Goal: Communication & Community: Share content

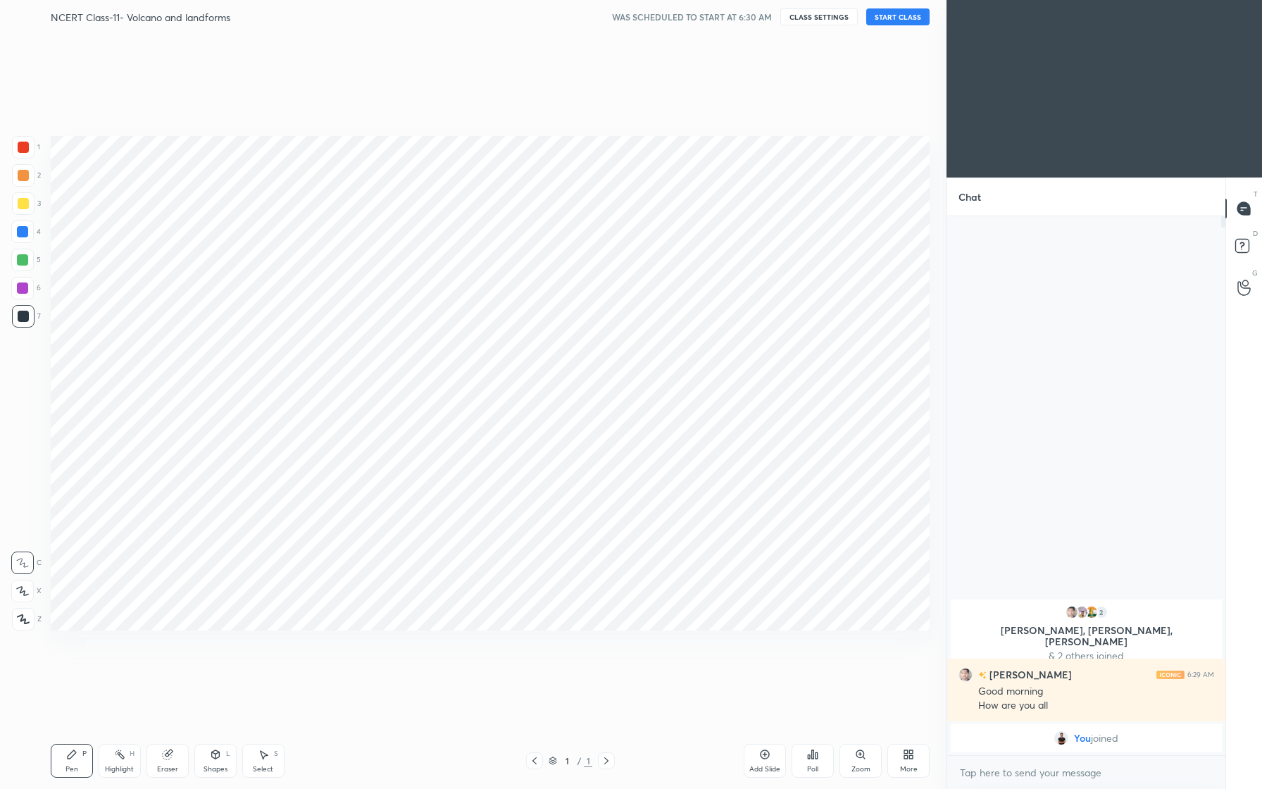
scroll to position [69727, 69536]
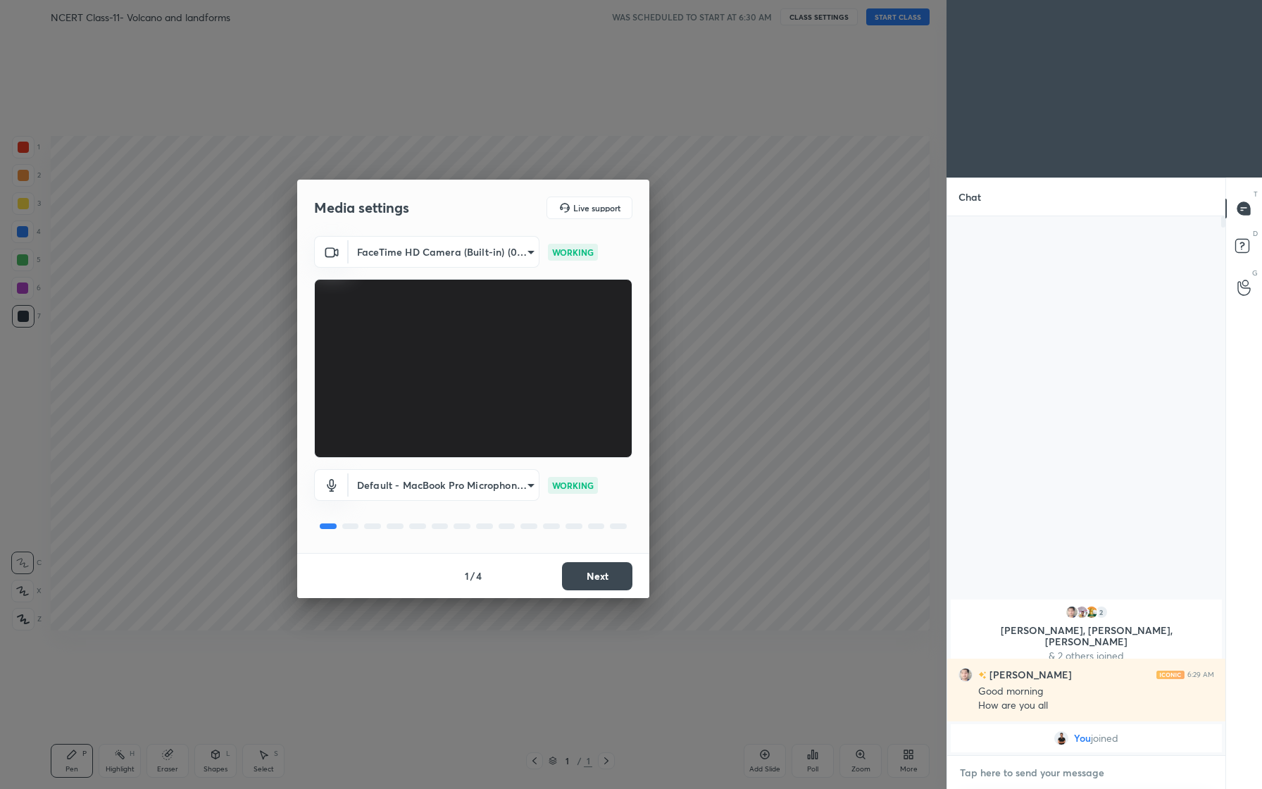
type textarea "x"
click at [1047, 780] on textarea at bounding box center [1086, 772] width 256 height 23
type textarea "G"
type textarea "x"
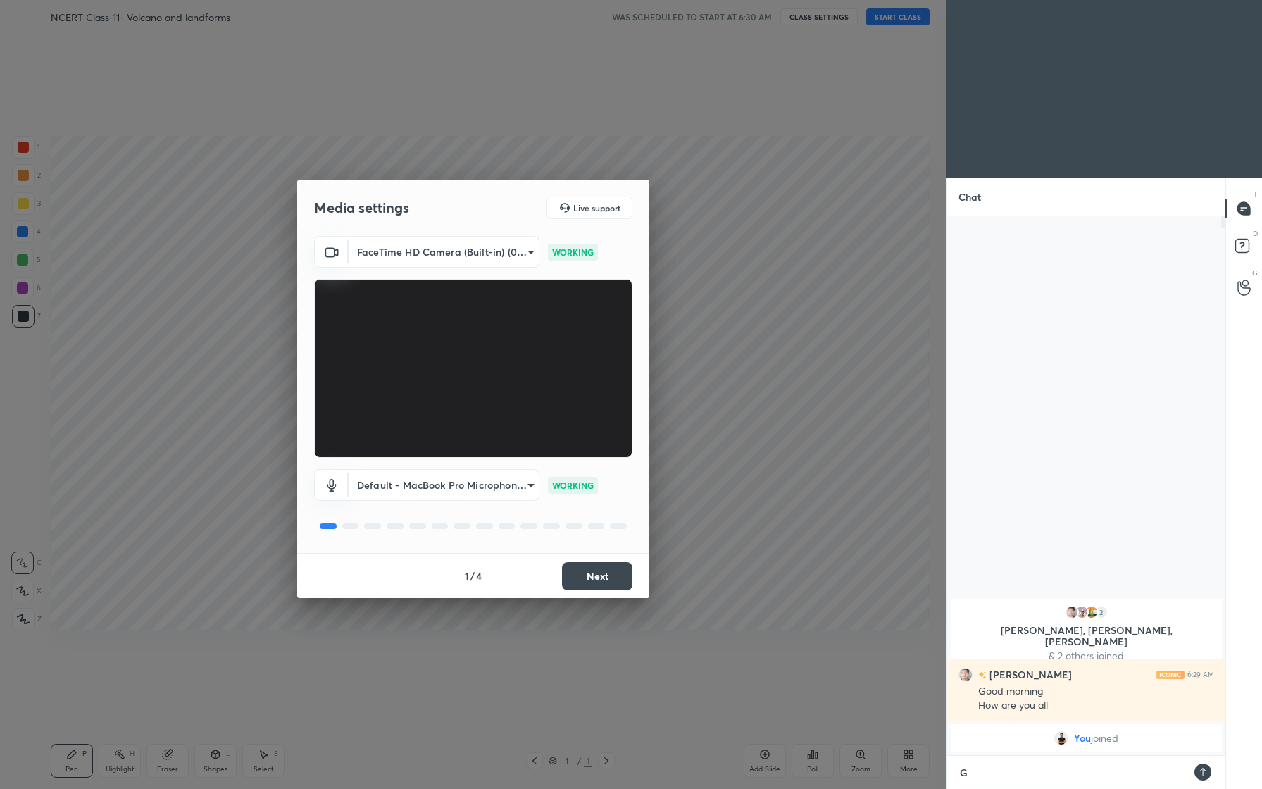
type textarea "Go"
type textarea "x"
type textarea "Goo"
type textarea "x"
type textarea "Good"
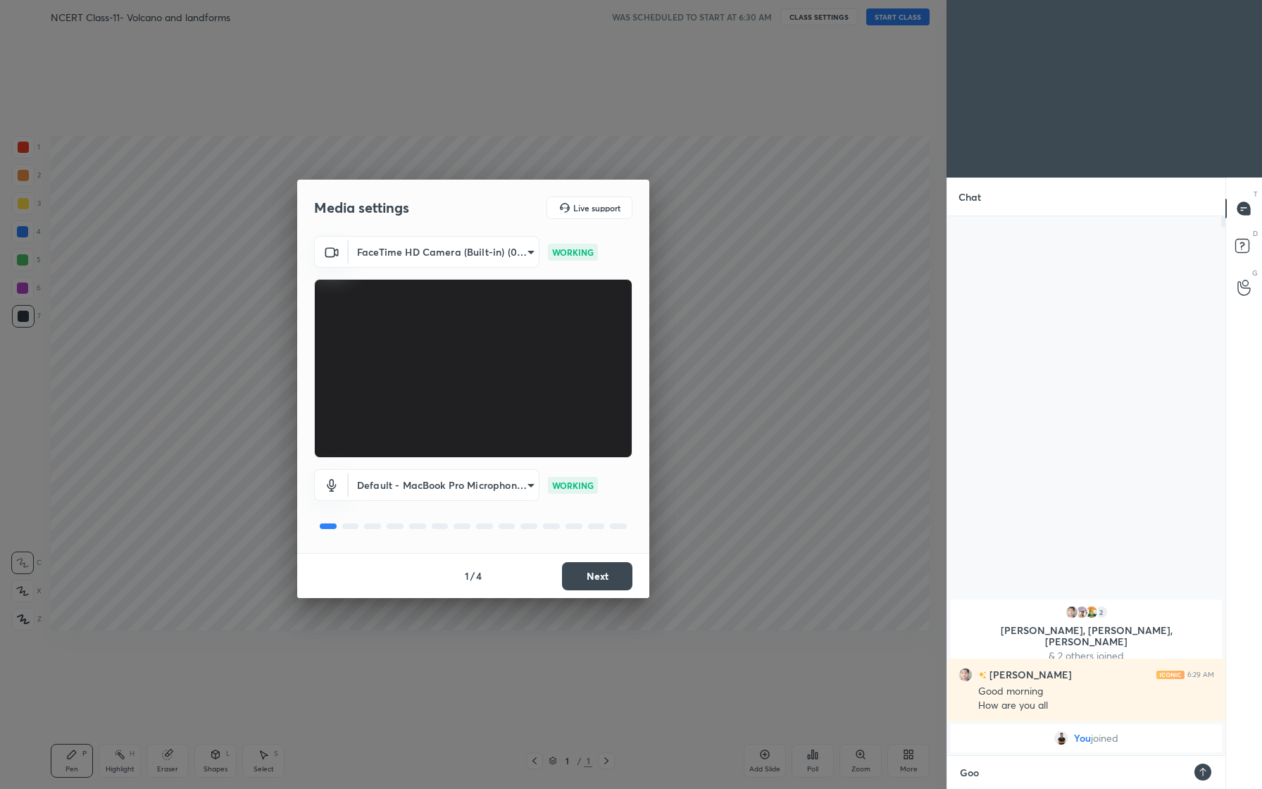
type textarea "x"
type textarea "Good"
type textarea "x"
type textarea "Good M"
type textarea "x"
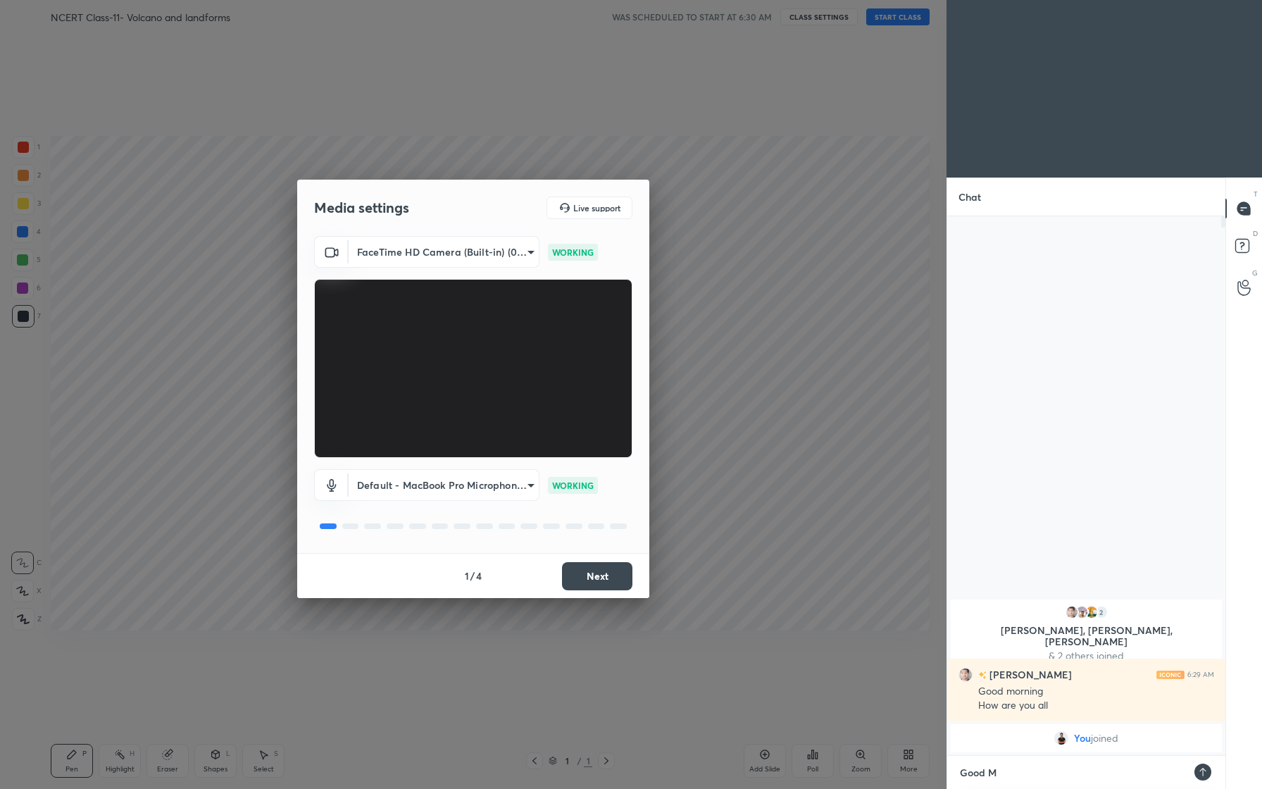
type textarea "Good Mo"
type textarea "x"
type textarea "Good Mor"
type textarea "x"
type textarea "Good Morn"
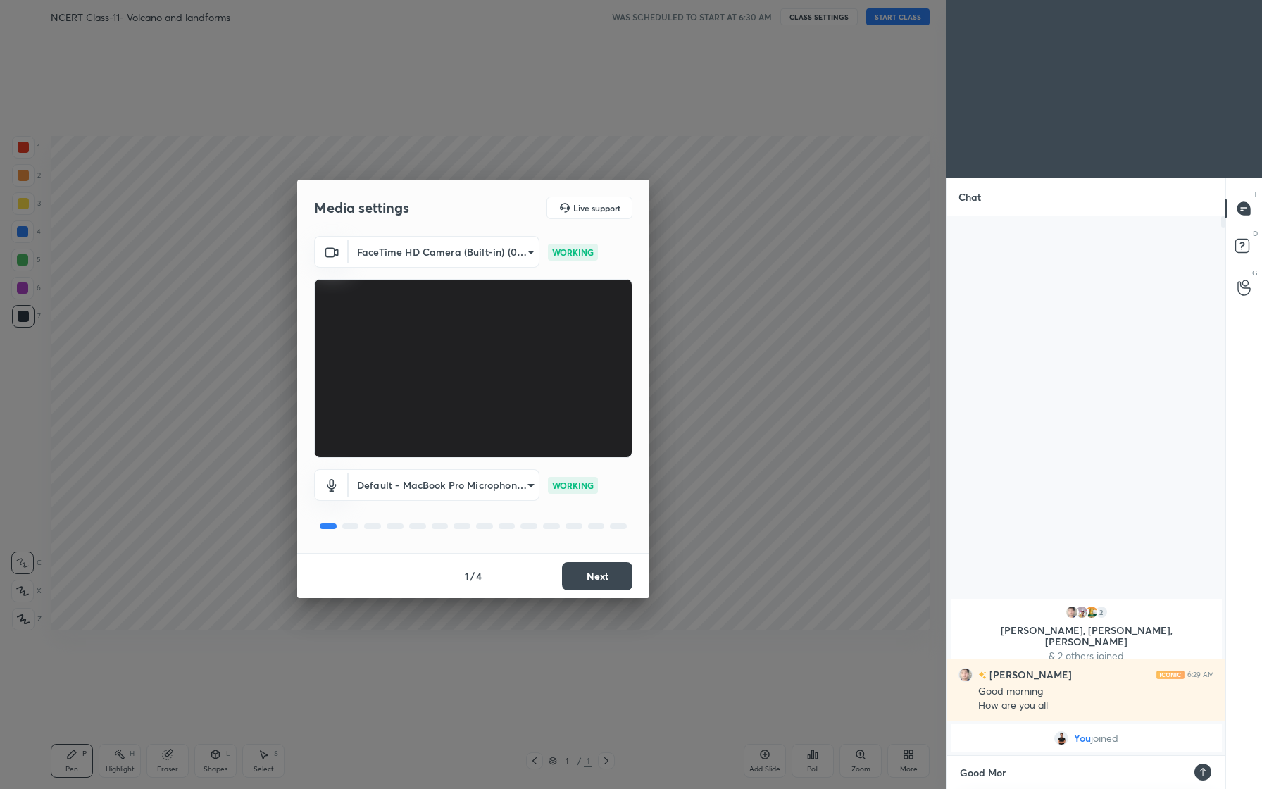
type textarea "x"
type textarea "Good Morni"
type textarea "x"
type textarea "Good Mornin"
type textarea "x"
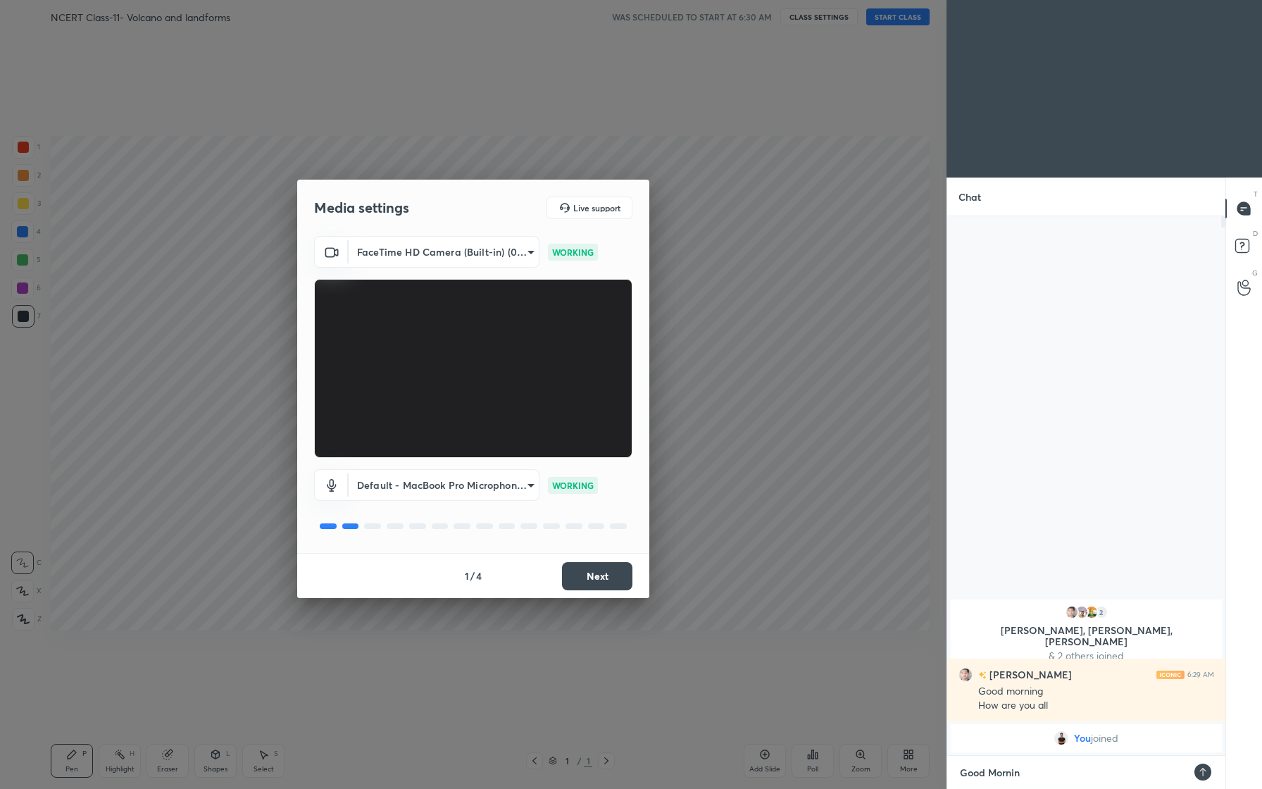
type textarea "Good Morning"
type textarea "x"
type textarea "Good Morning"
type textarea "x"
type textarea "Good Morning F"
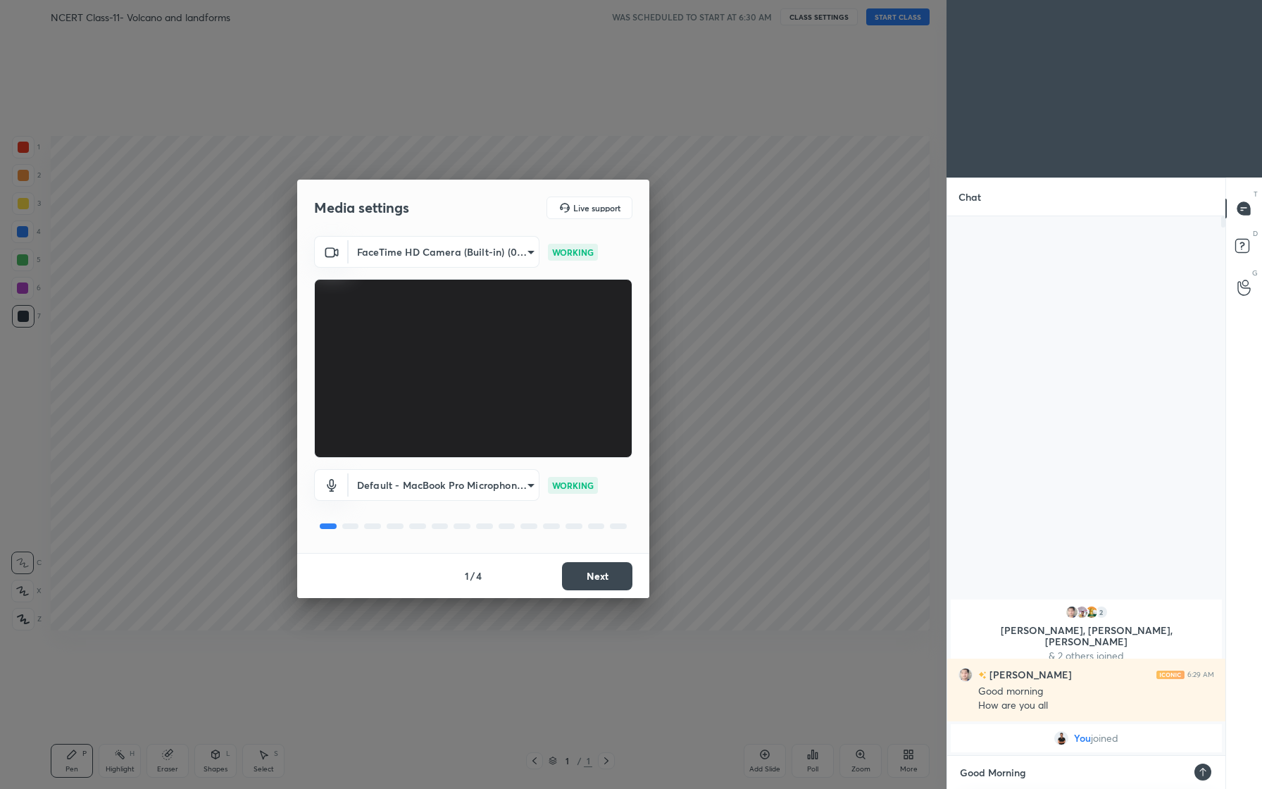
type textarea "x"
type textarea "Good Morning Fr"
type textarea "x"
type textarea "Good Morning Fri"
type textarea "x"
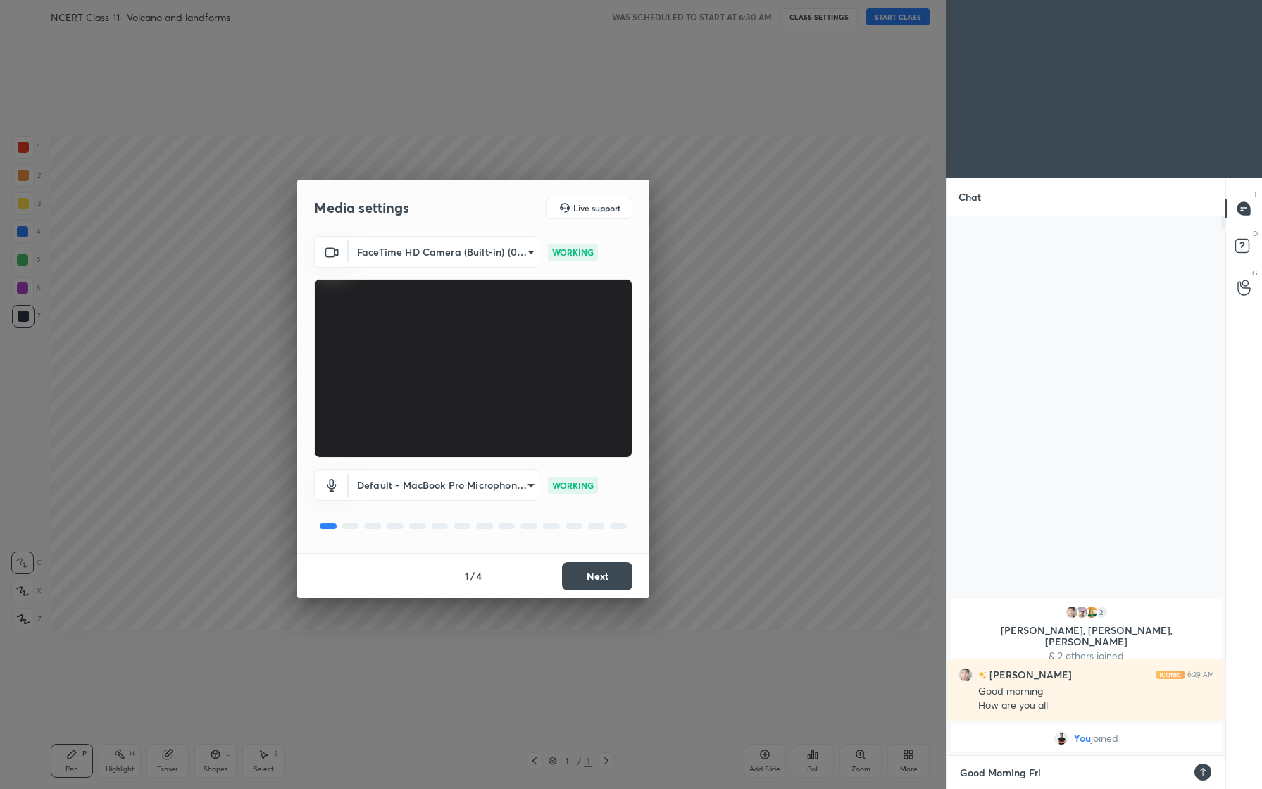
type textarea "Good Morning Frie"
type textarea "x"
type textarea "Good Morning Frien"
type textarea "x"
type textarea "Good Morning Friend"
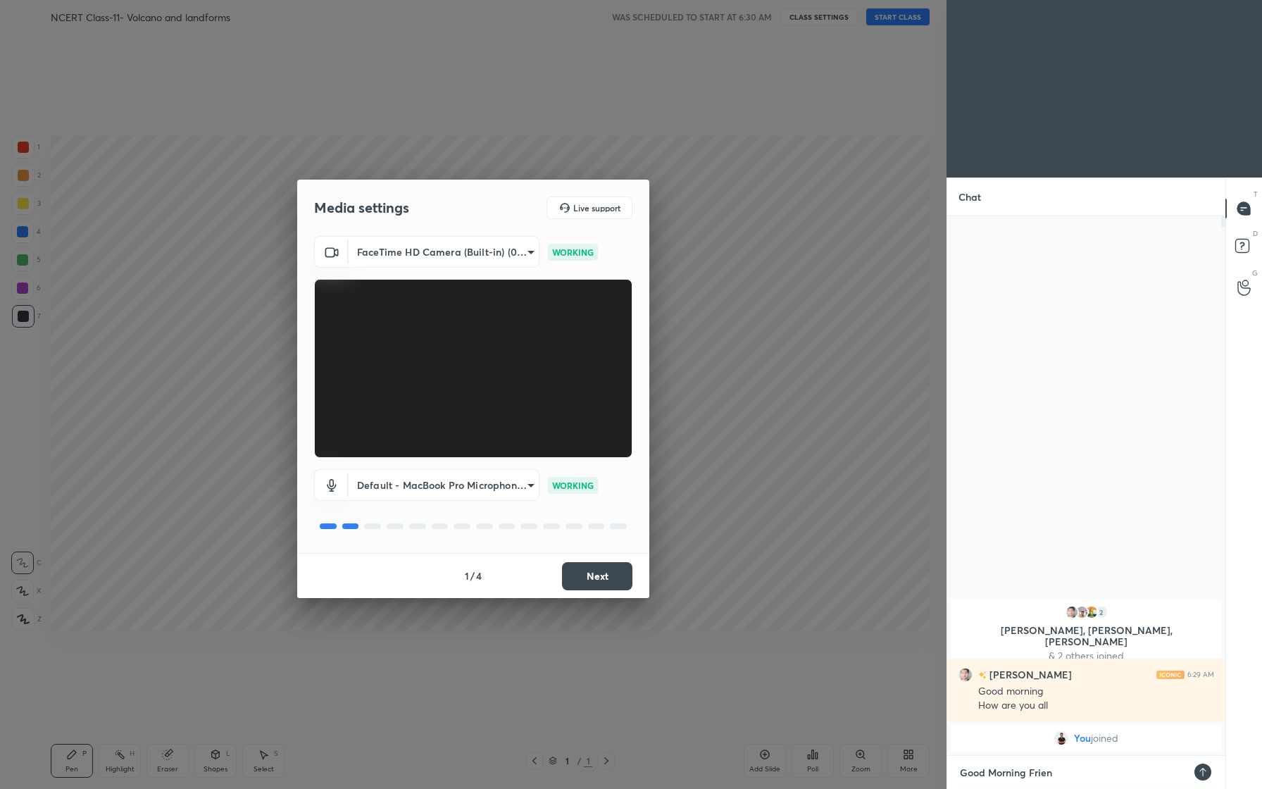
type textarea "x"
type textarea "Good Morning Friends"
type textarea "x"
type textarea "Good Morning Friends."
type textarea "x"
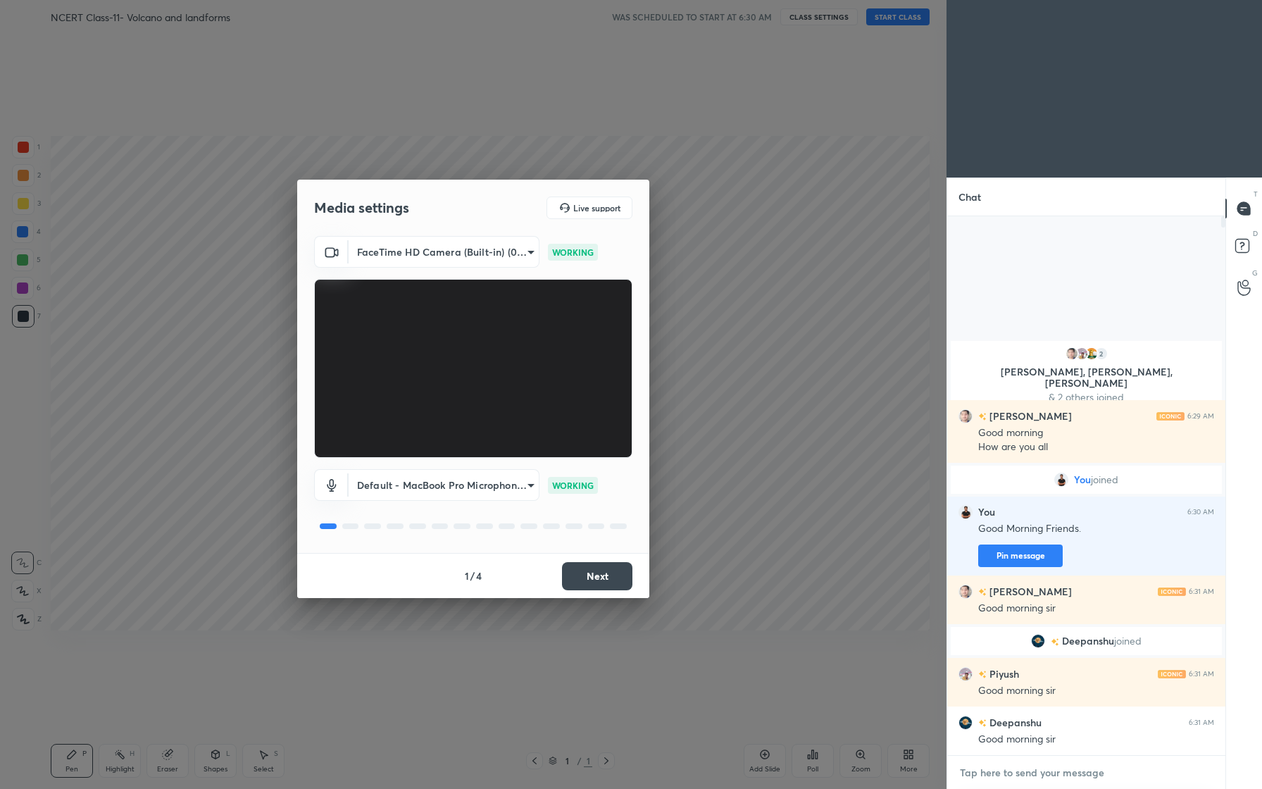
type textarea "x"
click at [1066, 772] on textarea at bounding box center [1086, 772] width 256 height 23
paste textarea "[URL][DOMAIN_NAME]"
type textarea "[URL][DOMAIN_NAME]"
type textarea "x"
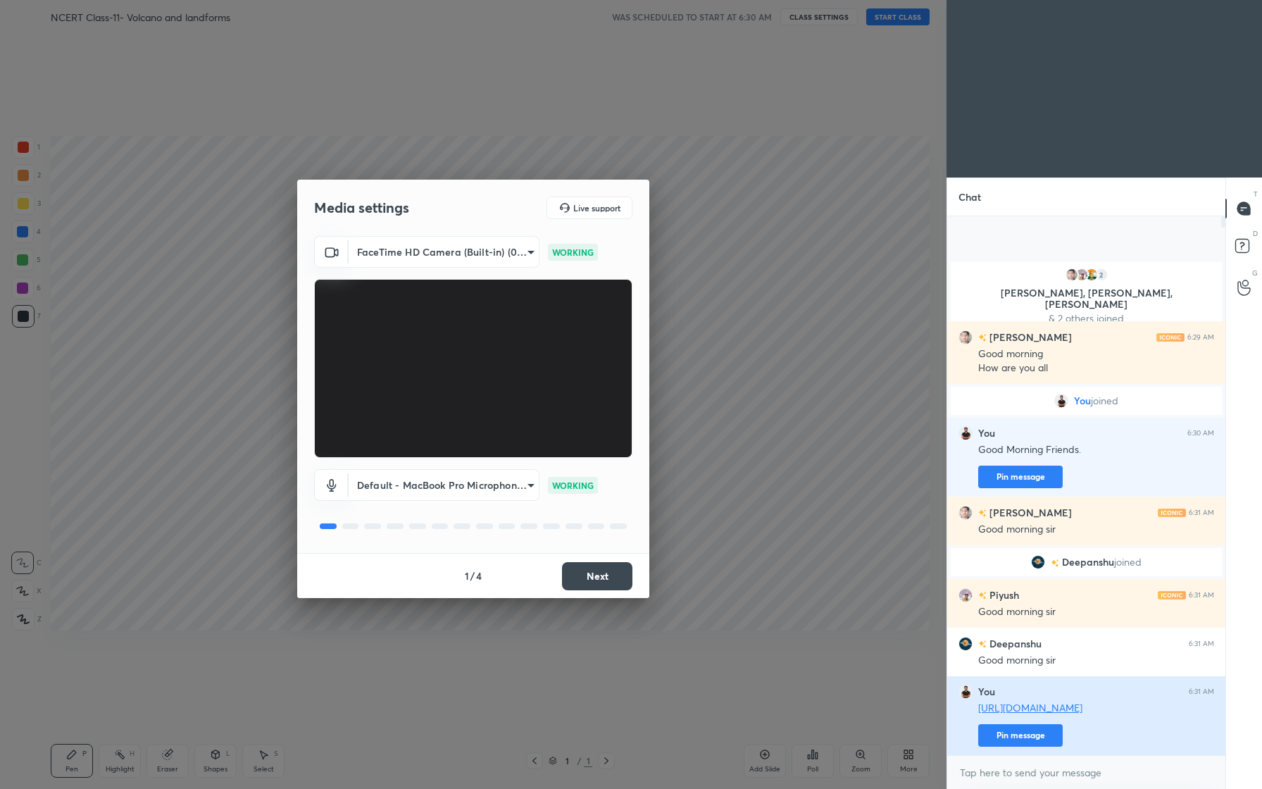
type textarea "x"
click at [1037, 735] on button "Pin message" at bounding box center [1020, 735] width 85 height 23
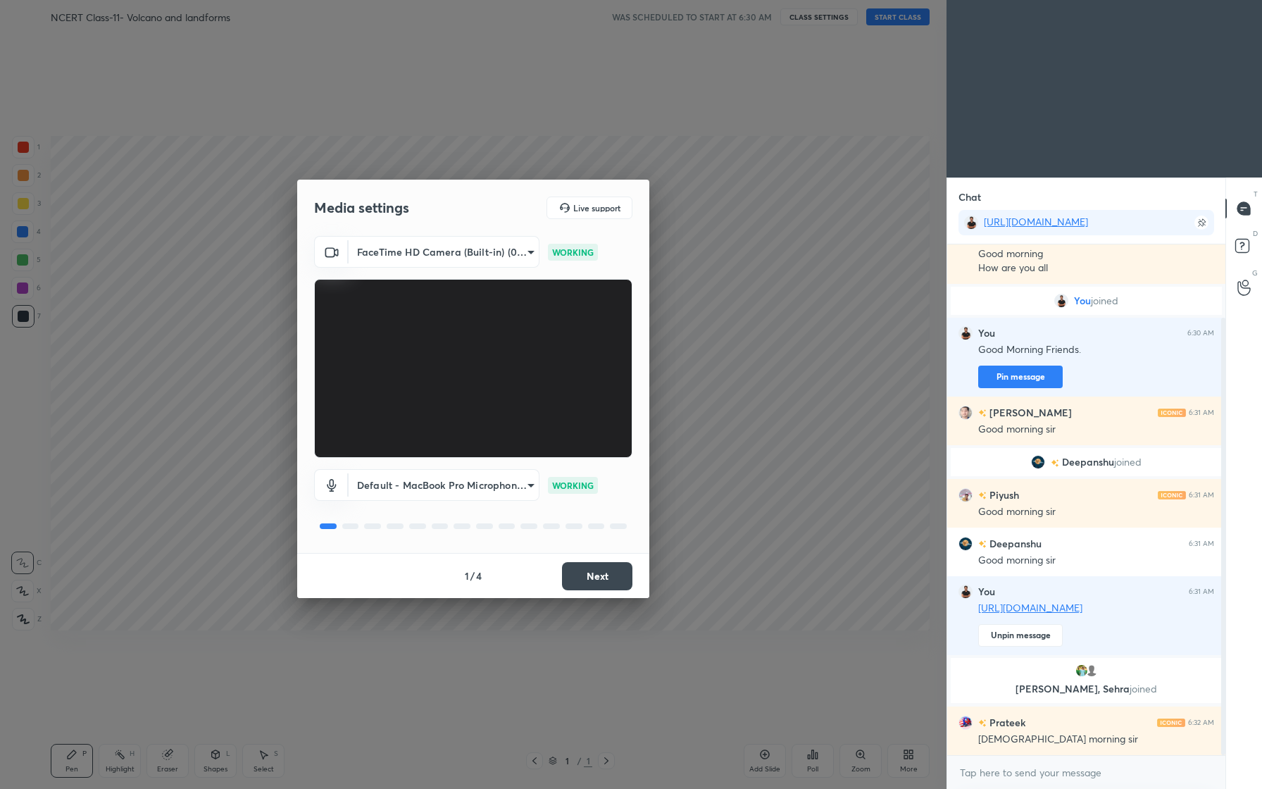
scroll to position [134, 0]
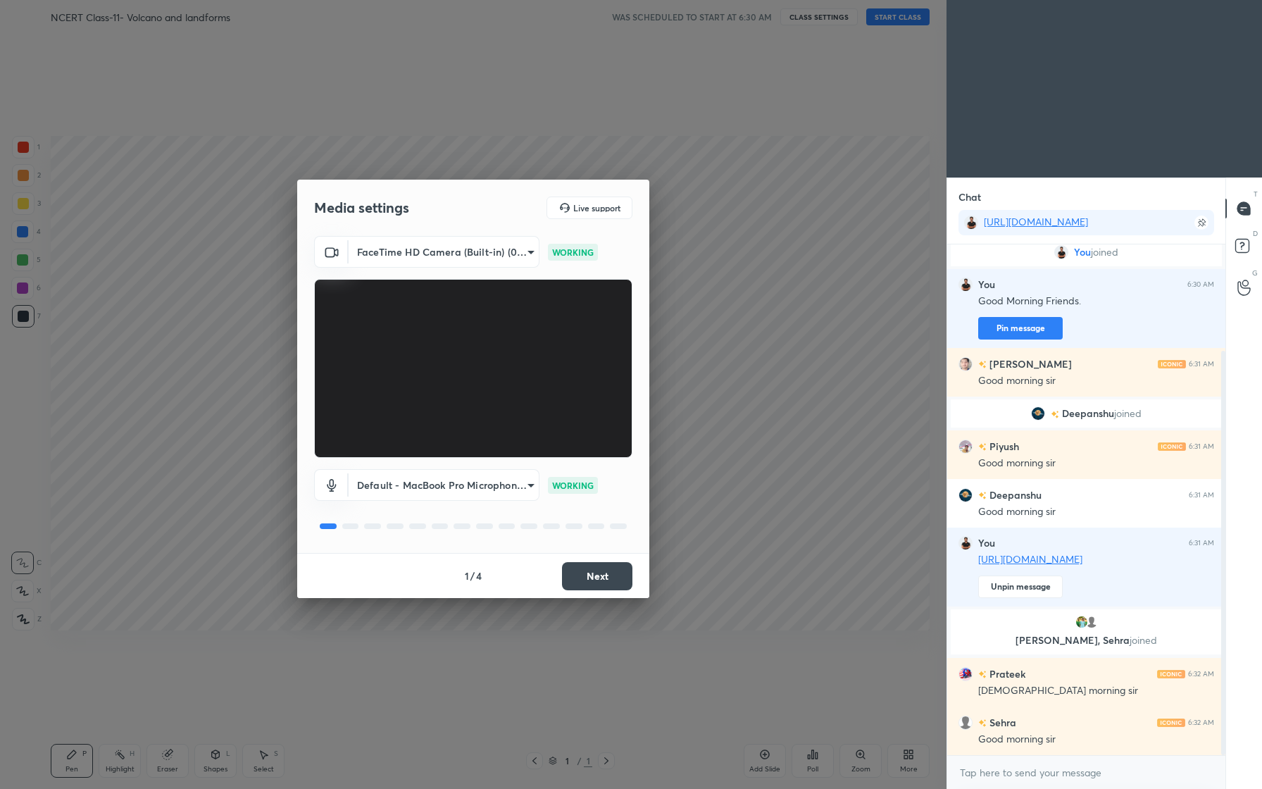
click at [516, 247] on body "1 2 3 4 5 6 7 C X Z C X Z E E Erase all H H NCERT Class-11- Volcano and landfor…" at bounding box center [631, 394] width 1262 height 789
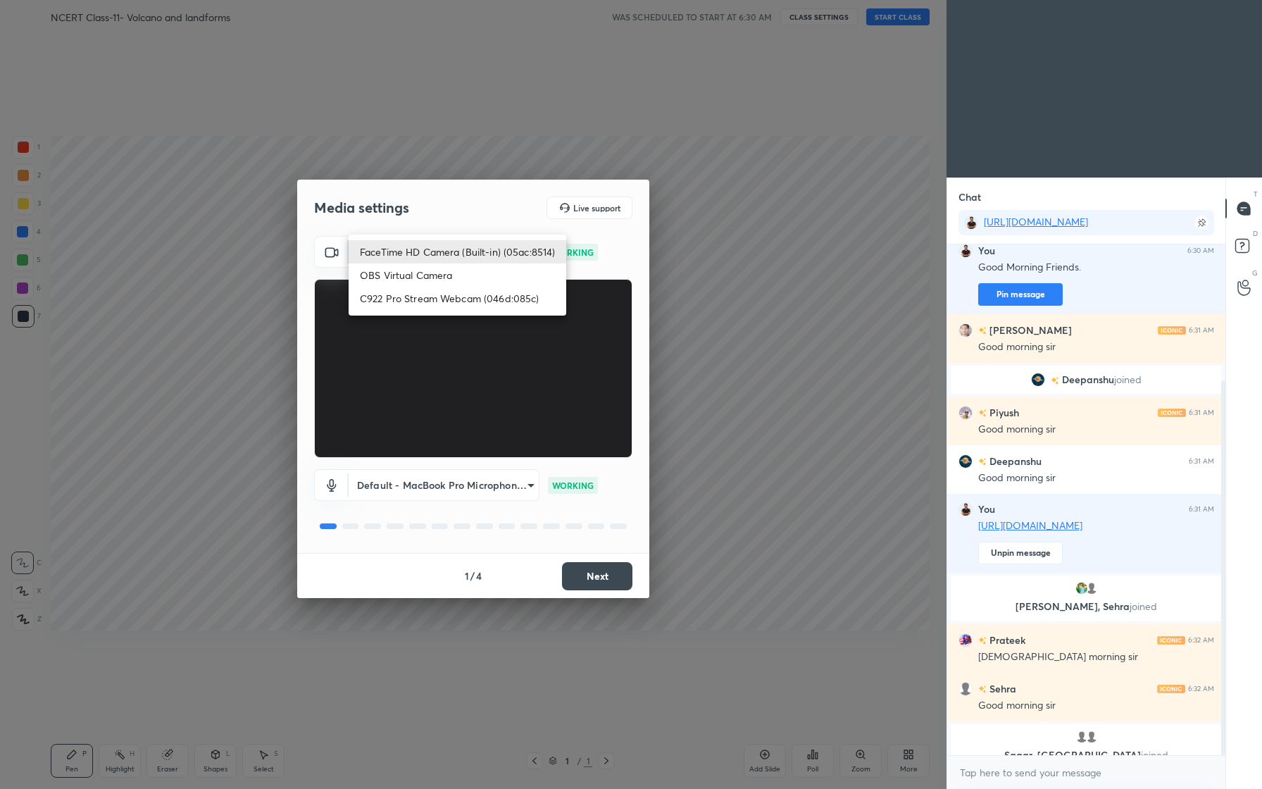
scroll to position [185, 0]
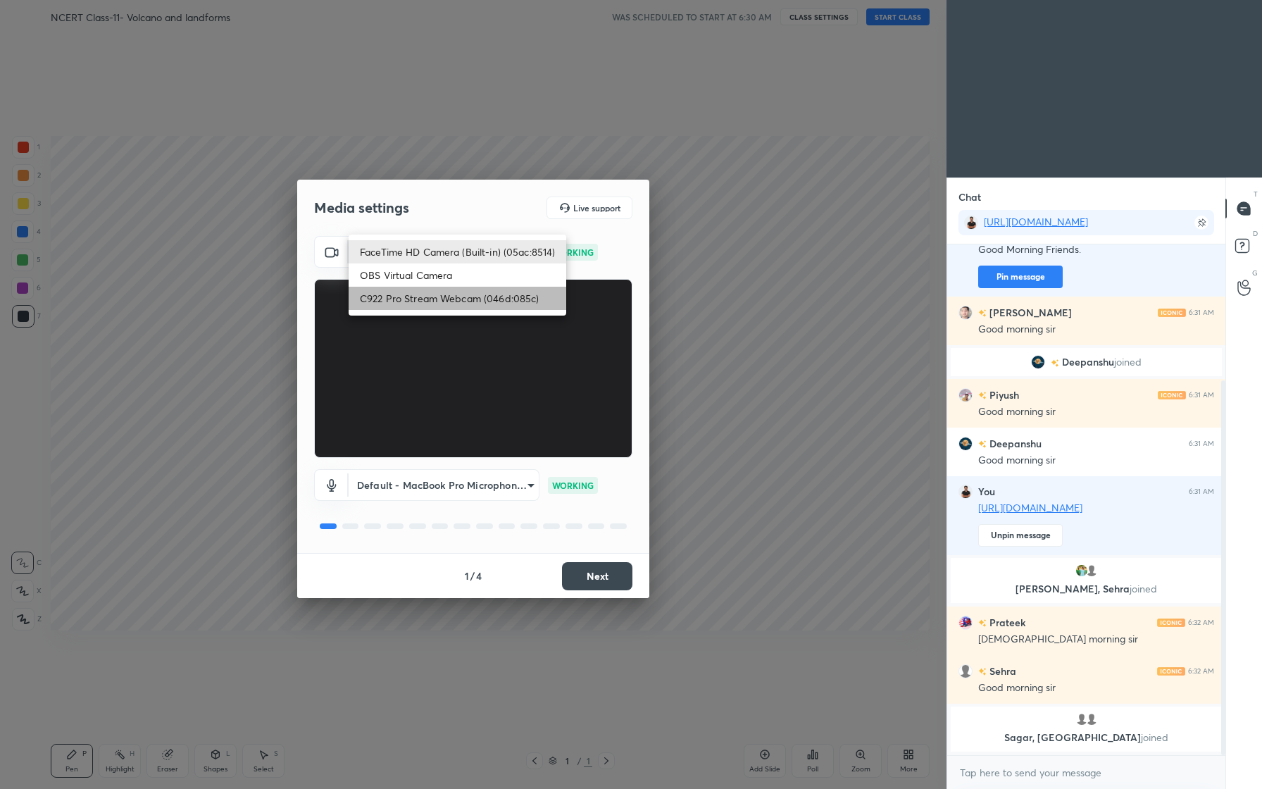
click at [470, 299] on li "C922 Pro Stream Webcam (046d:085c)" at bounding box center [458, 298] width 218 height 23
type input "0a9adc0fd09edb2be4a3e17b52a0b7f1cb33bd10c58640434504d29e362d7f94"
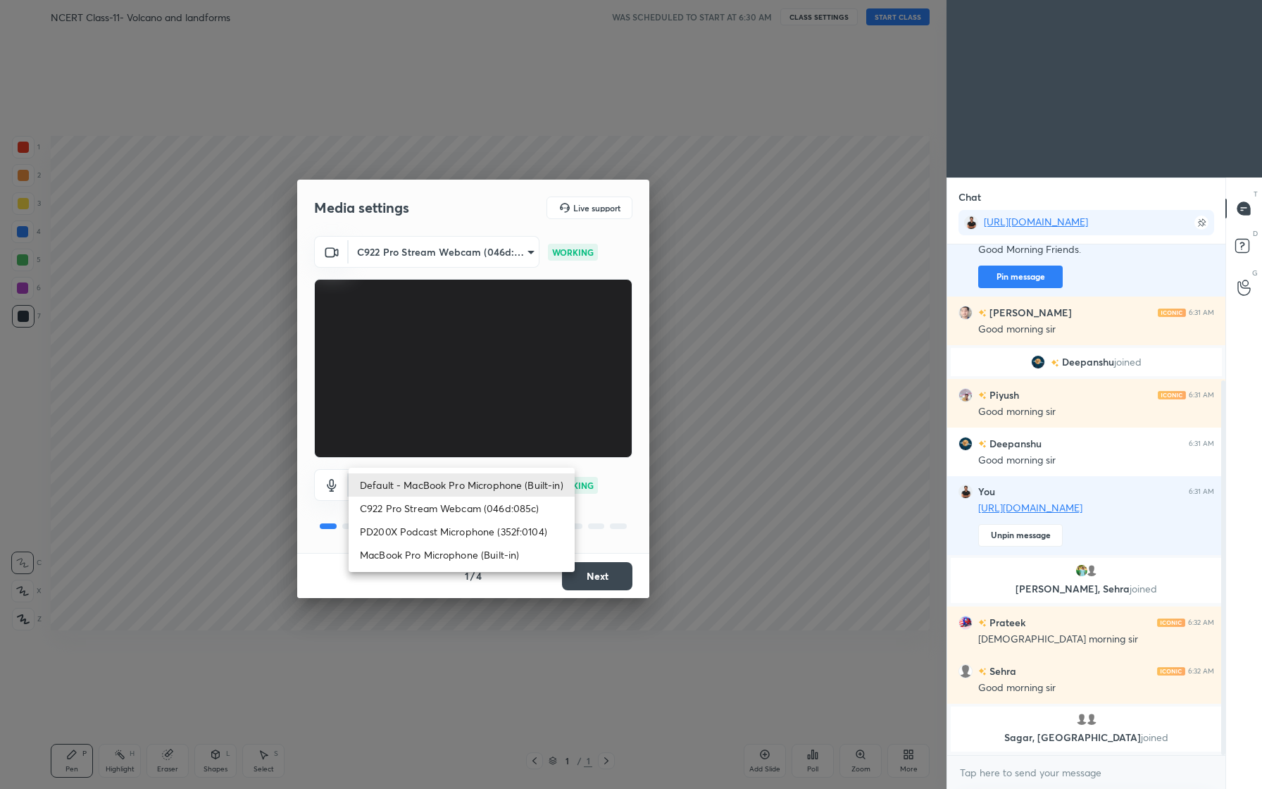
click at [501, 489] on body "1 2 3 4 5 6 7 C X Z C X Z E E Erase all H H NCERT Class-11- Volcano and landfor…" at bounding box center [631, 394] width 1262 height 789
click at [483, 530] on li "PD200X Podcast Microphone (352f:0104)" at bounding box center [462, 531] width 226 height 23
type input "e54abf277fcb6c0a76e5dad67cb99643171ceeca0908252303d946aa4bb19b7a"
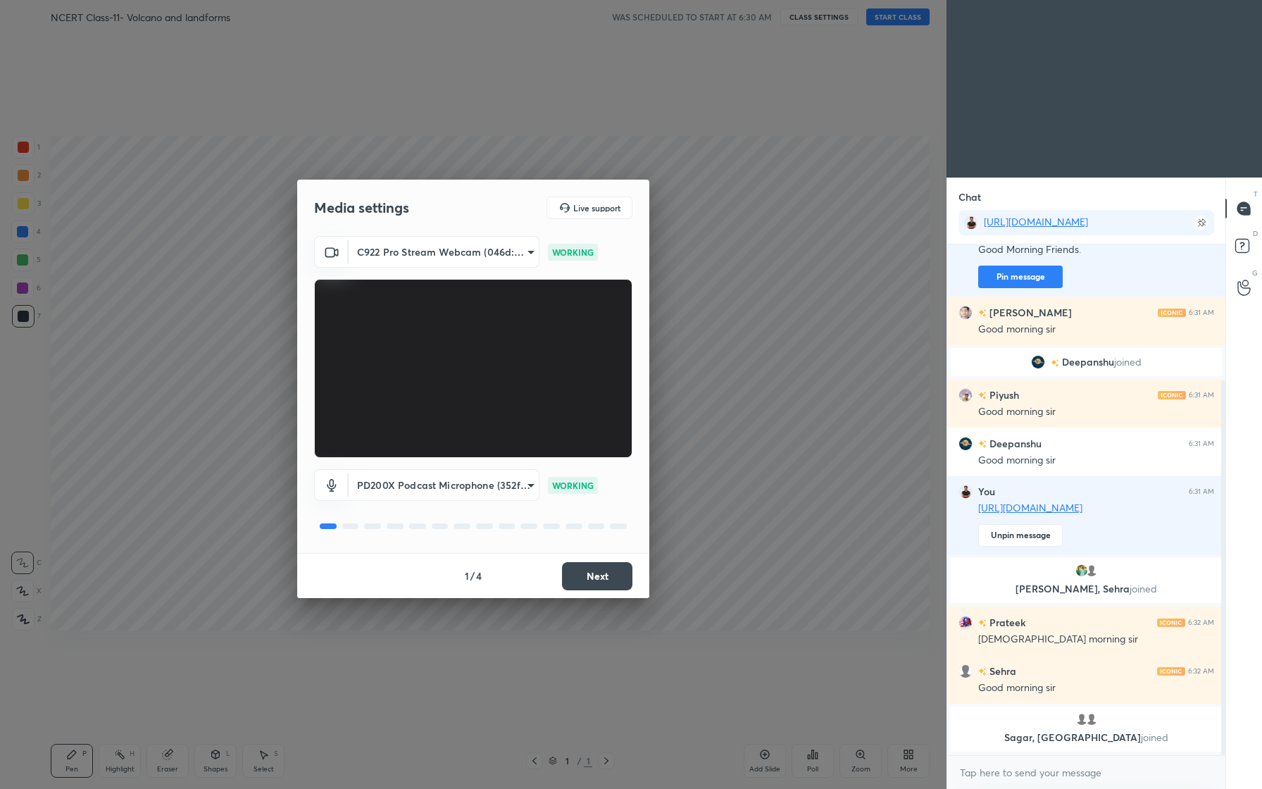
click at [606, 575] on button "Next" at bounding box center [597, 576] width 70 height 28
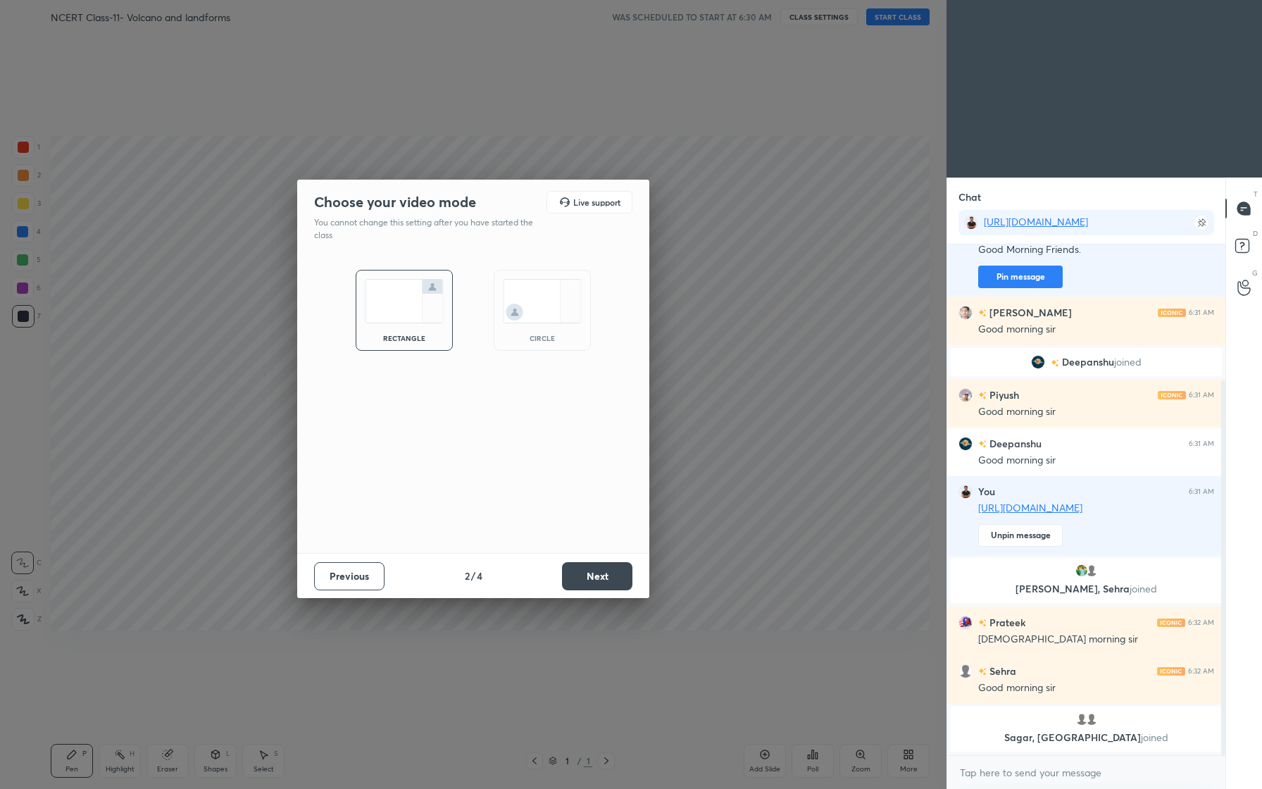
scroll to position [234, 0]
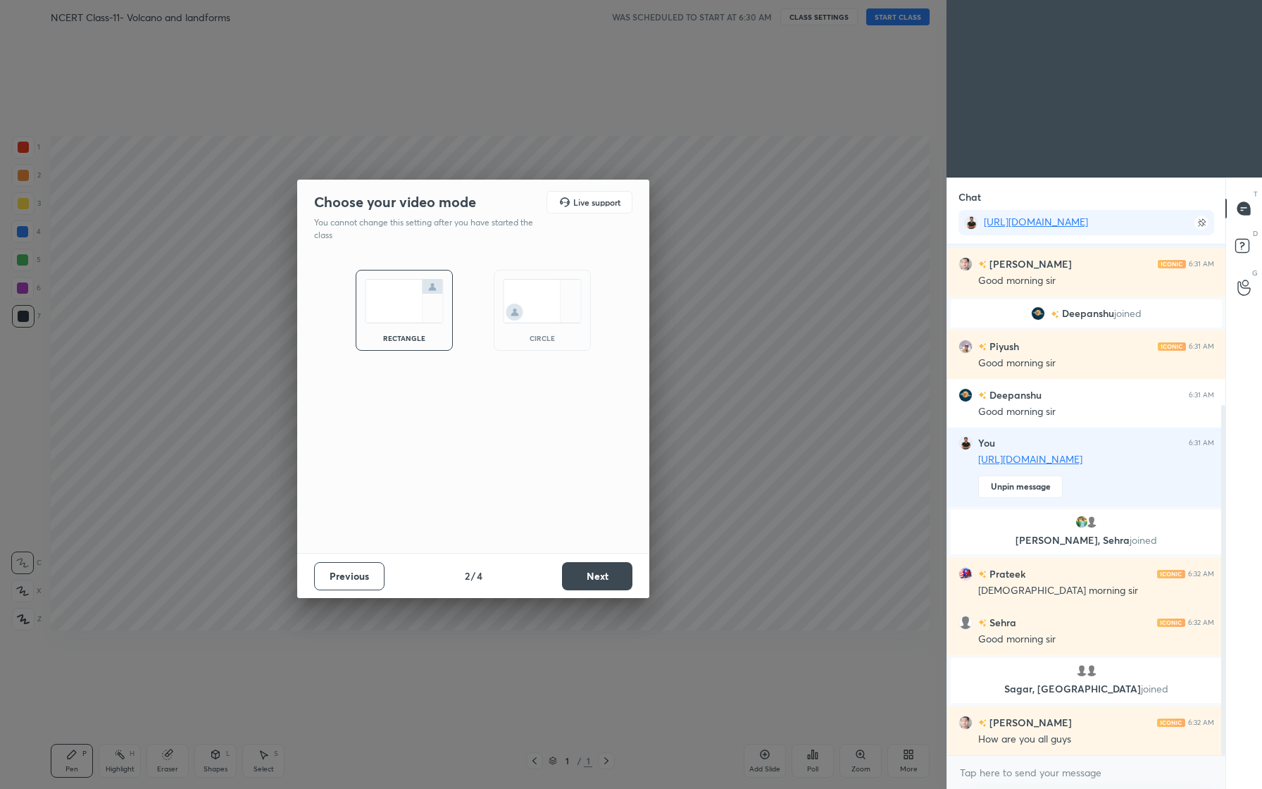
click at [587, 581] on button "Next" at bounding box center [597, 576] width 70 height 28
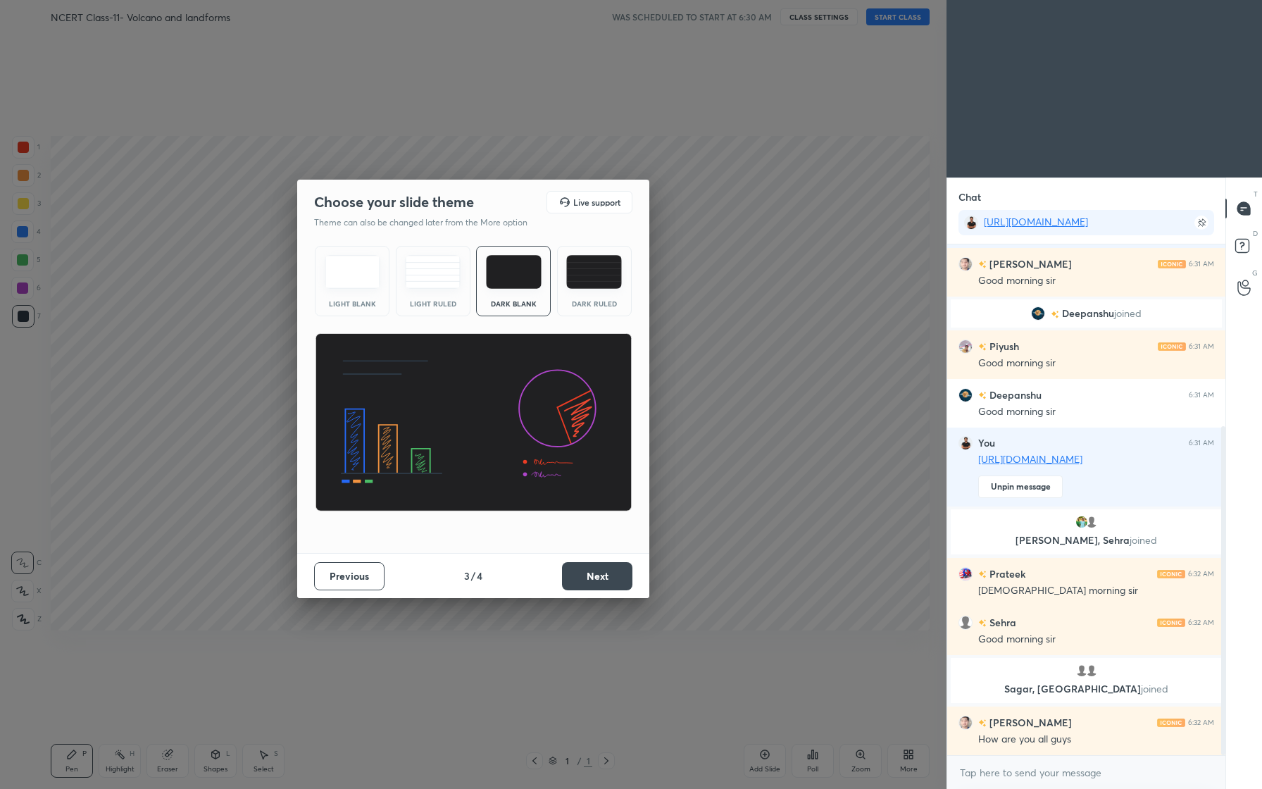
scroll to position [282, 0]
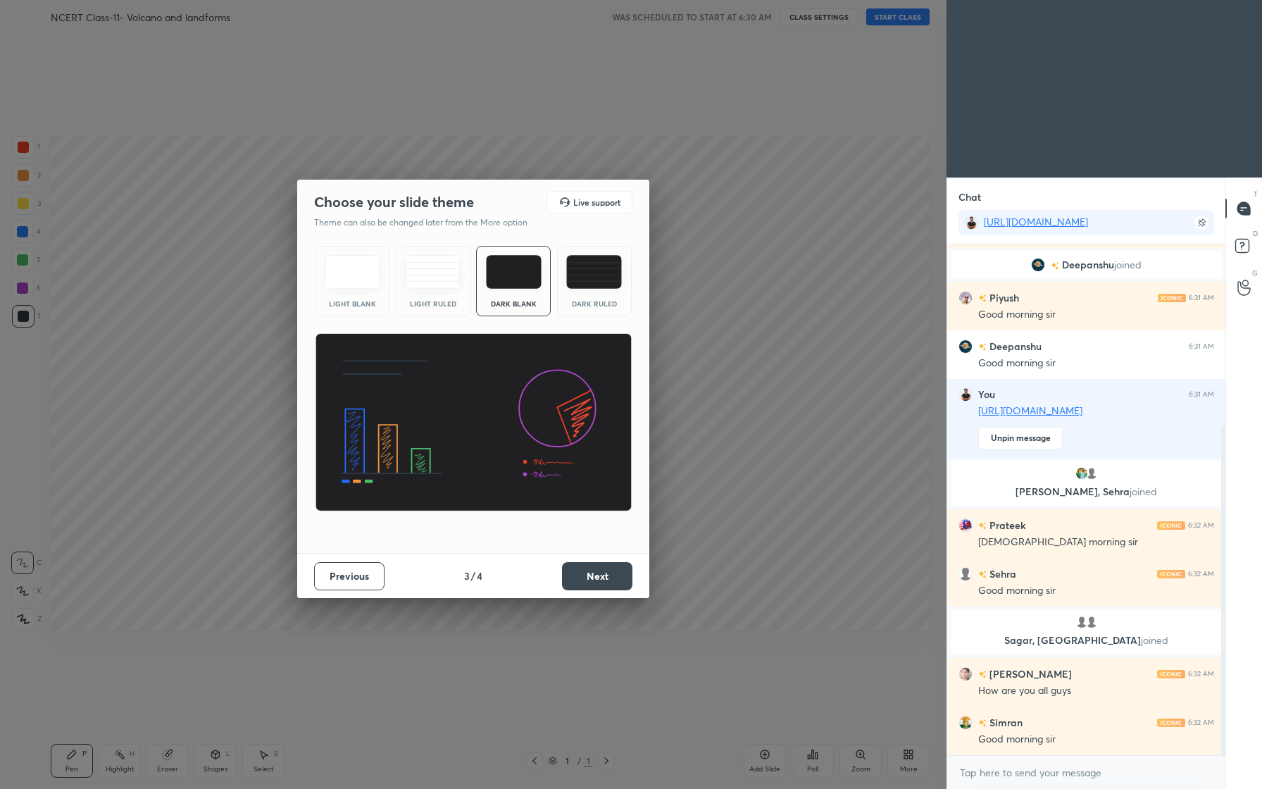
click at [587, 581] on button "Next" at bounding box center [597, 576] width 70 height 28
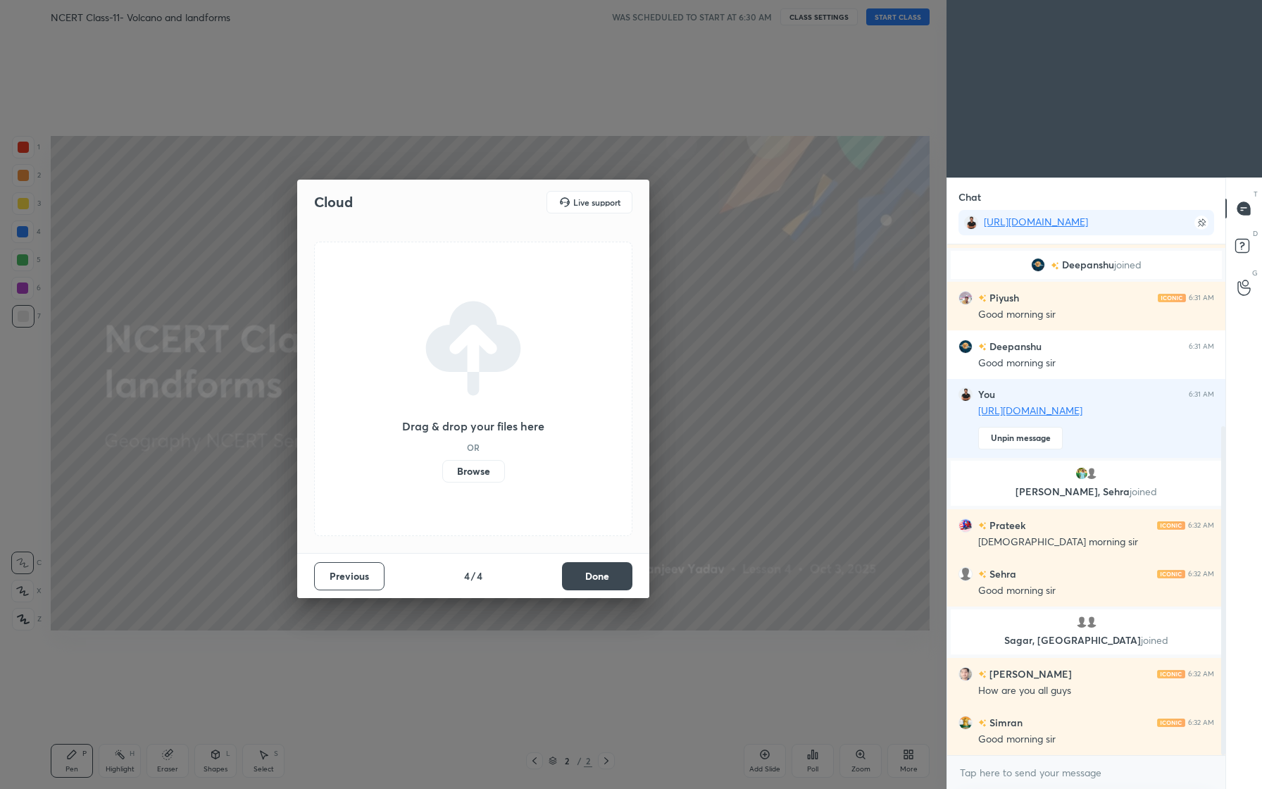
click at [475, 468] on label "Browse" at bounding box center [473, 471] width 63 height 23
click at [442, 468] on input "Browse" at bounding box center [442, 471] width 0 height 23
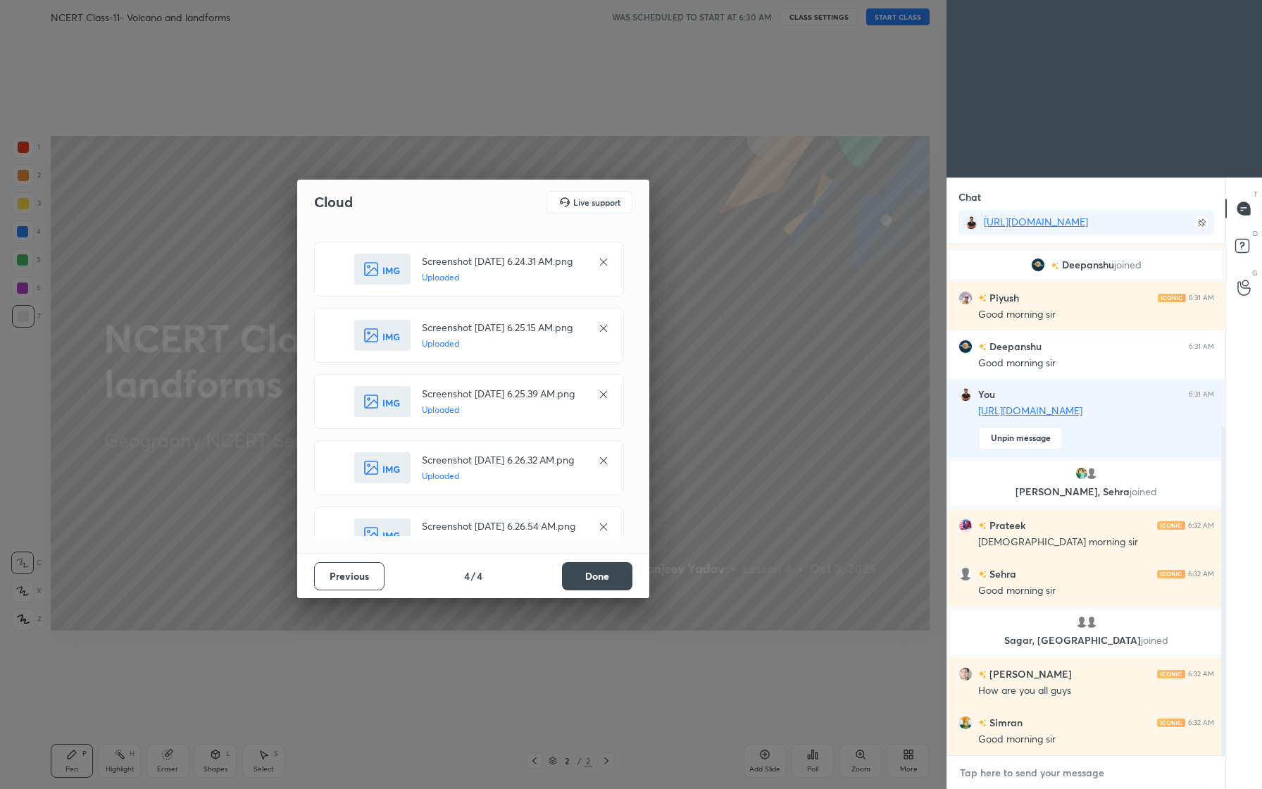
type textarea "x"
click at [1061, 780] on textarea at bounding box center [1086, 772] width 256 height 23
type textarea "S"
type textarea "x"
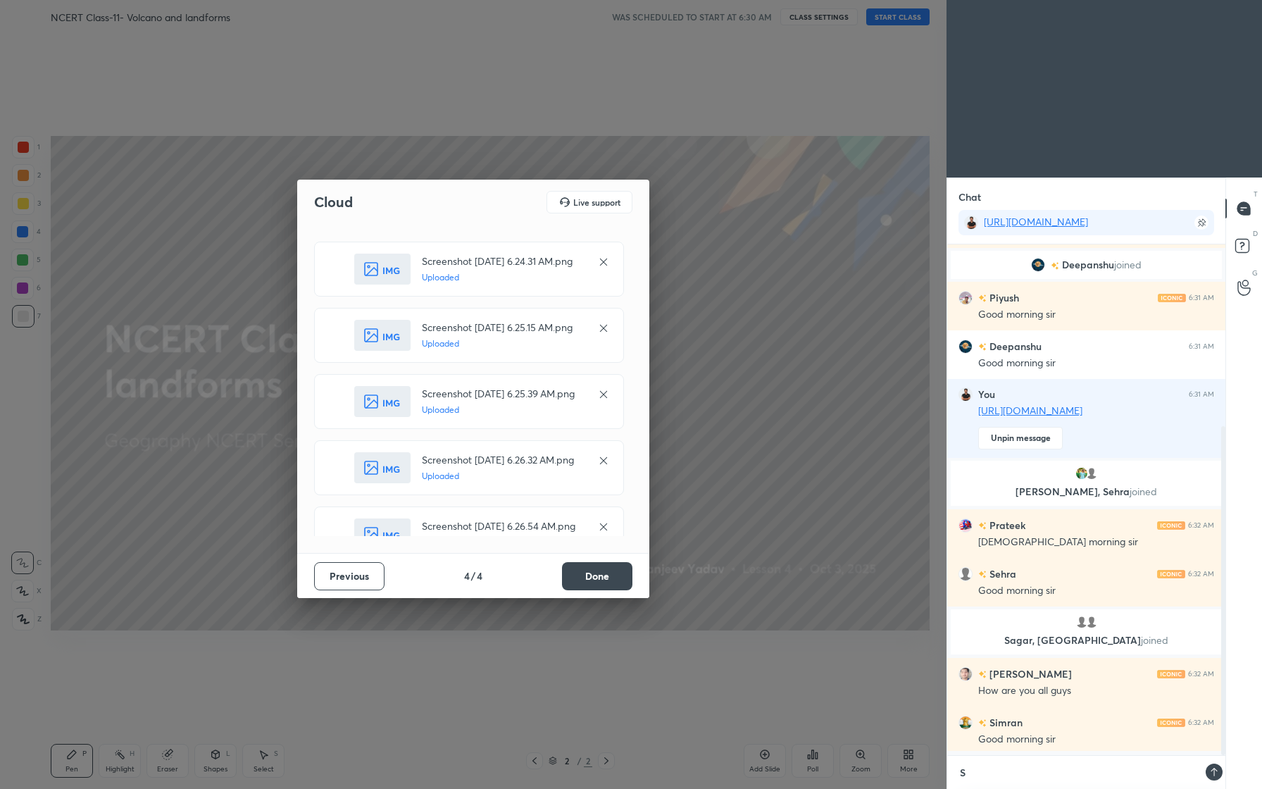
type textarea "Sh"
type textarea "x"
type textarea "Sha"
type textarea "x"
type textarea "Shal"
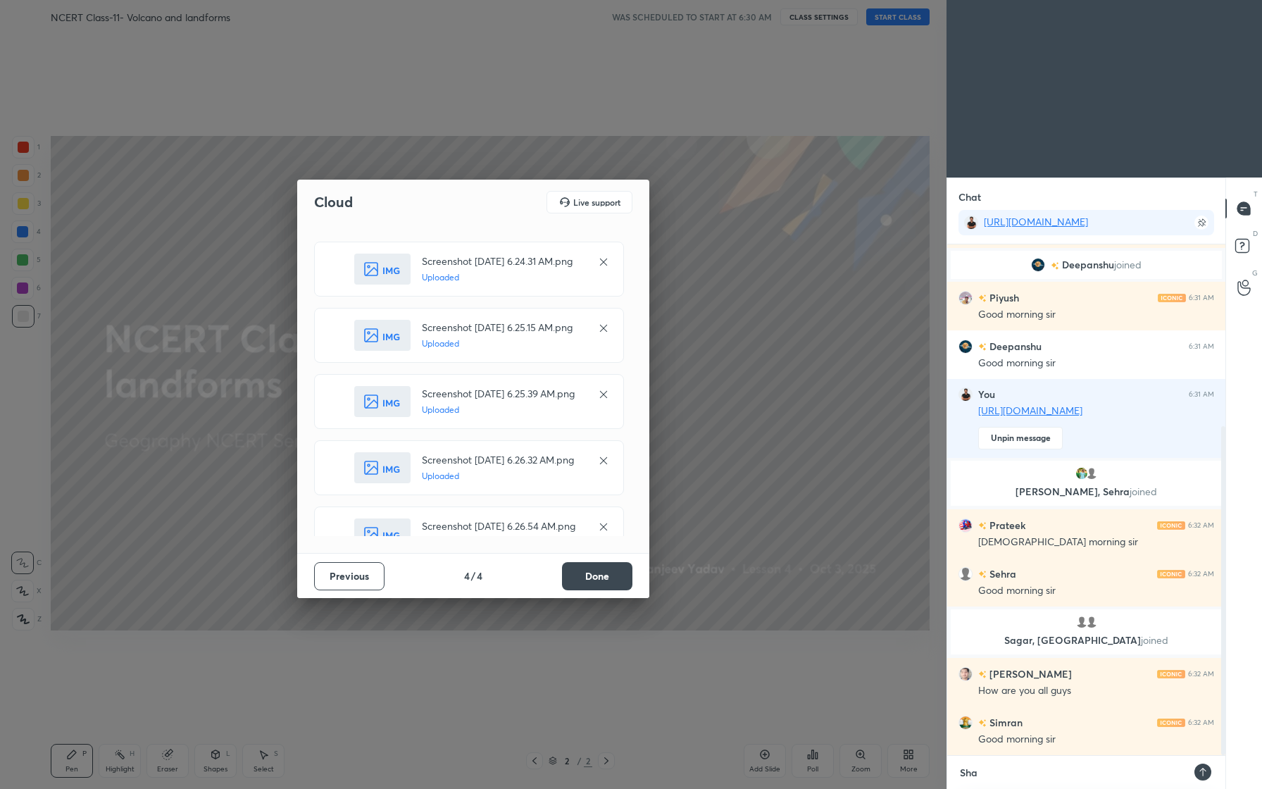
type textarea "x"
type textarea "Shall"
type textarea "x"
type textarea "Shall"
type textarea "x"
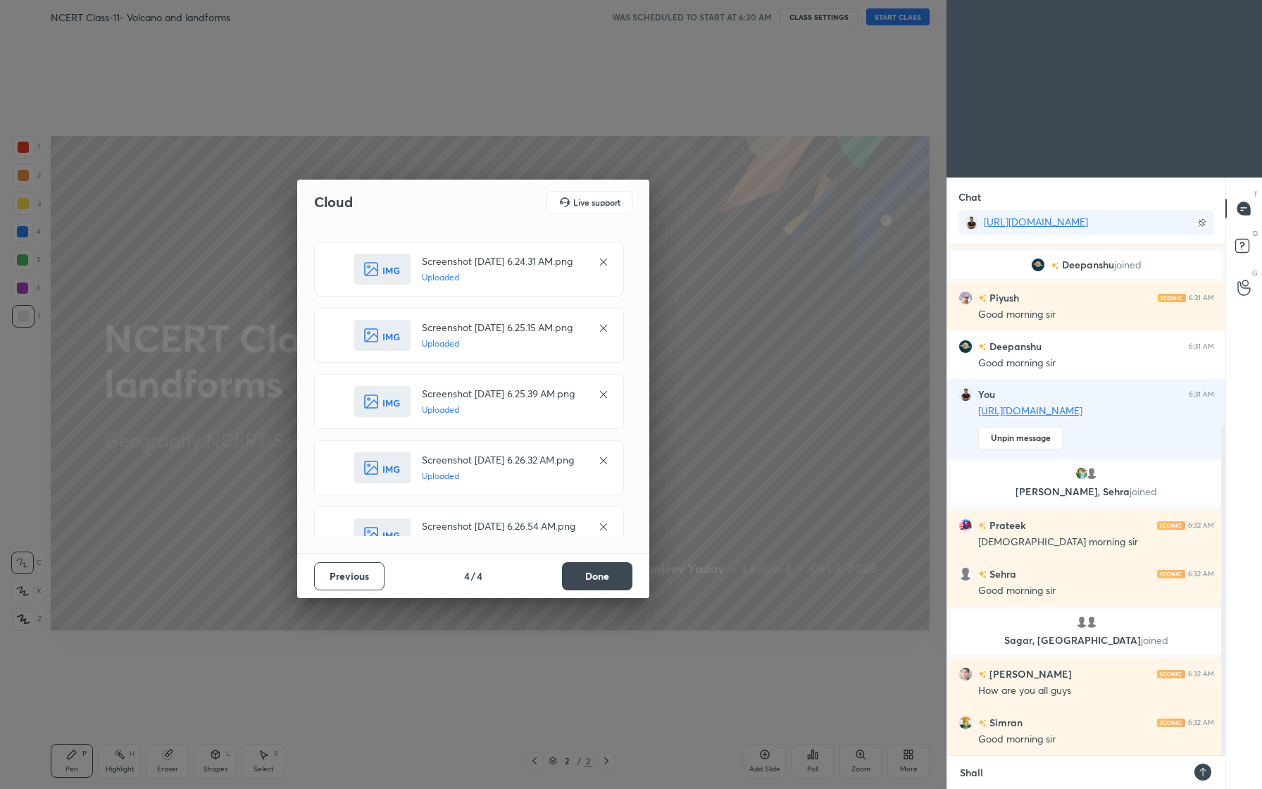
type textarea "Shall w"
type textarea "x"
type textarea "Shall we"
type textarea "x"
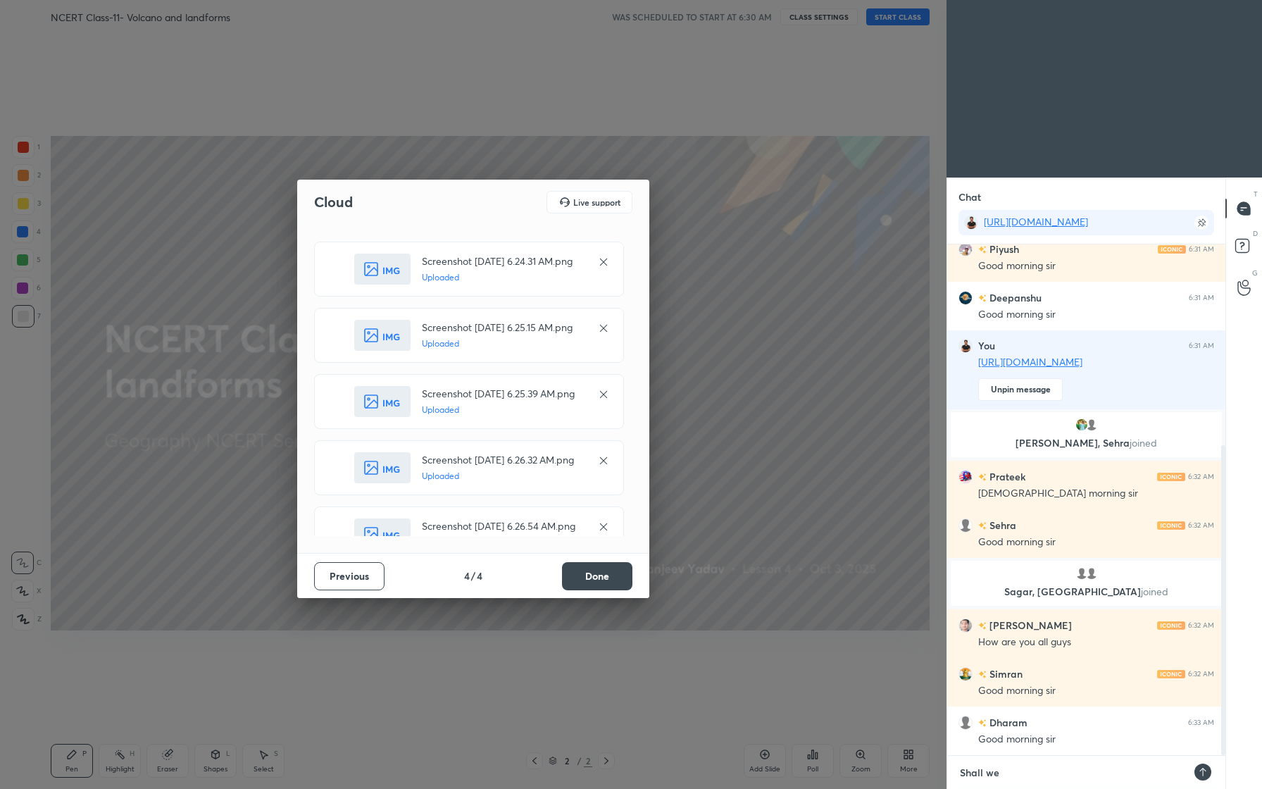
type textarea "Shall we"
type textarea "x"
type textarea "Shall we s"
type textarea "x"
type textarea "Shall we st"
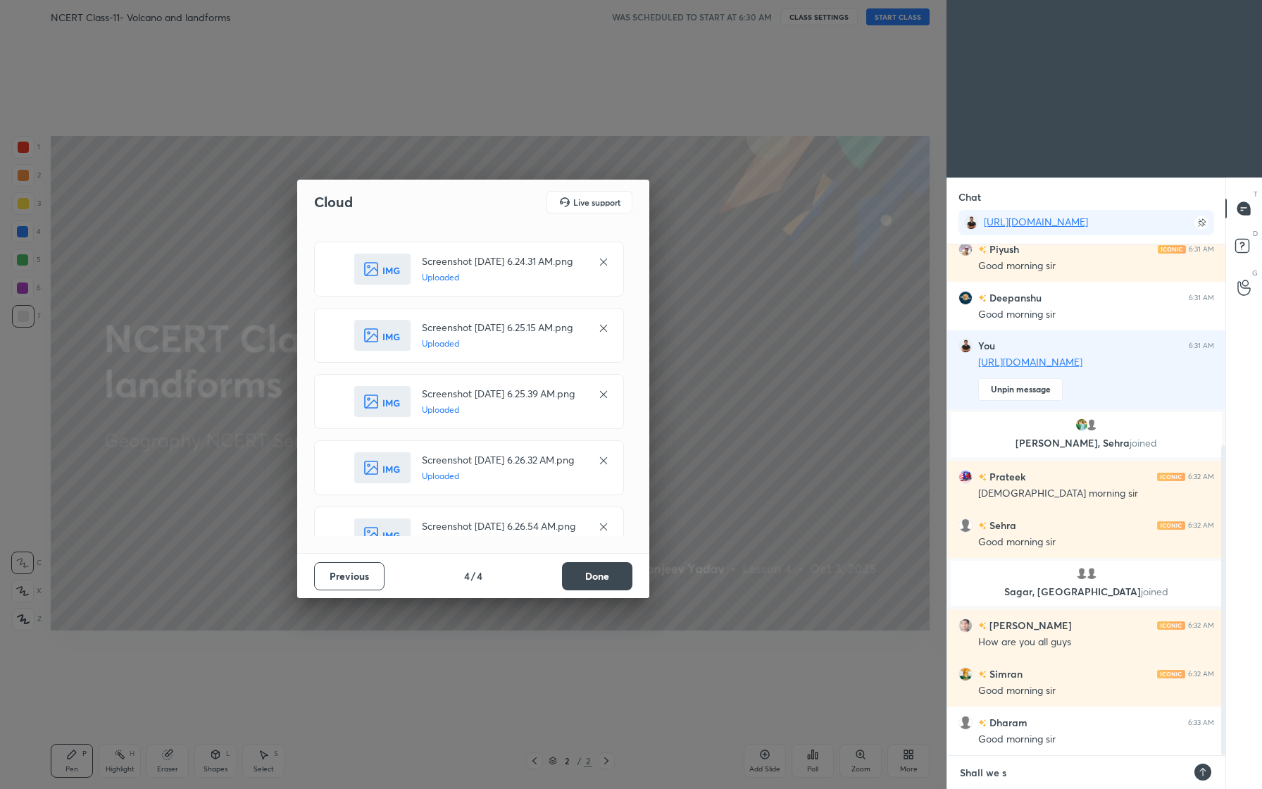
type textarea "x"
type textarea "Shall we sta"
type textarea "x"
type textarea "Shall we star"
type textarea "x"
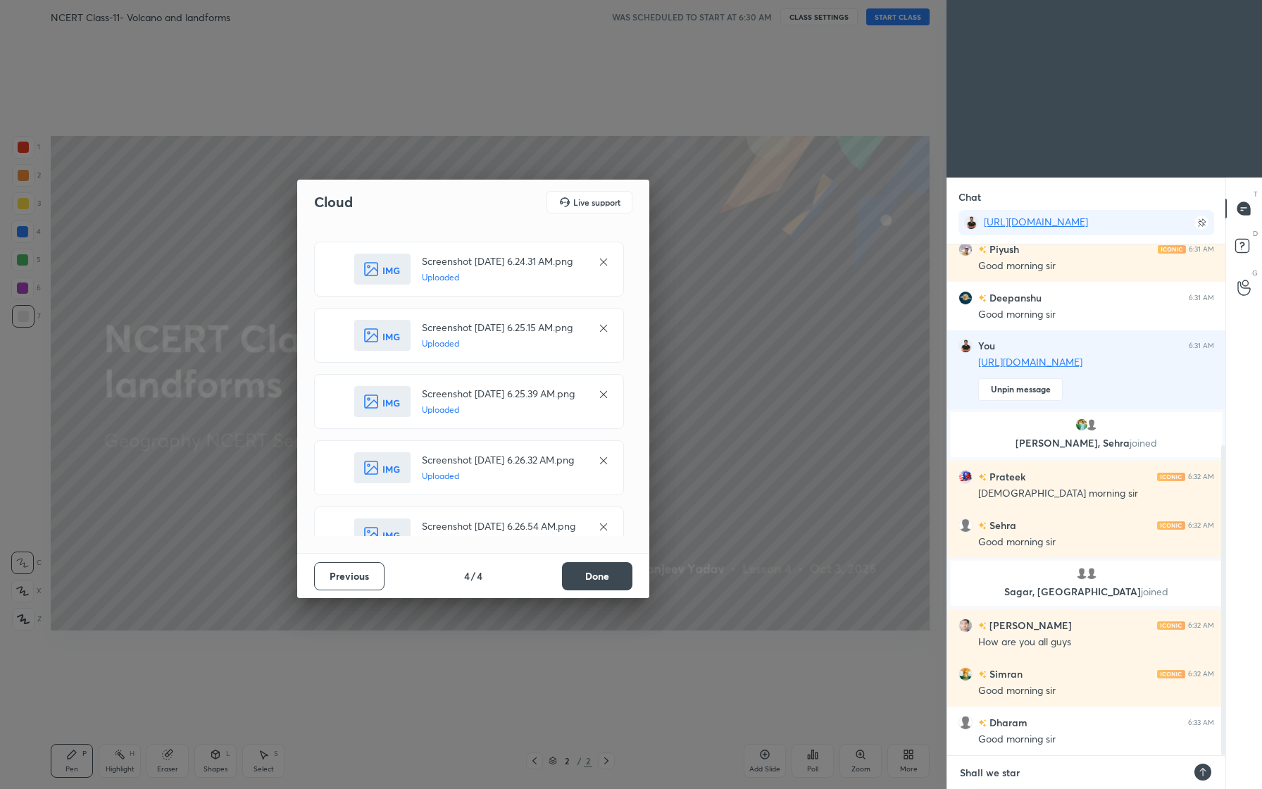
type textarea "Shall we start"
type textarea "x"
type textarea "Shall we start"
type textarea "x"
type textarea "Shall we start f"
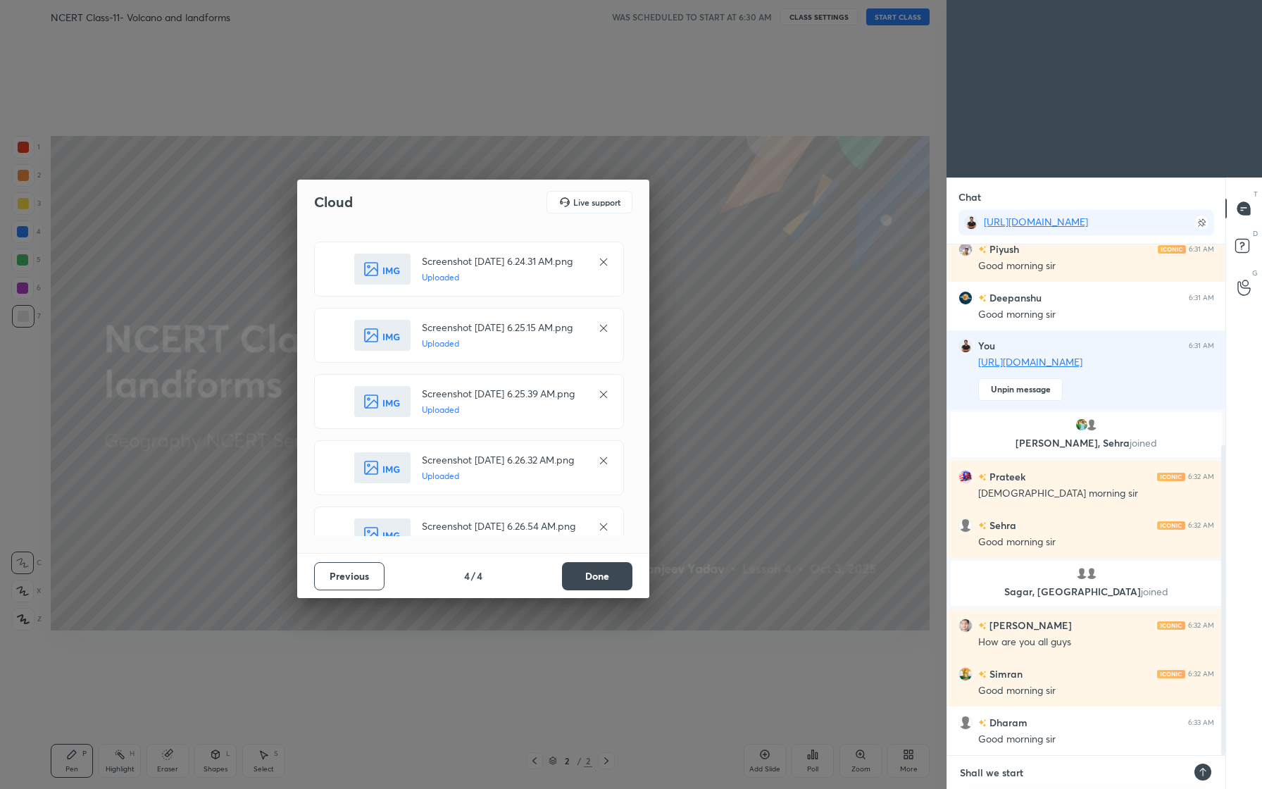
type textarea "x"
type textarea "Shall we start fr"
type textarea "x"
type textarea "Shall we start fri"
type textarea "x"
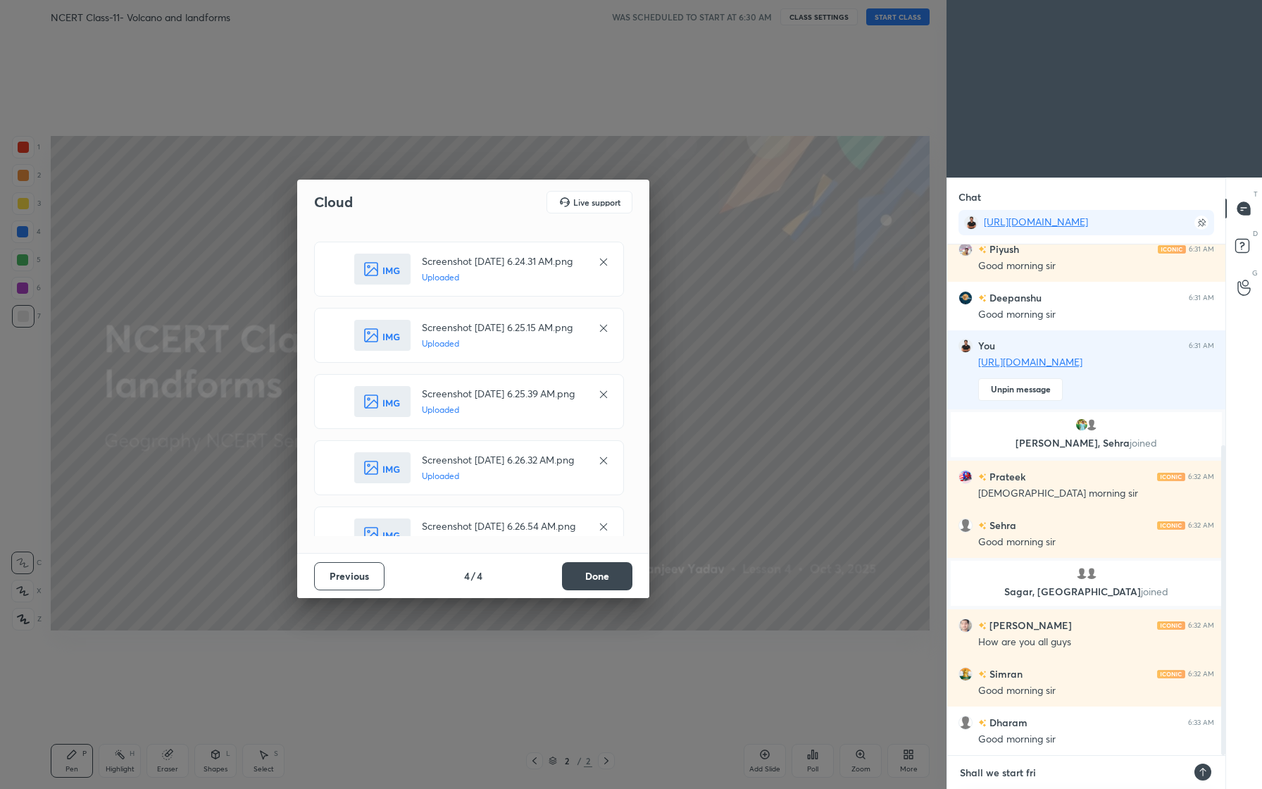
type textarea "Shall we start frie"
type textarea "x"
type textarea "Shall we start frien"
type textarea "x"
type textarea "Shall we start friend"
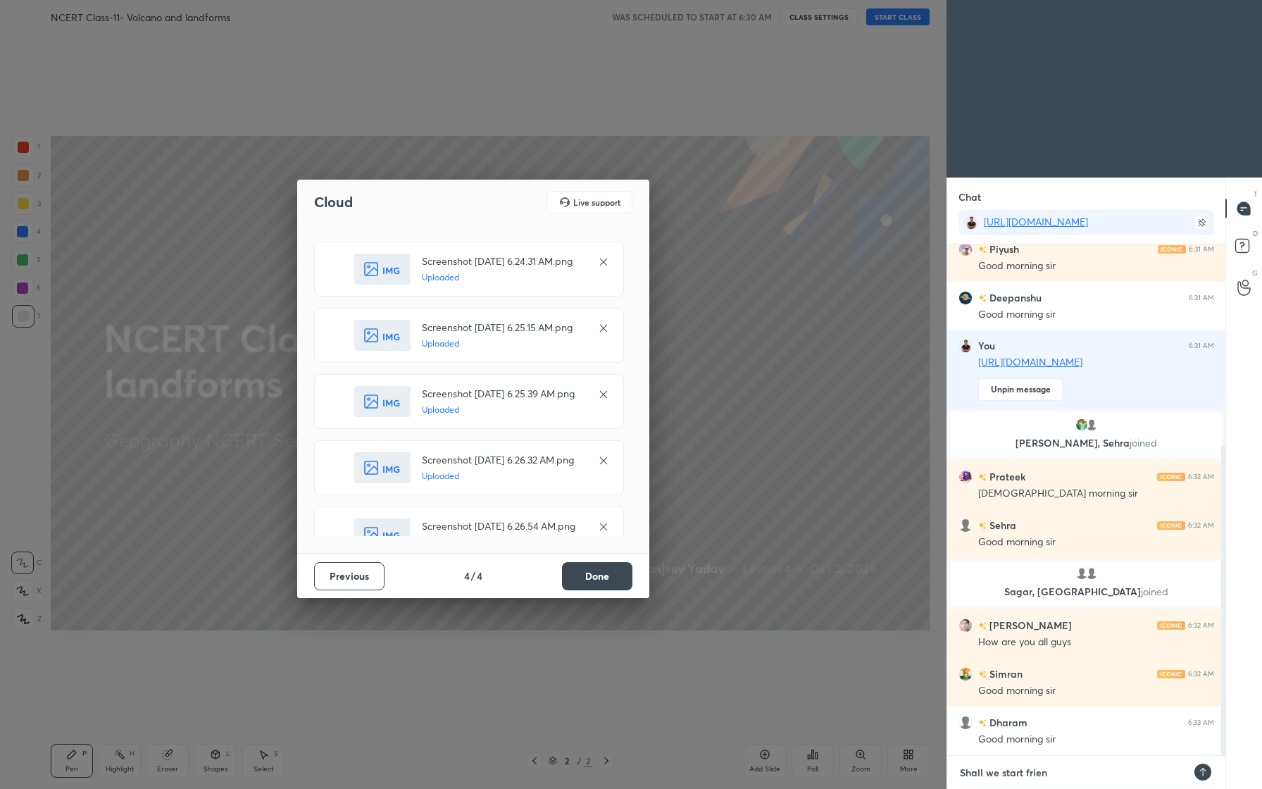
type textarea "x"
type textarea "Shall we start friends"
type textarea "x"
type textarea "Shall we start friends."
type textarea "x"
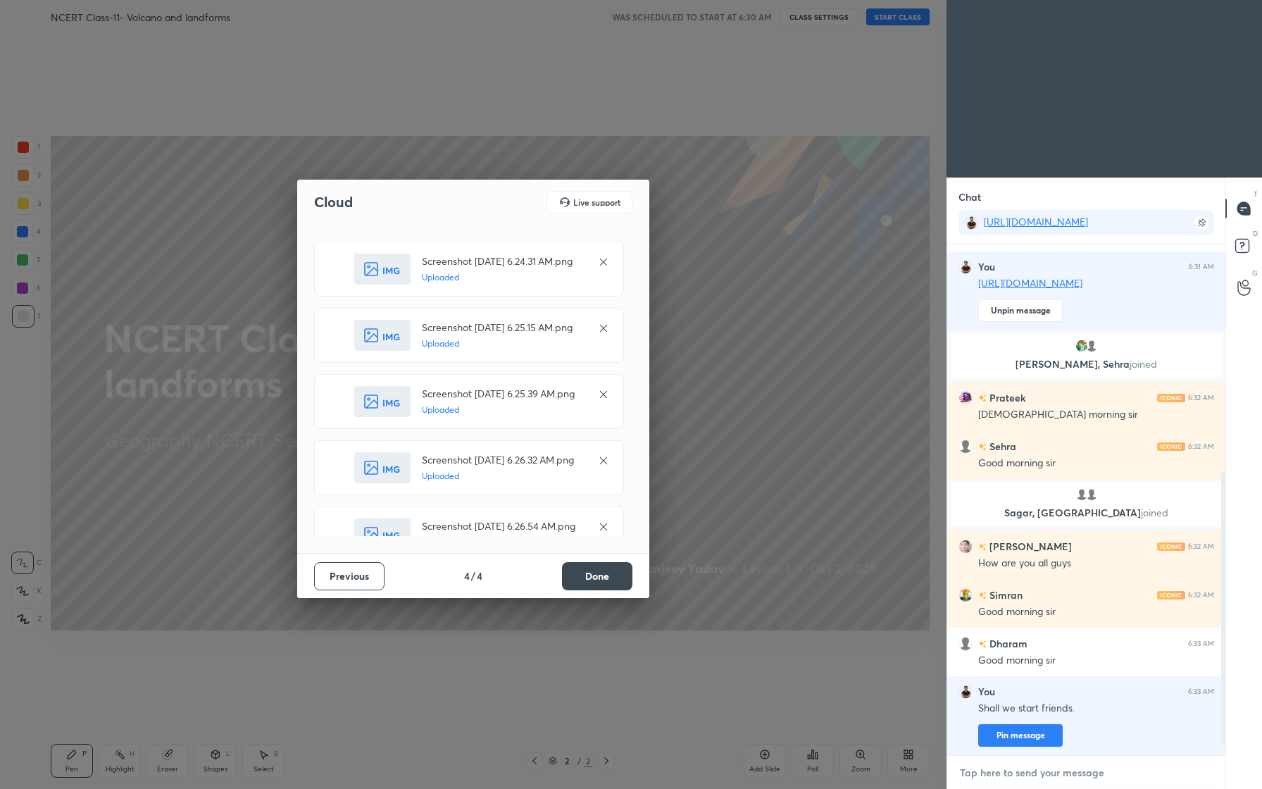
scroll to position [458, 0]
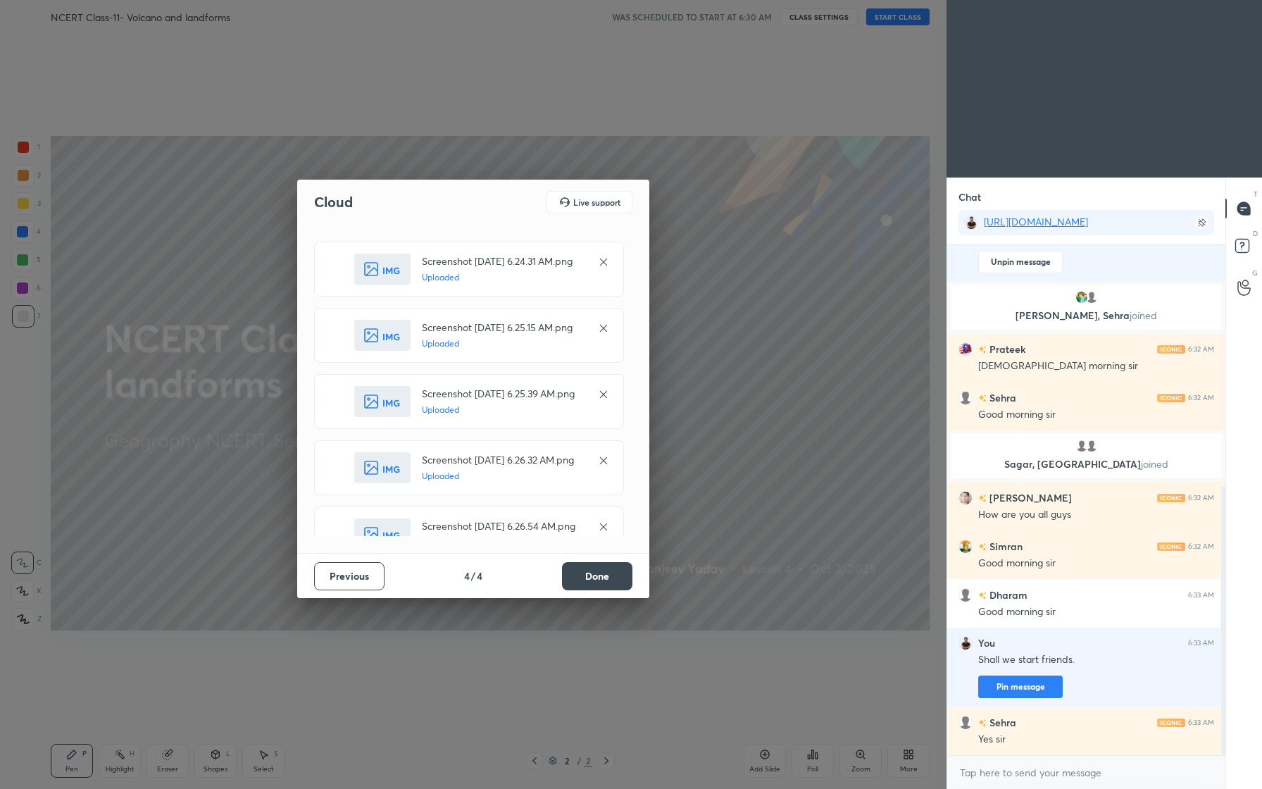
click at [606, 577] on button "Done" at bounding box center [597, 576] width 70 height 28
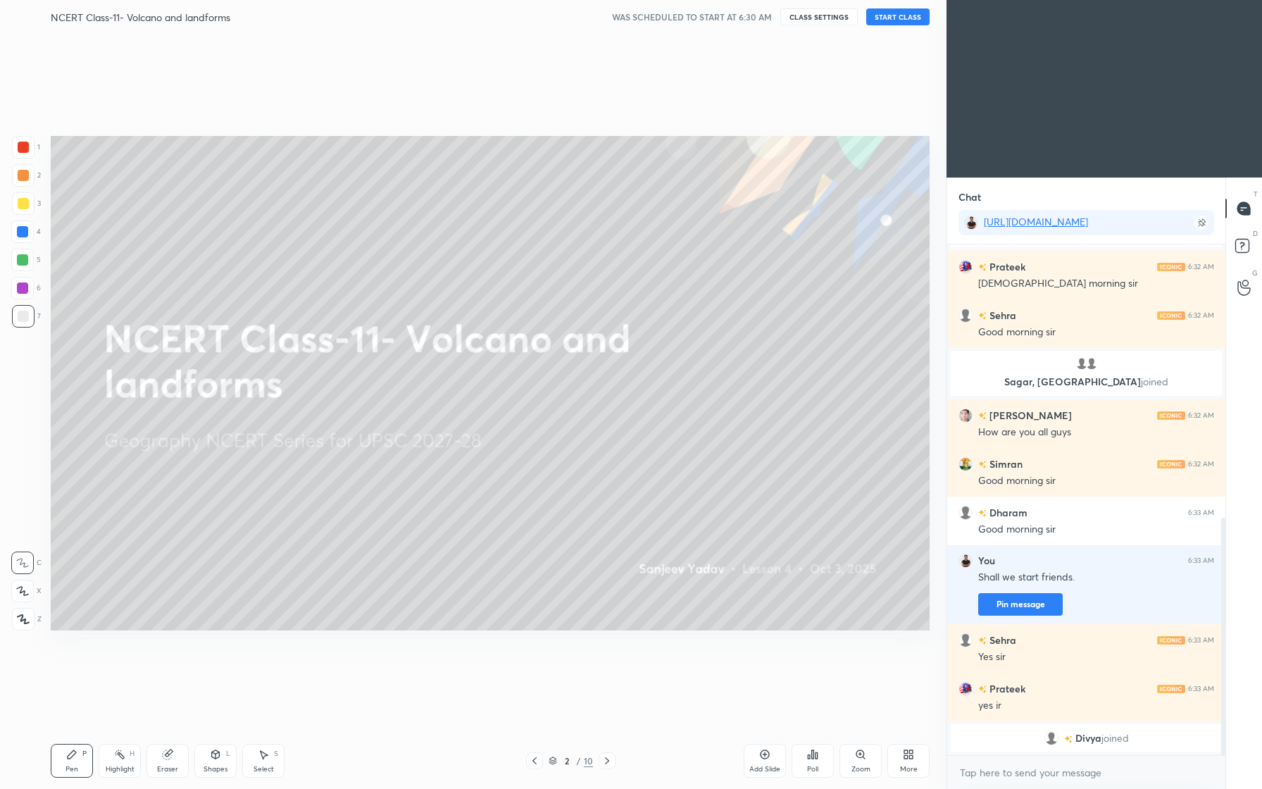
scroll to position [589, 0]
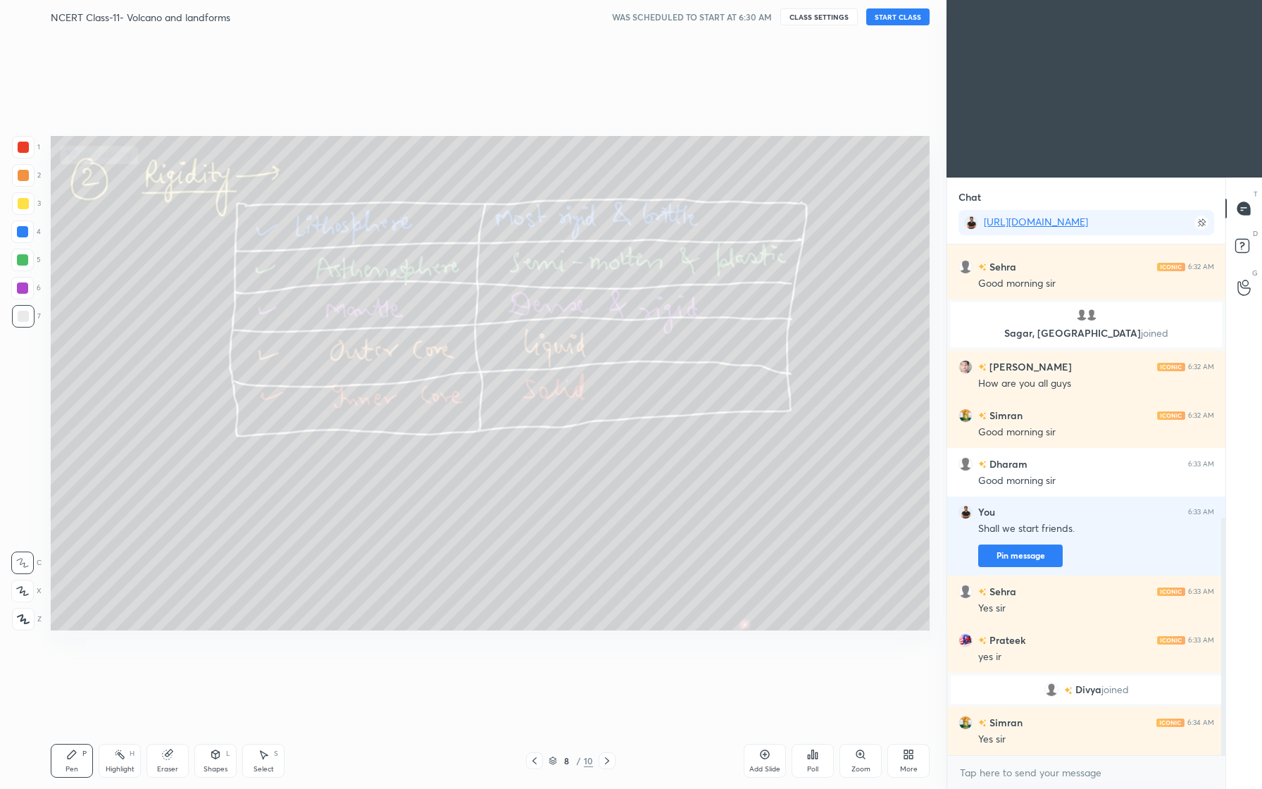
click at [562, 762] on div "8" at bounding box center [567, 760] width 14 height 8
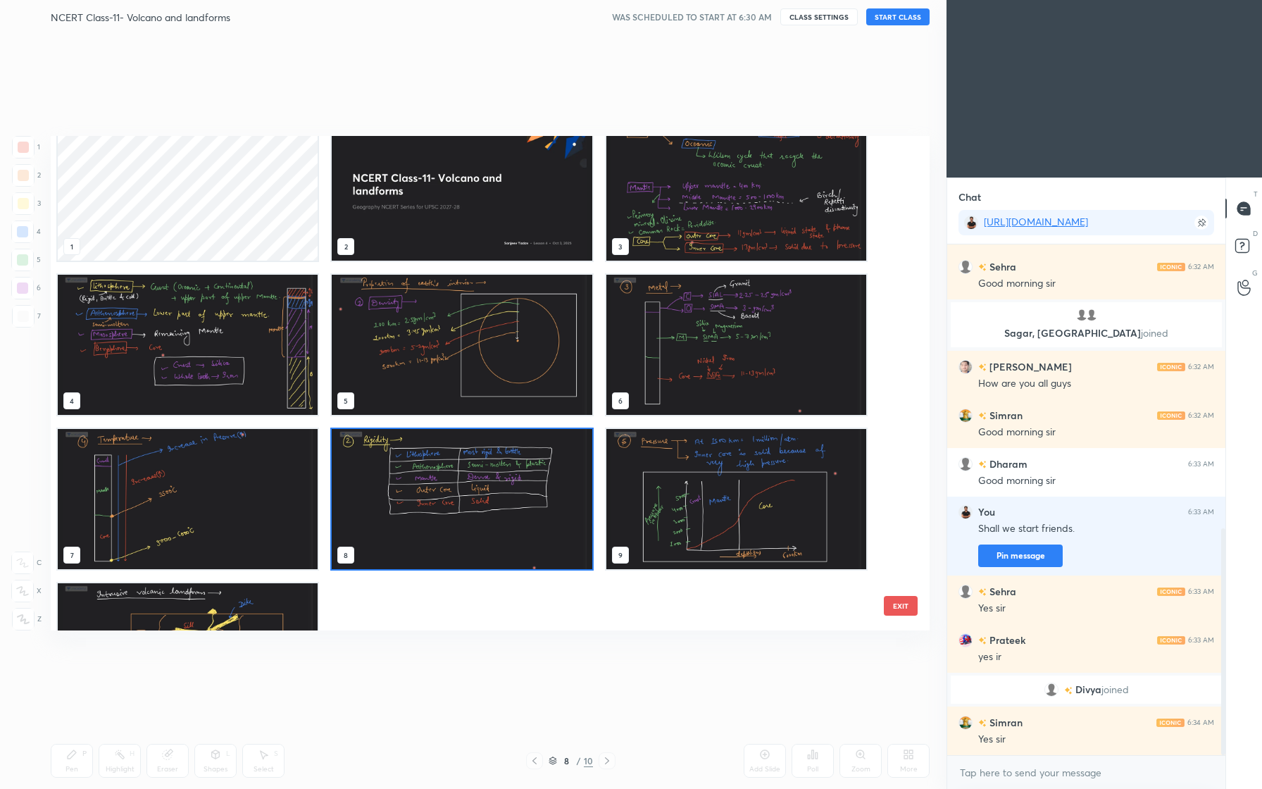
scroll to position [0, 0]
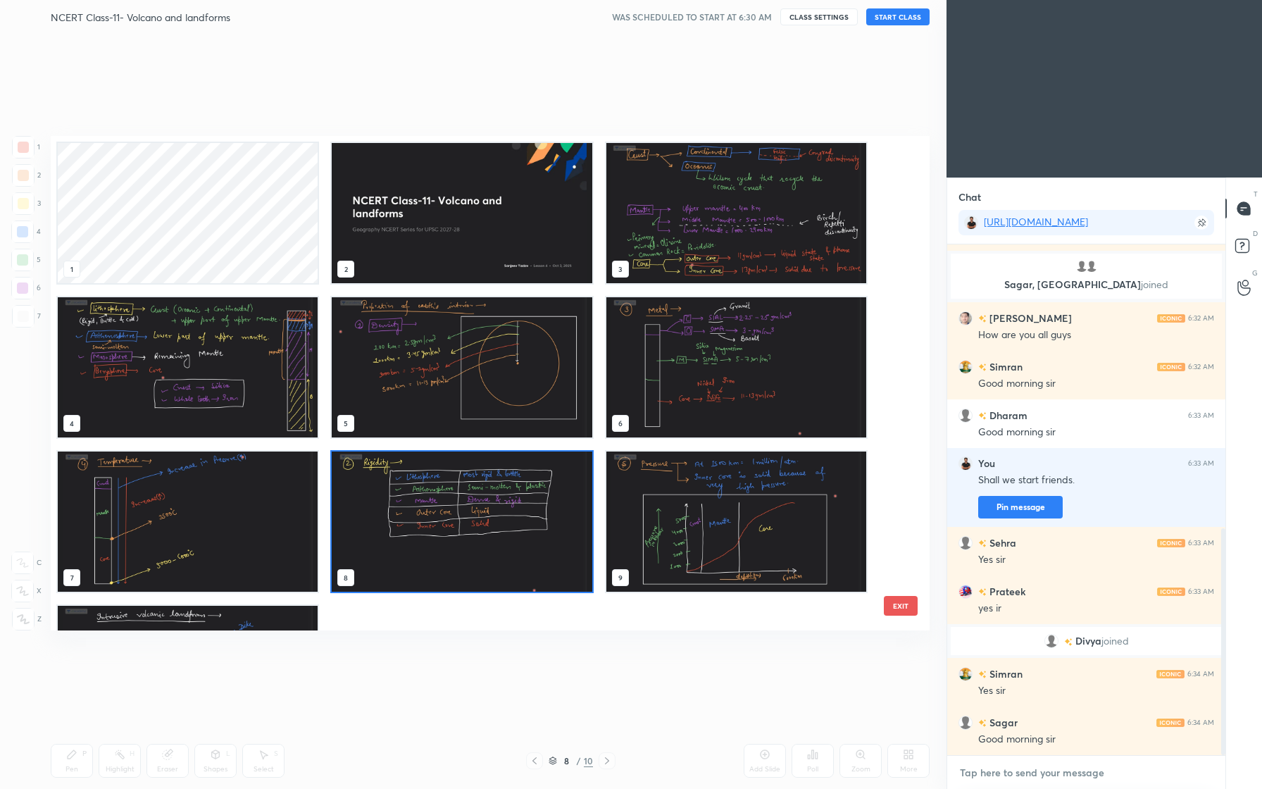
type textarea "x"
click at [999, 774] on textarea at bounding box center [1086, 772] width 256 height 23
type textarea "O"
type textarea "x"
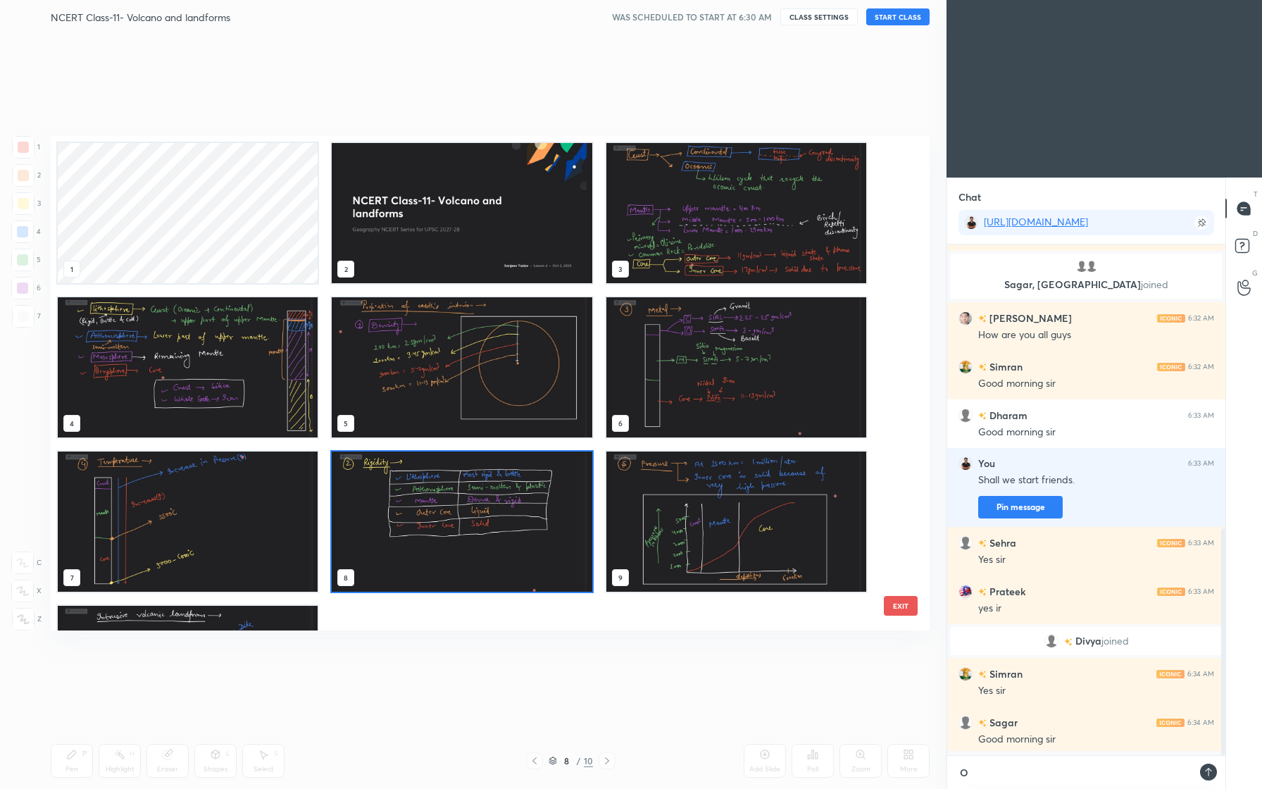
type textarea "Ok"
type textarea "x"
type textarea "Ok"
type textarea "x"
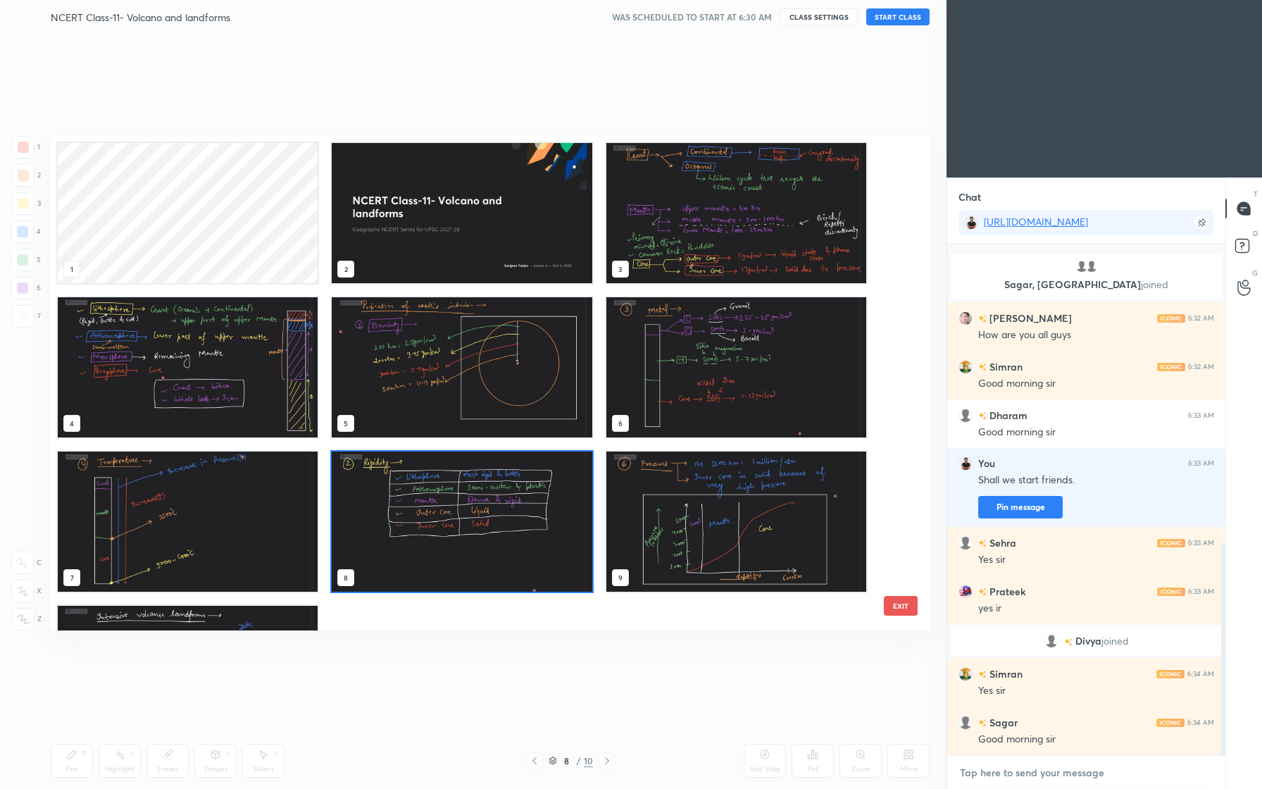
scroll to position [717, 0]
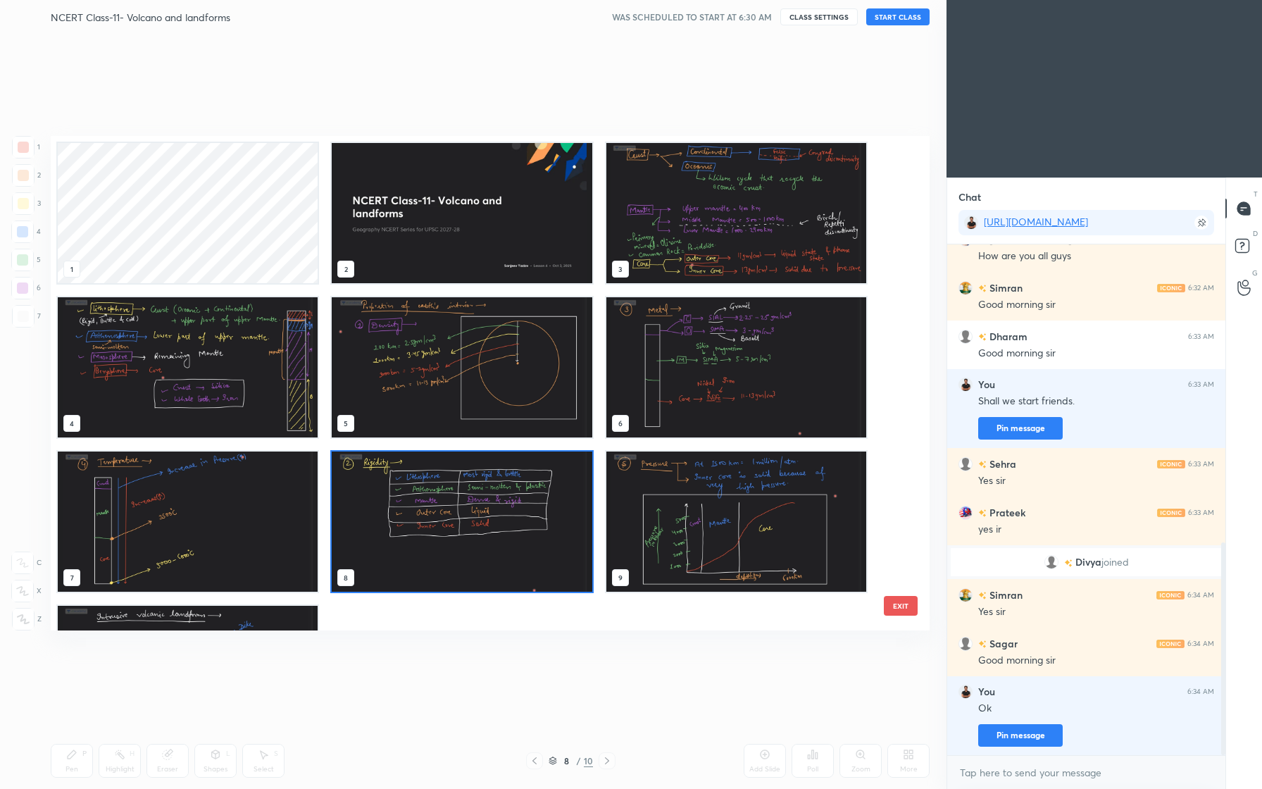
click at [839, 621] on div "1 2 3 4 5 6 7 8 9 10" at bounding box center [462, 444] width 823 height 617
click at [901, 610] on button "EXIT" at bounding box center [901, 606] width 34 height 20
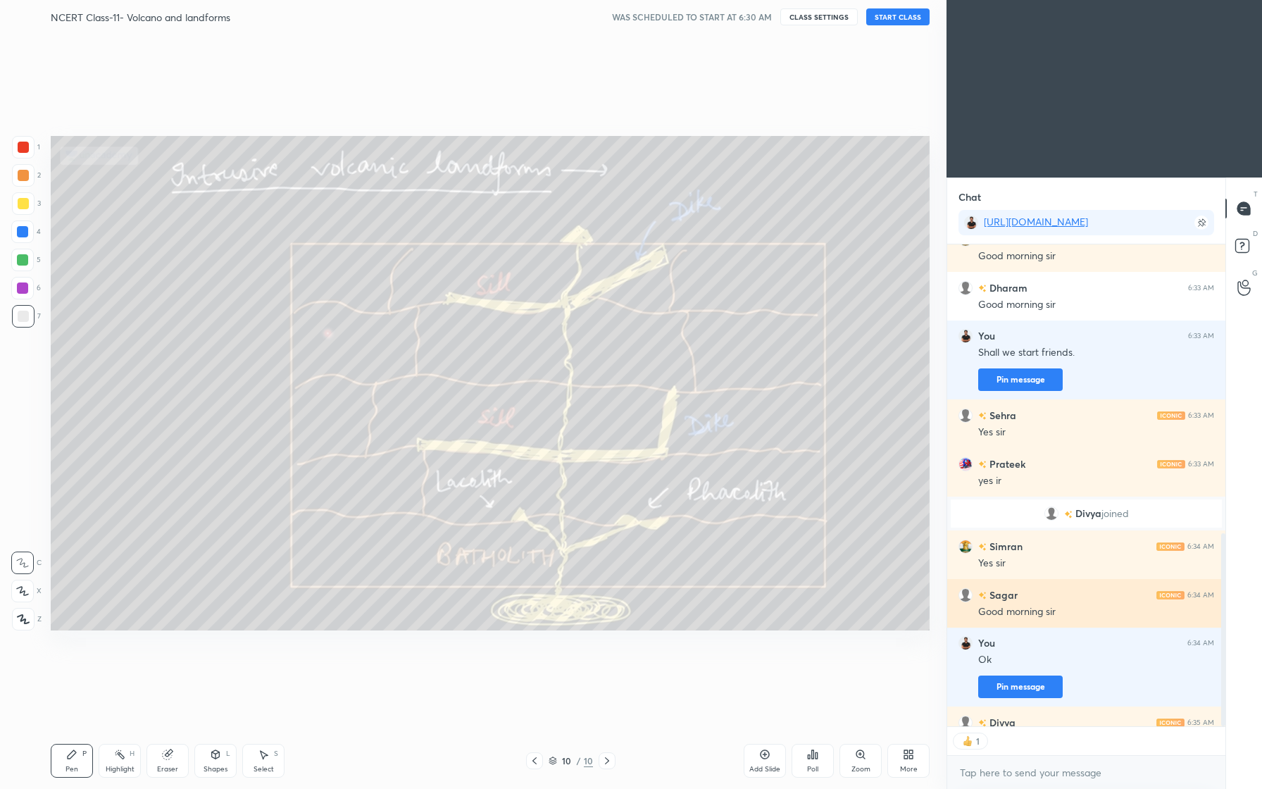
scroll to position [794, 0]
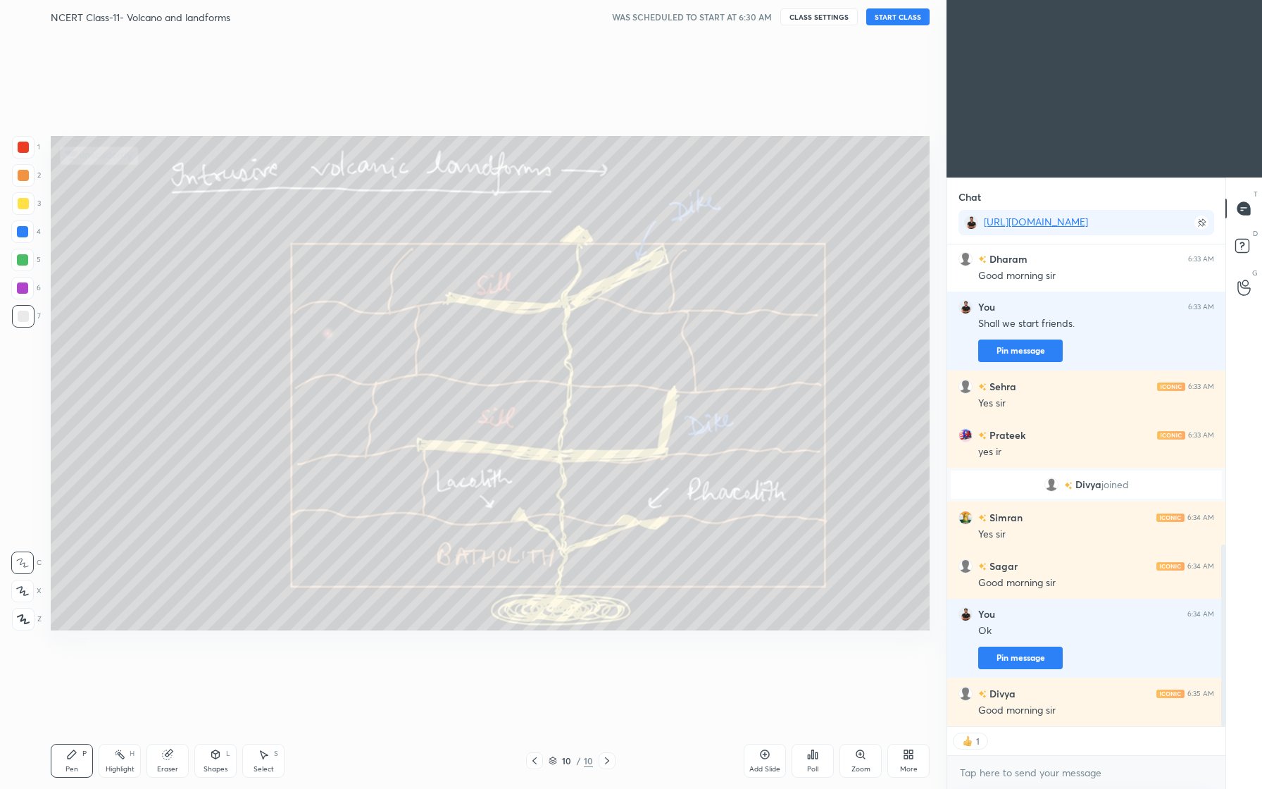
click at [903, 23] on button "START CLASS" at bounding box center [897, 16] width 63 height 17
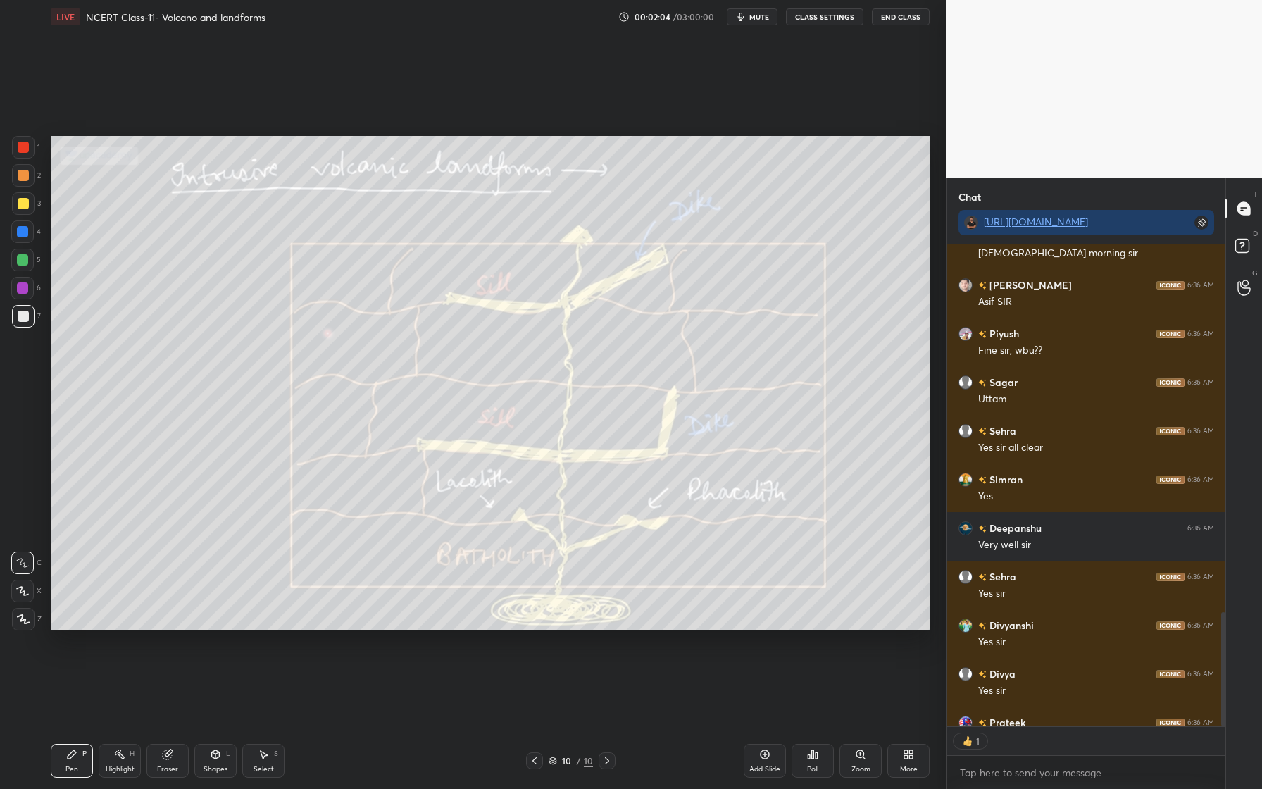
scroll to position [5, 5]
type textarea "x"
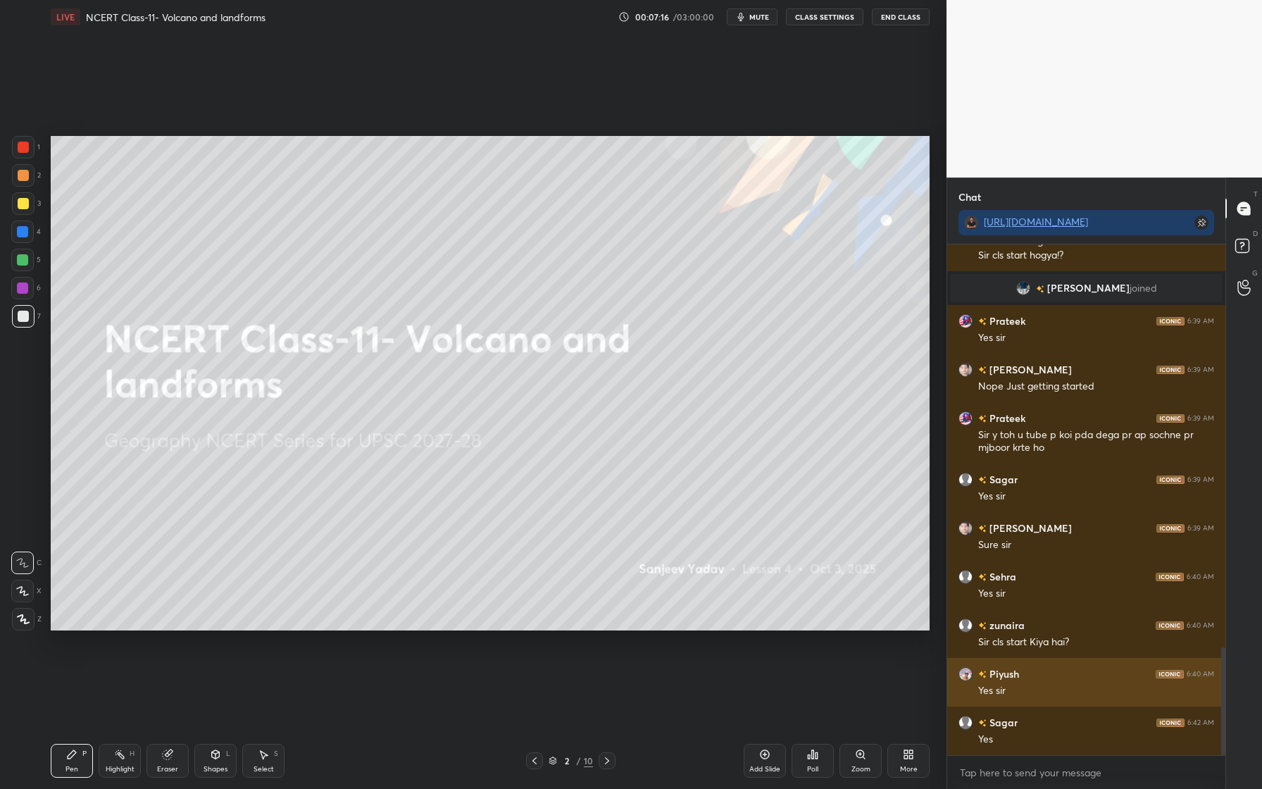
scroll to position [1909, 0]
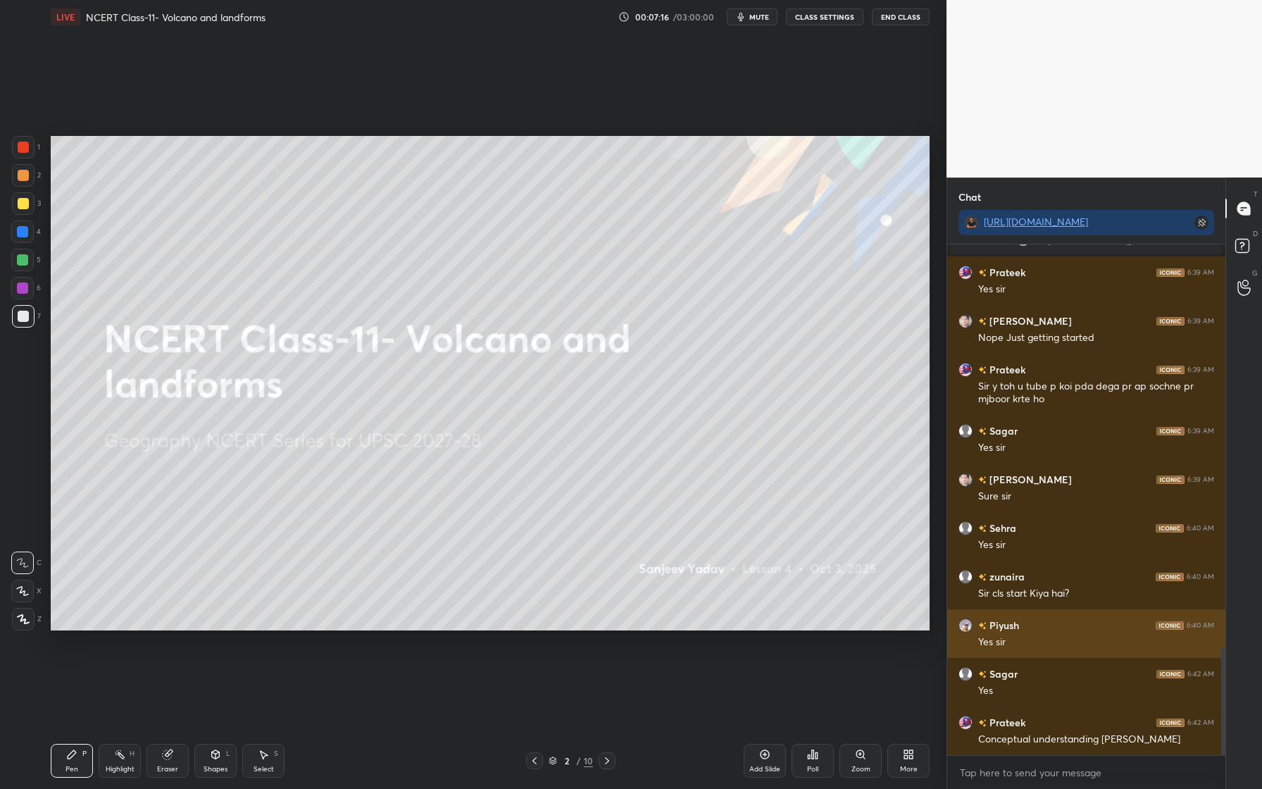
click at [967, 667] on div "grid" at bounding box center [968, 674] width 20 height 14
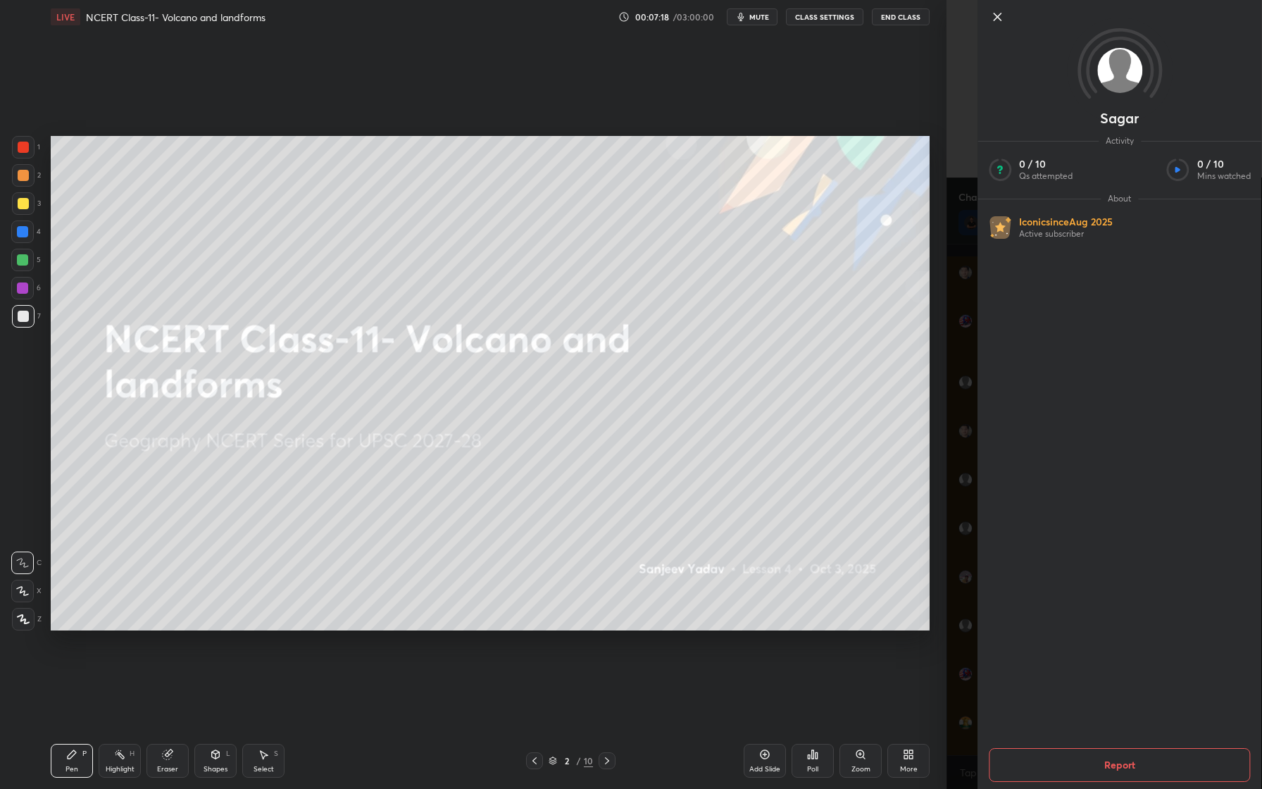
scroll to position [2067, 0]
click at [1001, 17] on icon at bounding box center [997, 16] width 17 height 17
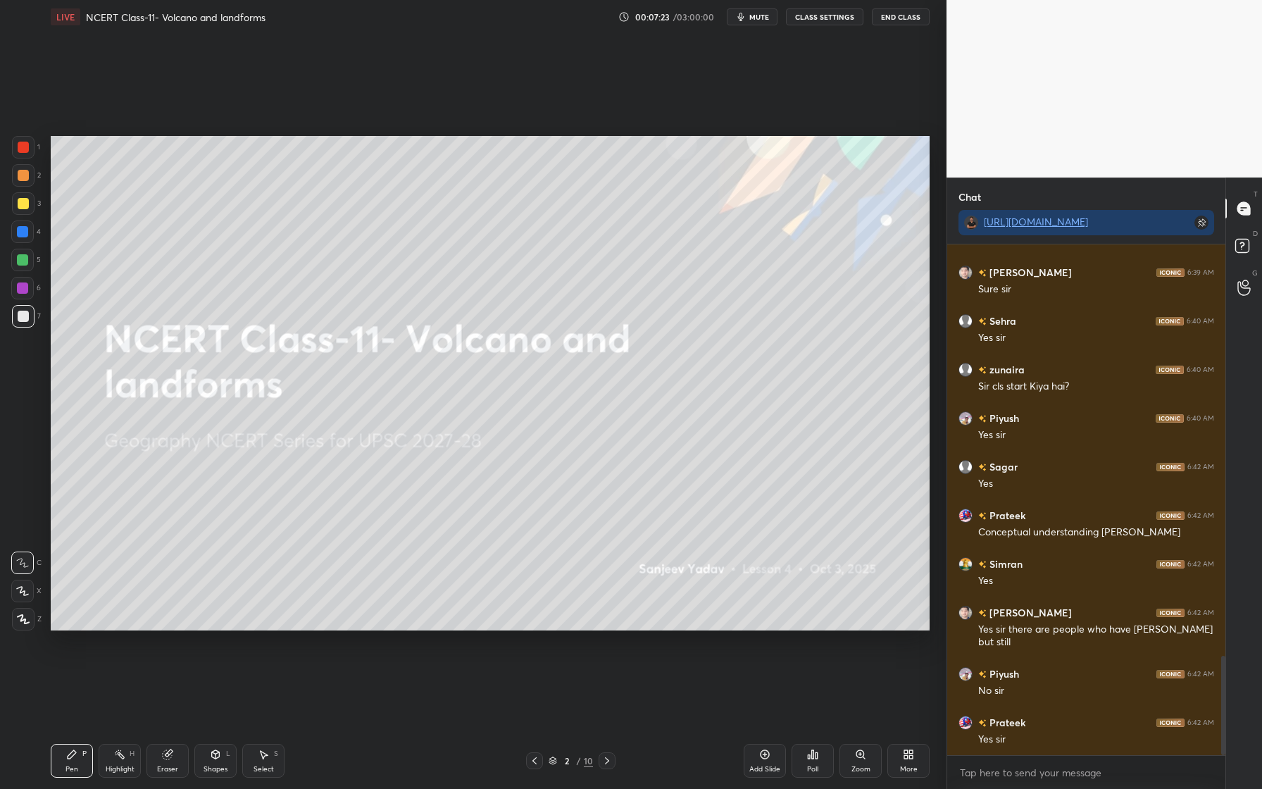
scroll to position [2164, 0]
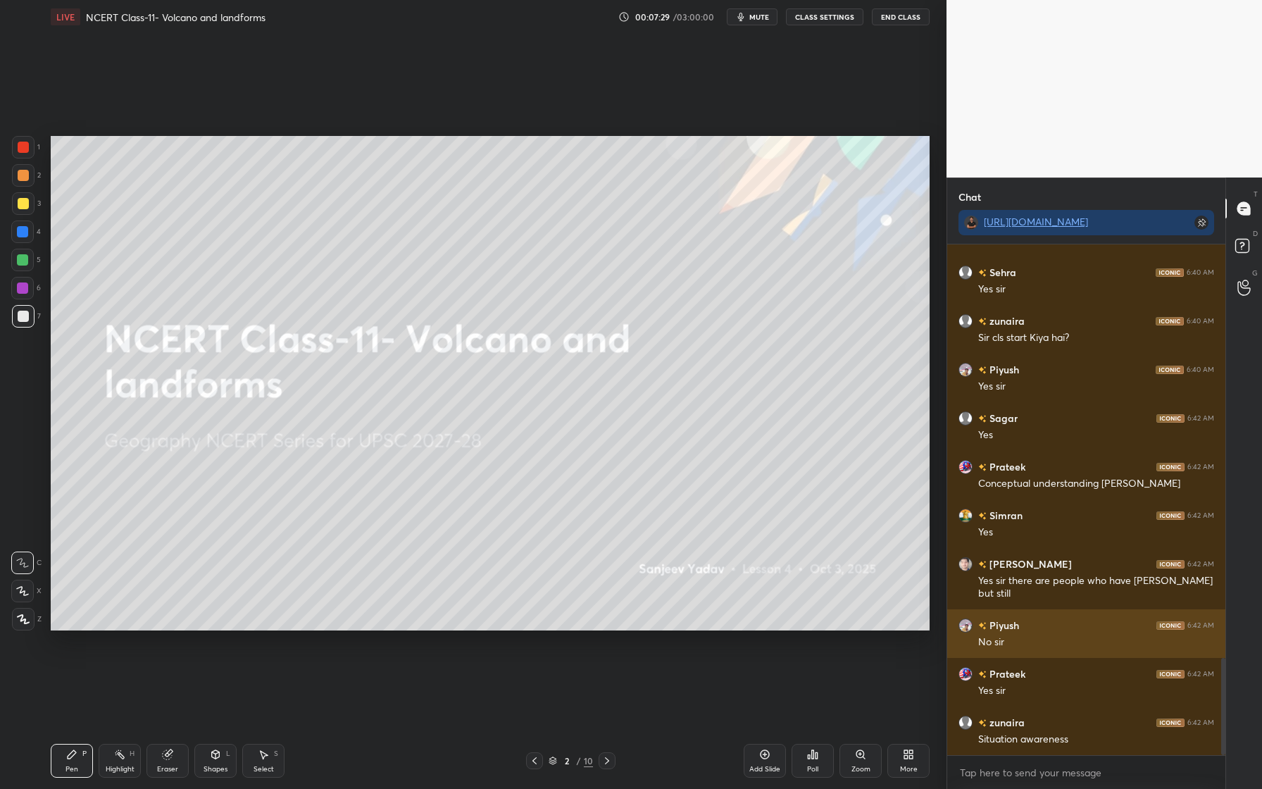
click at [965, 630] on img "grid" at bounding box center [965, 625] width 14 height 14
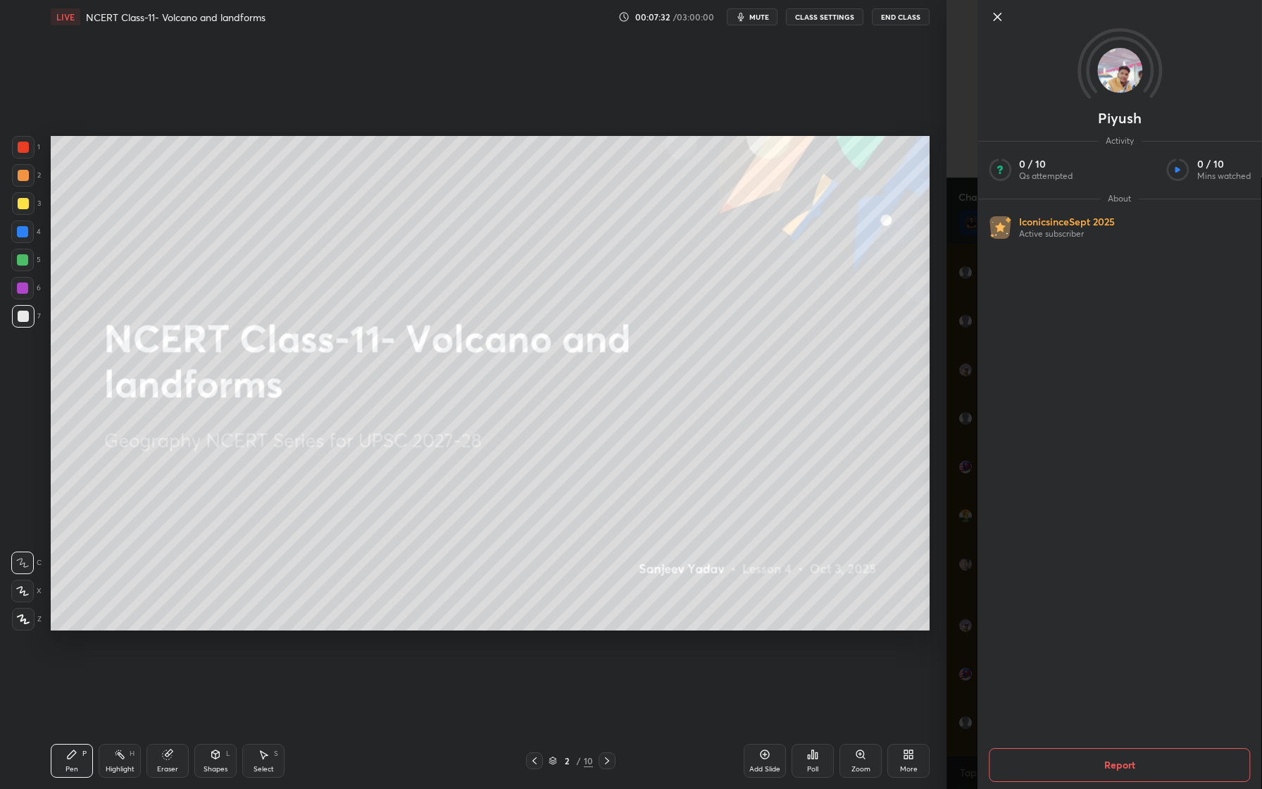
click at [999, 22] on icon at bounding box center [997, 16] width 17 height 17
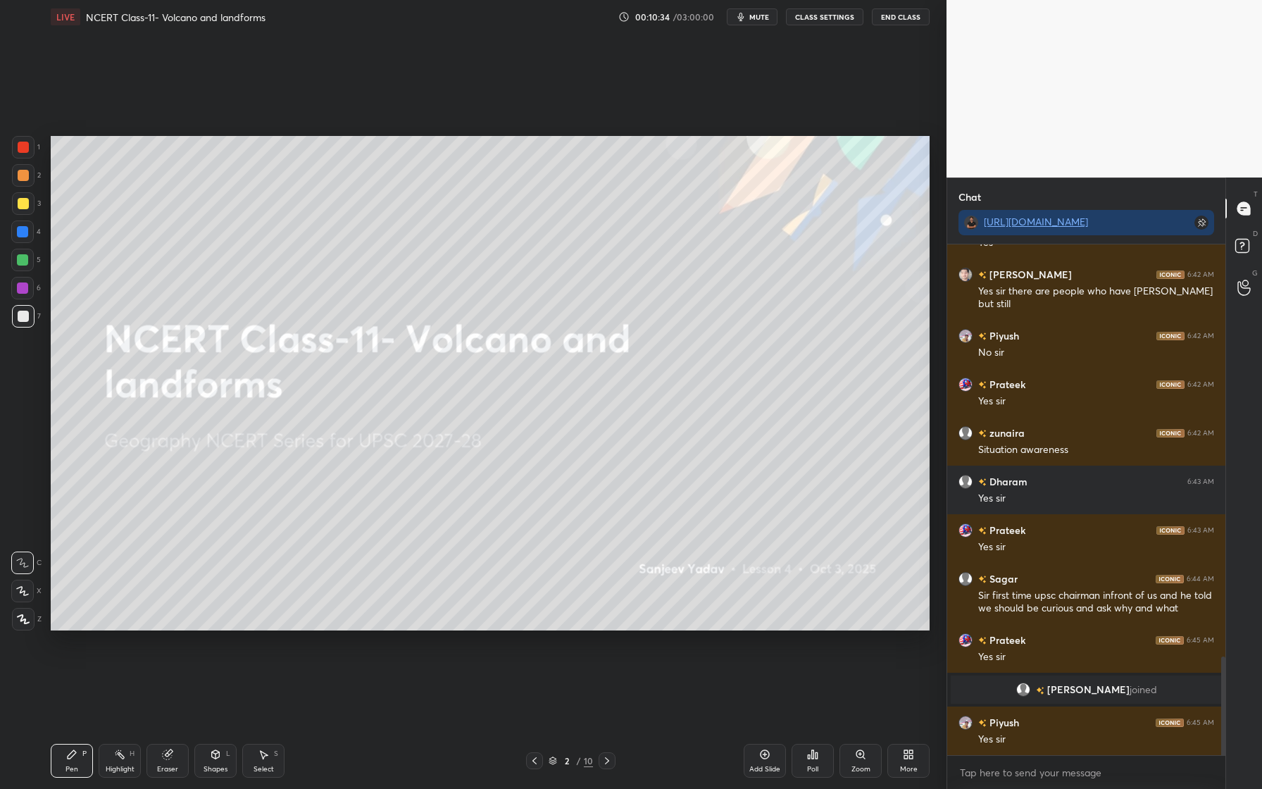
scroll to position [2191, 0]
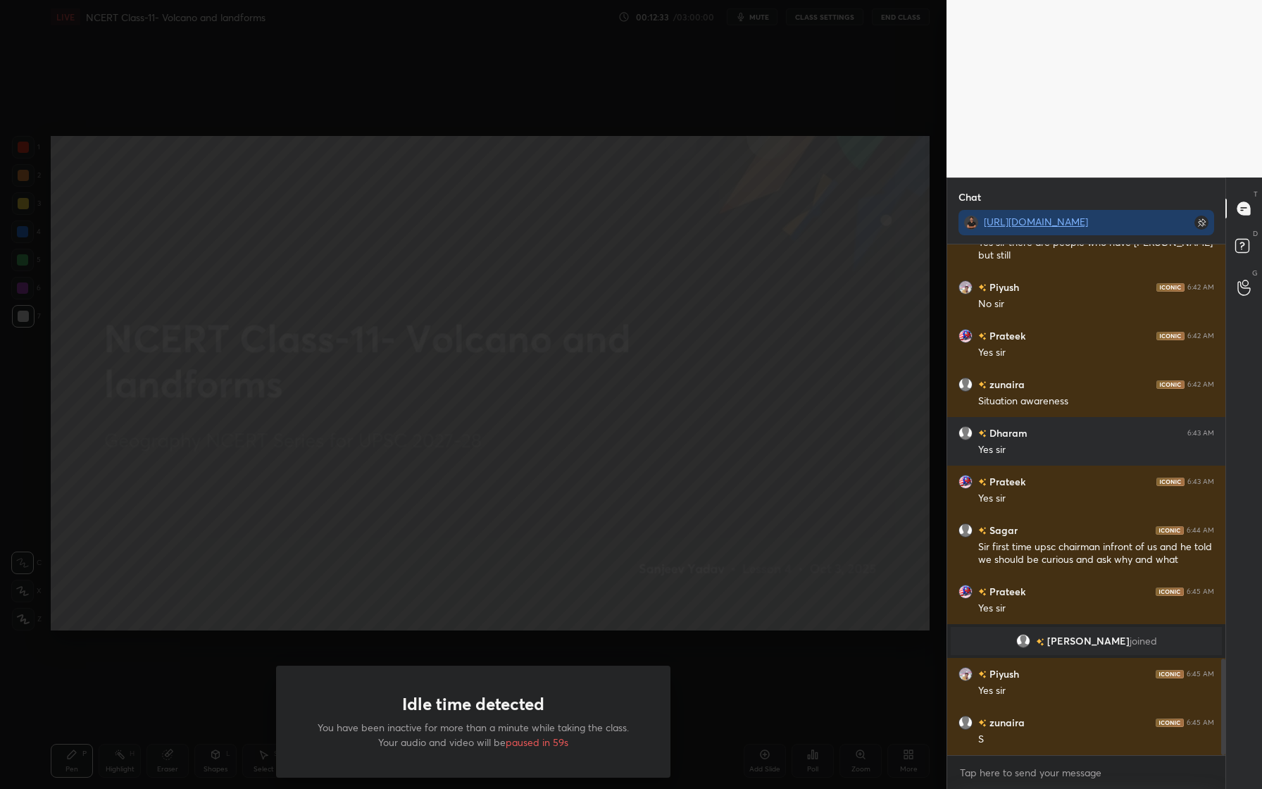
click at [1112, 667] on div "Piyush 6:45 AM" at bounding box center [1086, 673] width 256 height 15
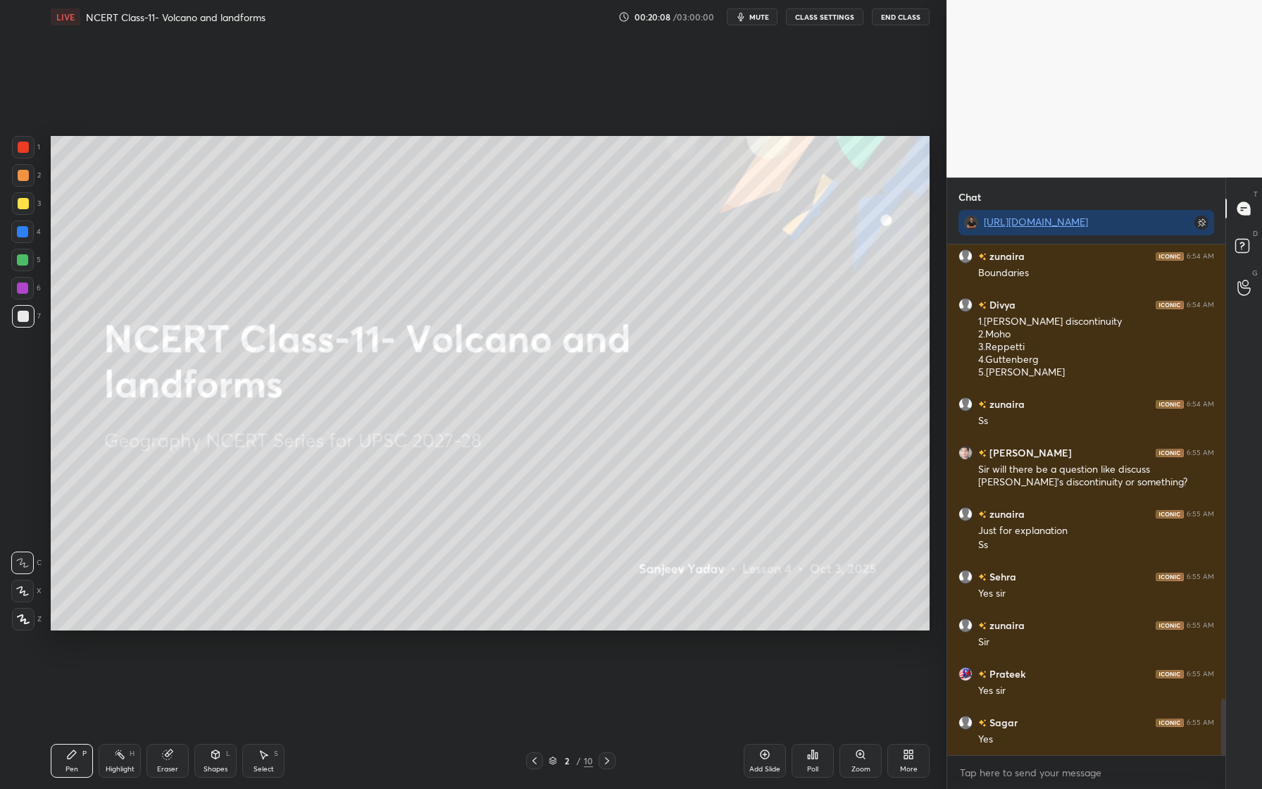
scroll to position [4114, 0]
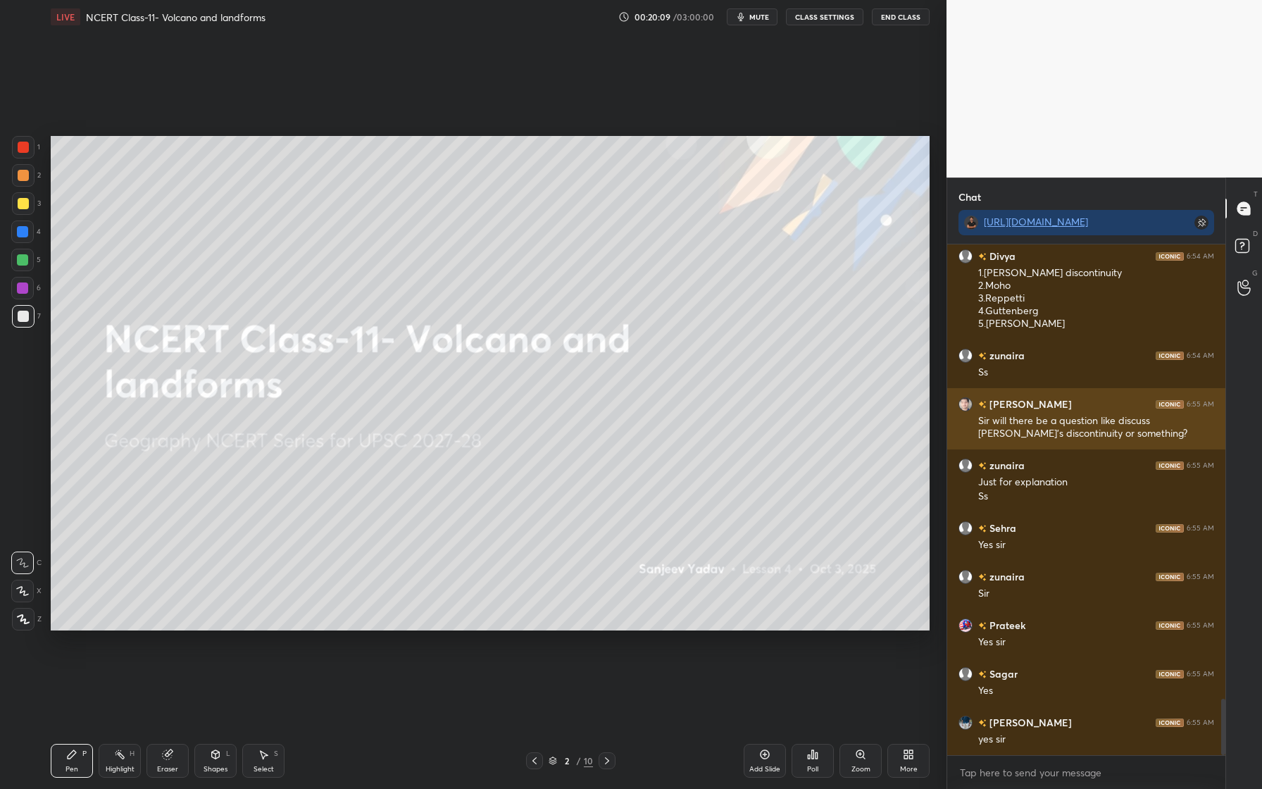
click at [968, 401] on img "grid" at bounding box center [965, 404] width 14 height 14
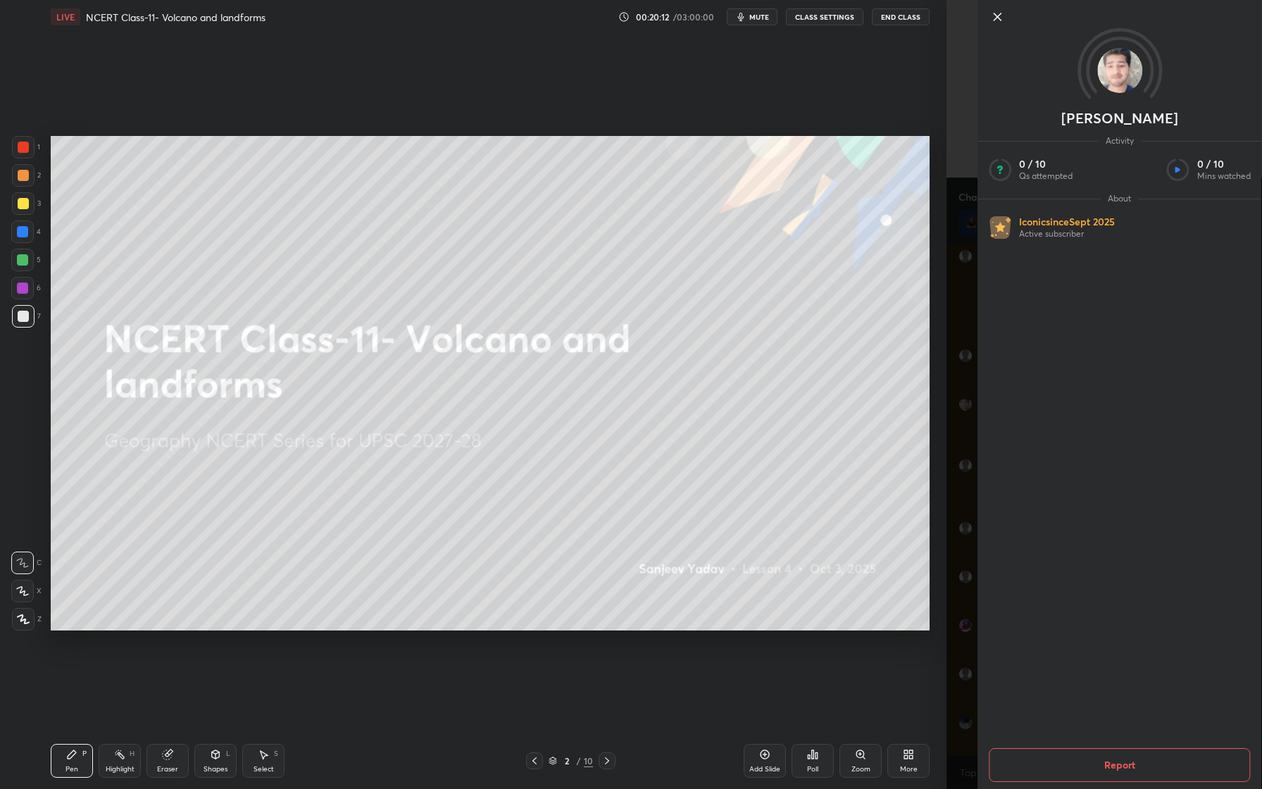
drag, startPoint x: 997, startPoint y: 16, endPoint x: 997, endPoint y: 712, distance: 695.8
click at [997, 16] on icon at bounding box center [997, 16] width 7 height 7
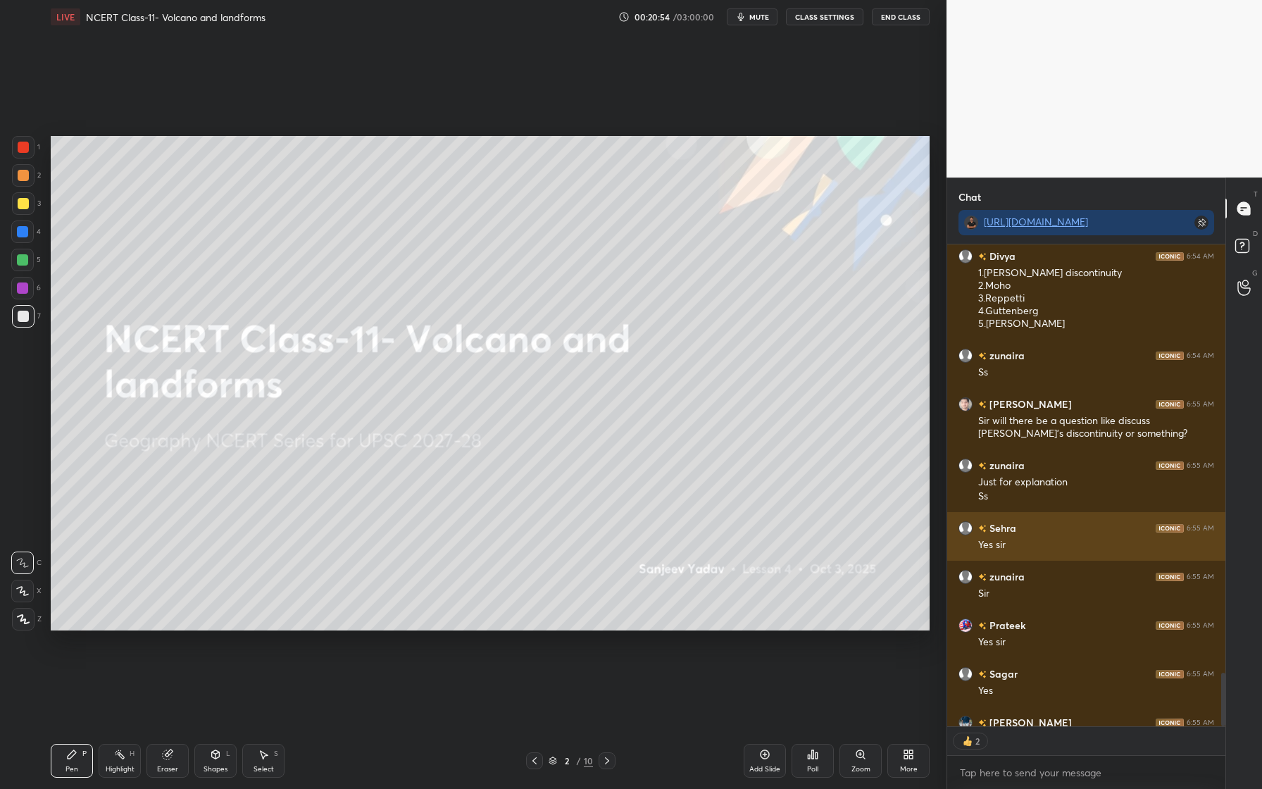
scroll to position [4143, 0]
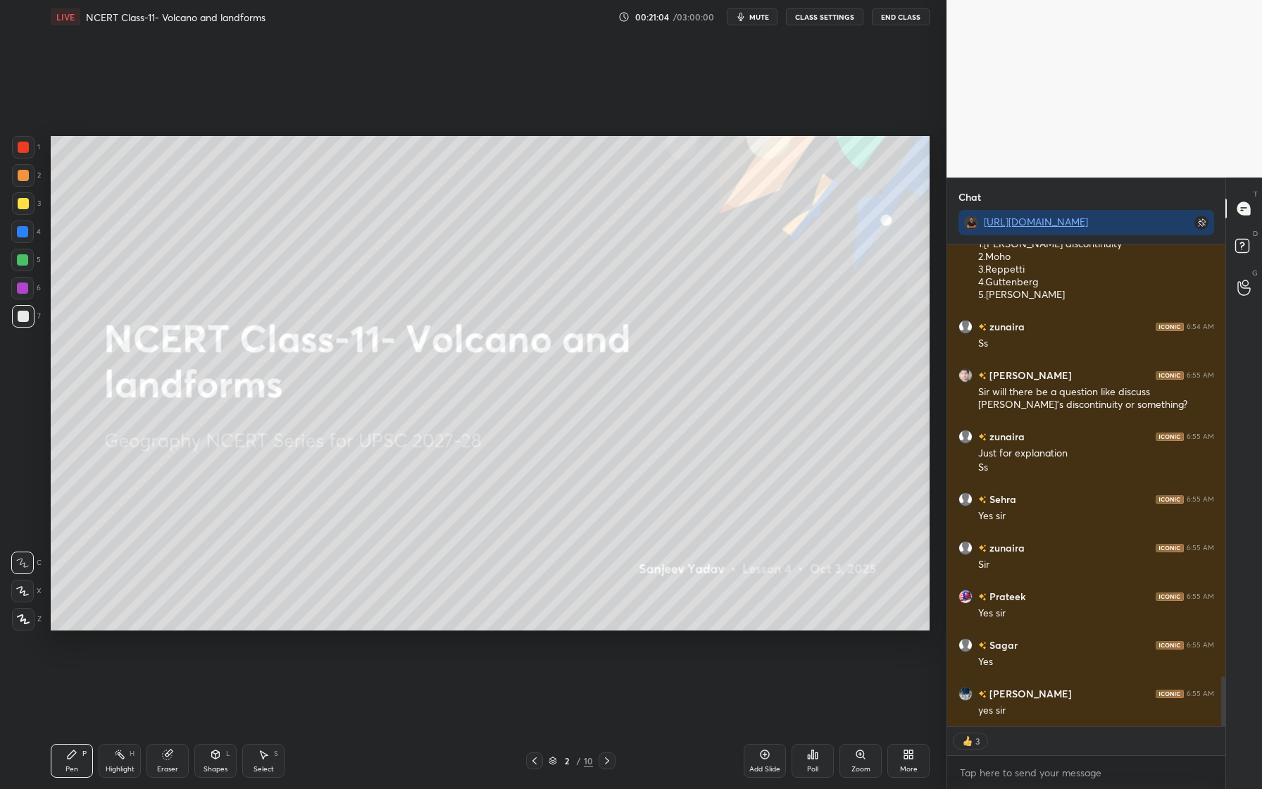
drag, startPoint x: 770, startPoint y: 759, endPoint x: 774, endPoint y: 730, distance: 29.9
click at [766, 761] on div "Add Slide" at bounding box center [765, 761] width 42 height 34
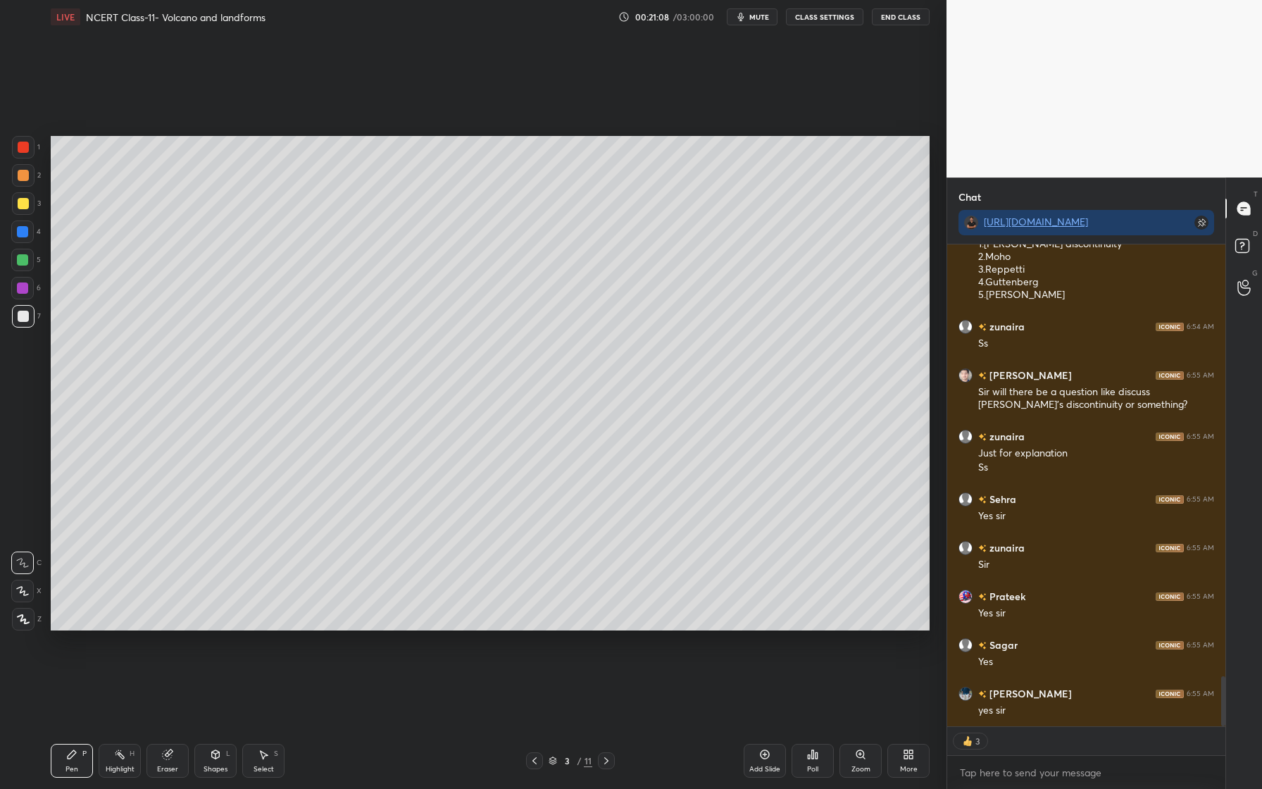
type textarea "x"
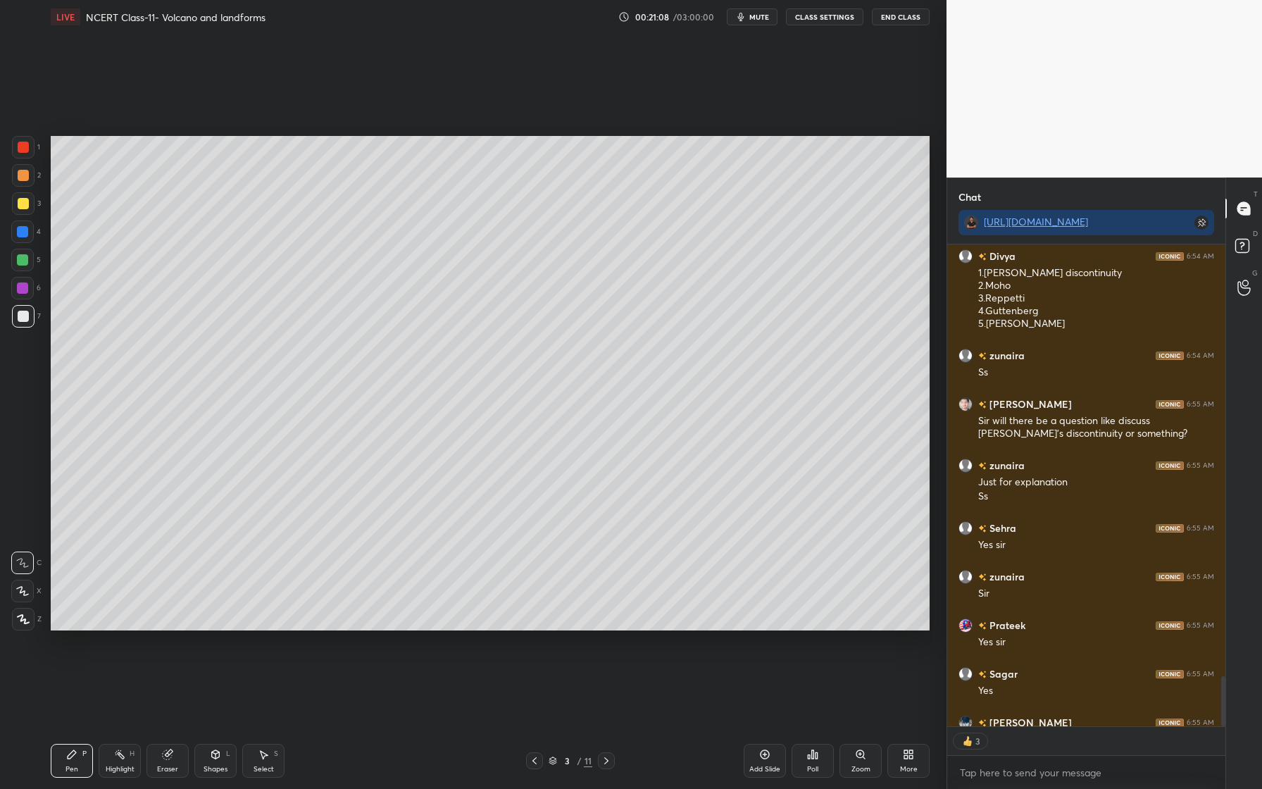
scroll to position [5, 5]
click at [213, 766] on div "Shapes" at bounding box center [216, 769] width 24 height 7
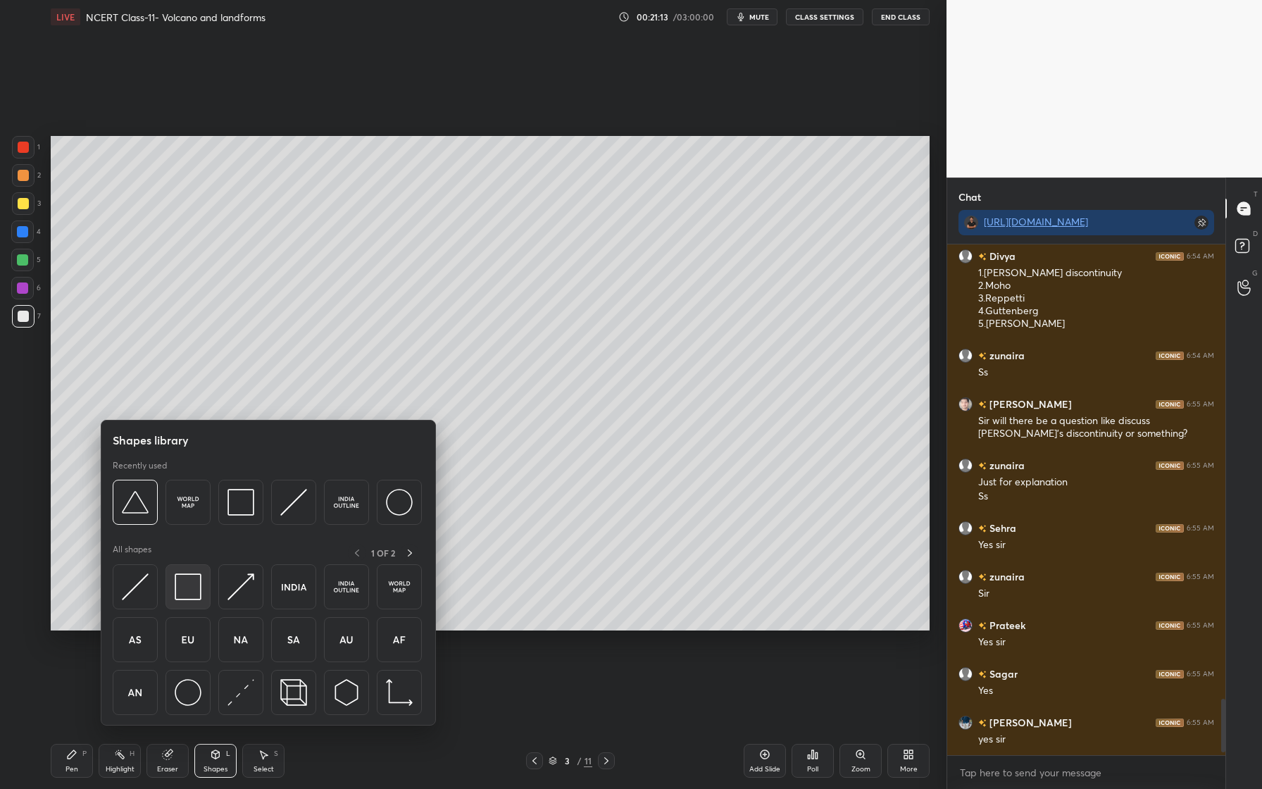
click at [201, 578] on img at bounding box center [188, 586] width 27 height 27
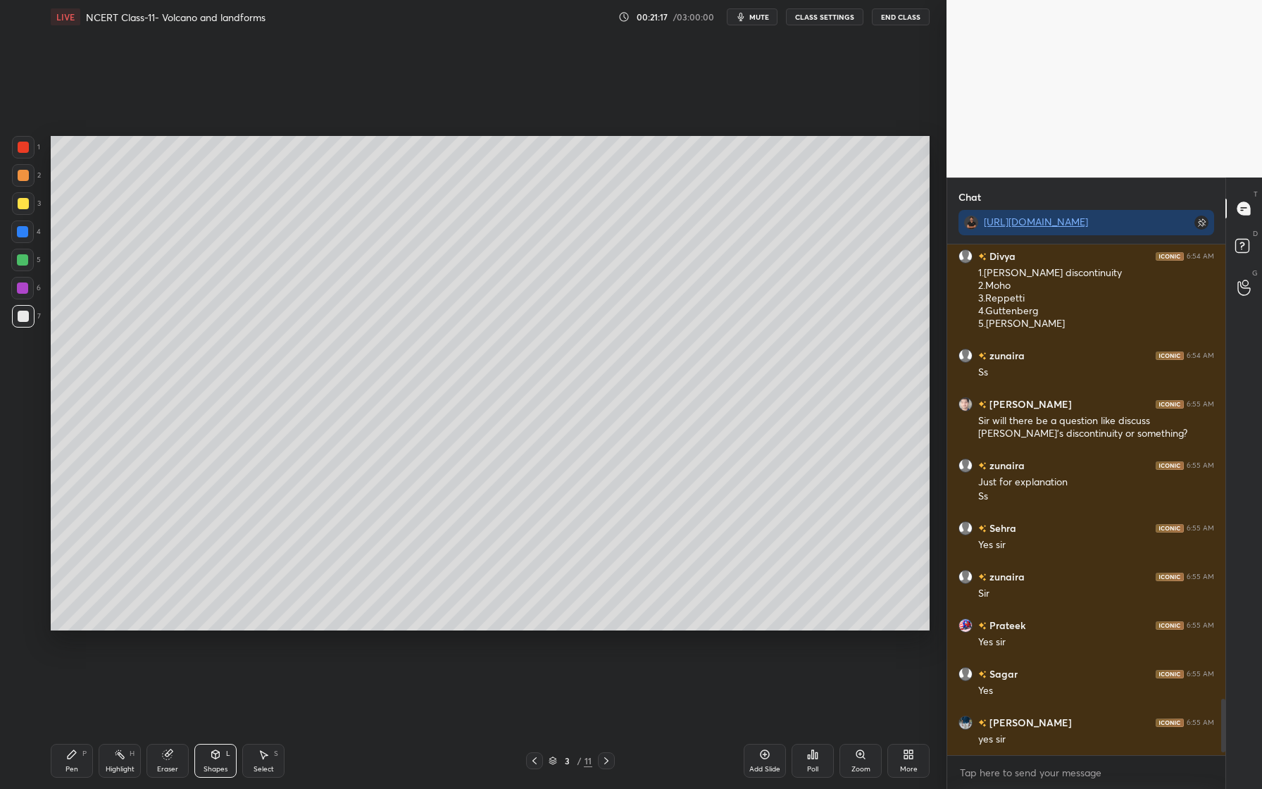
scroll to position [4163, 0]
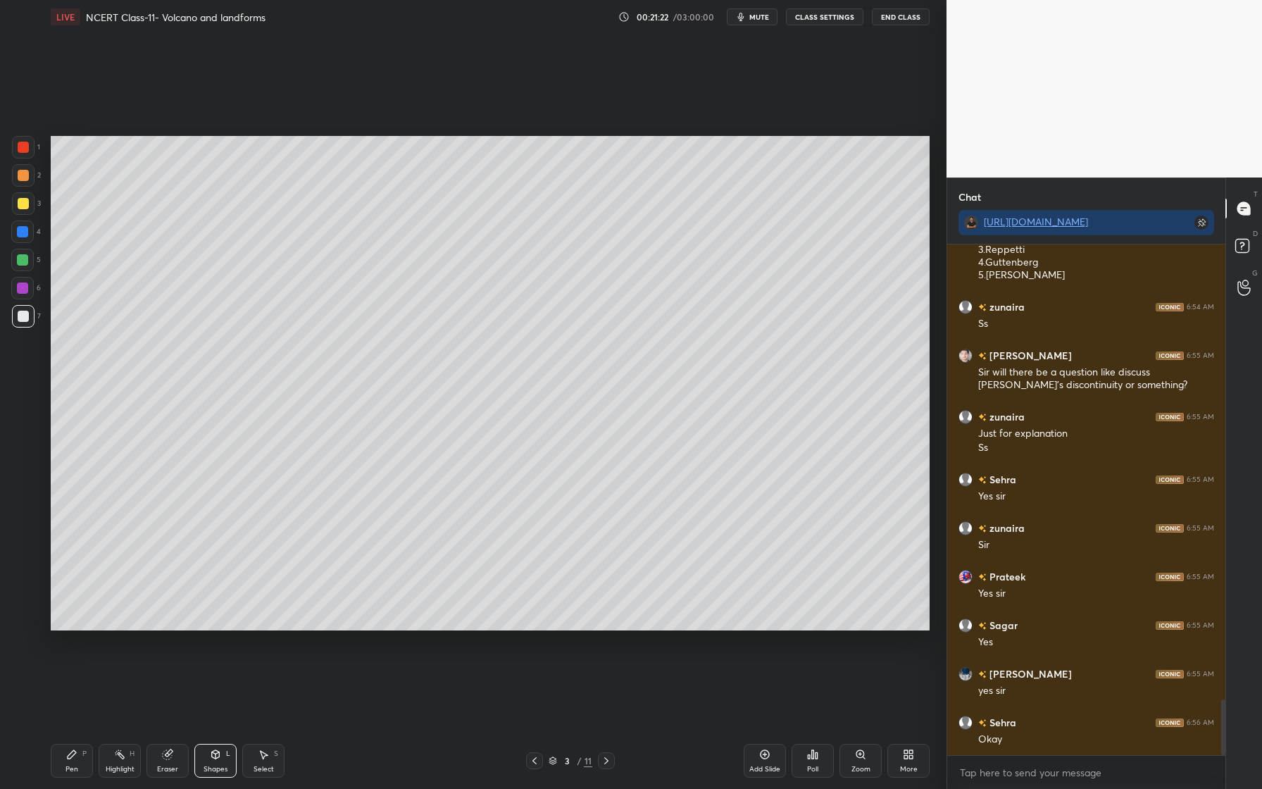
click at [22, 181] on div at bounding box center [23, 175] width 23 height 23
click at [25, 205] on div at bounding box center [23, 203] width 11 height 11
click at [24, 180] on div at bounding box center [23, 175] width 23 height 23
click at [32, 235] on div at bounding box center [22, 231] width 23 height 23
click at [30, 285] on div at bounding box center [22, 288] width 23 height 23
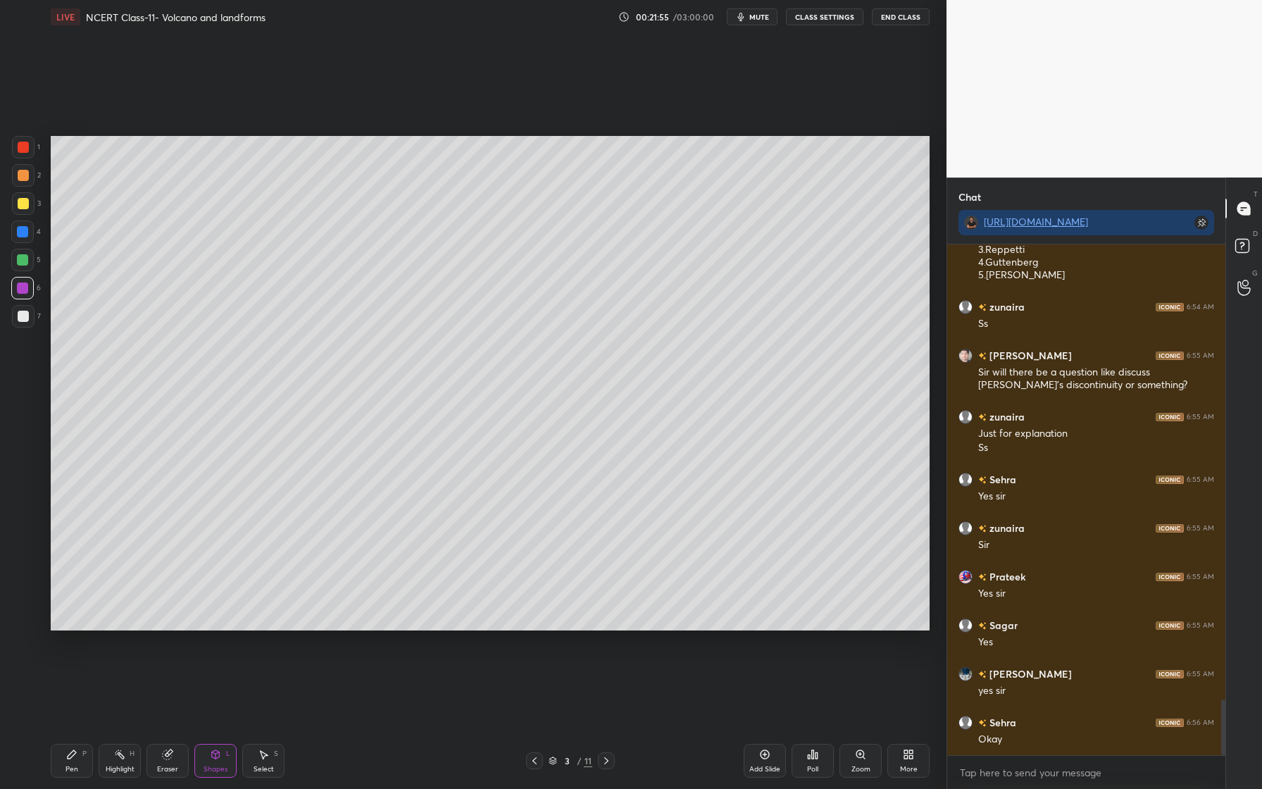
drag, startPoint x: 26, startPoint y: 260, endPoint x: 18, endPoint y: 259, distance: 7.8
click at [26, 260] on div at bounding box center [22, 259] width 11 height 11
drag, startPoint x: 26, startPoint y: 179, endPoint x: 22, endPoint y: 190, distance: 12.0
click at [26, 180] on div at bounding box center [23, 175] width 11 height 11
click at [27, 152] on div at bounding box center [23, 147] width 23 height 23
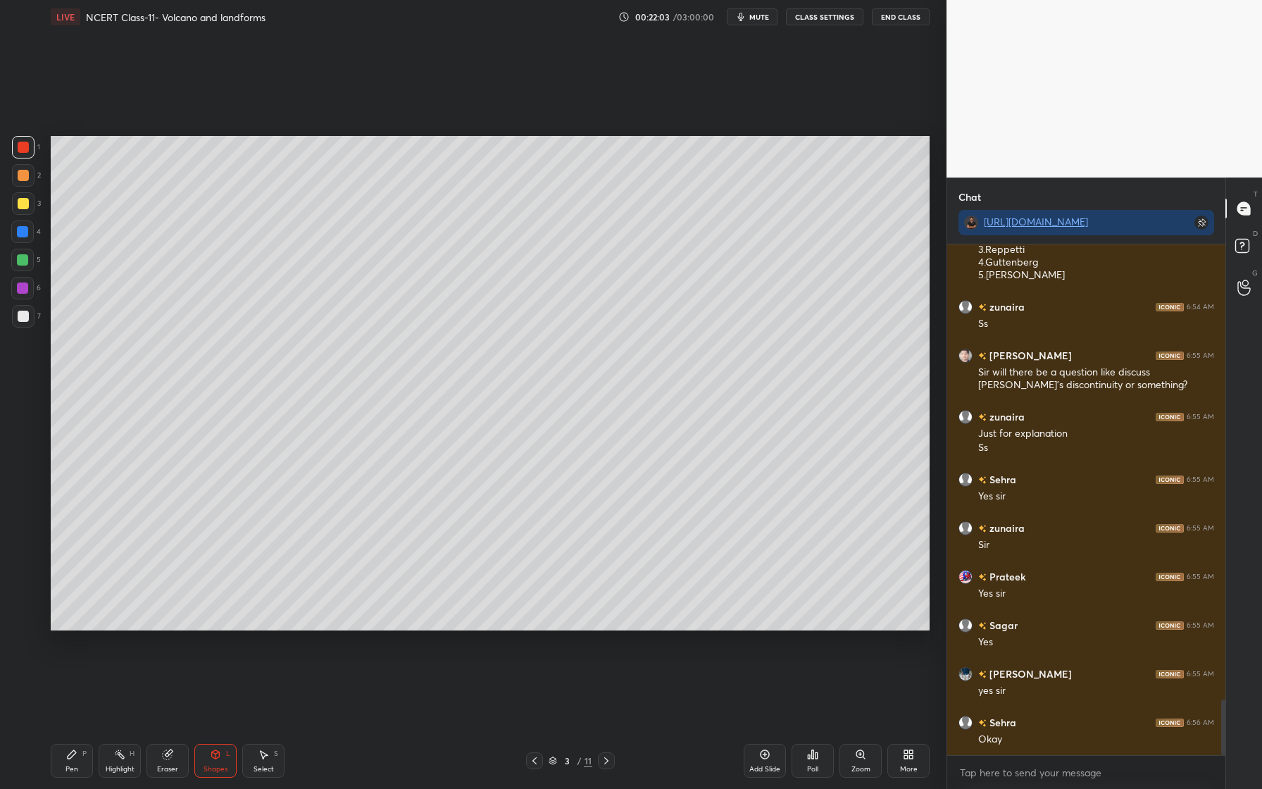
scroll to position [4211, 0]
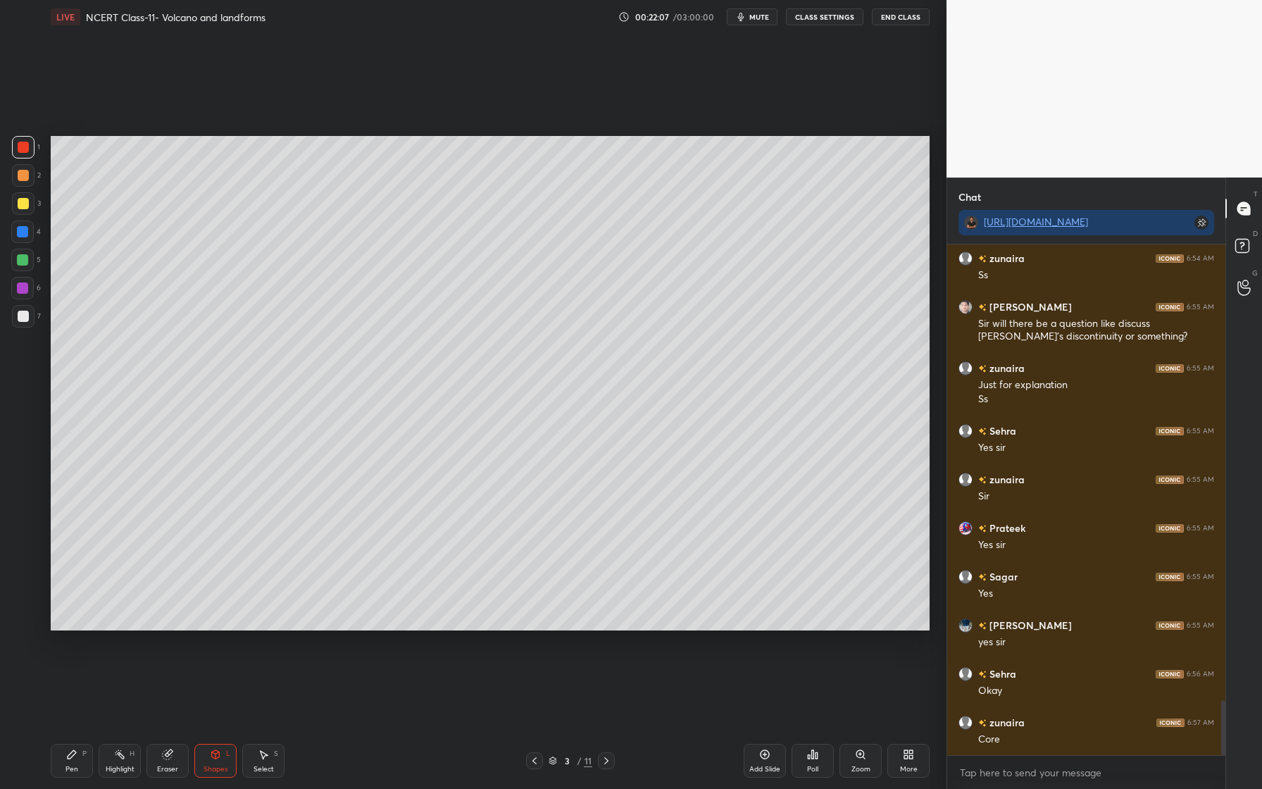
click at [75, 766] on div "Pen" at bounding box center [71, 769] width 13 height 7
click at [28, 590] on icon at bounding box center [22, 591] width 13 height 10
click at [79, 761] on div "Pen P" at bounding box center [72, 761] width 42 height 34
click at [24, 235] on div at bounding box center [22, 231] width 11 height 11
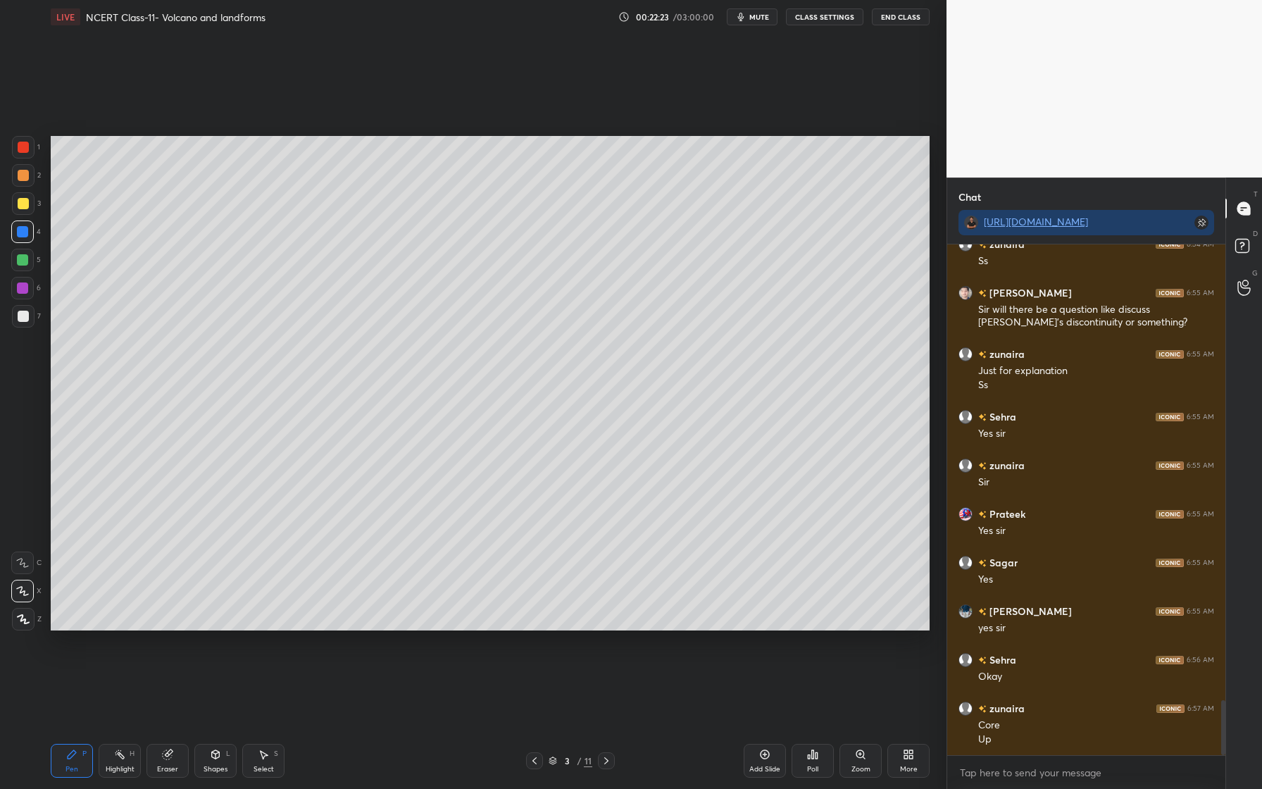
drag, startPoint x: 216, startPoint y: 757, endPoint x: 211, endPoint y: 765, distance: 8.8
click at [219, 760] on div "Shapes L" at bounding box center [215, 761] width 42 height 34
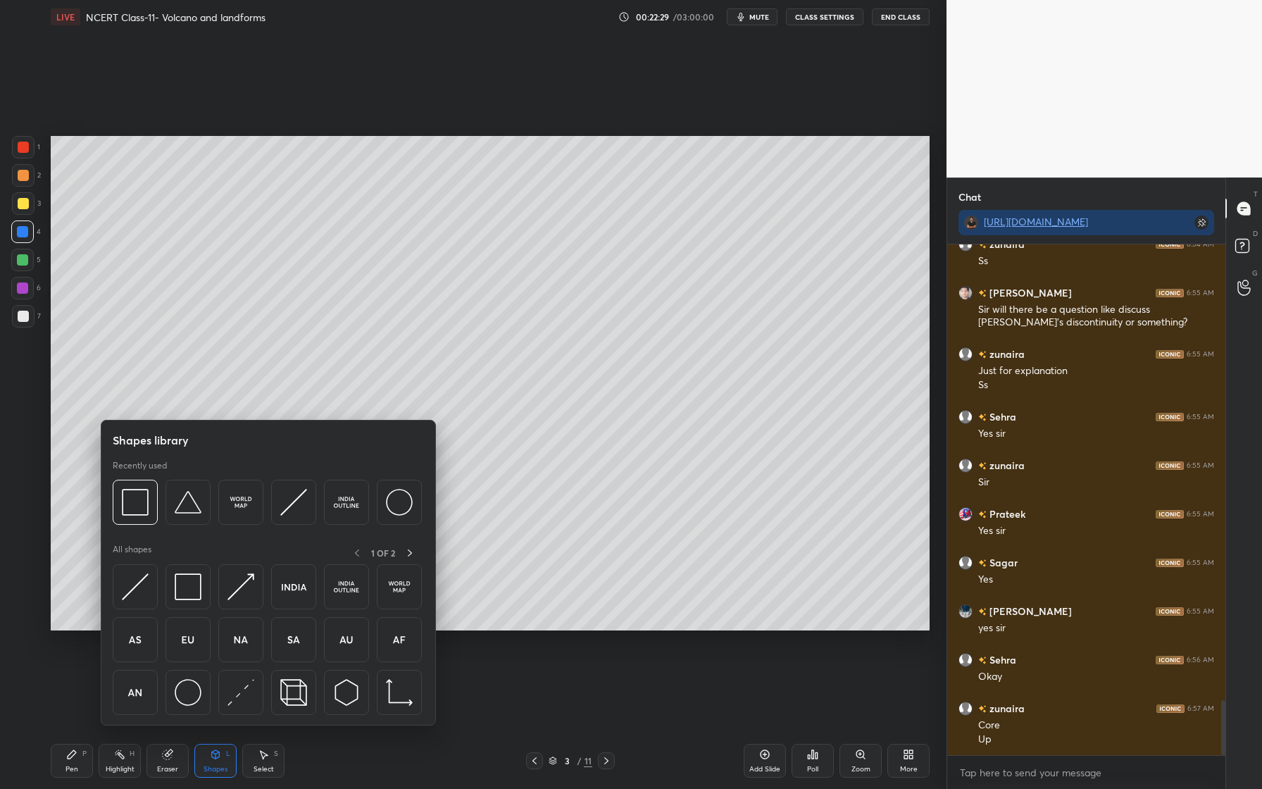
click at [23, 204] on div at bounding box center [23, 203] width 11 height 11
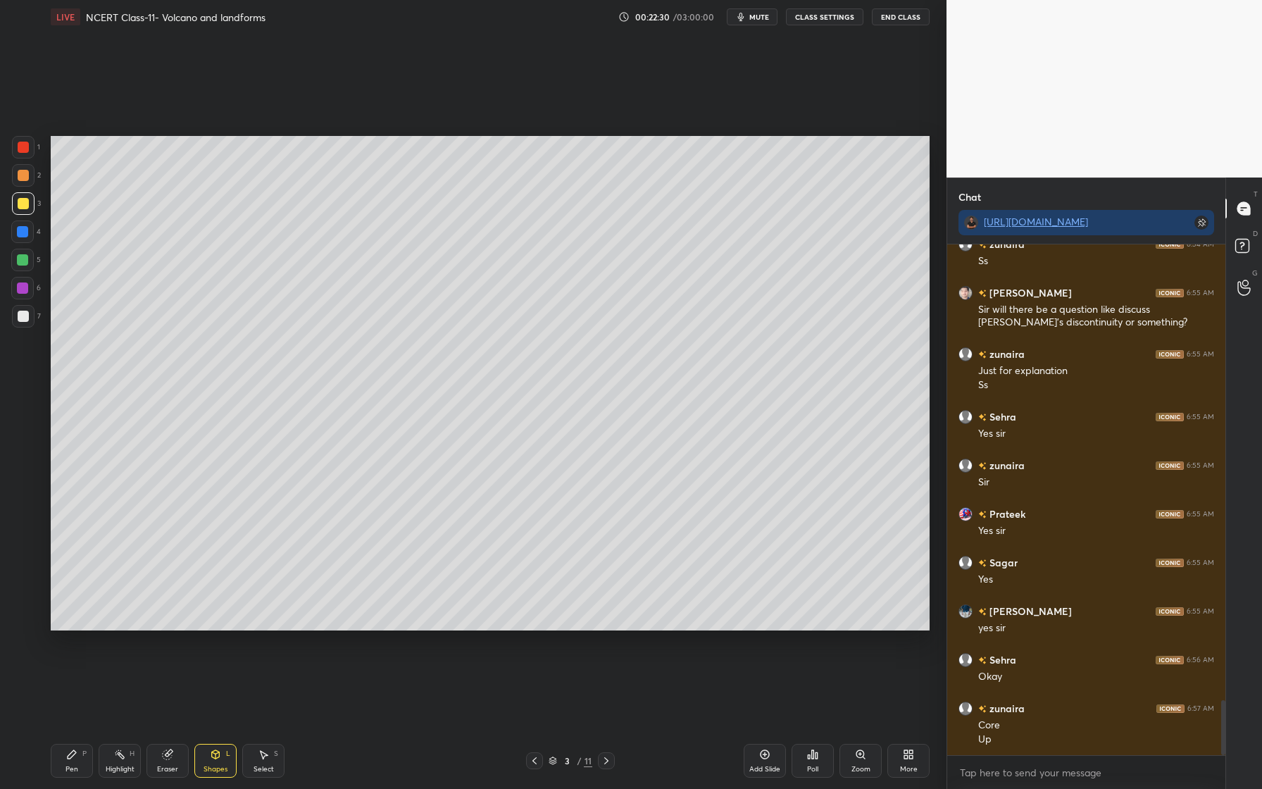
drag, startPoint x: 28, startPoint y: 315, endPoint x: 50, endPoint y: 300, distance: 26.4
click at [28, 315] on div at bounding box center [23, 316] width 23 height 23
drag, startPoint x: 167, startPoint y: 768, endPoint x: 184, endPoint y: 732, distance: 40.3
click at [167, 768] on div "Eraser" at bounding box center [167, 769] width 21 height 7
drag, startPoint x: 27, startPoint y: 594, endPoint x: 46, endPoint y: 564, distance: 35.8
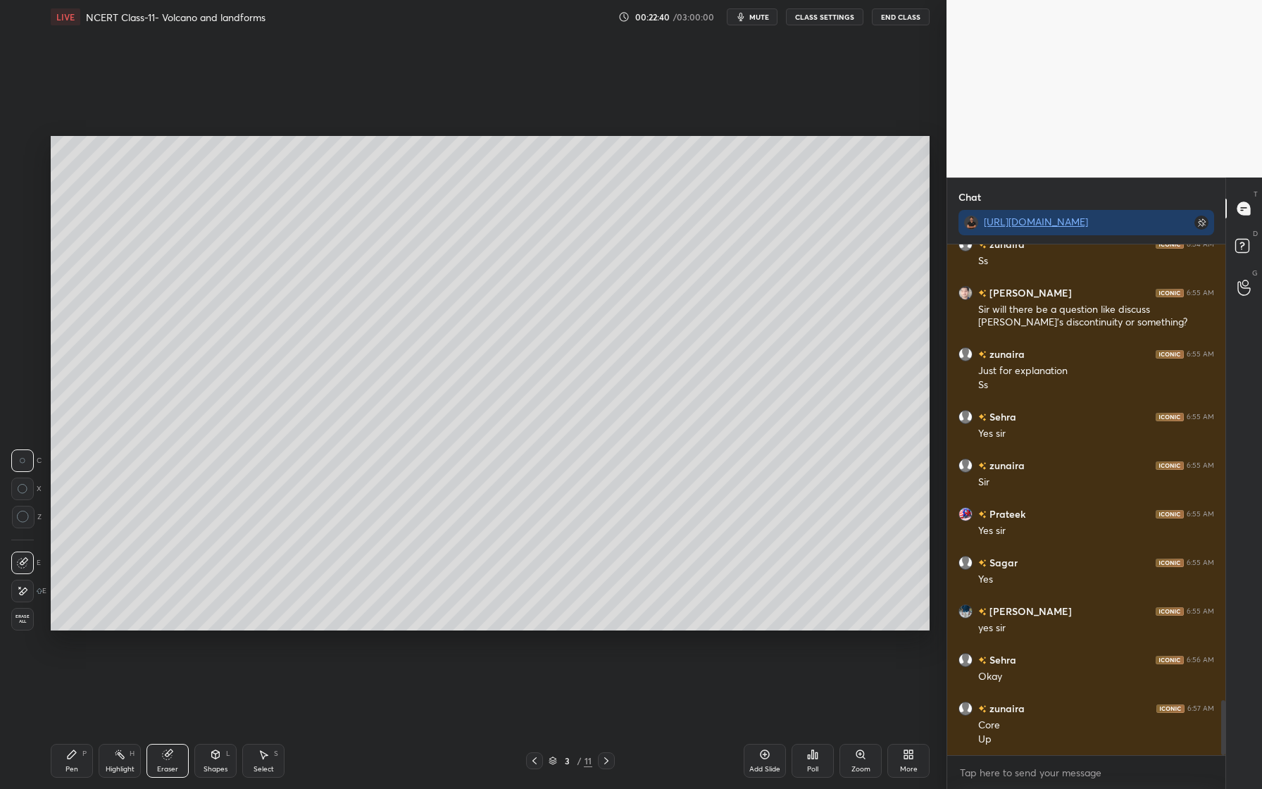
click at [27, 594] on icon at bounding box center [22, 591] width 11 height 12
click at [220, 775] on div "Shapes L" at bounding box center [215, 761] width 42 height 34
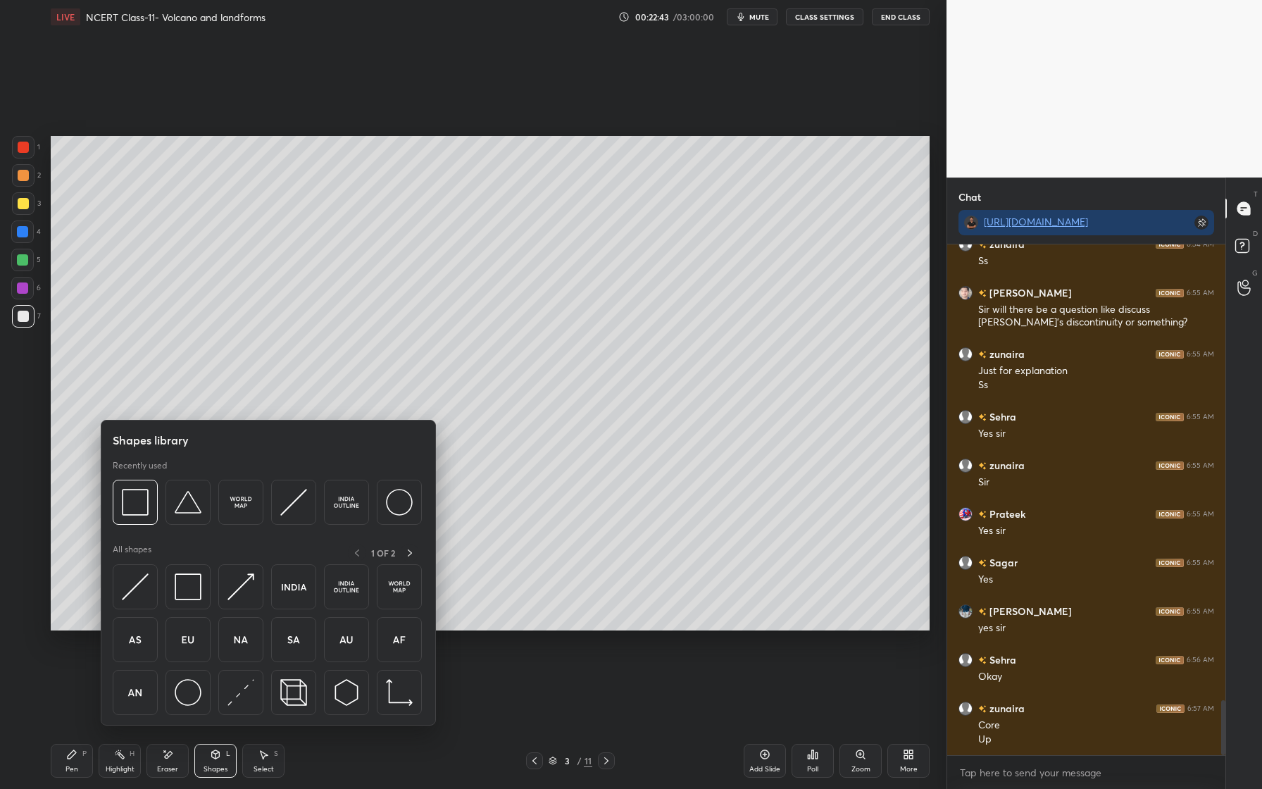
click at [244, 684] on img at bounding box center [240, 692] width 27 height 27
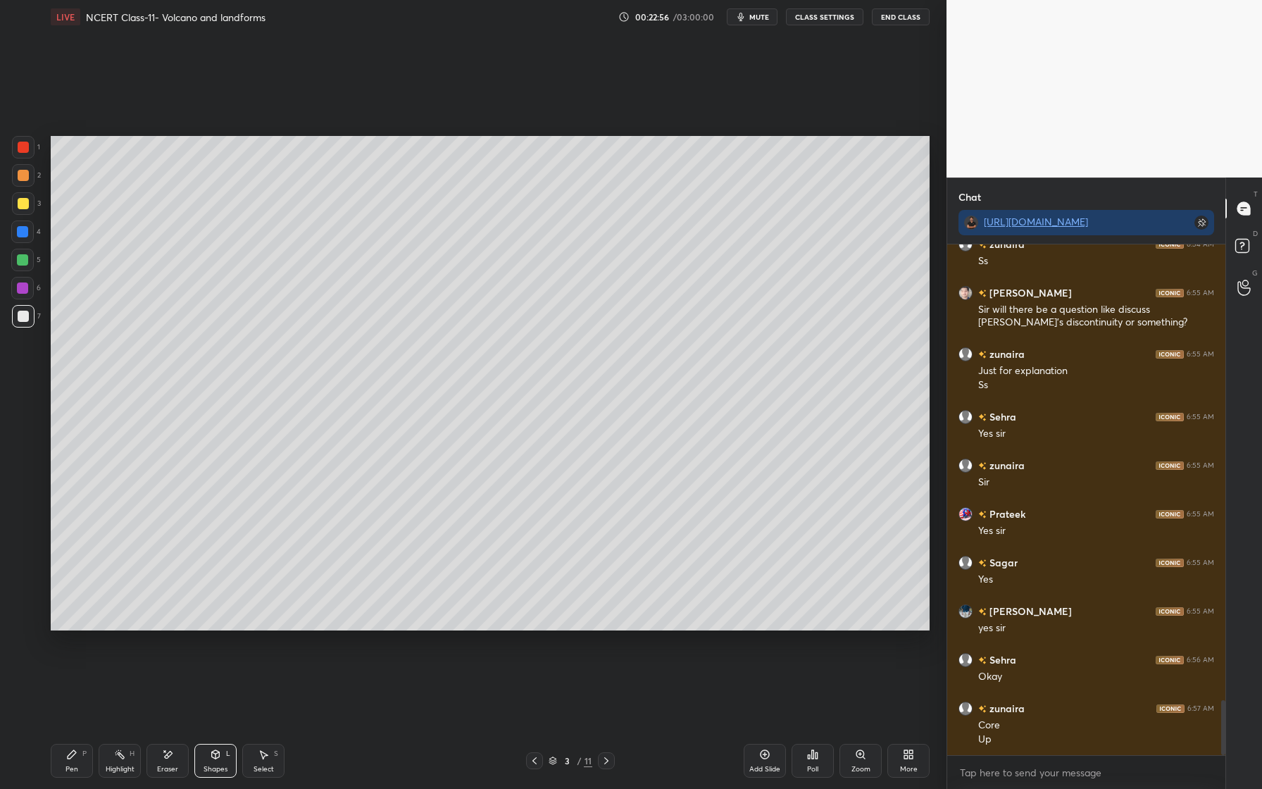
click at [18, 288] on div at bounding box center [22, 287] width 11 height 11
drag, startPoint x: 28, startPoint y: 230, endPoint x: 42, endPoint y: 238, distance: 15.8
click at [32, 230] on div at bounding box center [22, 231] width 23 height 23
drag, startPoint x: 25, startPoint y: 202, endPoint x: 32, endPoint y: 207, distance: 8.6
click at [27, 204] on div at bounding box center [23, 203] width 11 height 11
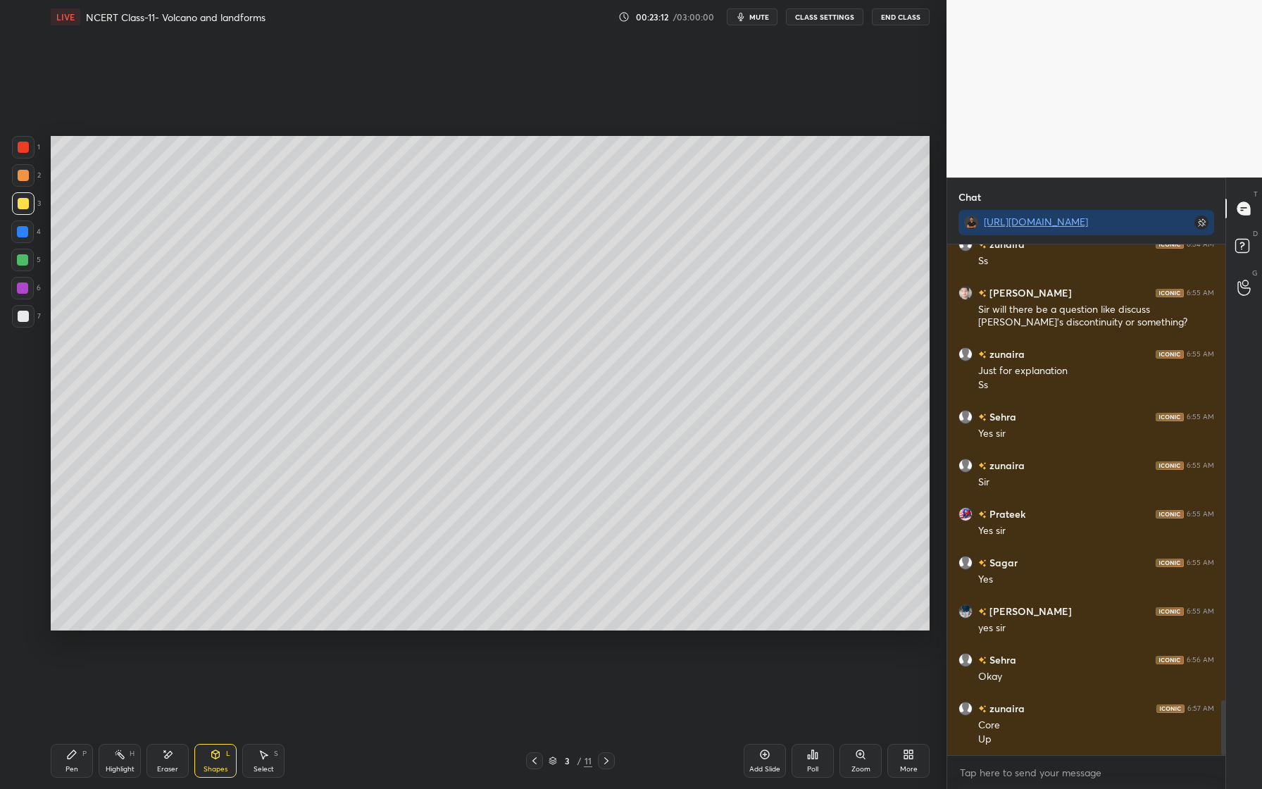
click at [25, 208] on div at bounding box center [23, 203] width 11 height 11
click at [27, 153] on div at bounding box center [23, 147] width 23 height 23
click at [26, 211] on div at bounding box center [23, 203] width 23 height 23
click at [27, 237] on div at bounding box center [22, 231] width 23 height 23
click at [24, 320] on div at bounding box center [23, 316] width 11 height 11
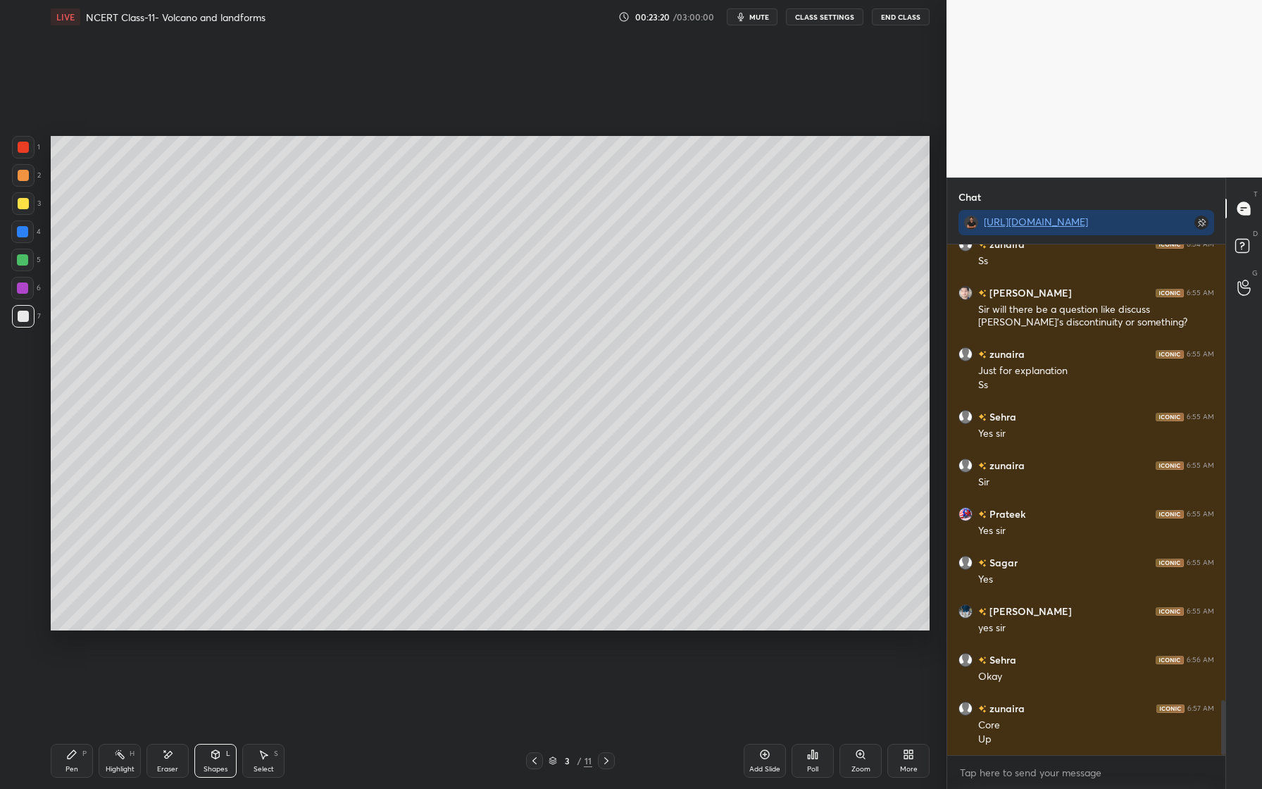
drag, startPoint x: 25, startPoint y: 294, endPoint x: 17, endPoint y: 255, distance: 40.3
click at [25, 291] on div at bounding box center [22, 288] width 23 height 23
click at [22, 236] on div at bounding box center [22, 231] width 11 height 11
click at [27, 208] on div at bounding box center [23, 203] width 11 height 11
click at [216, 750] on icon at bounding box center [216, 754] width 8 height 8
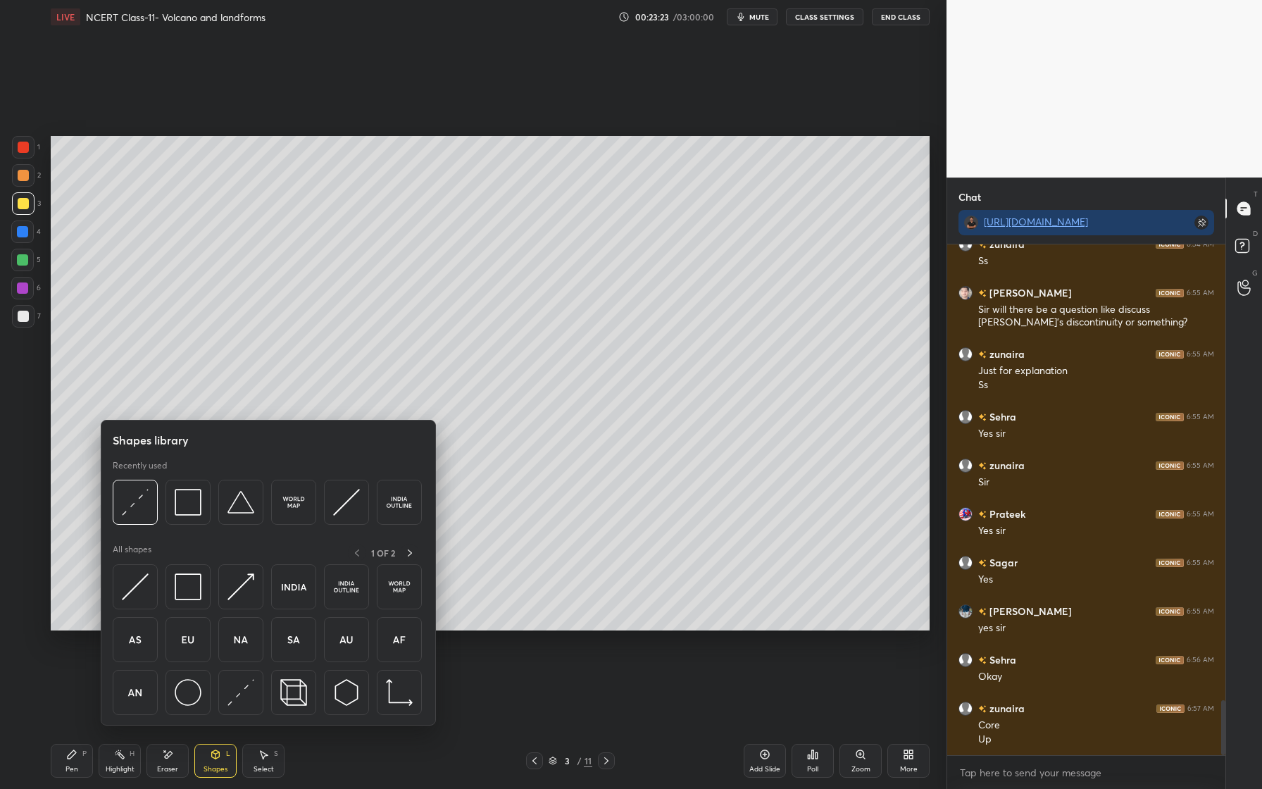
click at [214, 752] on icon at bounding box center [215, 754] width 11 height 11
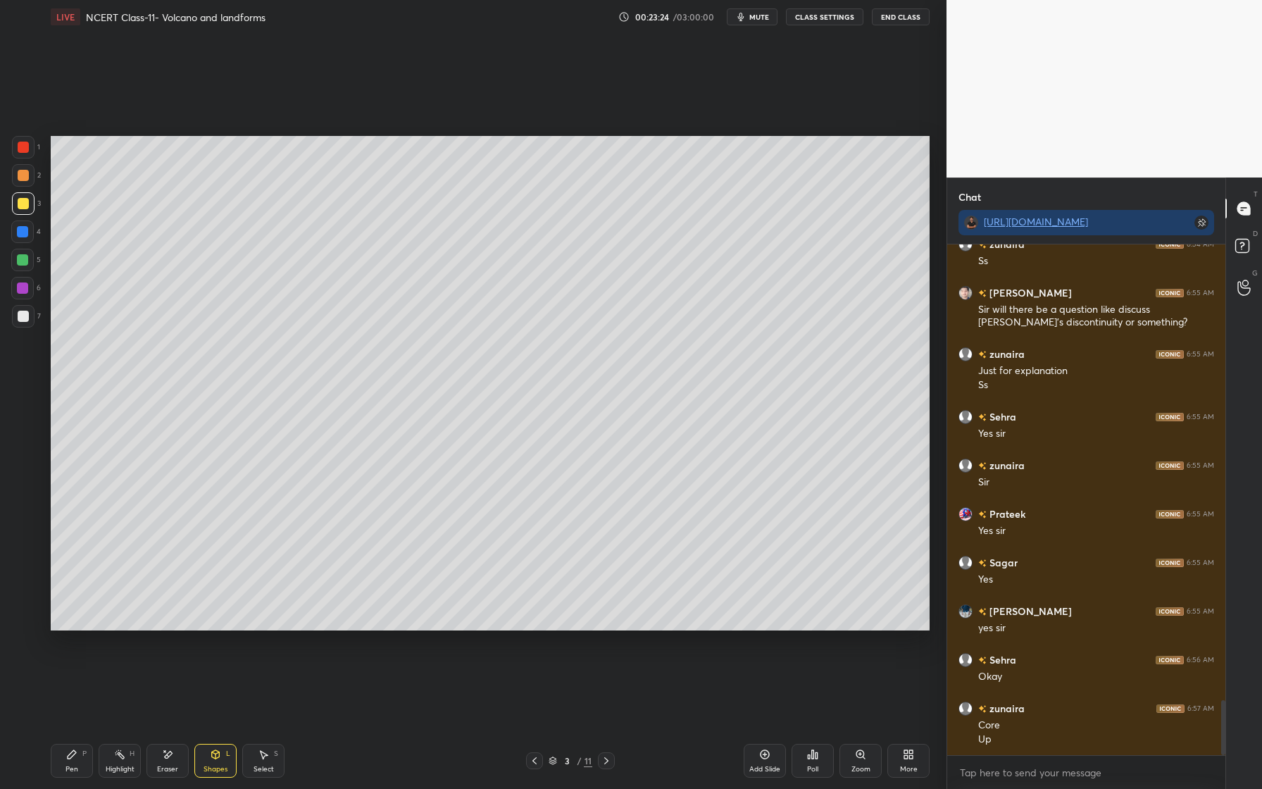
click at [219, 749] on icon at bounding box center [215, 754] width 11 height 11
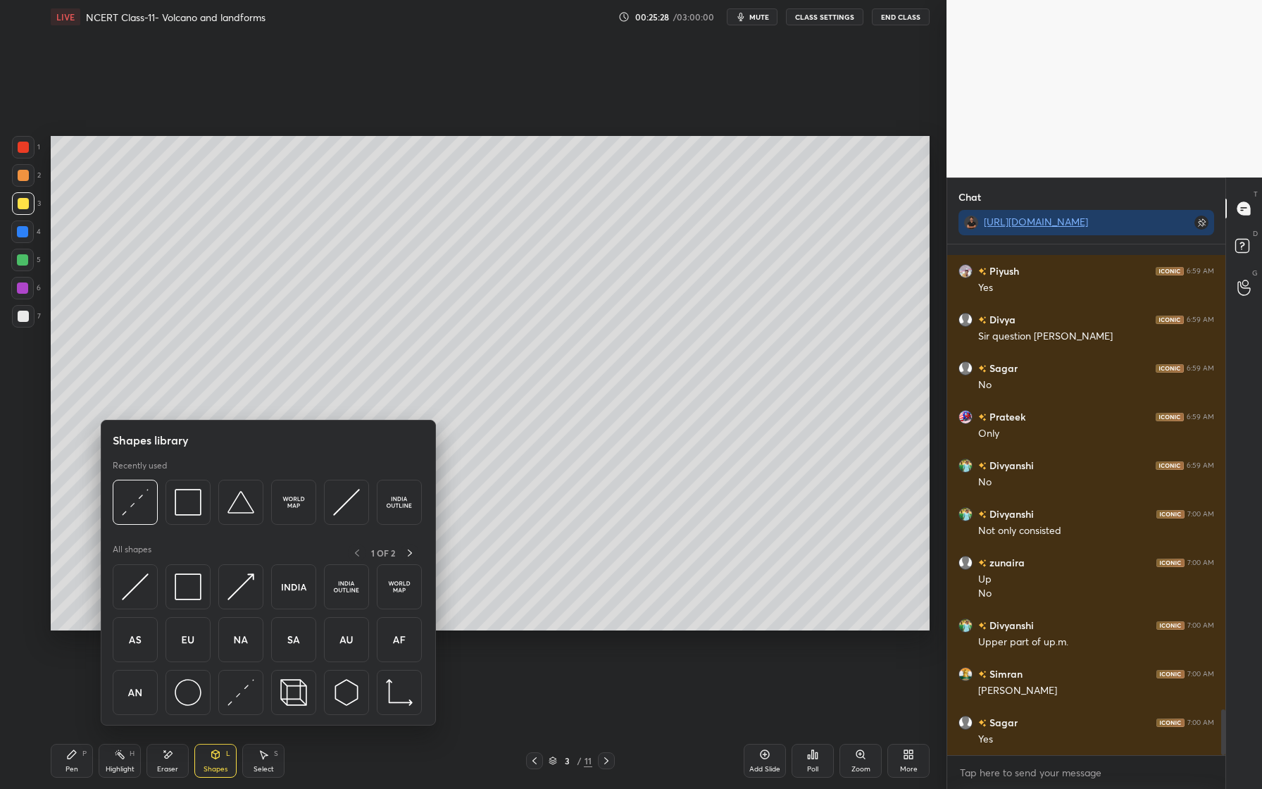
scroll to position [5163, 0]
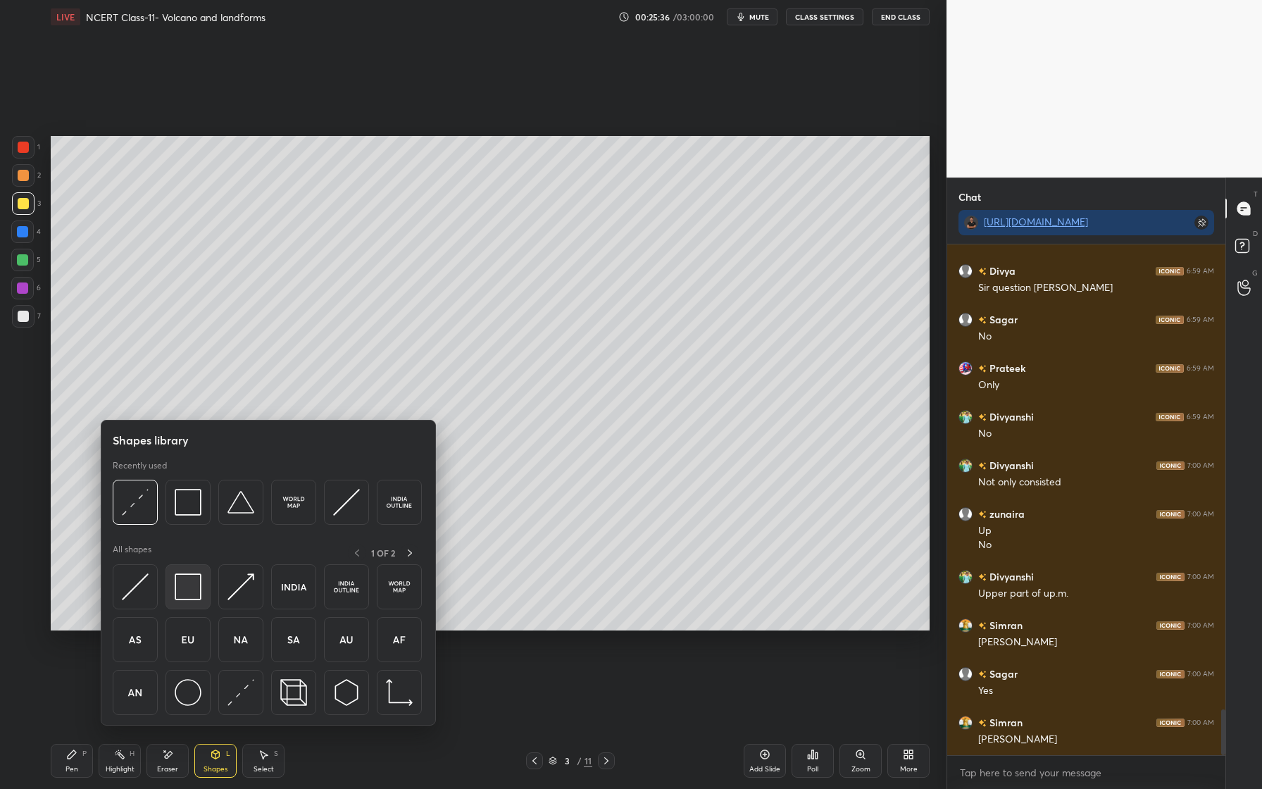
click at [194, 585] on img at bounding box center [188, 586] width 27 height 27
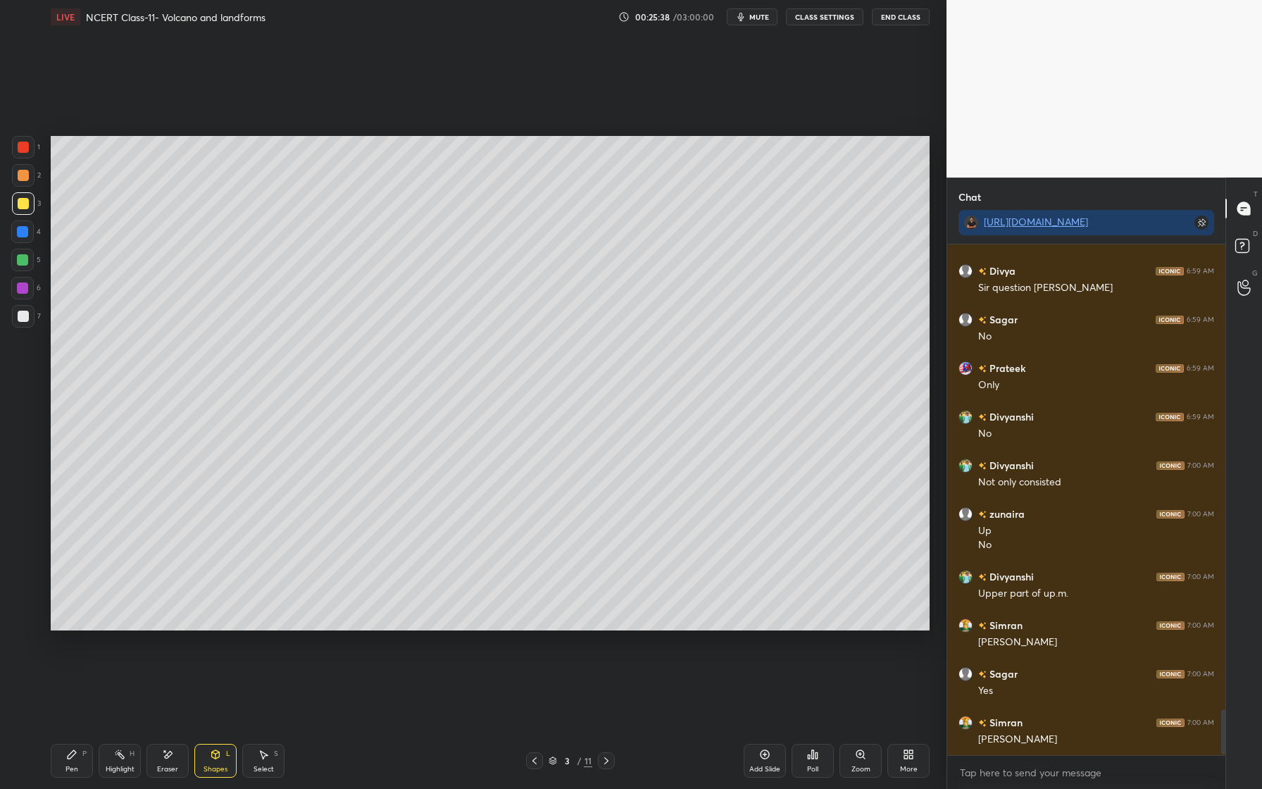
scroll to position [5212, 0]
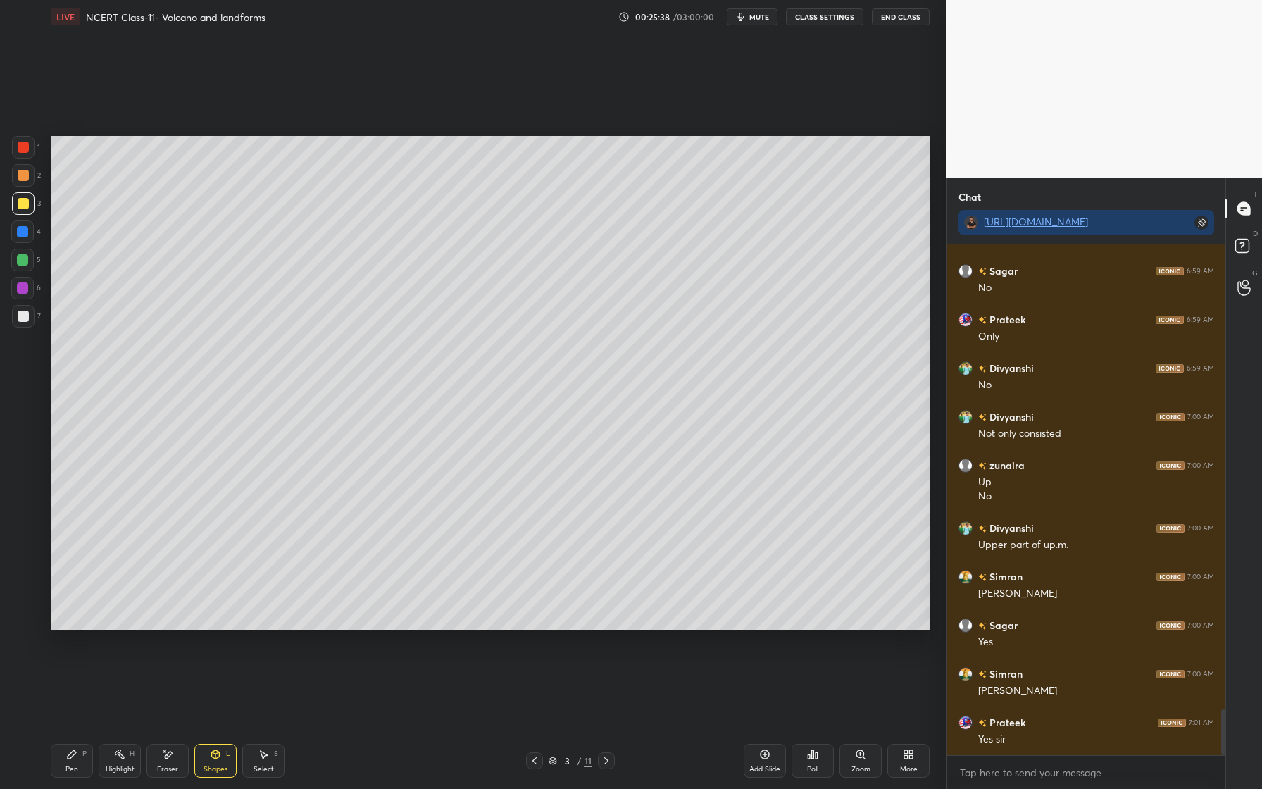
click at [21, 225] on div at bounding box center [22, 231] width 23 height 23
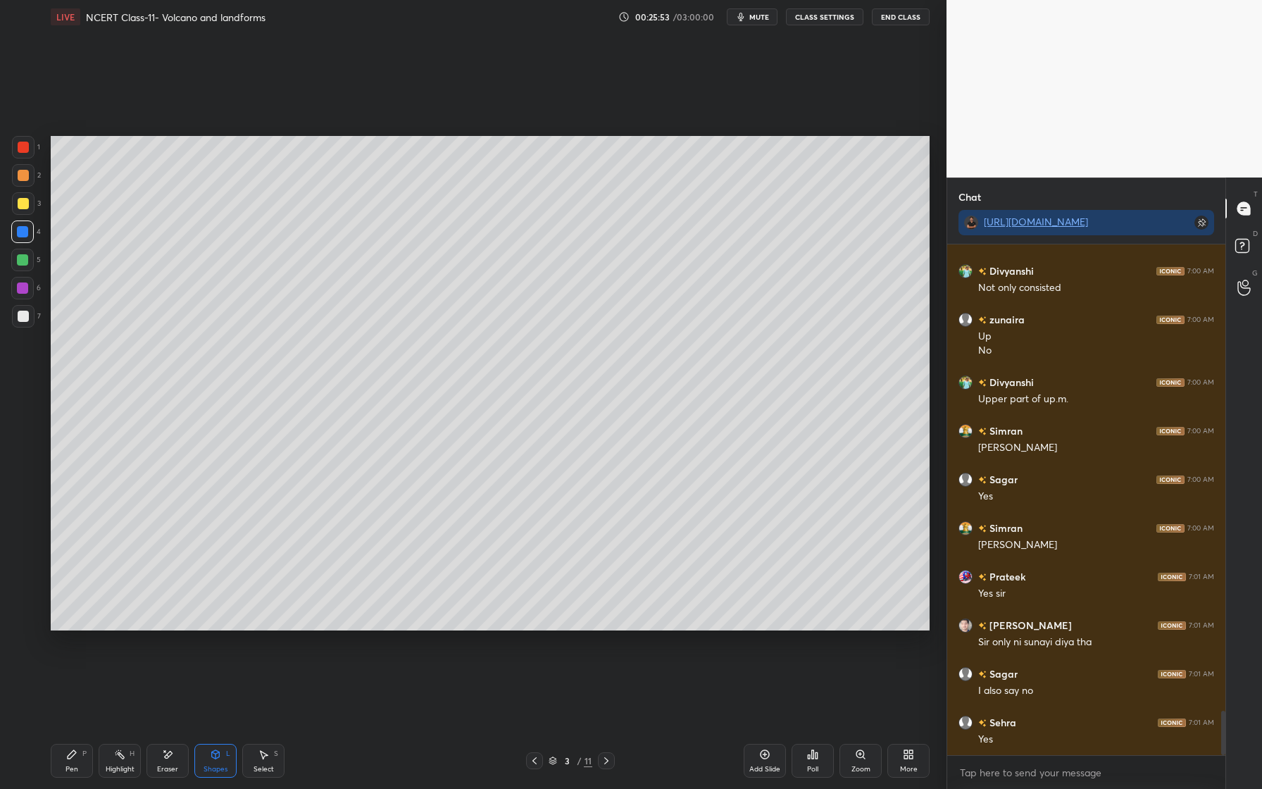
scroll to position [5406, 0]
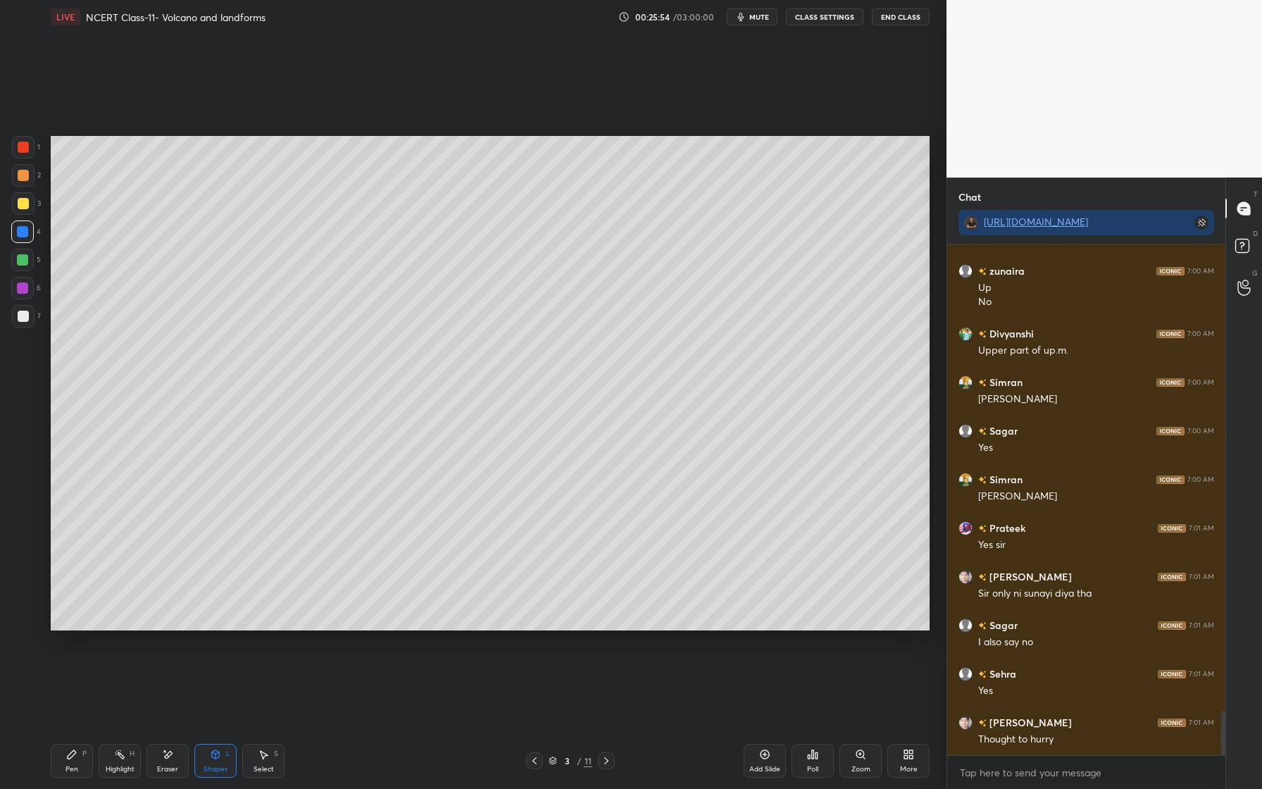
click at [165, 766] on div "Eraser" at bounding box center [167, 769] width 21 height 7
click at [227, 748] on div "Shapes L" at bounding box center [215, 761] width 42 height 34
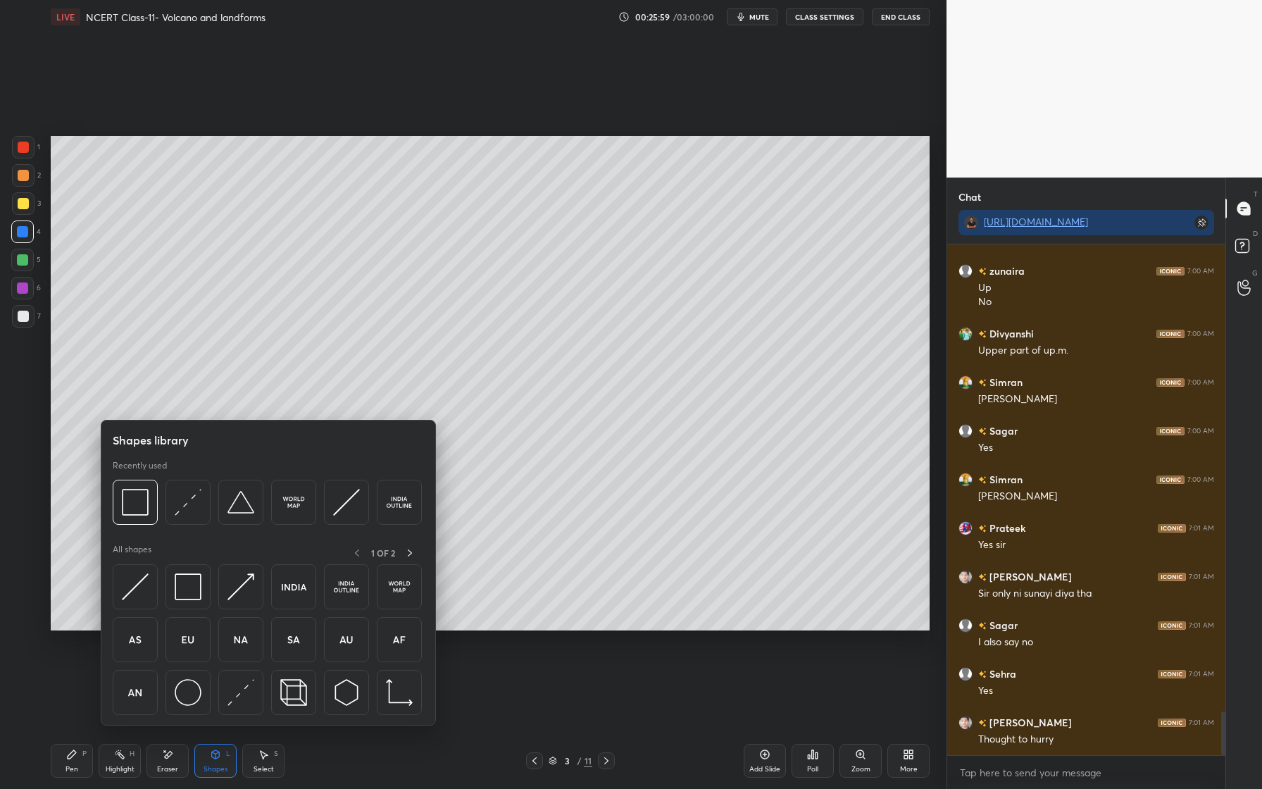
scroll to position [5454, 0]
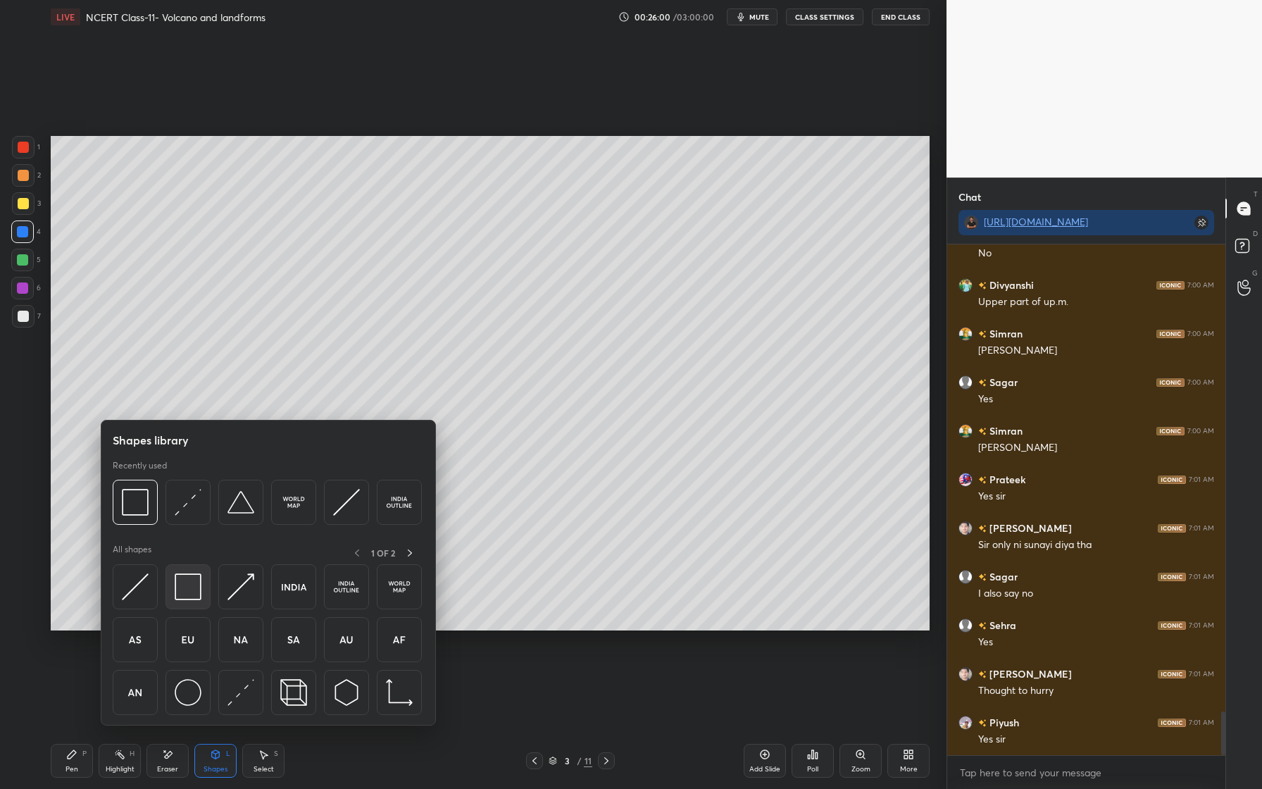
click at [194, 588] on img at bounding box center [188, 586] width 27 height 27
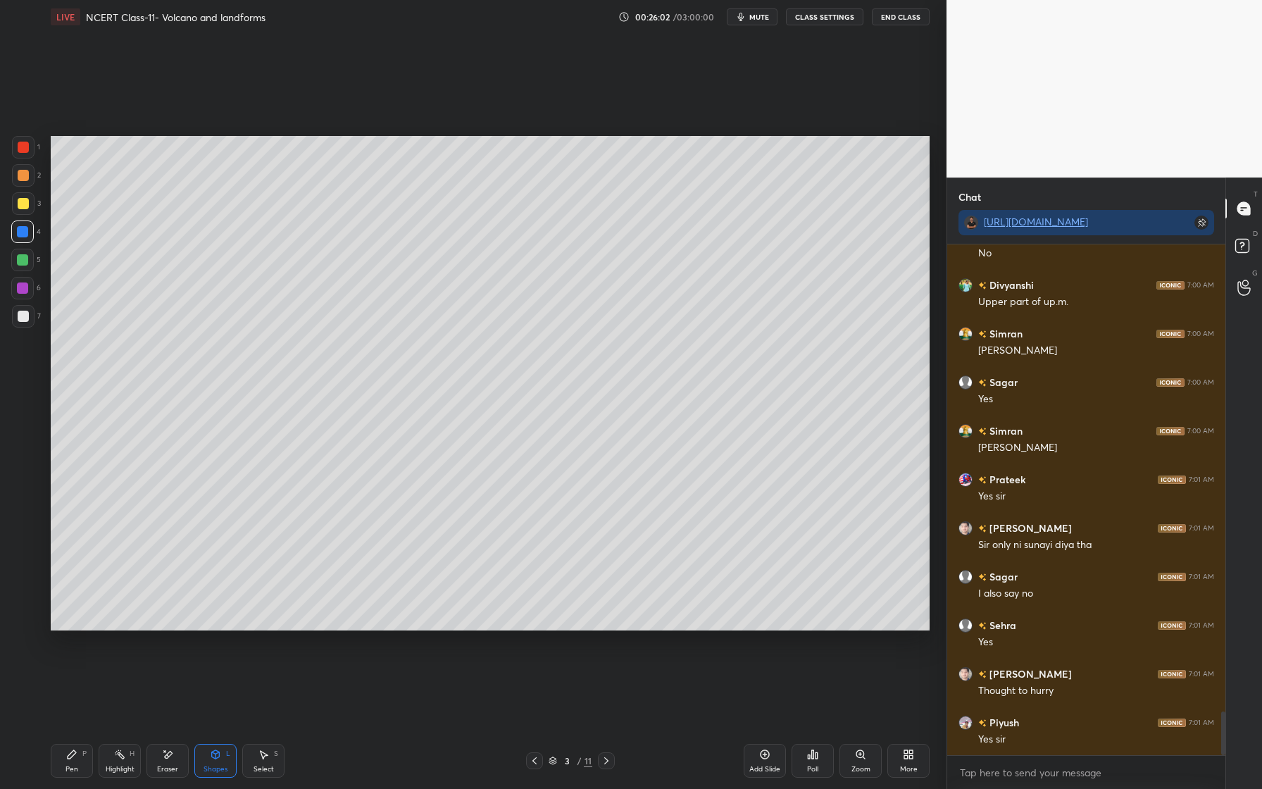
click at [78, 754] on div "Pen P" at bounding box center [72, 761] width 42 height 34
click at [19, 620] on icon at bounding box center [23, 619] width 13 height 10
click at [223, 761] on div "Shapes L" at bounding box center [215, 761] width 42 height 34
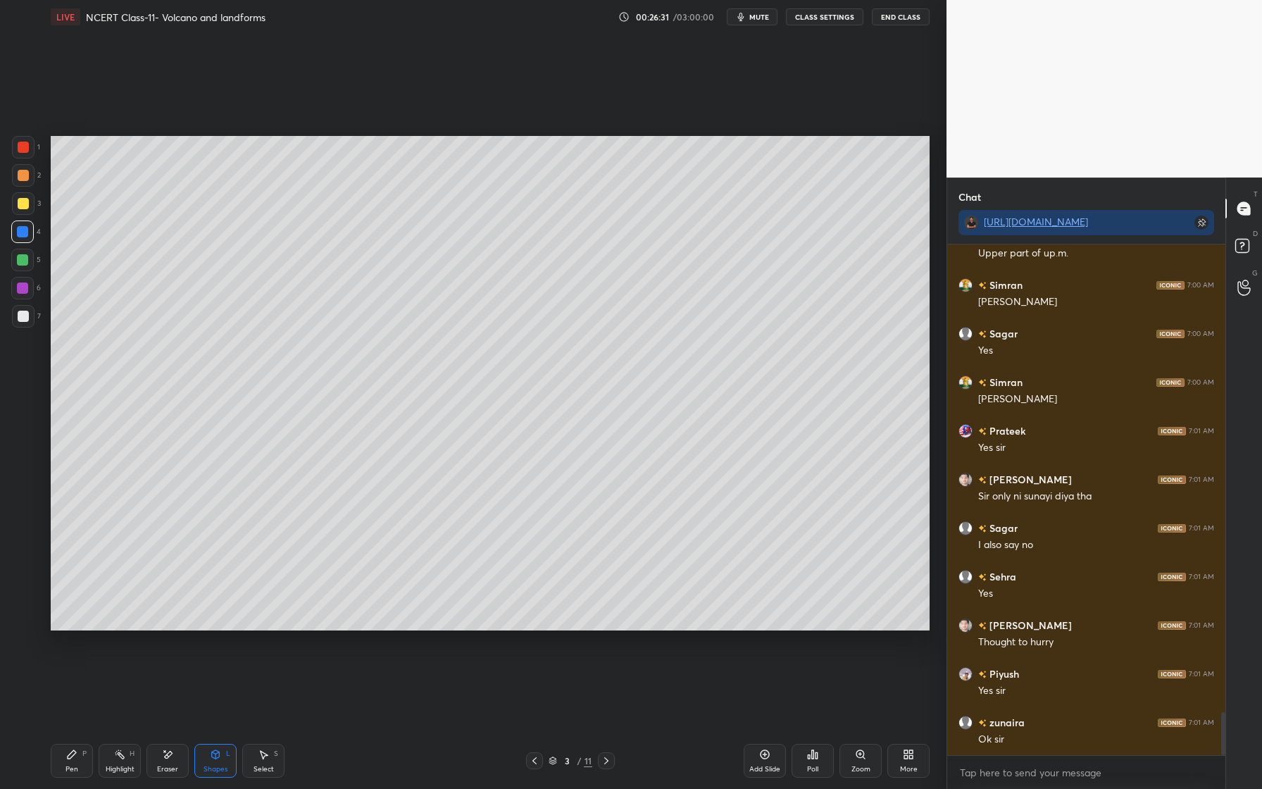
scroll to position [5552, 0]
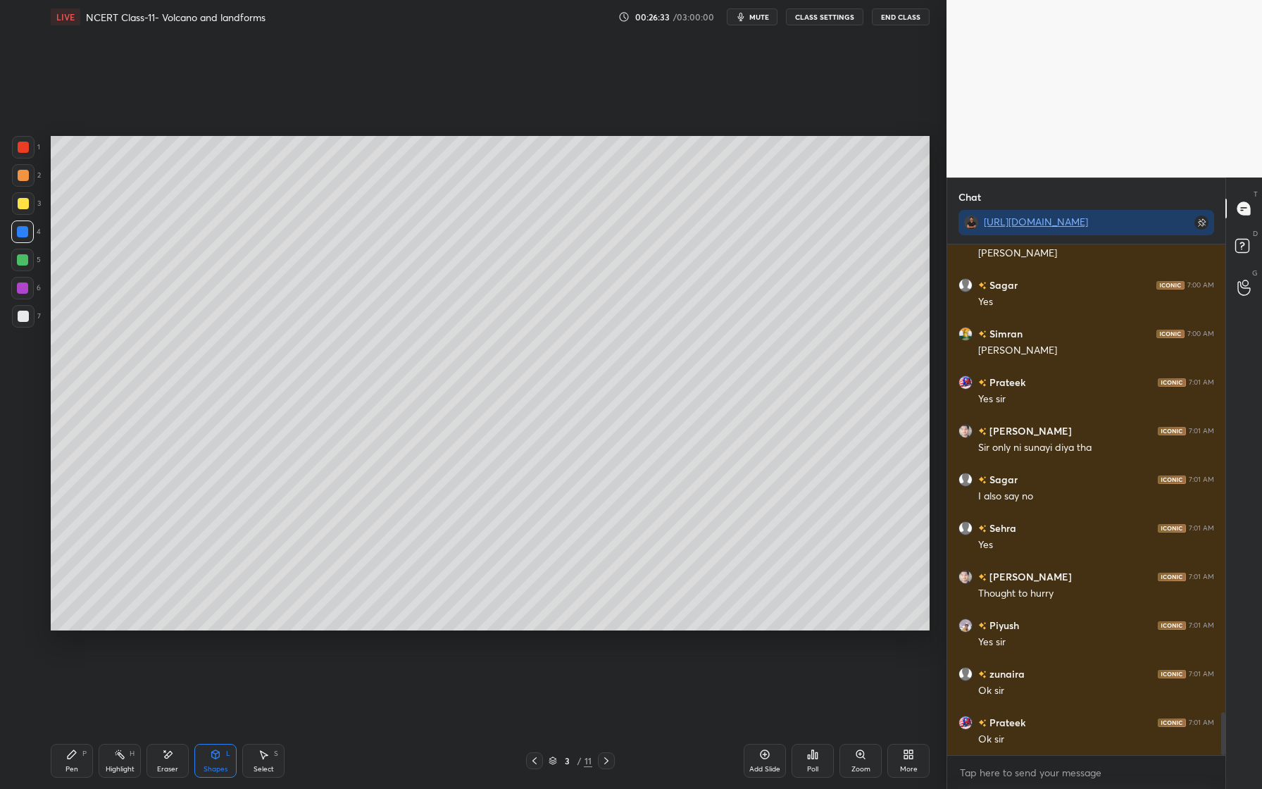
drag, startPoint x: 28, startPoint y: 318, endPoint x: 27, endPoint y: 333, distance: 15.5
click at [27, 318] on div at bounding box center [23, 316] width 11 height 11
click at [73, 772] on div "Pen" at bounding box center [71, 769] width 13 height 7
drag, startPoint x: 25, startPoint y: 206, endPoint x: 13, endPoint y: 223, distance: 20.3
click at [25, 207] on div at bounding box center [23, 203] width 11 height 11
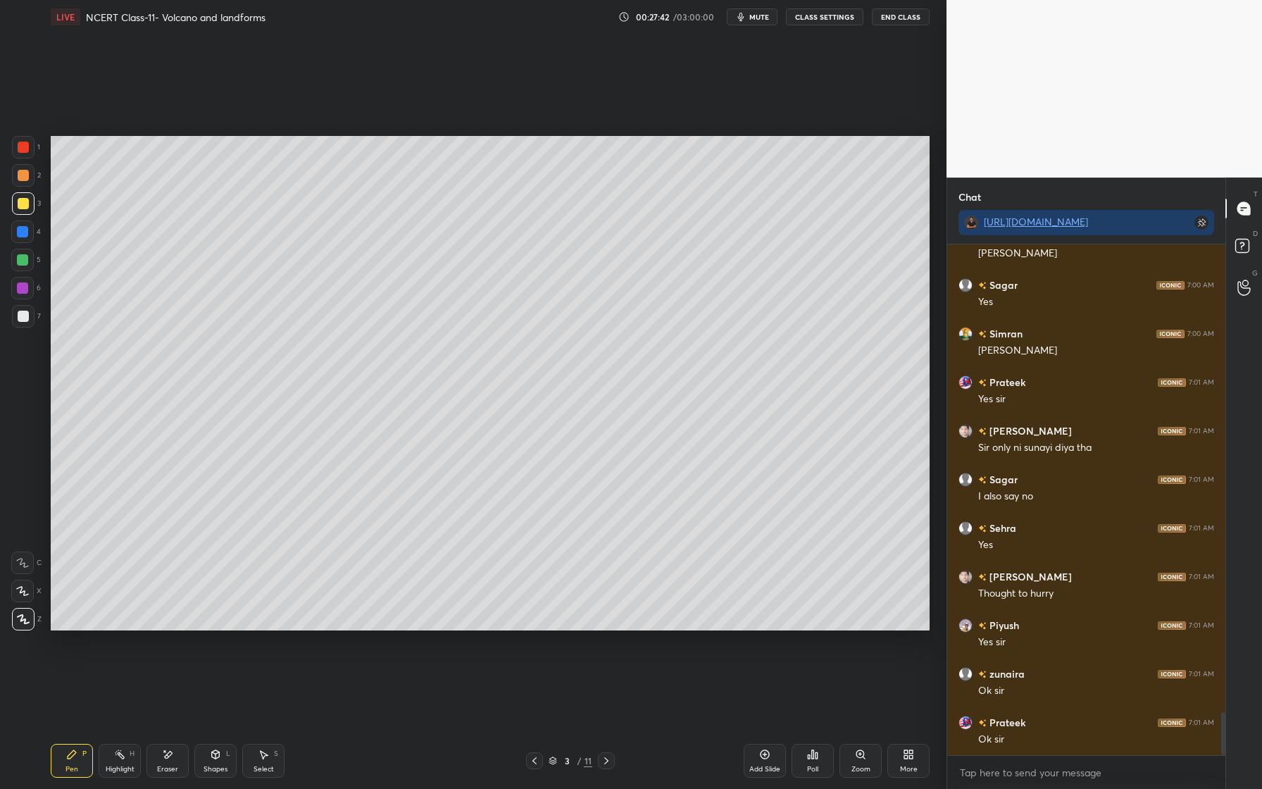
drag, startPoint x: 25, startPoint y: 177, endPoint x: 13, endPoint y: 189, distance: 16.4
click at [25, 177] on div at bounding box center [23, 175] width 11 height 11
drag, startPoint x: 216, startPoint y: 756, endPoint x: 218, endPoint y: 742, distance: 14.2
click at [216, 755] on div "Shapes L" at bounding box center [215, 761] width 42 height 34
click at [23, 188] on div "2" at bounding box center [26, 178] width 29 height 28
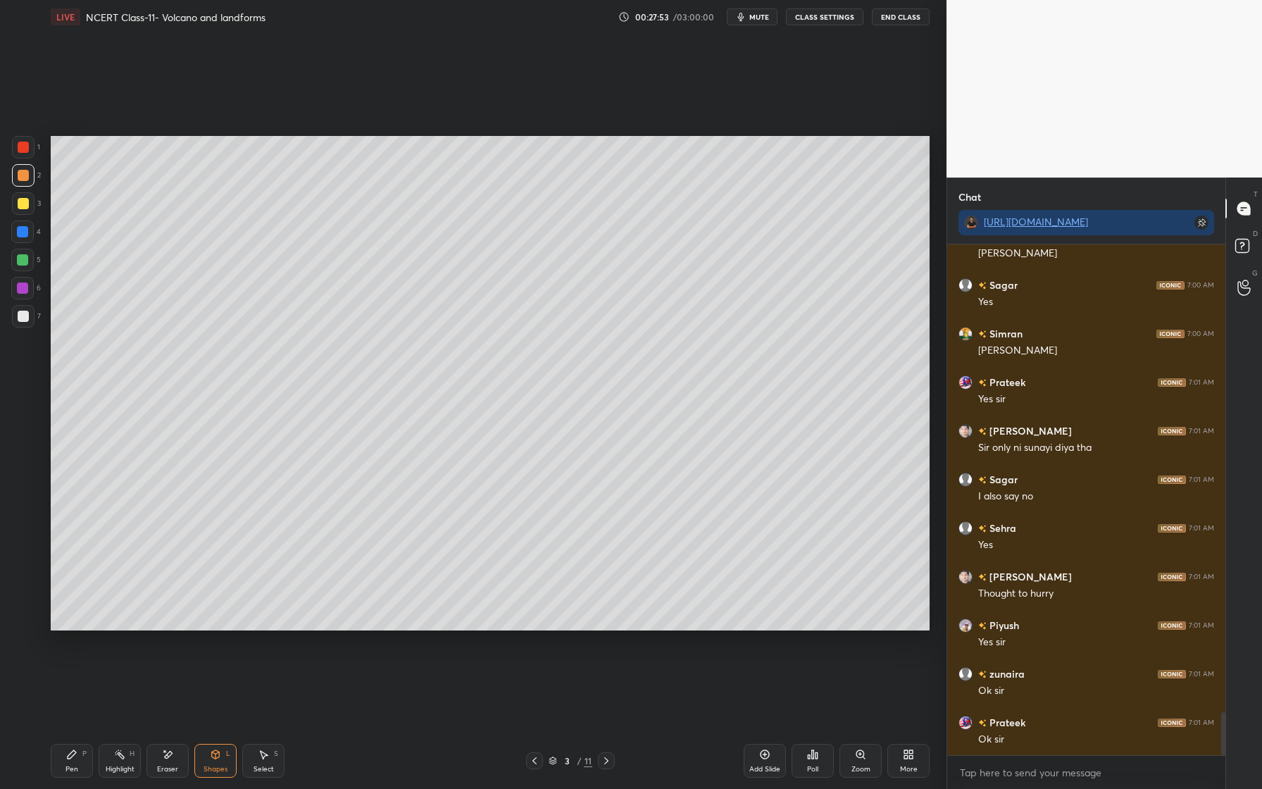
drag, startPoint x: 28, startPoint y: 180, endPoint x: 32, endPoint y: 187, distance: 7.9
click at [28, 180] on div at bounding box center [23, 175] width 23 height 23
click at [78, 767] on div "Pen P" at bounding box center [72, 761] width 42 height 34
drag, startPoint x: 30, startPoint y: 315, endPoint x: 30, endPoint y: 306, distance: 8.5
click at [34, 313] on div at bounding box center [23, 316] width 23 height 23
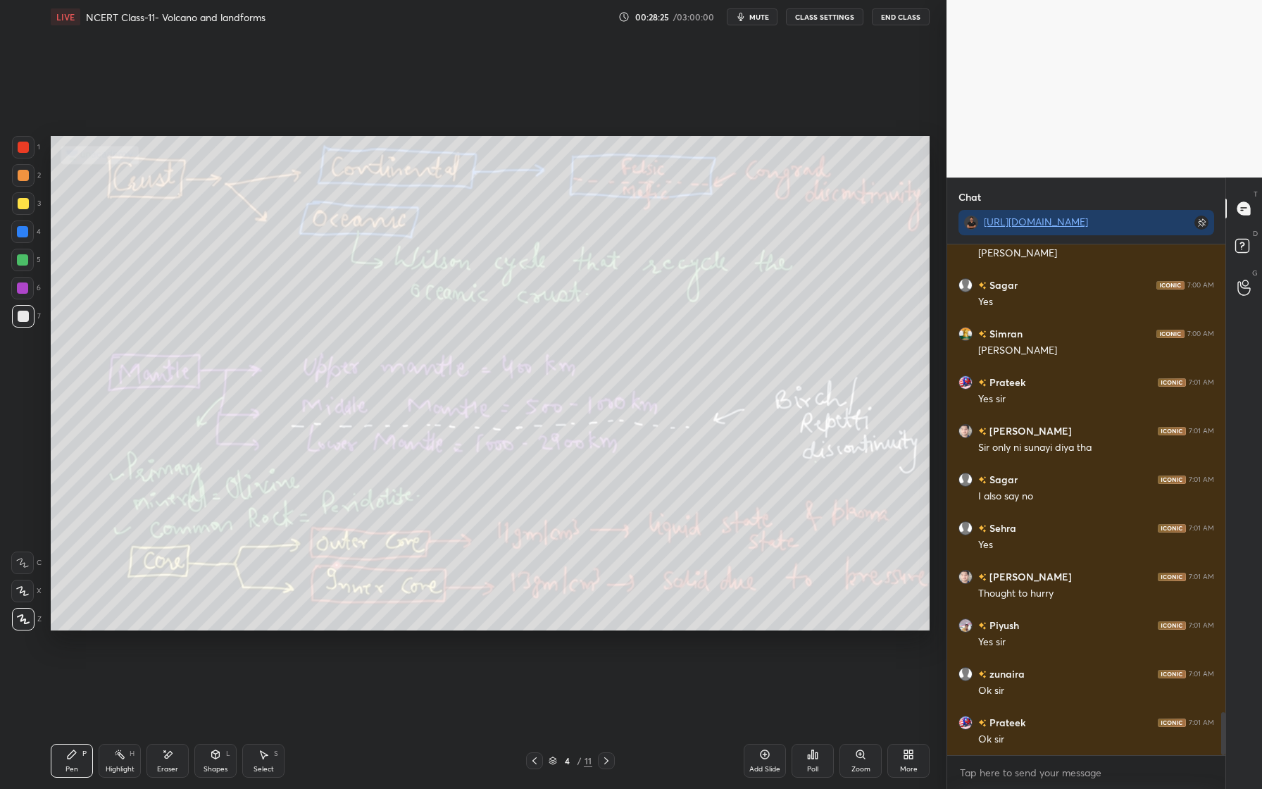
drag, startPoint x: 11, startPoint y: 204, endPoint x: 42, endPoint y: 208, distance: 31.4
click at [12, 204] on div at bounding box center [23, 203] width 23 height 23
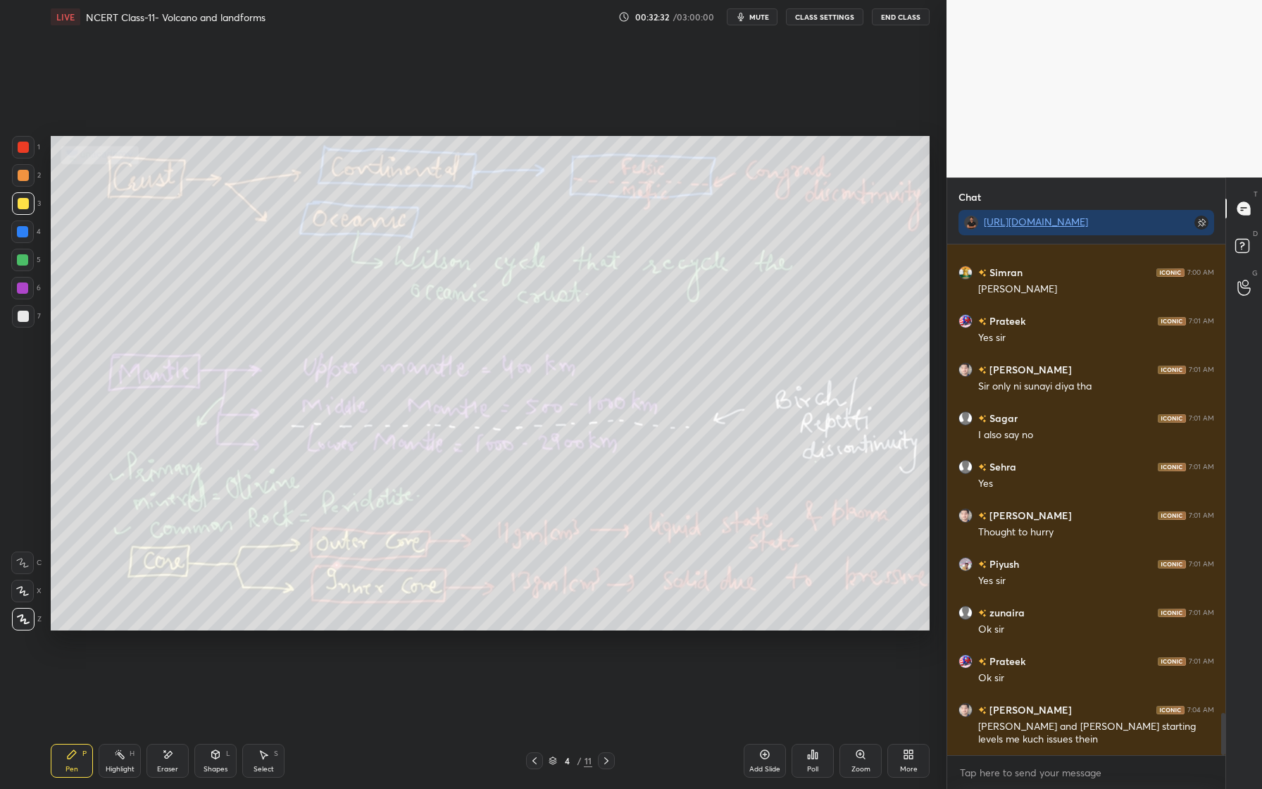
scroll to position [5662, 0]
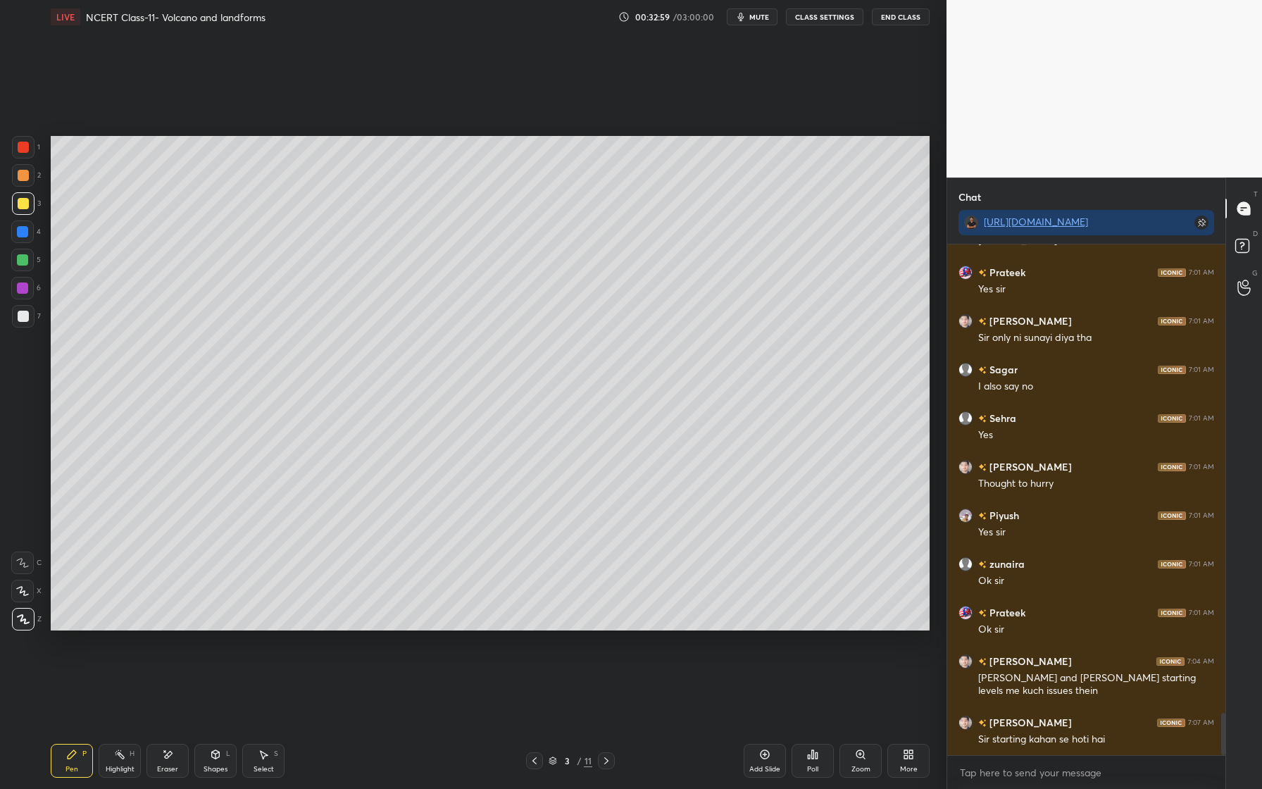
drag, startPoint x: 31, startPoint y: 285, endPoint x: 20, endPoint y: 288, distance: 10.9
click at [36, 287] on div "6" at bounding box center [26, 288] width 30 height 23
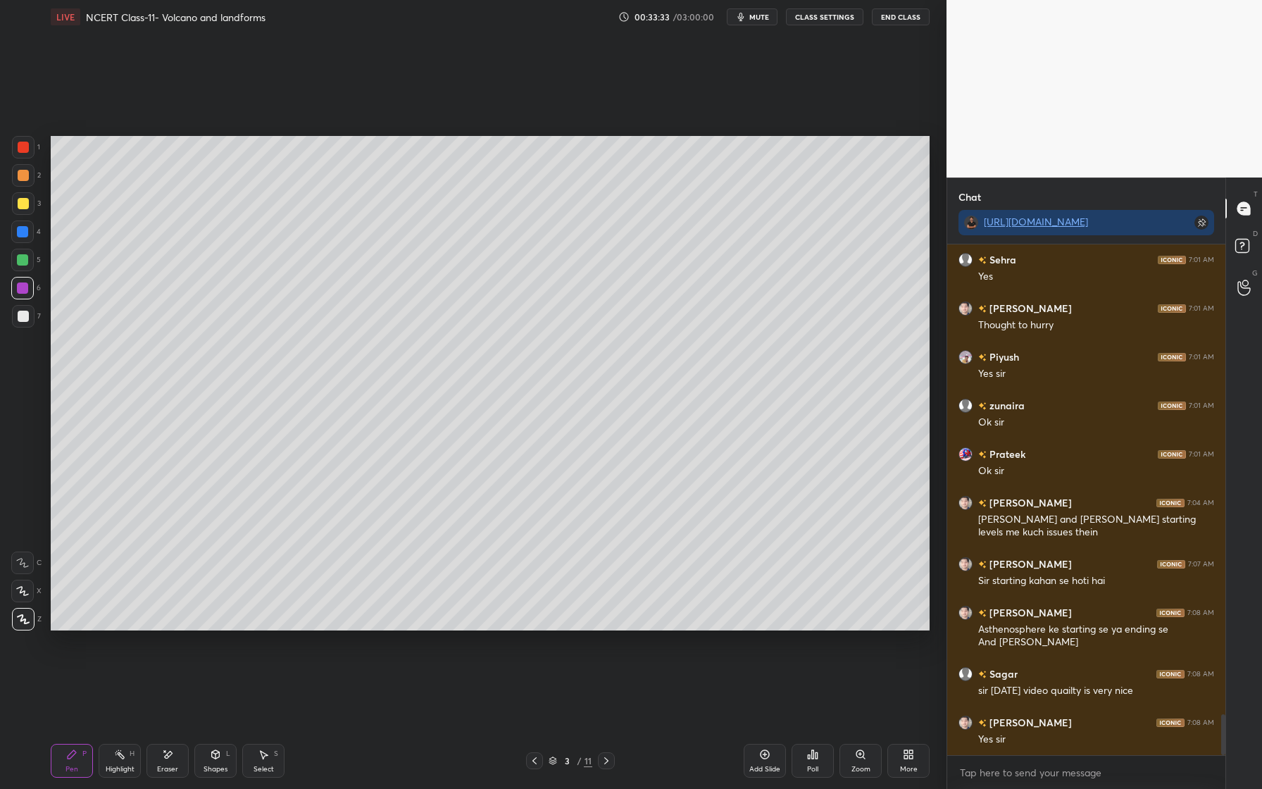
scroll to position [5881, 0]
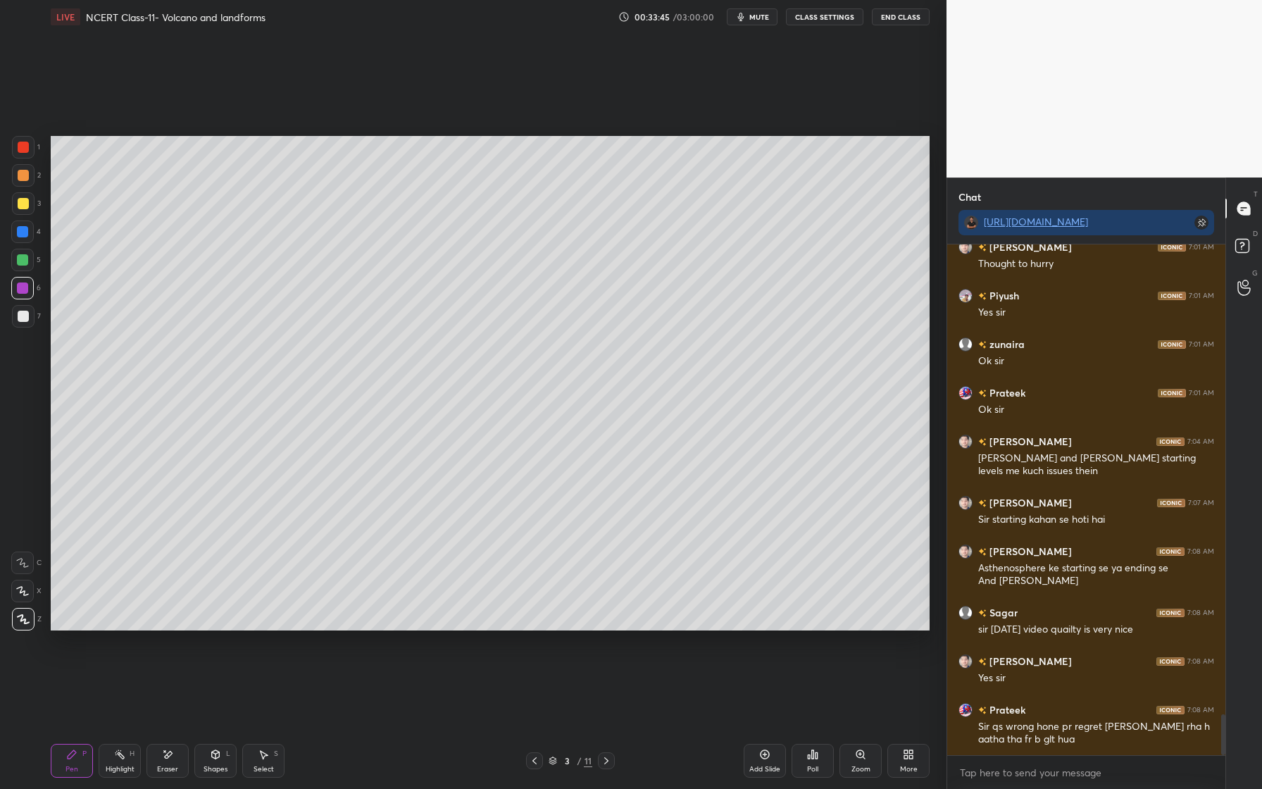
drag, startPoint x: 25, startPoint y: 179, endPoint x: 38, endPoint y: 180, distance: 12.7
click at [25, 179] on div at bounding box center [23, 175] width 11 height 11
click at [25, 314] on div at bounding box center [23, 316] width 11 height 11
click at [215, 766] on div "Shapes" at bounding box center [216, 769] width 24 height 7
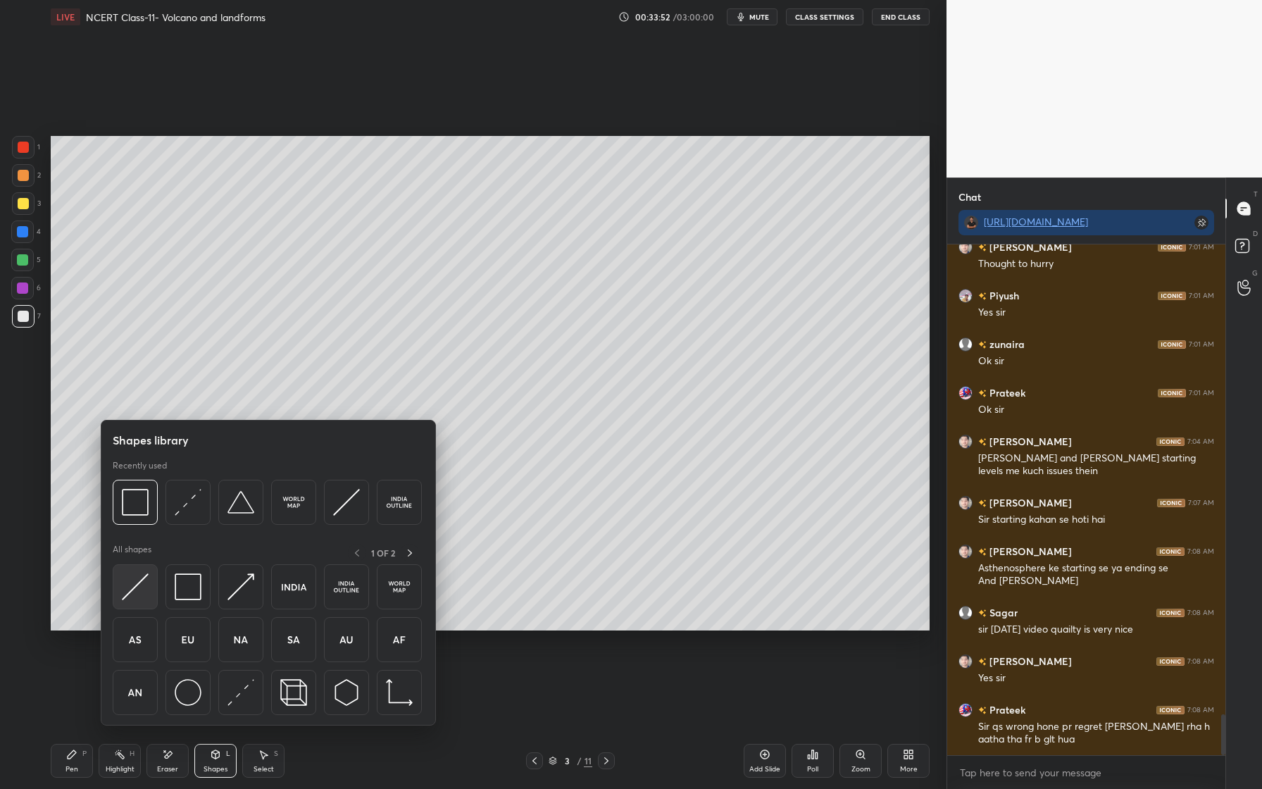
click at [142, 594] on img at bounding box center [135, 586] width 27 height 27
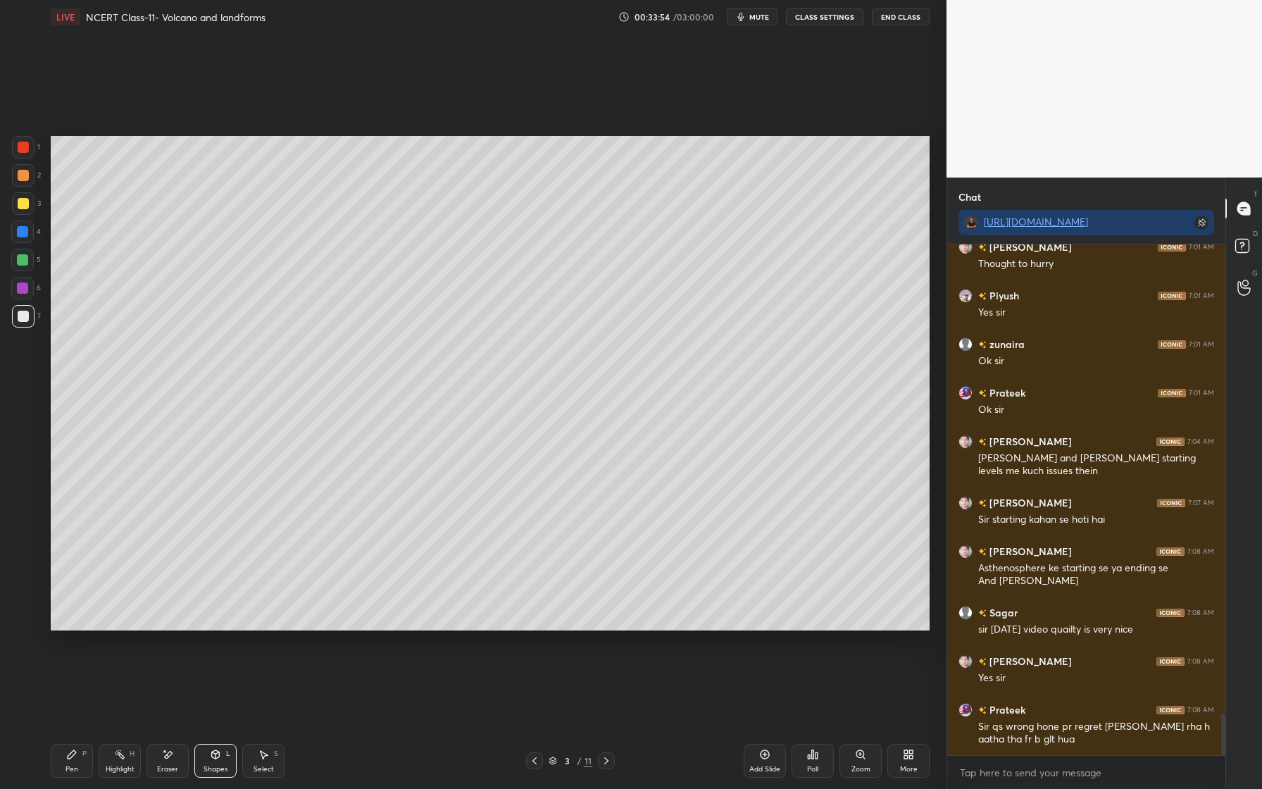
click at [32, 146] on div at bounding box center [23, 147] width 23 height 23
click at [27, 204] on div at bounding box center [23, 203] width 11 height 11
drag, startPoint x: 21, startPoint y: 173, endPoint x: 23, endPoint y: 180, distance: 7.4
click at [20, 175] on div at bounding box center [23, 175] width 11 height 11
drag, startPoint x: 26, startPoint y: 316, endPoint x: 39, endPoint y: 301, distance: 19.5
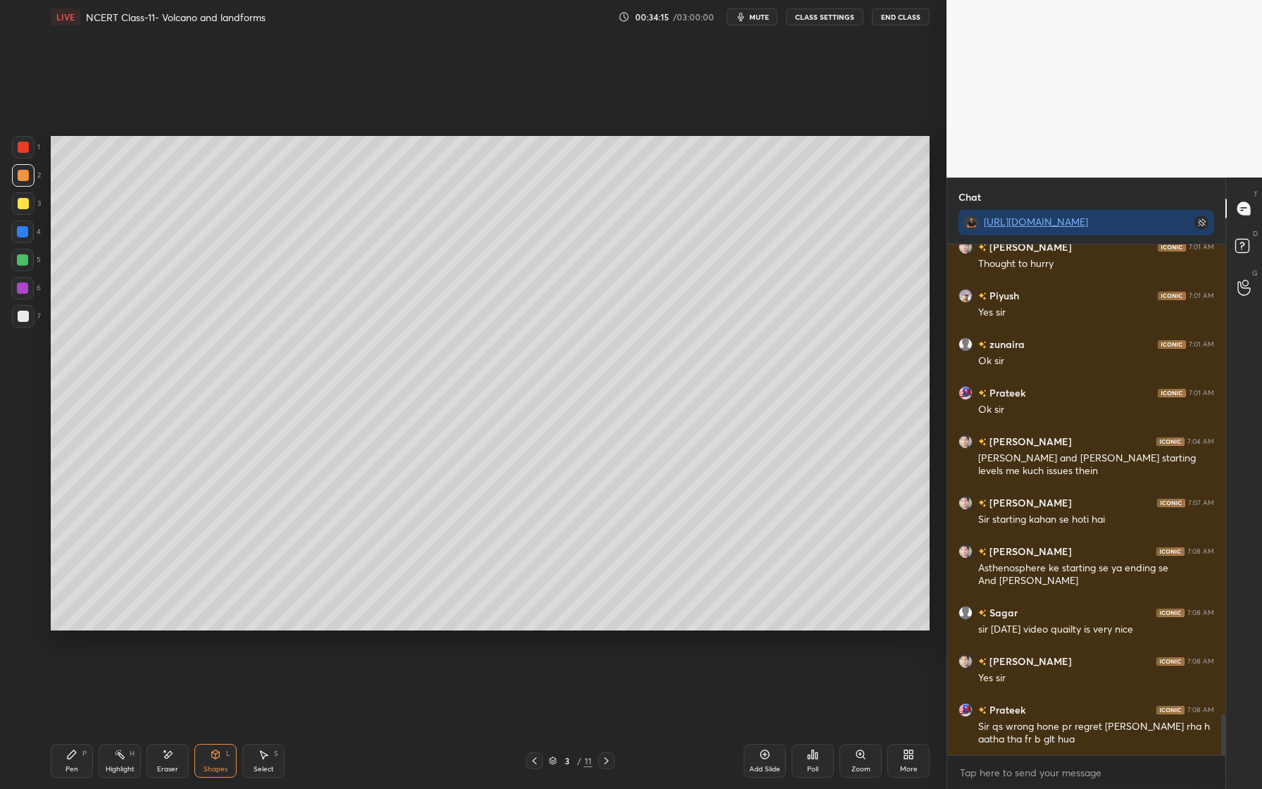
click at [28, 314] on div at bounding box center [23, 316] width 11 height 11
drag, startPoint x: 22, startPoint y: 234, endPoint x: 39, endPoint y: 237, distance: 17.1
click at [20, 234] on div at bounding box center [22, 231] width 11 height 11
click at [21, 262] on div at bounding box center [22, 259] width 11 height 11
click at [25, 277] on div at bounding box center [22, 288] width 23 height 23
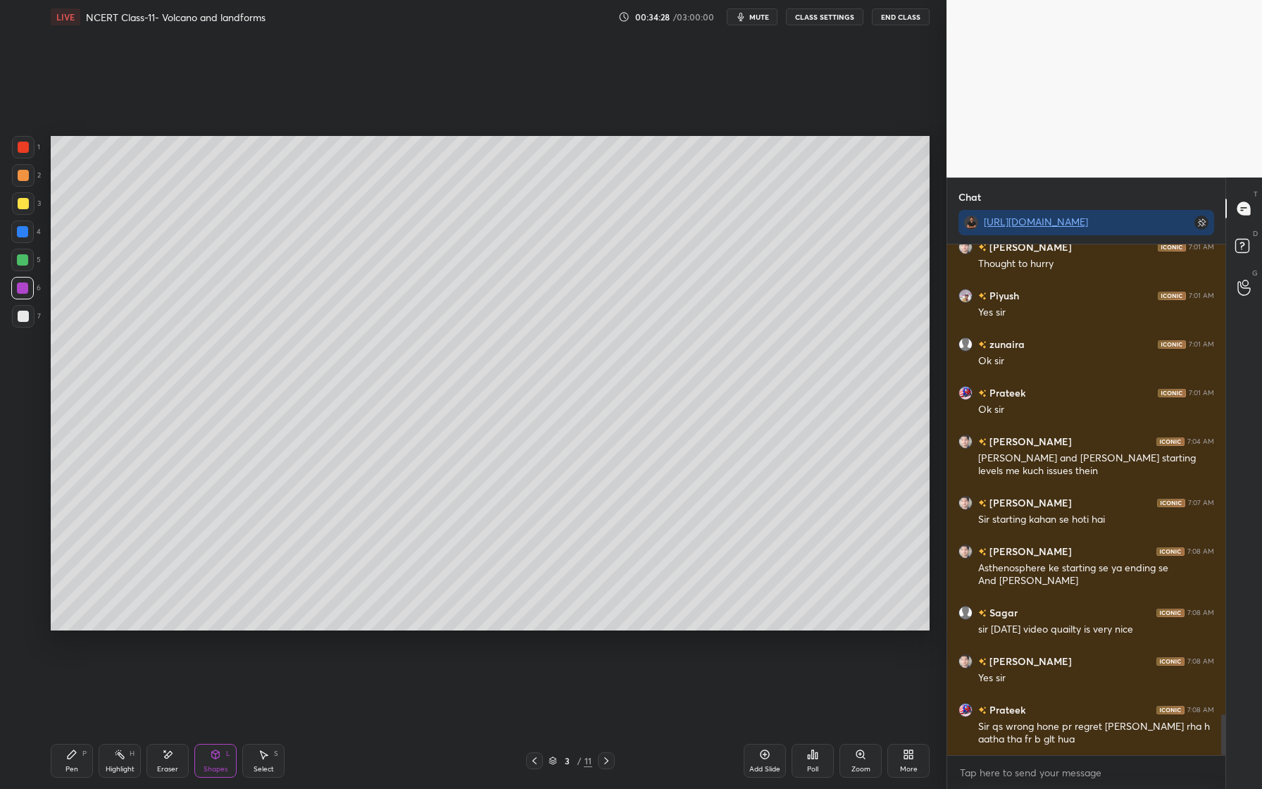
click at [23, 285] on div at bounding box center [22, 287] width 11 height 11
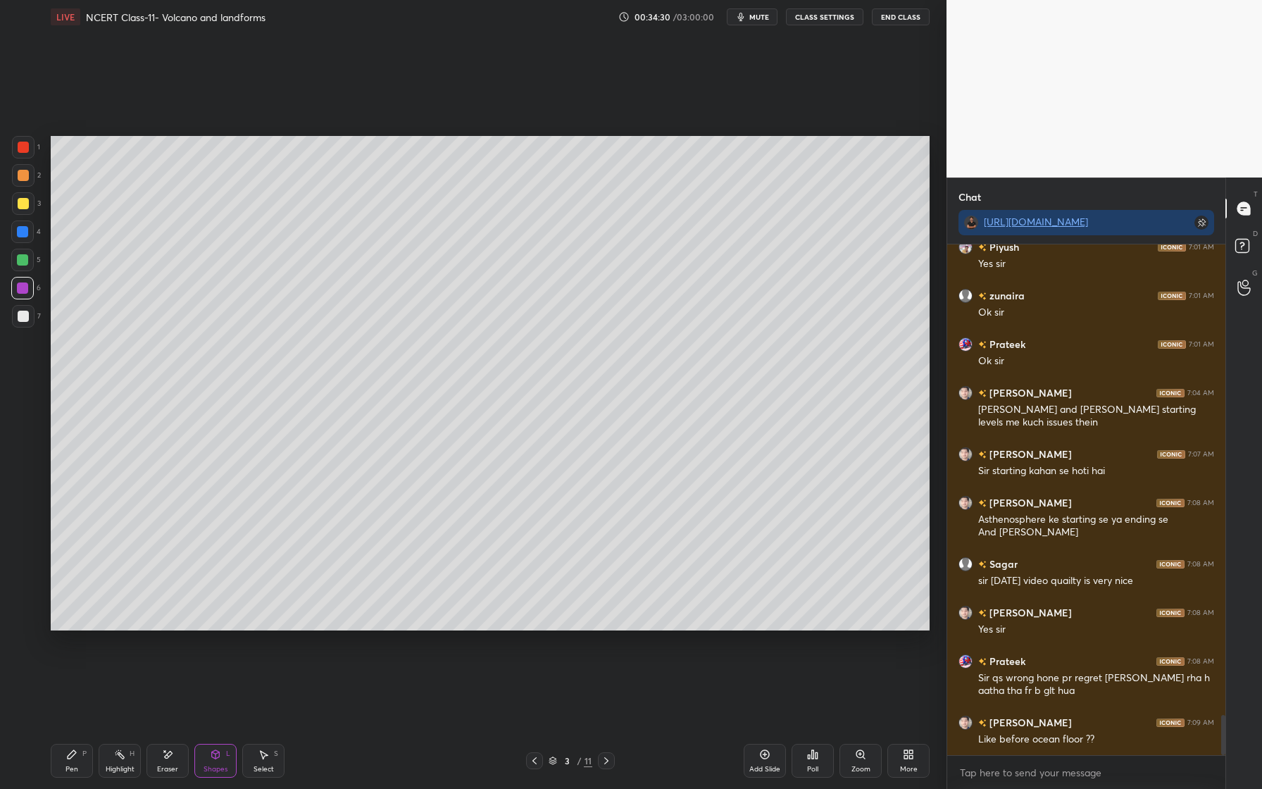
click at [28, 157] on div "1" at bounding box center [26, 150] width 28 height 28
drag, startPoint x: 24, startPoint y: 146, endPoint x: 32, endPoint y: 158, distance: 13.7
click at [24, 146] on div at bounding box center [23, 147] width 11 height 11
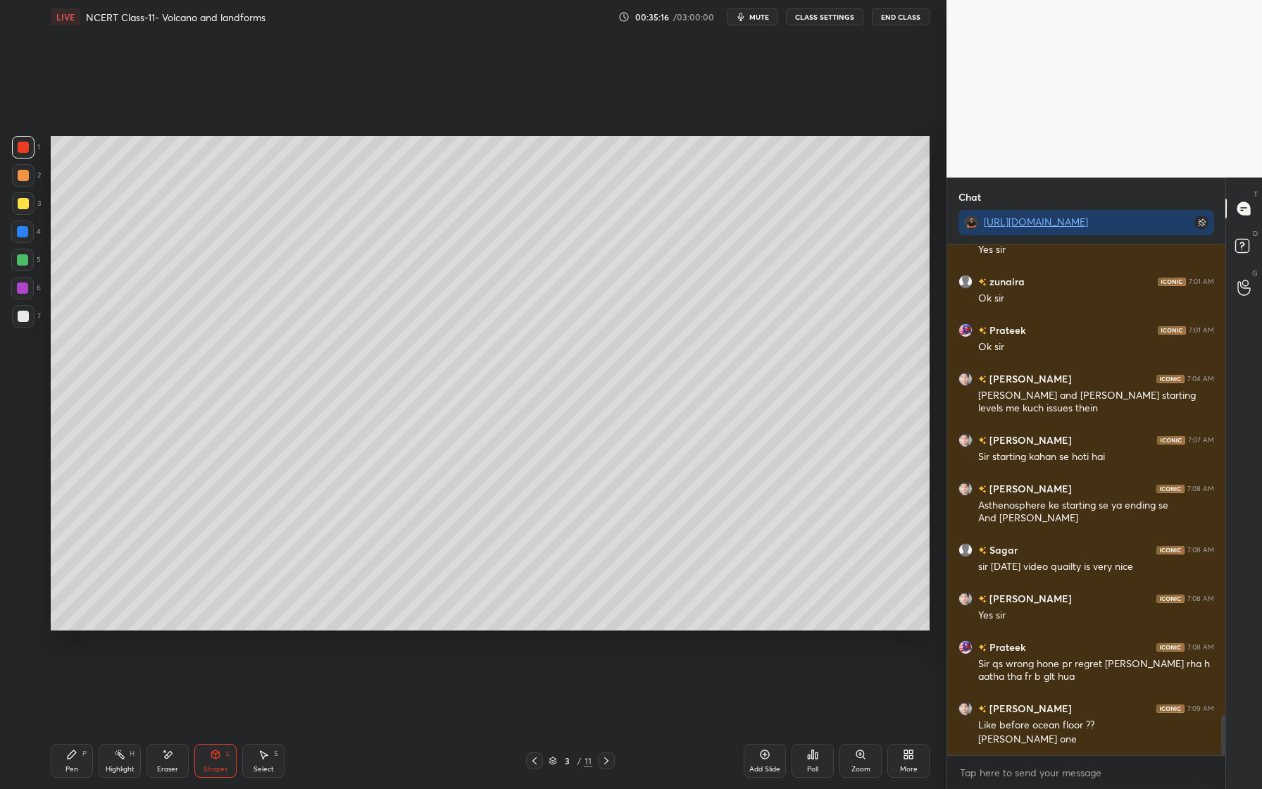
click at [24, 235] on div at bounding box center [22, 231] width 11 height 11
drag, startPoint x: 26, startPoint y: 317, endPoint x: 23, endPoint y: 336, distance: 19.3
click at [25, 317] on div at bounding box center [23, 316] width 11 height 11
drag, startPoint x: 65, startPoint y: 754, endPoint x: 109, endPoint y: 675, distance: 89.5
click at [69, 752] on icon at bounding box center [71, 754] width 11 height 11
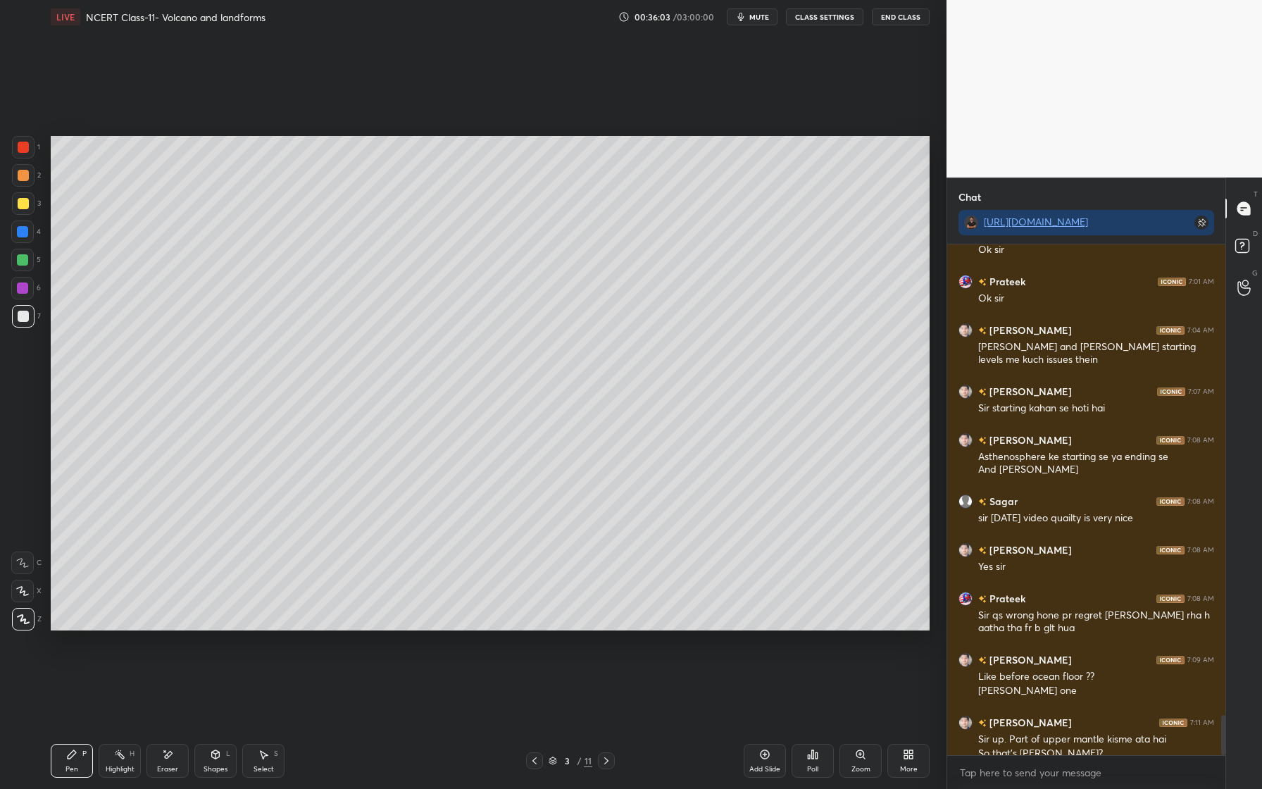
scroll to position [6007, 0]
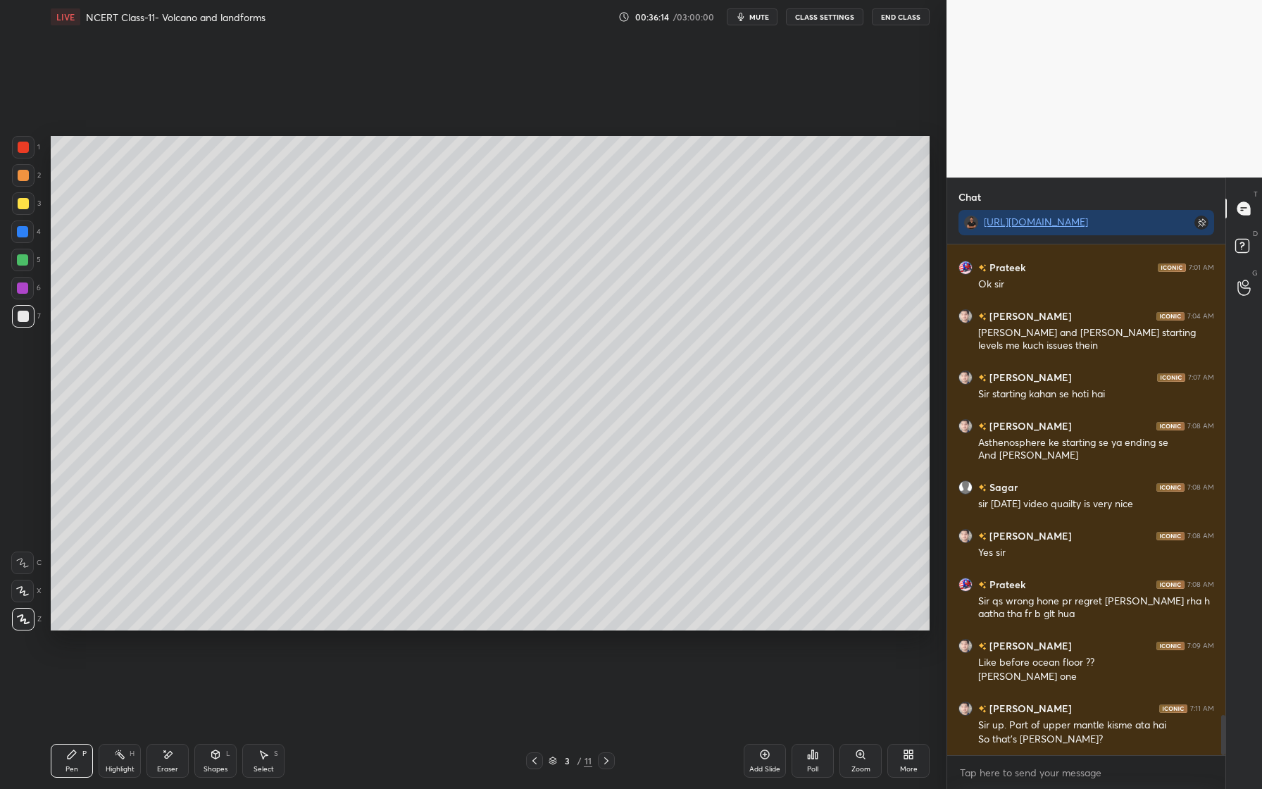
click at [16, 205] on div at bounding box center [23, 203] width 23 height 23
click at [23, 290] on div at bounding box center [22, 287] width 11 height 11
click at [25, 227] on div at bounding box center [22, 231] width 23 height 23
drag, startPoint x: 23, startPoint y: 202, endPoint x: 27, endPoint y: 189, distance: 13.4
click at [23, 202] on div at bounding box center [23, 203] width 11 height 11
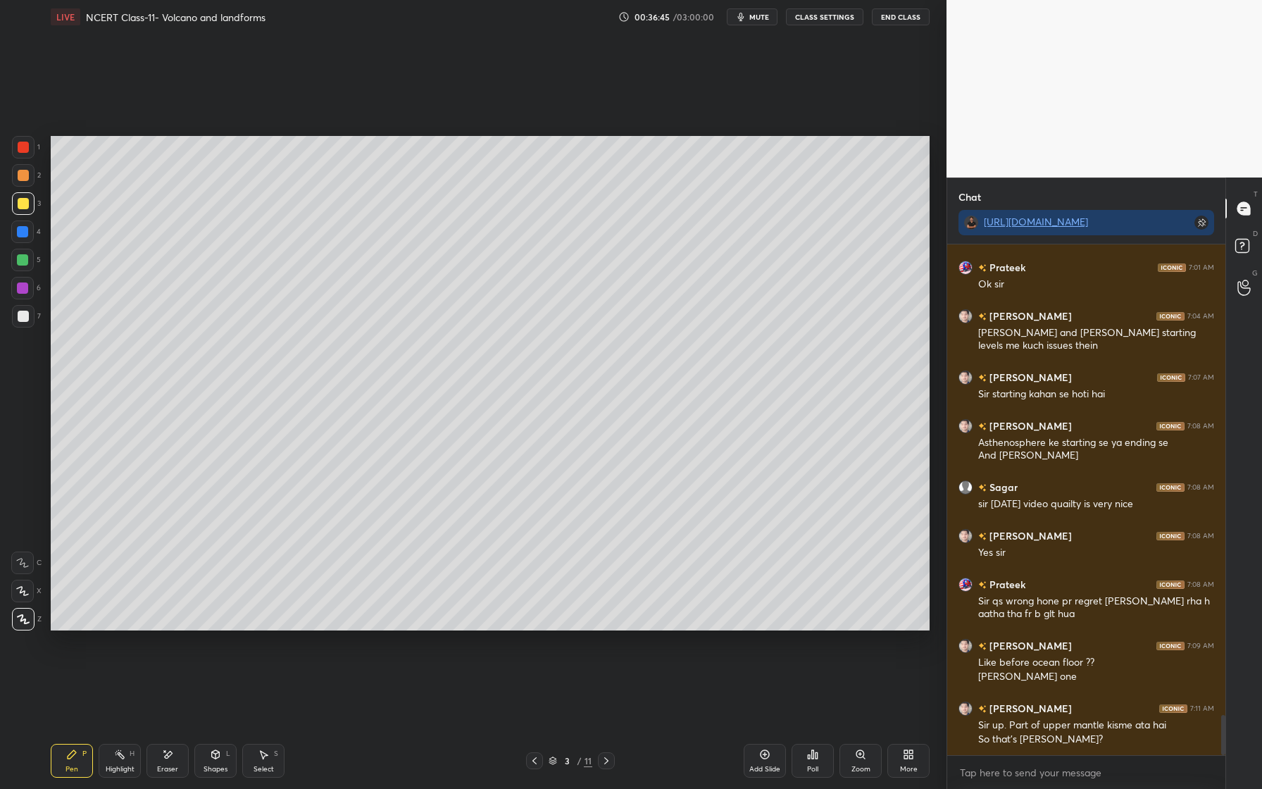
click at [20, 173] on div at bounding box center [23, 175] width 11 height 11
drag, startPoint x: 26, startPoint y: 318, endPoint x: 40, endPoint y: 319, distance: 14.2
click at [26, 318] on div at bounding box center [23, 316] width 11 height 11
click at [167, 759] on div "Eraser" at bounding box center [167, 761] width 42 height 34
drag, startPoint x: 71, startPoint y: 765, endPoint x: 95, endPoint y: 726, distance: 45.5
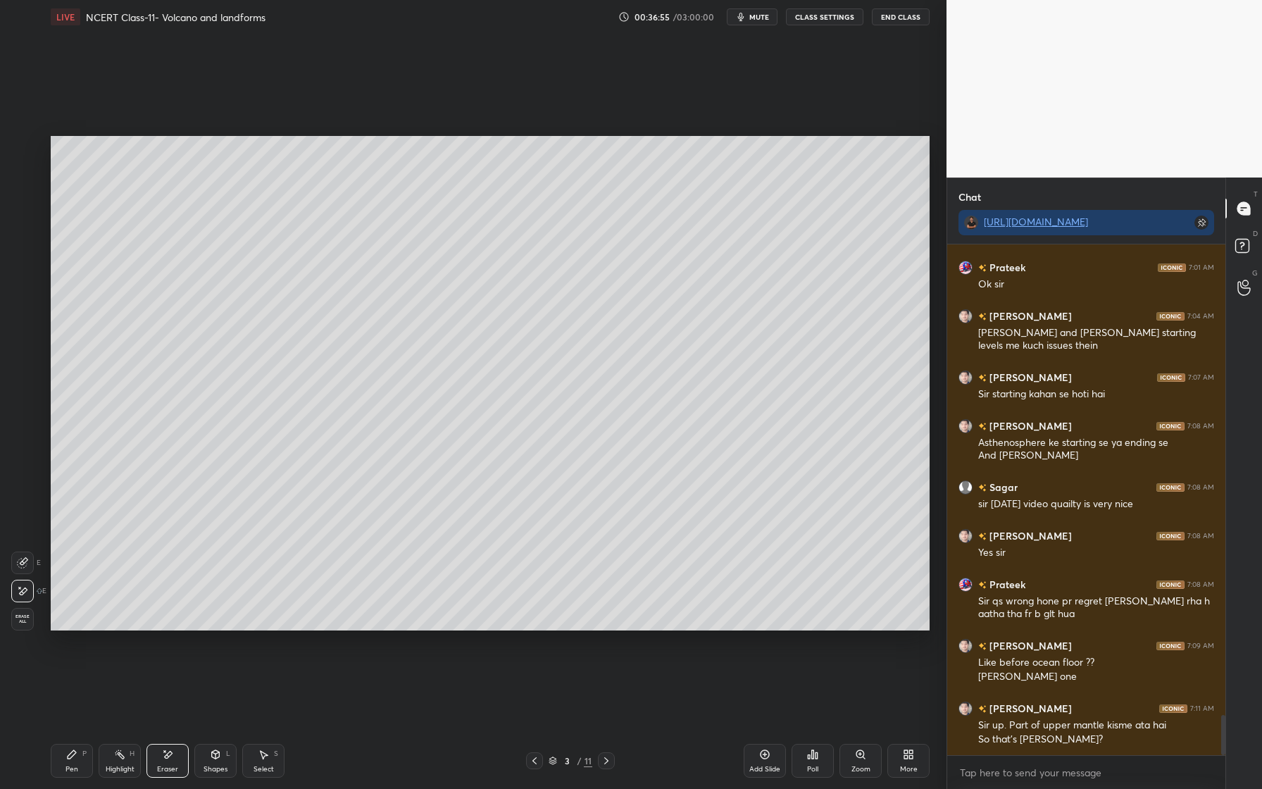
click at [71, 766] on div "Pen" at bounding box center [71, 769] width 13 height 7
drag, startPoint x: 17, startPoint y: 211, endPoint x: 32, endPoint y: 209, distance: 14.9
click at [22, 206] on div at bounding box center [23, 203] width 23 height 23
click at [25, 236] on div at bounding box center [22, 231] width 11 height 11
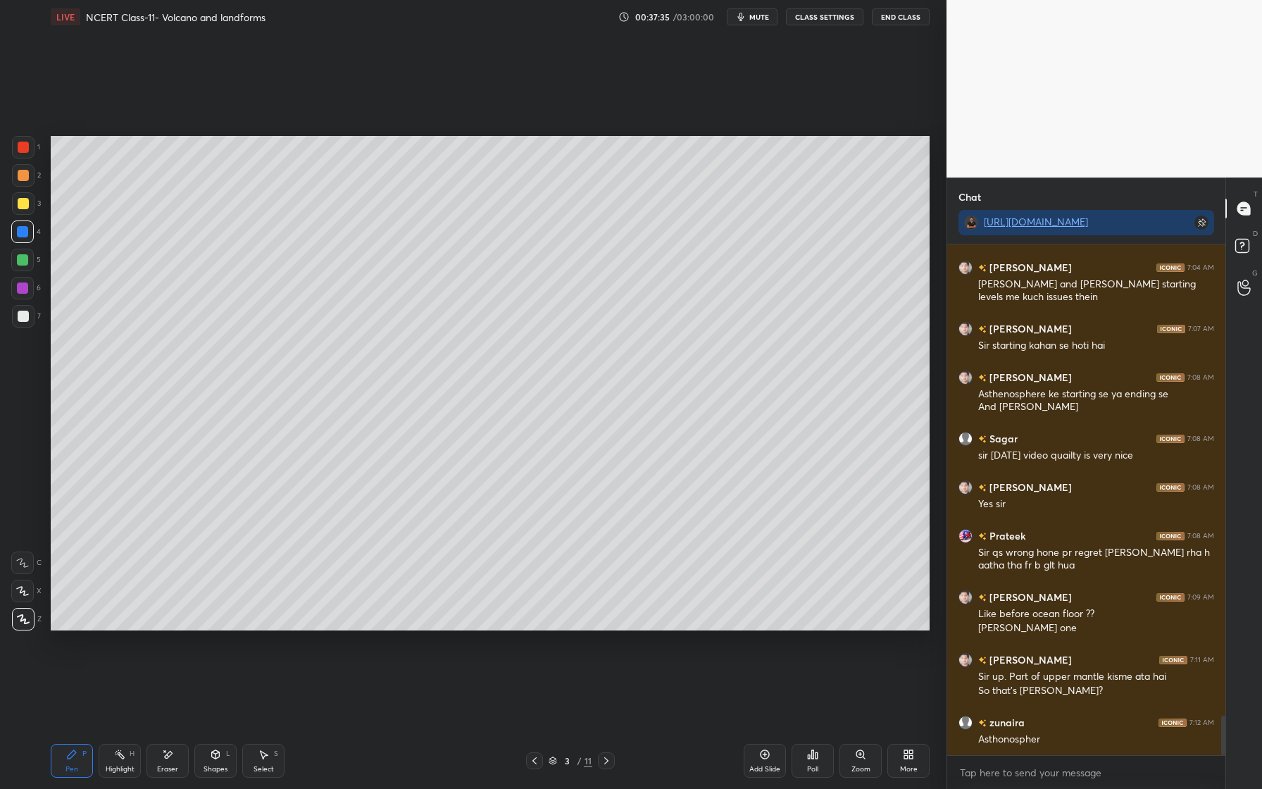
click at [26, 286] on div at bounding box center [22, 287] width 11 height 11
drag, startPoint x: 17, startPoint y: 316, endPoint x: 23, endPoint y: 307, distance: 10.6
click at [18, 316] on div at bounding box center [23, 316] width 11 height 11
click at [18, 239] on div at bounding box center [22, 231] width 23 height 23
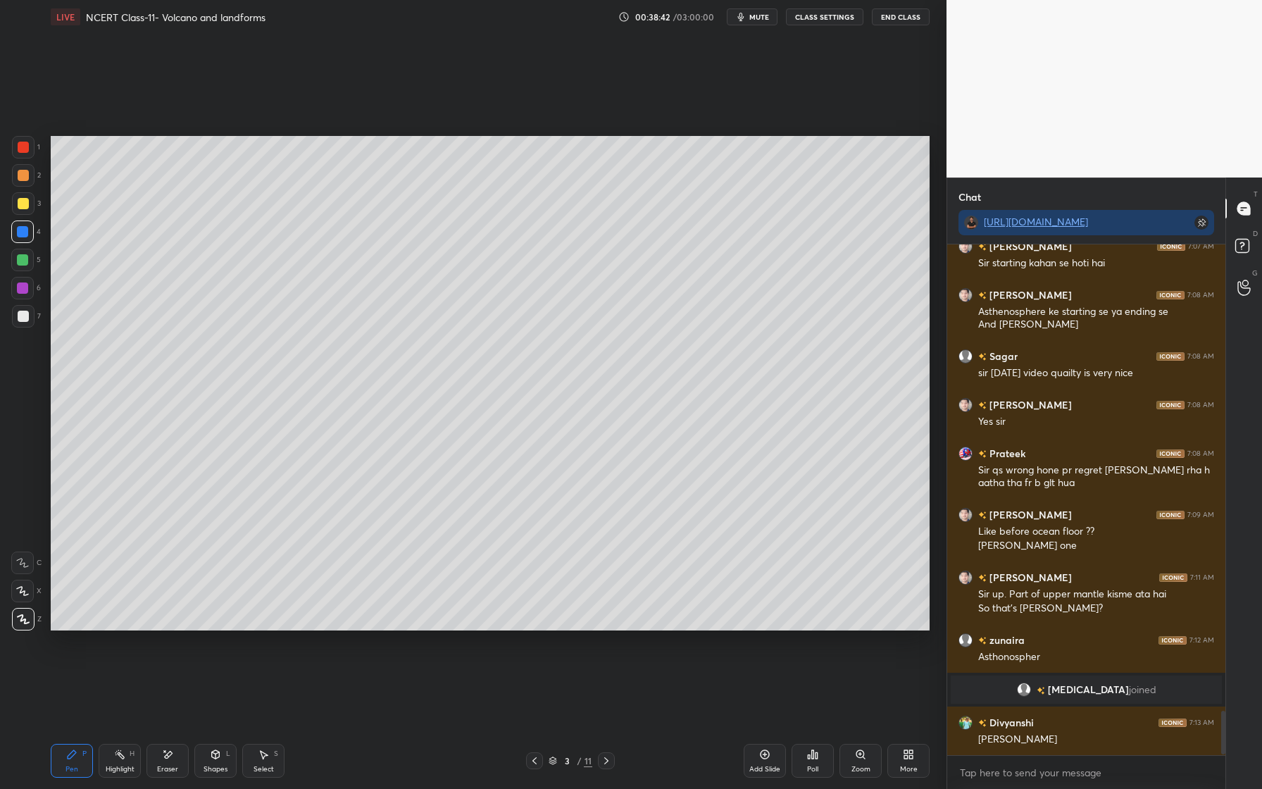
scroll to position [5412, 0]
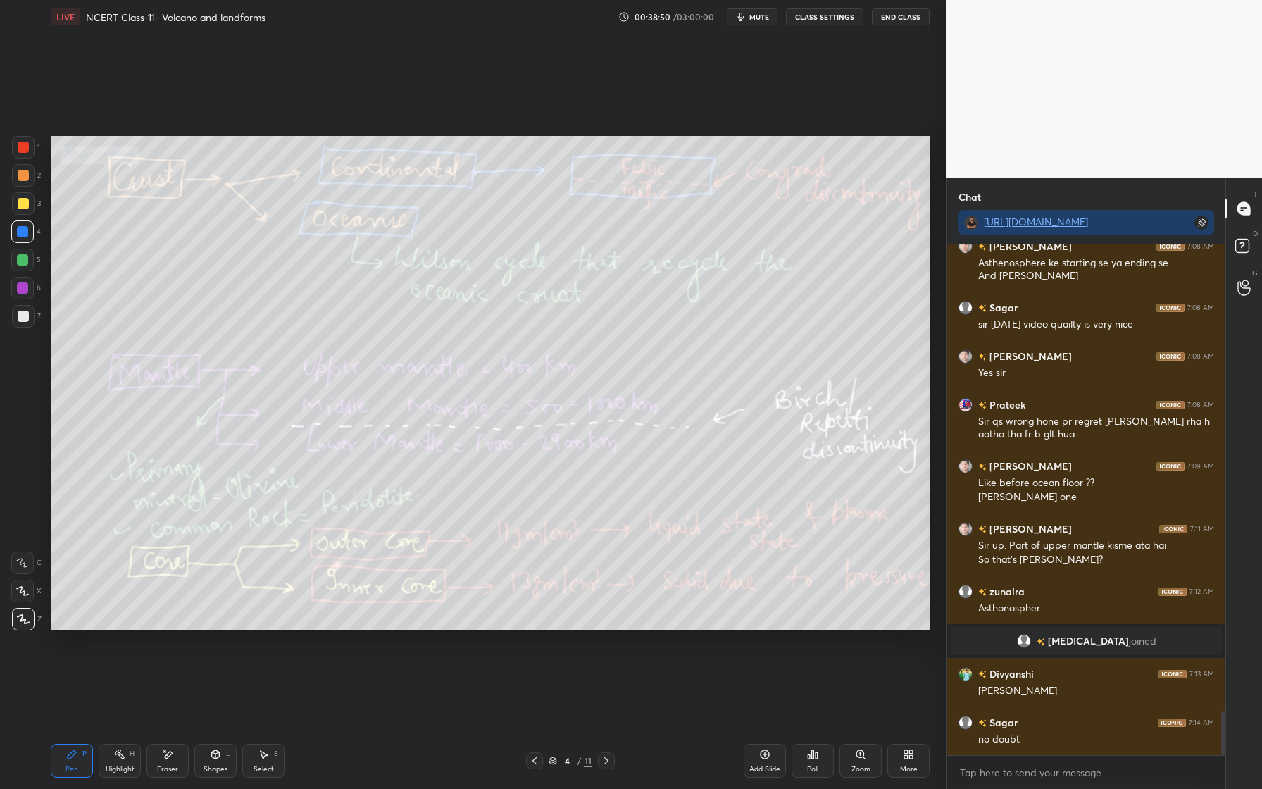
click at [170, 751] on icon at bounding box center [169, 754] width 8 height 7
click at [21, 617] on span "Erase all" at bounding box center [22, 619] width 21 height 10
drag, startPoint x: 6, startPoint y: 264, endPoint x: 30, endPoint y: 256, distance: 24.5
click at [8, 261] on div "1 2 3 4 5 6 7 C X Z E E Erase all H H" at bounding box center [22, 383] width 45 height 494
drag, startPoint x: 22, startPoint y: 258, endPoint x: 44, endPoint y: 257, distance: 21.9
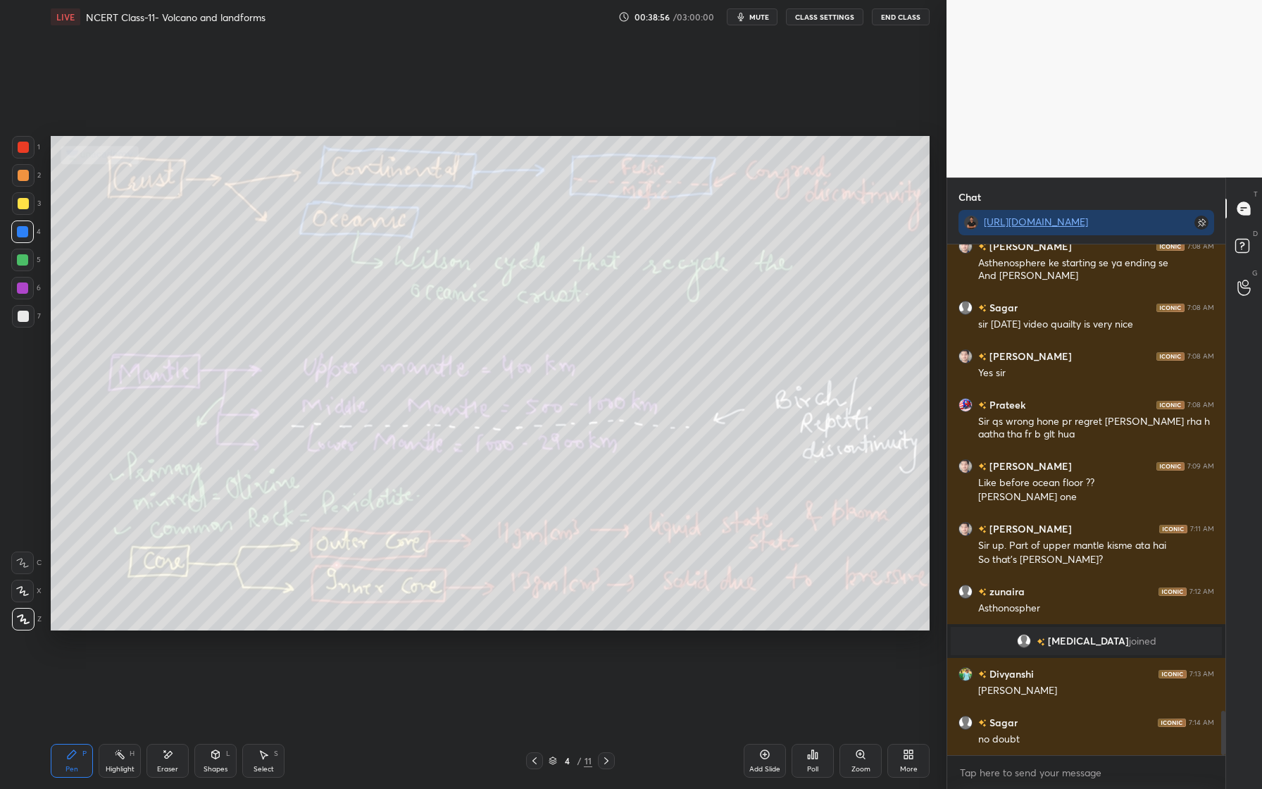
click at [22, 261] on div at bounding box center [22, 259] width 11 height 11
drag, startPoint x: 28, startPoint y: 322, endPoint x: 30, endPoint y: 336, distance: 14.2
click at [28, 322] on div at bounding box center [23, 316] width 23 height 23
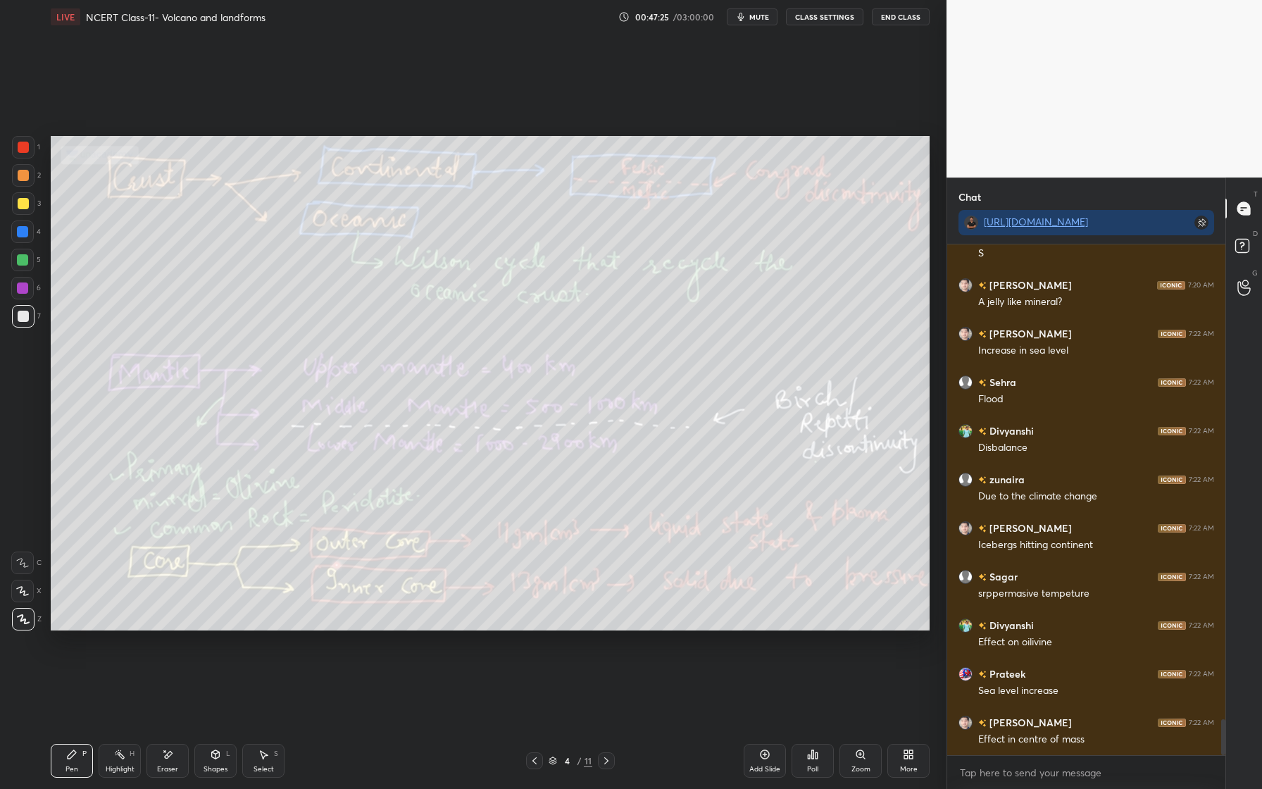
scroll to position [6773, 0]
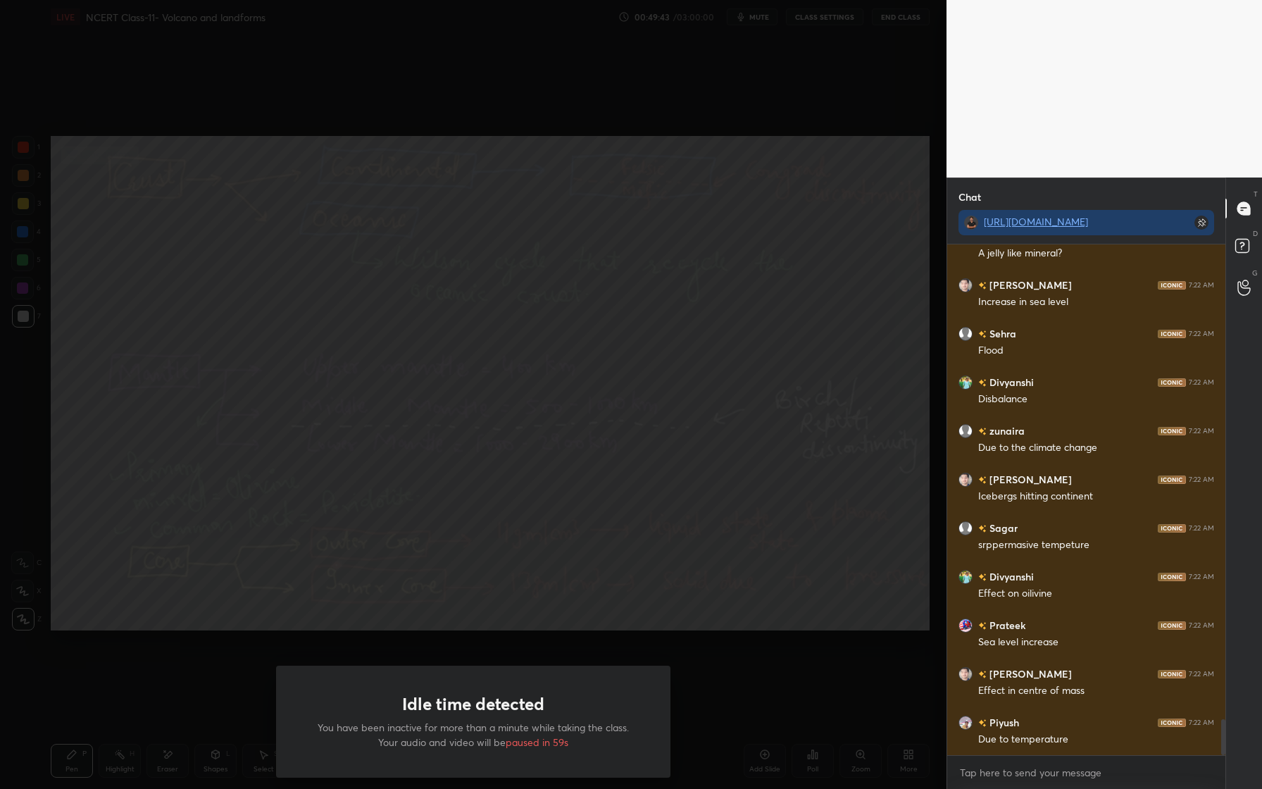
click at [501, 479] on div "Idle time detected You have been inactive for more than a minute while taking t…" at bounding box center [473, 394] width 947 height 789
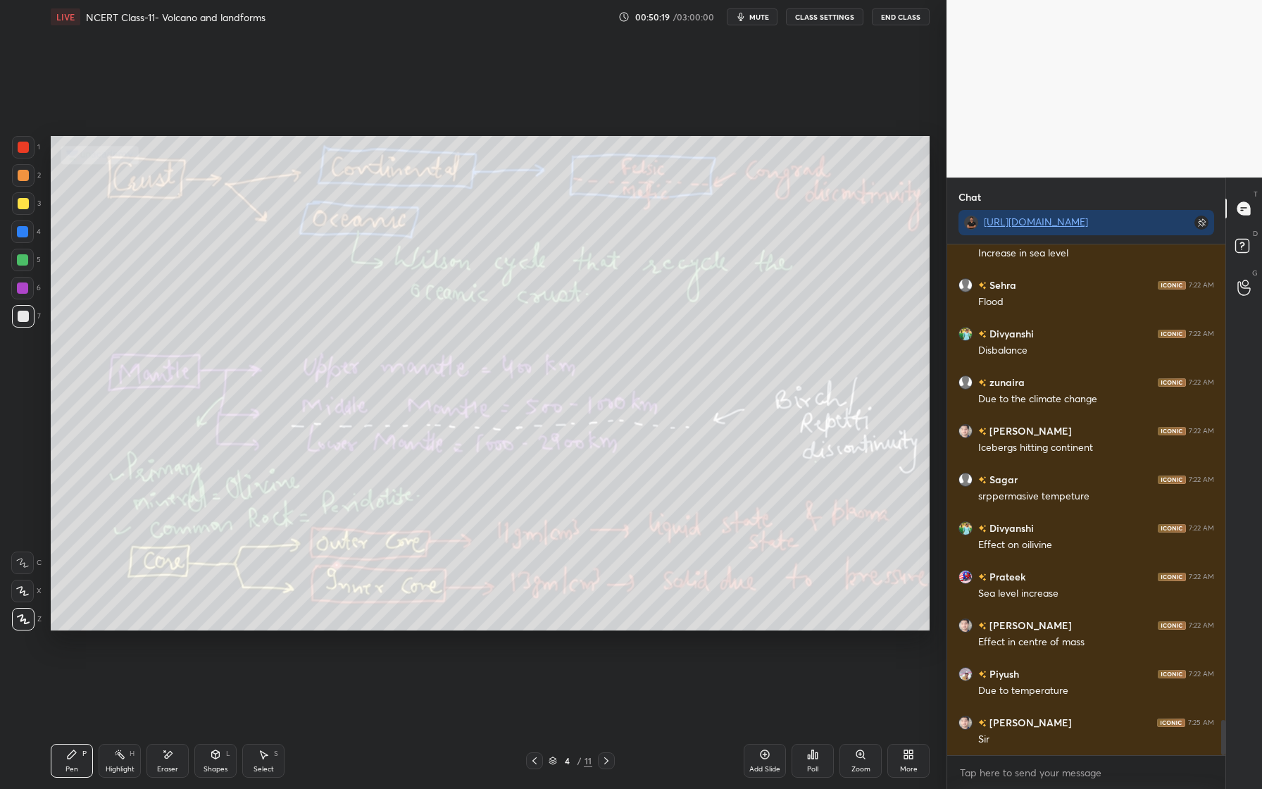
scroll to position [6870, 0]
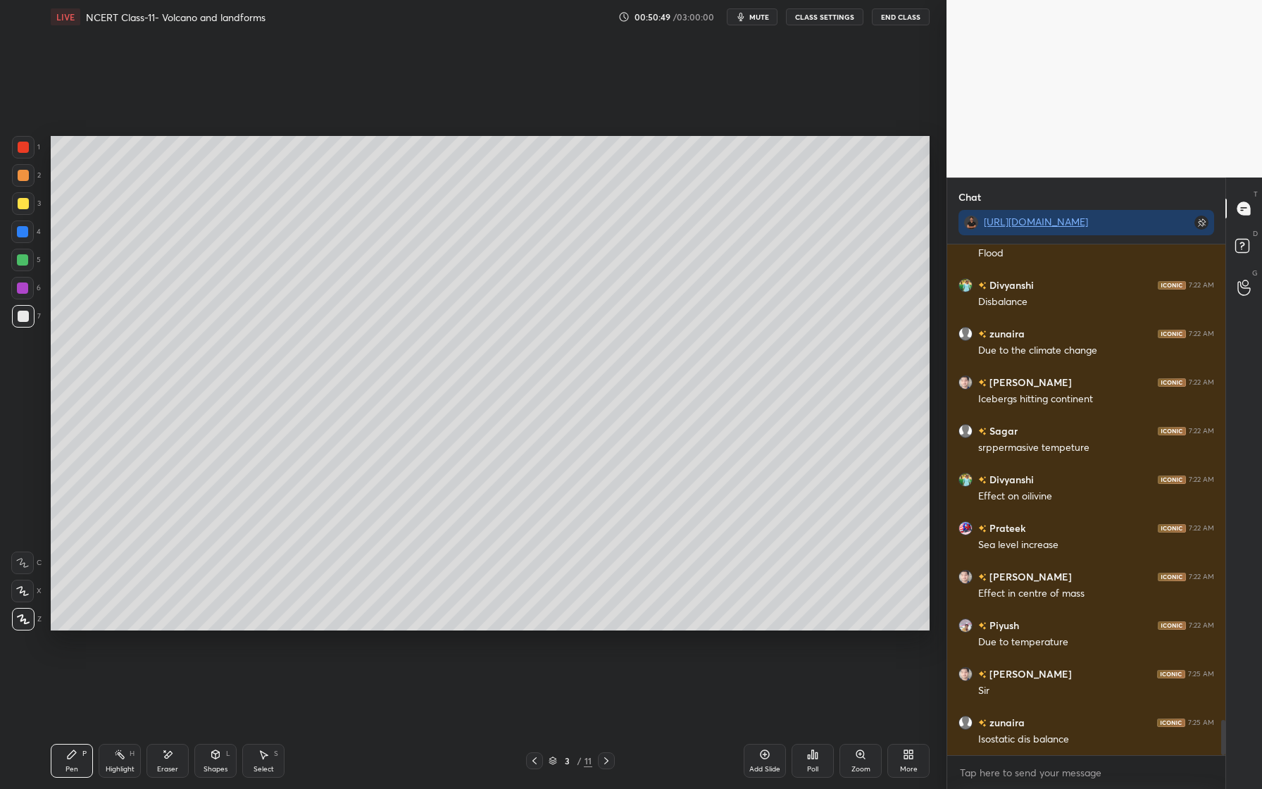
click at [27, 315] on div at bounding box center [23, 316] width 11 height 11
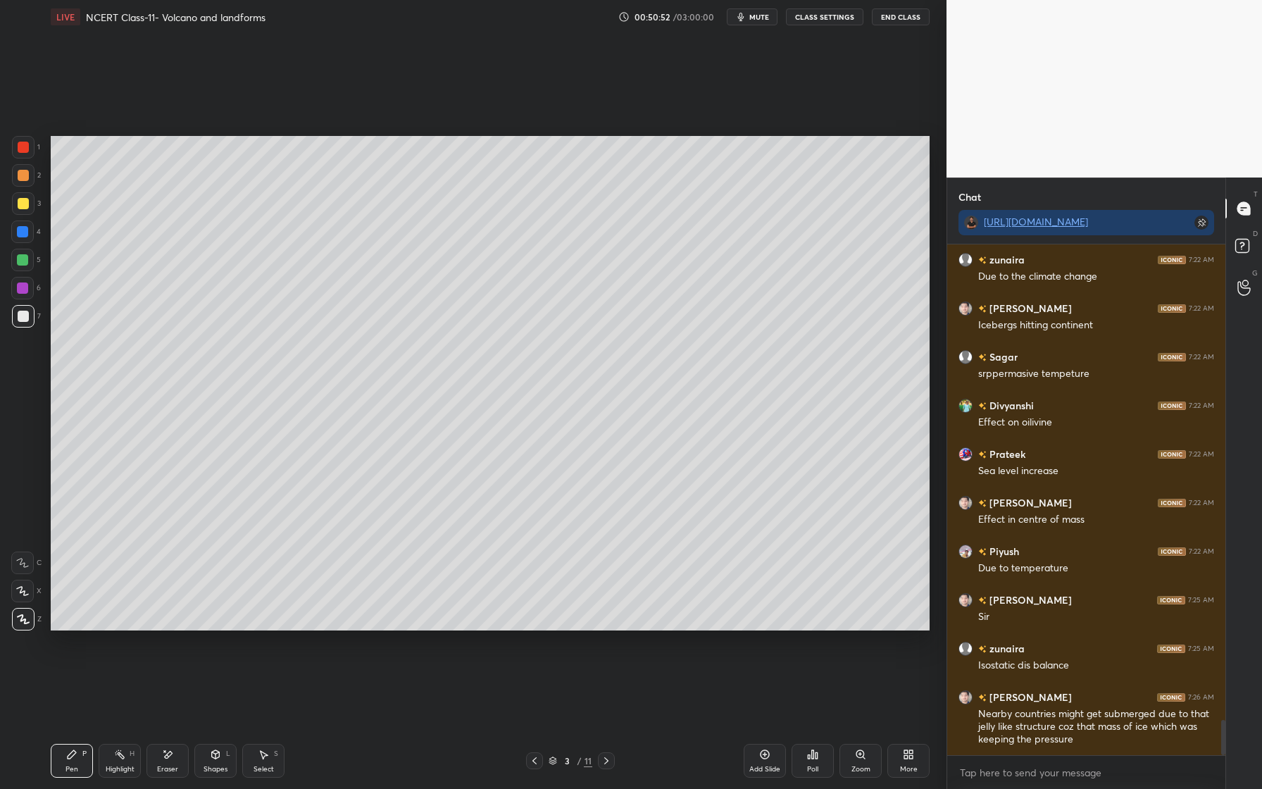
click at [27, 263] on div at bounding box center [22, 259] width 11 height 11
click at [28, 174] on div at bounding box center [23, 175] width 11 height 11
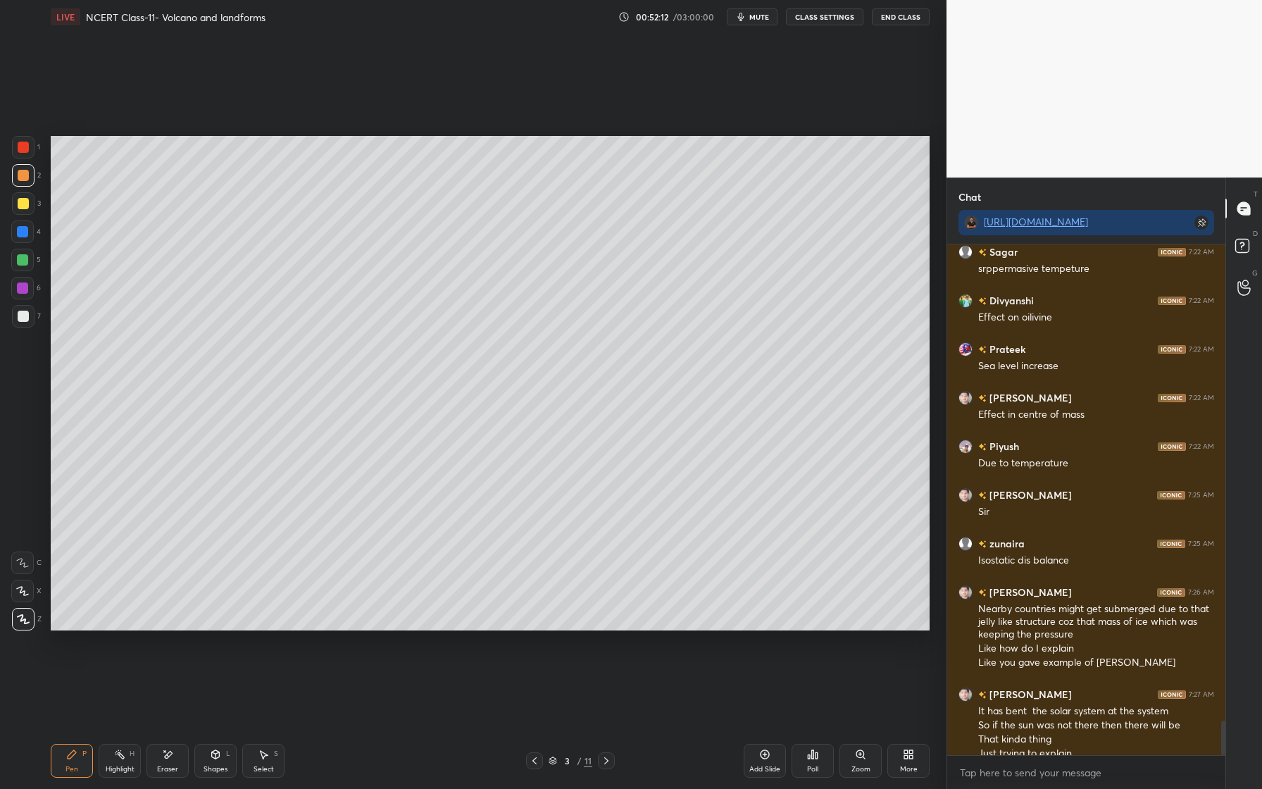
scroll to position [7063, 0]
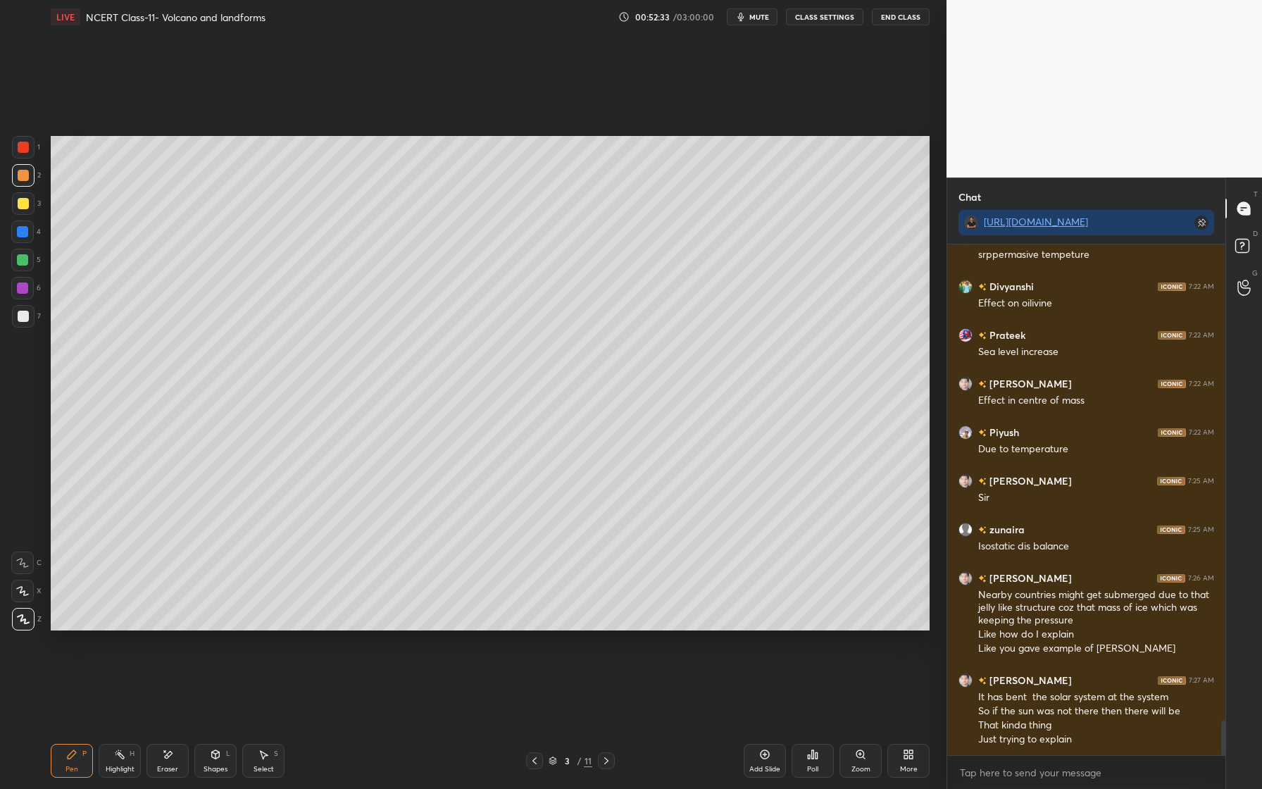
drag, startPoint x: 27, startPoint y: 289, endPoint x: 31, endPoint y: 297, distance: 8.8
click at [29, 289] on div at bounding box center [22, 288] width 23 height 23
click at [30, 216] on div "3" at bounding box center [26, 206] width 29 height 28
click at [30, 211] on div at bounding box center [23, 203] width 23 height 23
drag, startPoint x: 168, startPoint y: 765, endPoint x: 177, endPoint y: 754, distance: 14.0
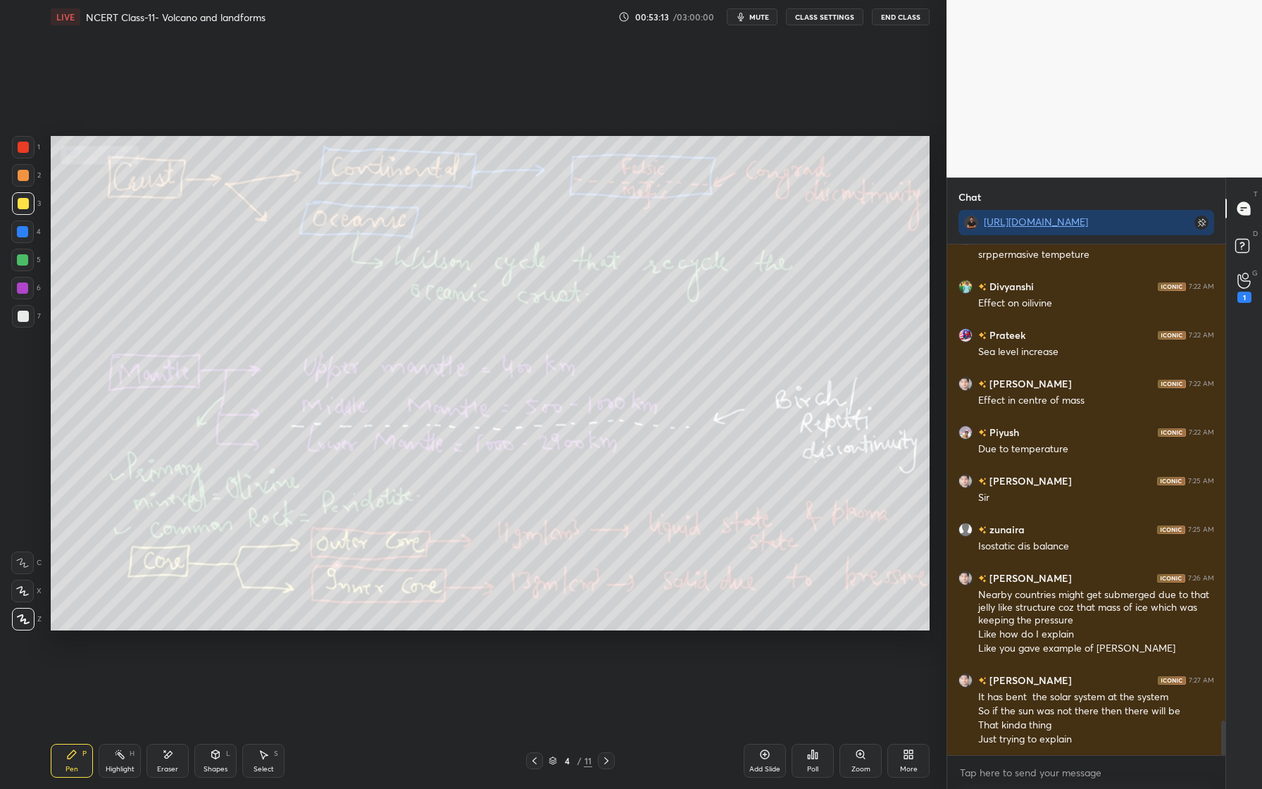
click at [168, 766] on div "Eraser" at bounding box center [167, 769] width 21 height 7
click at [30, 620] on span "Erase all" at bounding box center [22, 619] width 21 height 10
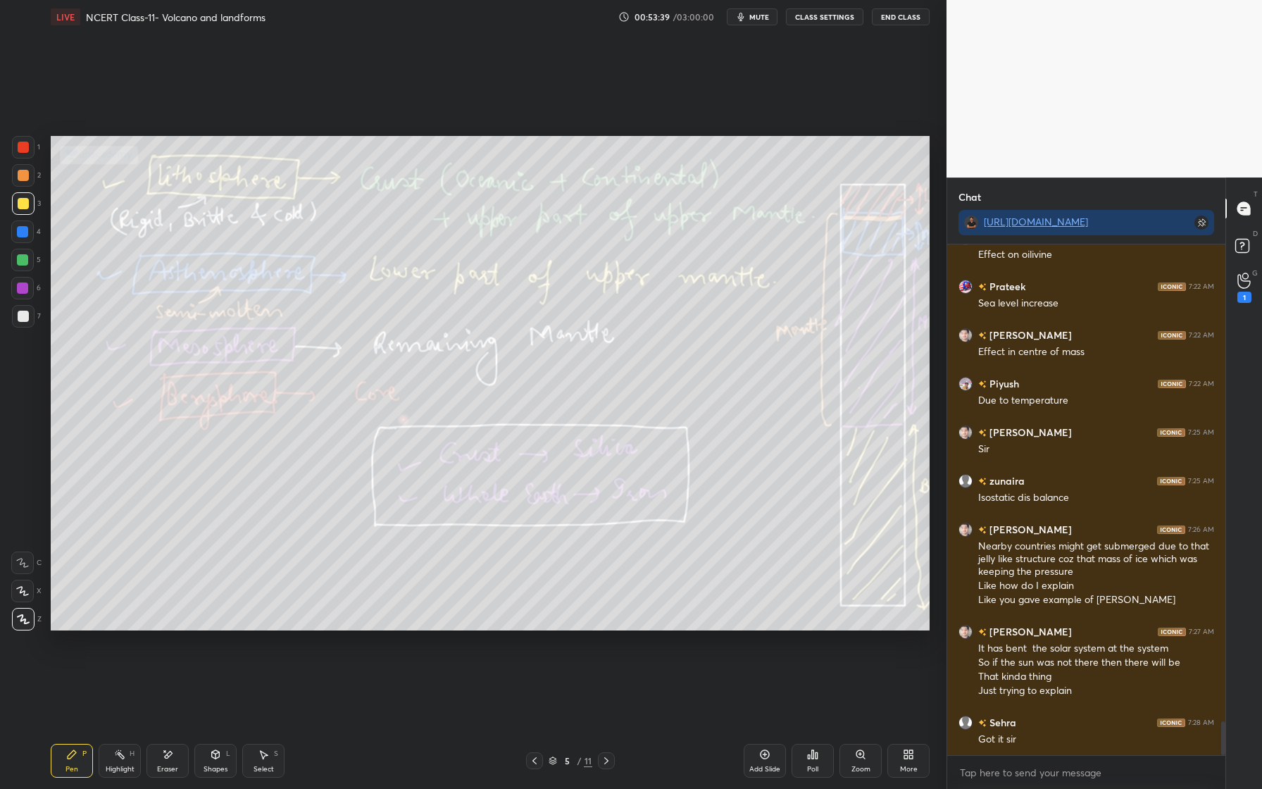
scroll to position [7160, 0]
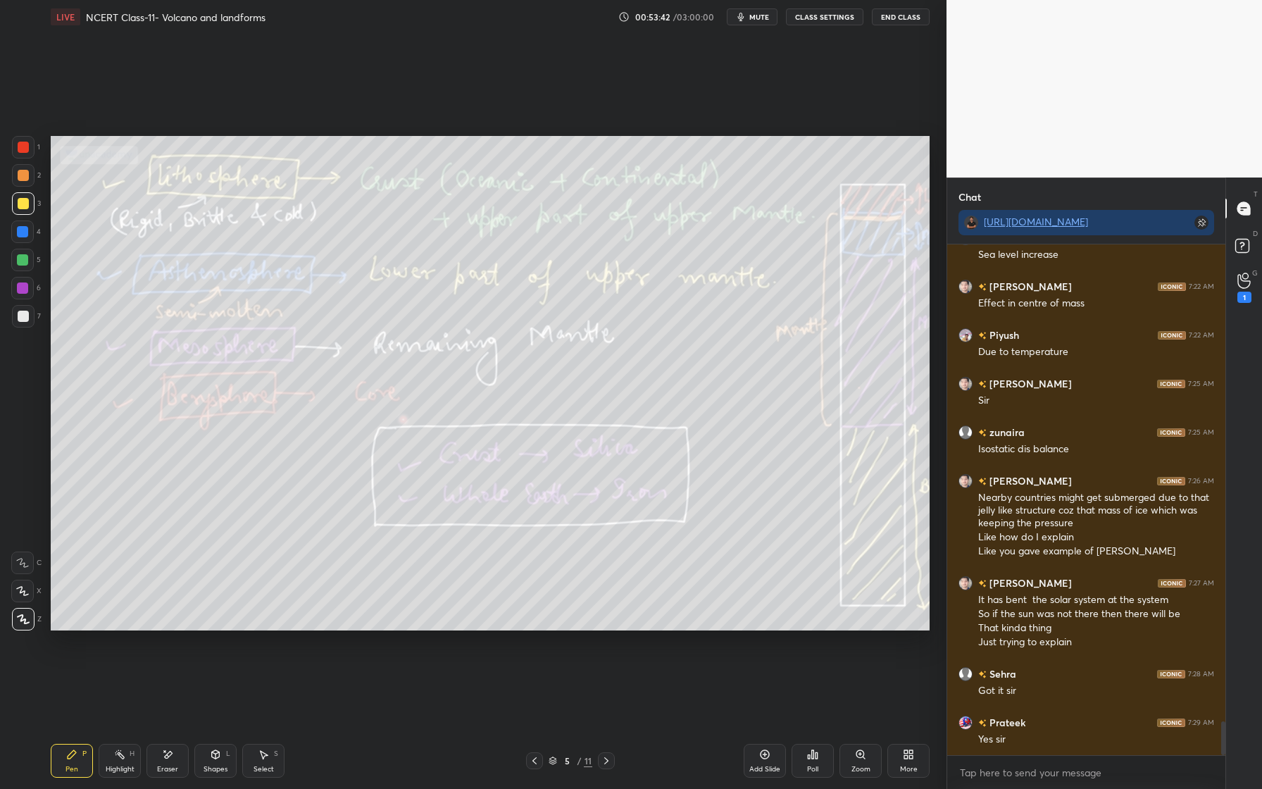
click at [25, 173] on div at bounding box center [23, 175] width 11 height 11
click at [164, 781] on div "Pen P Highlight H Eraser Shapes L Select S 5 / 11 Add Slide Poll Zoom More" at bounding box center [490, 760] width 879 height 56
drag, startPoint x: 184, startPoint y: 772, endPoint x: 183, endPoint y: 754, distance: 18.3
click at [184, 772] on div "Eraser" at bounding box center [167, 761] width 42 height 34
click at [28, 623] on div "Erase all" at bounding box center [22, 619] width 23 height 23
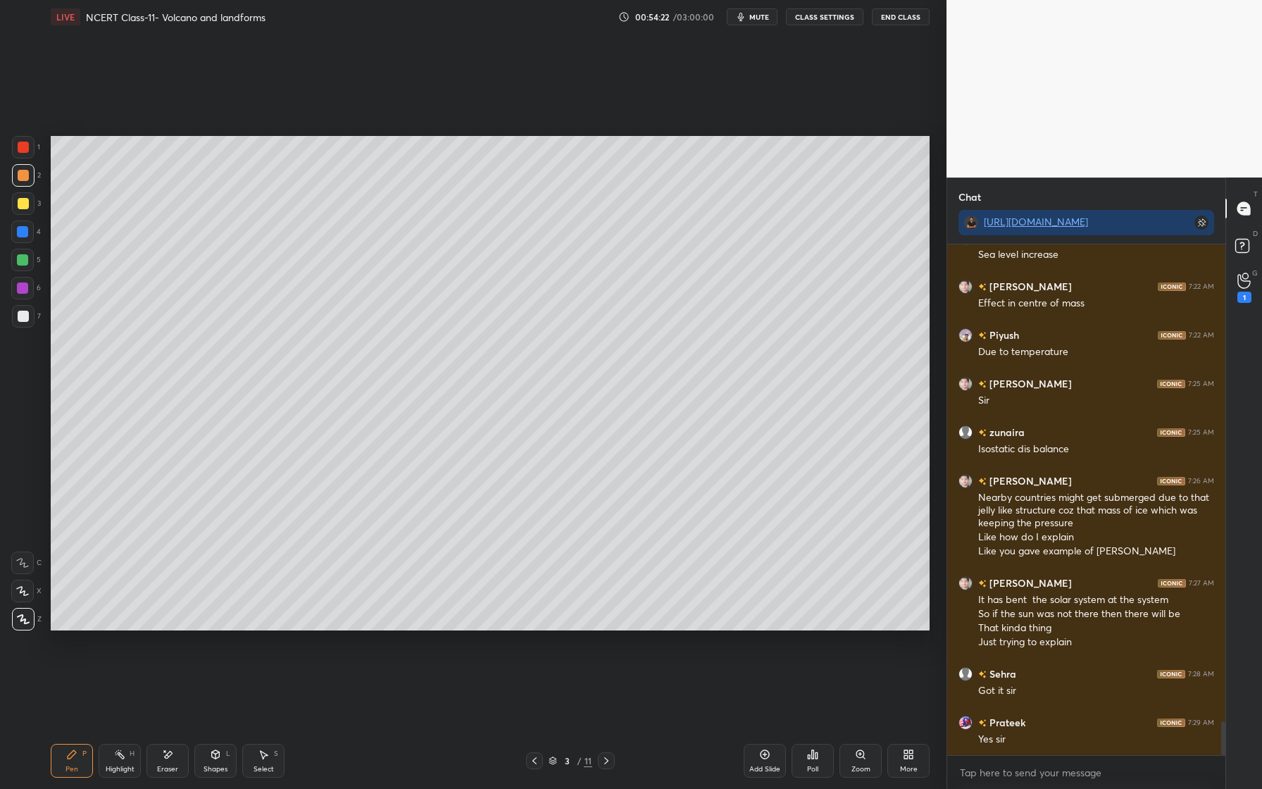
drag, startPoint x: 23, startPoint y: 264, endPoint x: 15, endPoint y: 274, distance: 12.5
click at [23, 264] on div at bounding box center [22, 259] width 11 height 11
click at [29, 285] on div at bounding box center [22, 288] width 23 height 23
click at [20, 318] on div at bounding box center [23, 316] width 11 height 11
drag, startPoint x: 216, startPoint y: 761, endPoint x: 210, endPoint y: 751, distance: 12.3
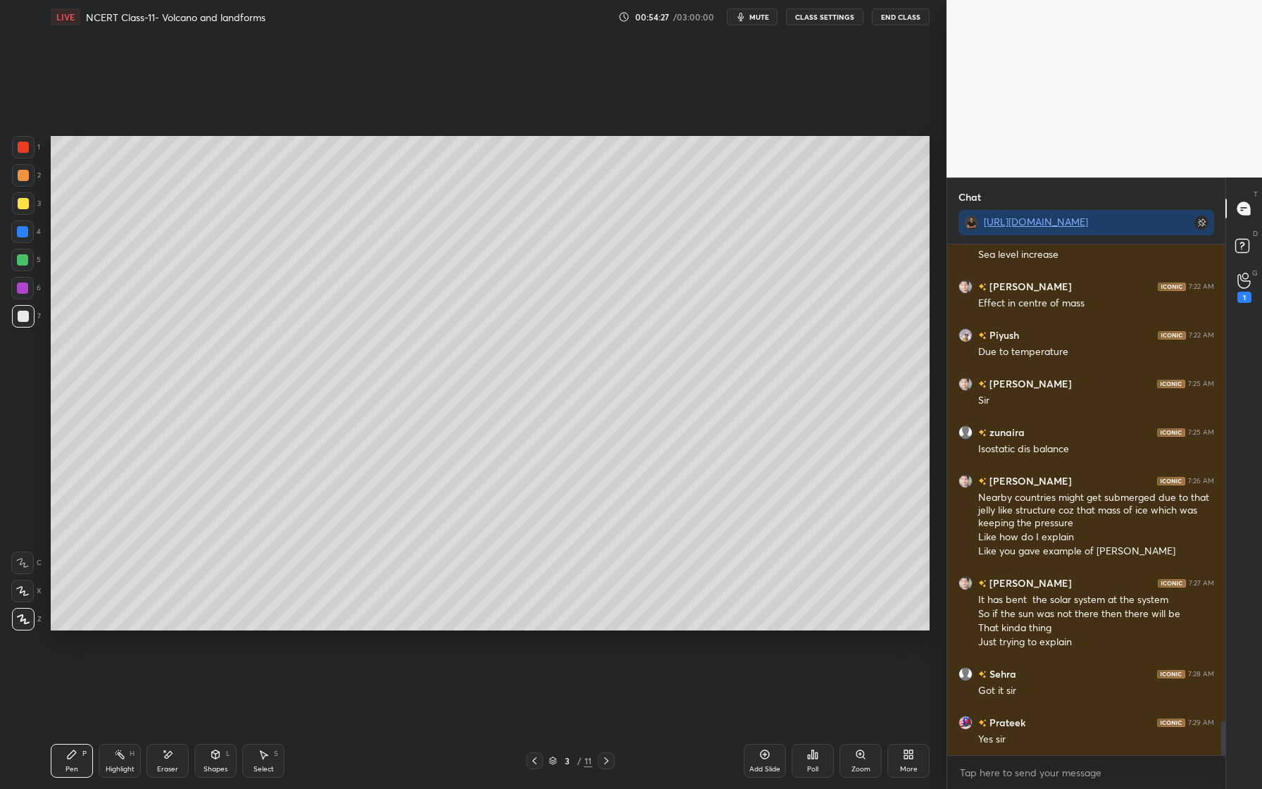
click at [216, 758] on div "Shapes L" at bounding box center [215, 761] width 42 height 34
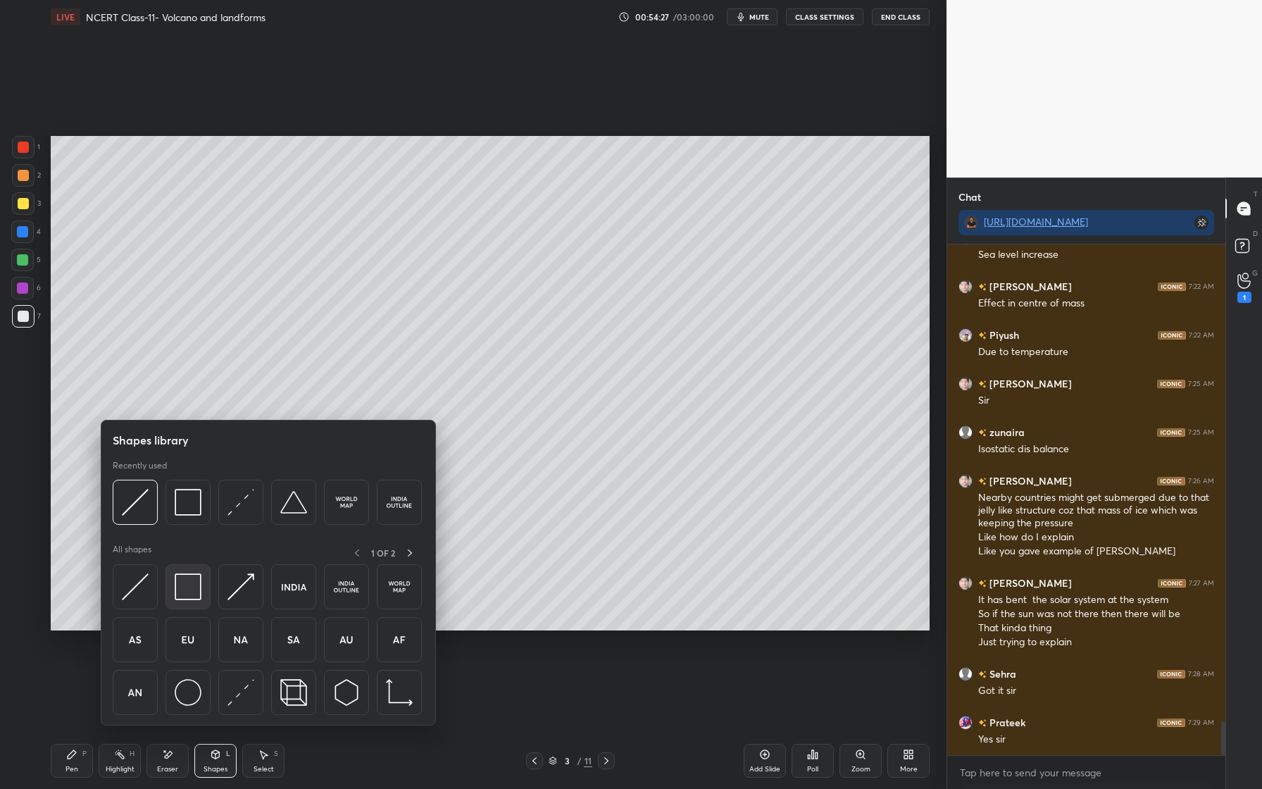
click at [183, 585] on img at bounding box center [188, 586] width 27 height 27
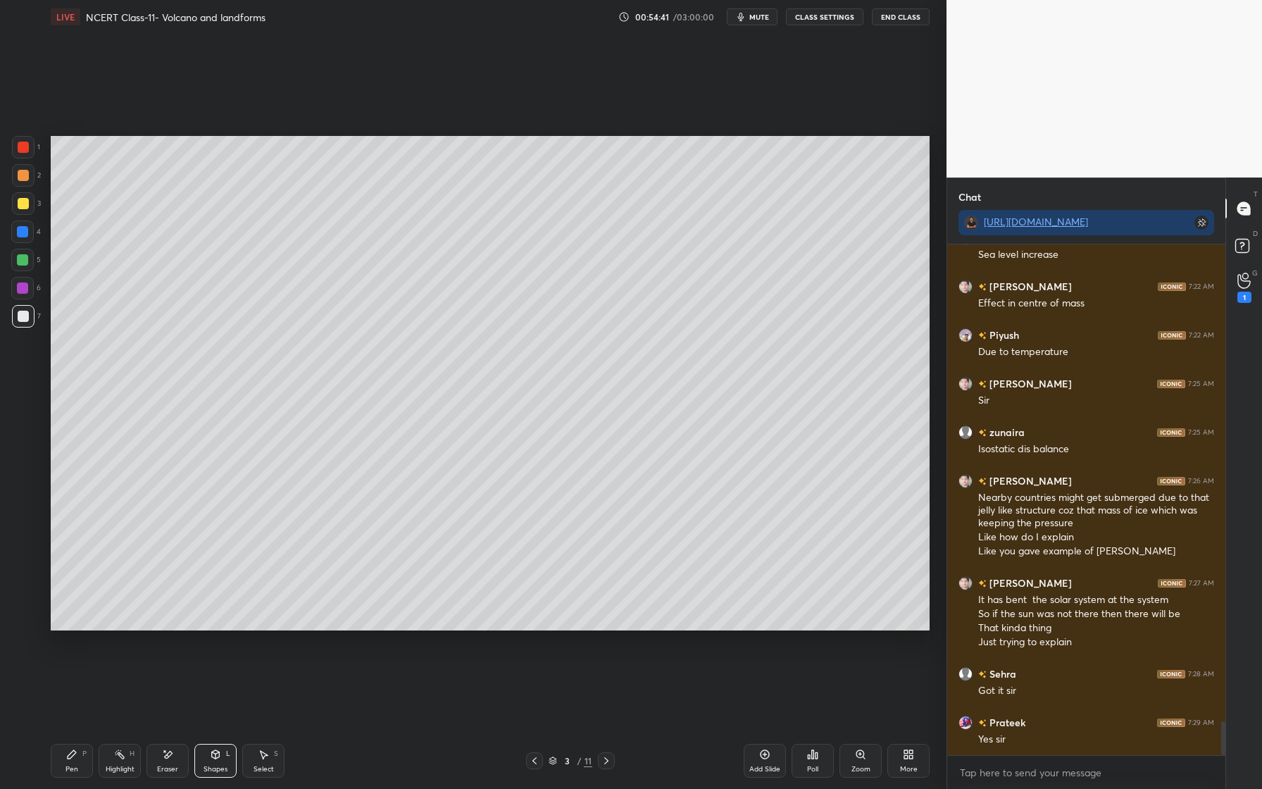
drag, startPoint x: 25, startPoint y: 277, endPoint x: 23, endPoint y: 268, distance: 9.6
click at [25, 275] on div "1 2 3 4 5 6 7" at bounding box center [26, 234] width 30 height 197
click at [15, 204] on div at bounding box center [23, 203] width 23 height 23
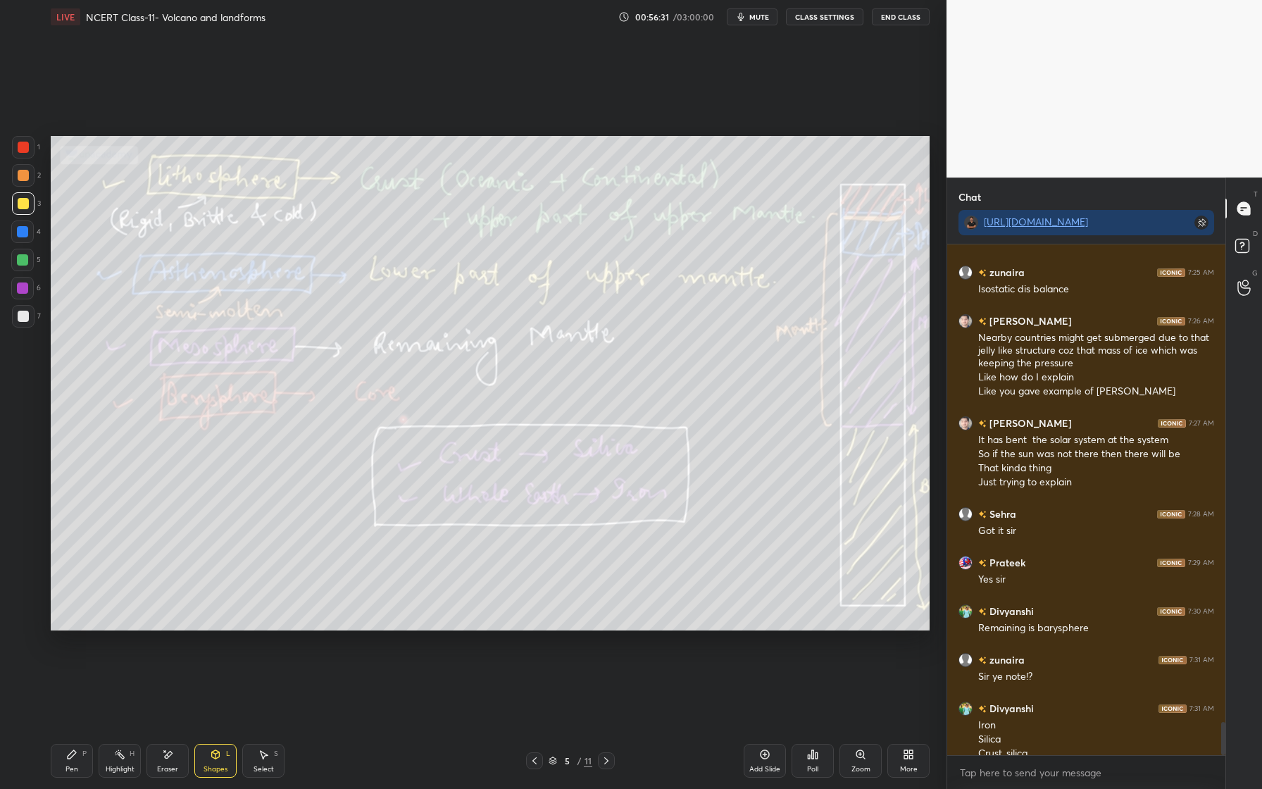
scroll to position [7334, 0]
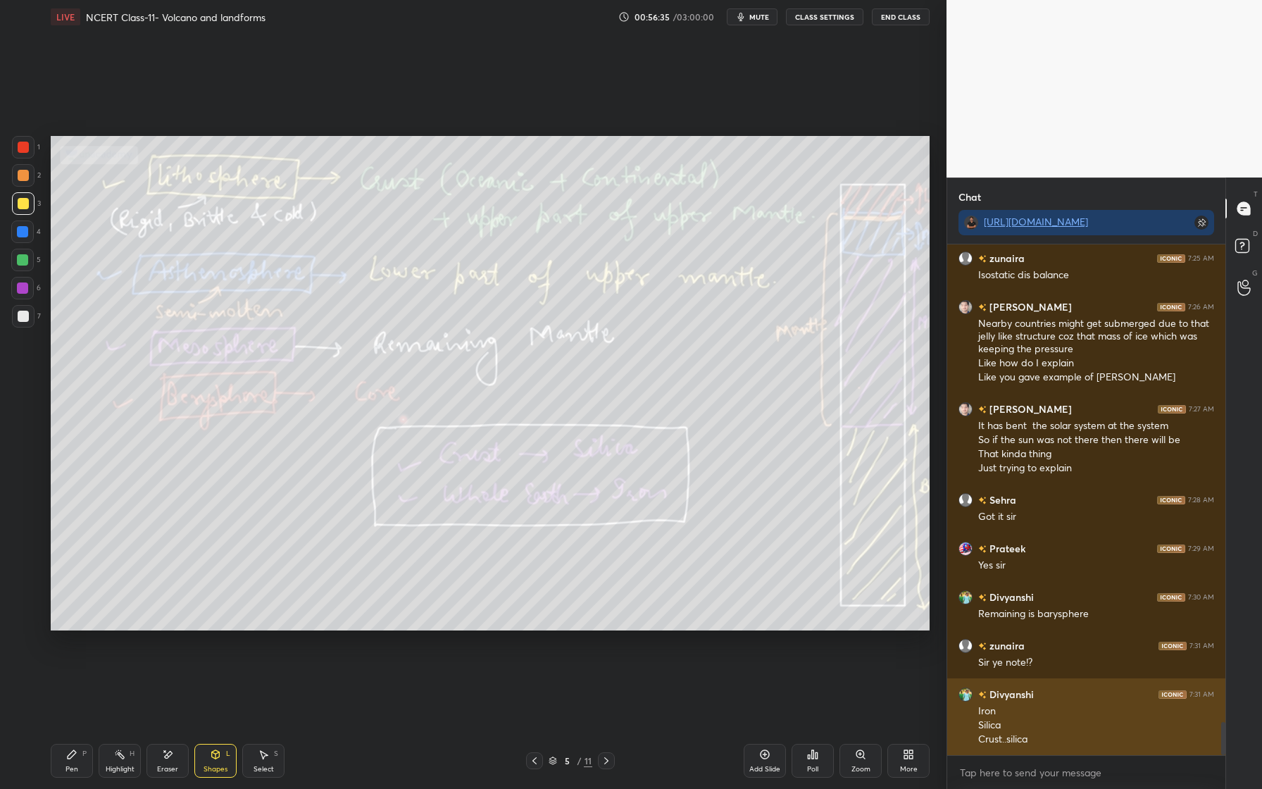
click at [965, 697] on img "grid" at bounding box center [965, 694] width 14 height 14
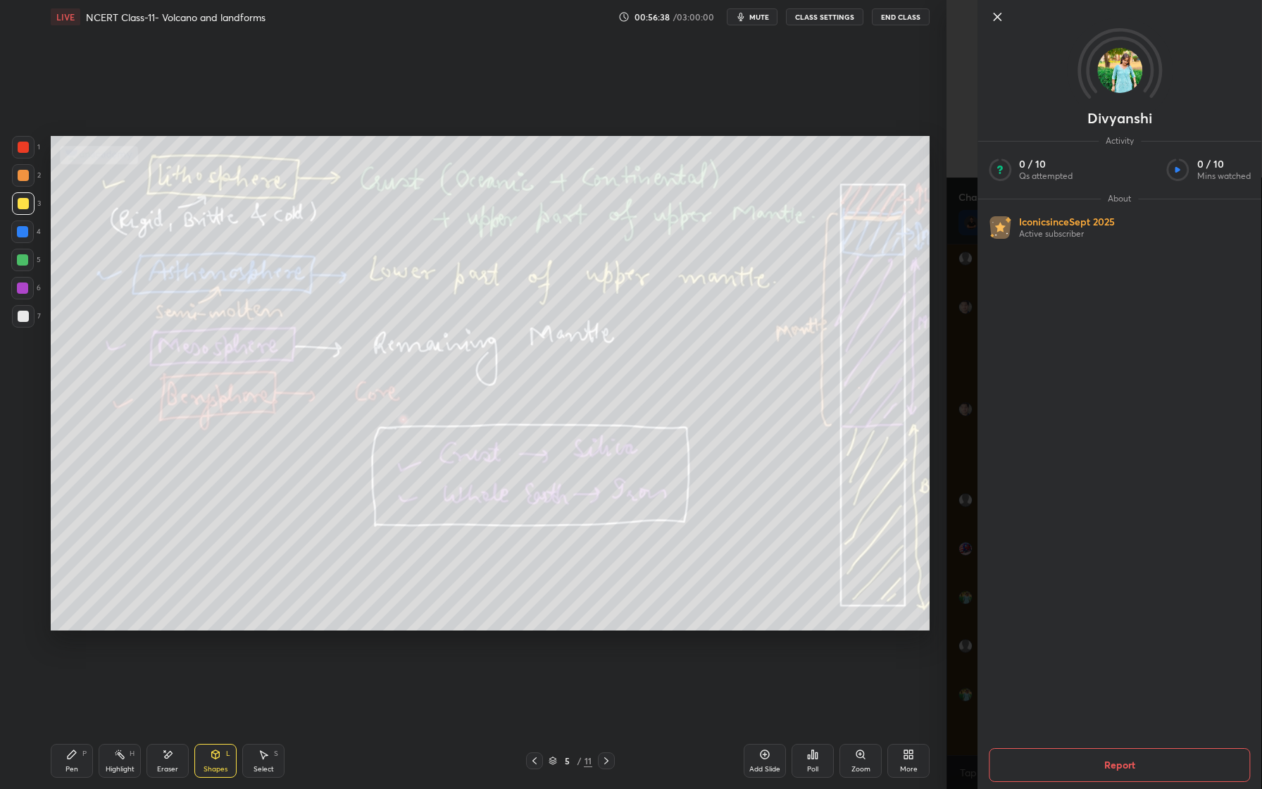
scroll to position [7383, 0]
click at [1000, 20] on icon at bounding box center [997, 16] width 7 height 7
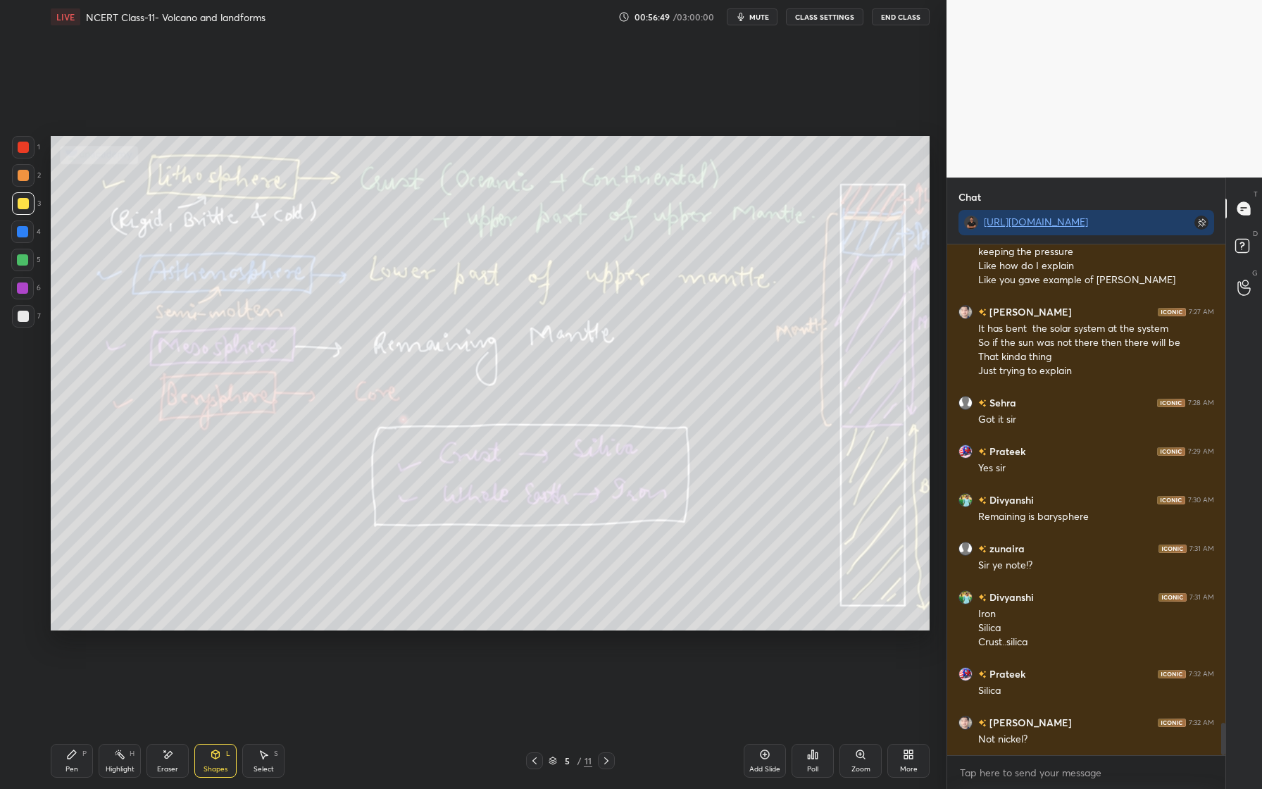
scroll to position [7480, 0]
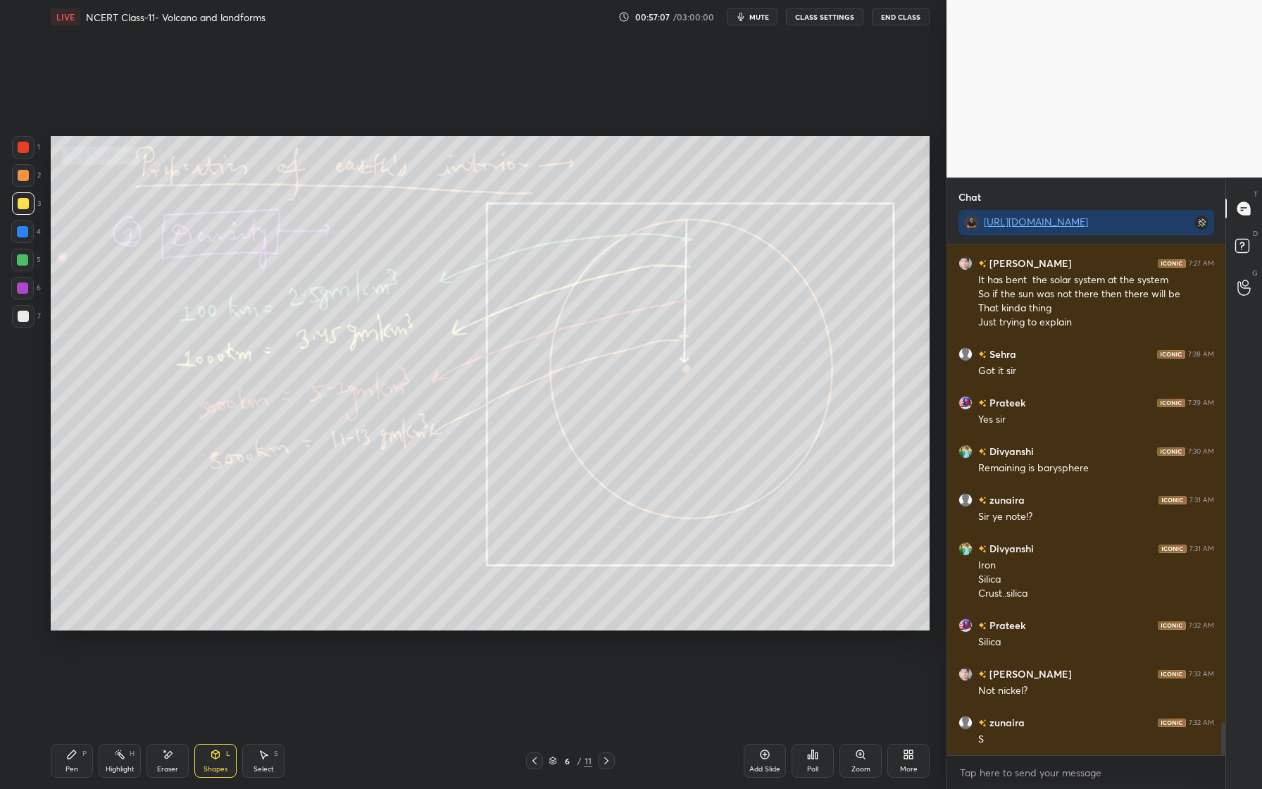
click at [31, 320] on div at bounding box center [23, 316] width 23 height 23
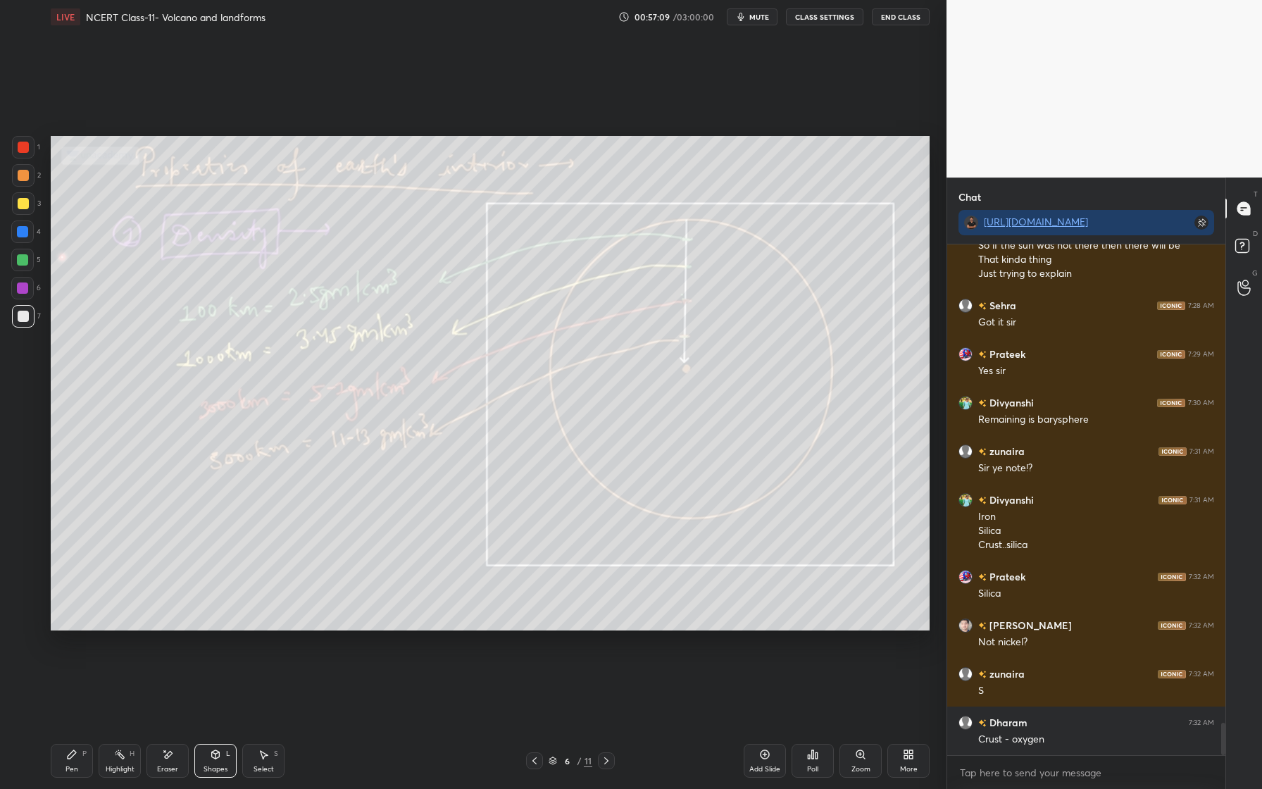
drag, startPoint x: 72, startPoint y: 759, endPoint x: 100, endPoint y: 712, distance: 55.0
click at [70, 761] on div "Pen P" at bounding box center [72, 761] width 42 height 34
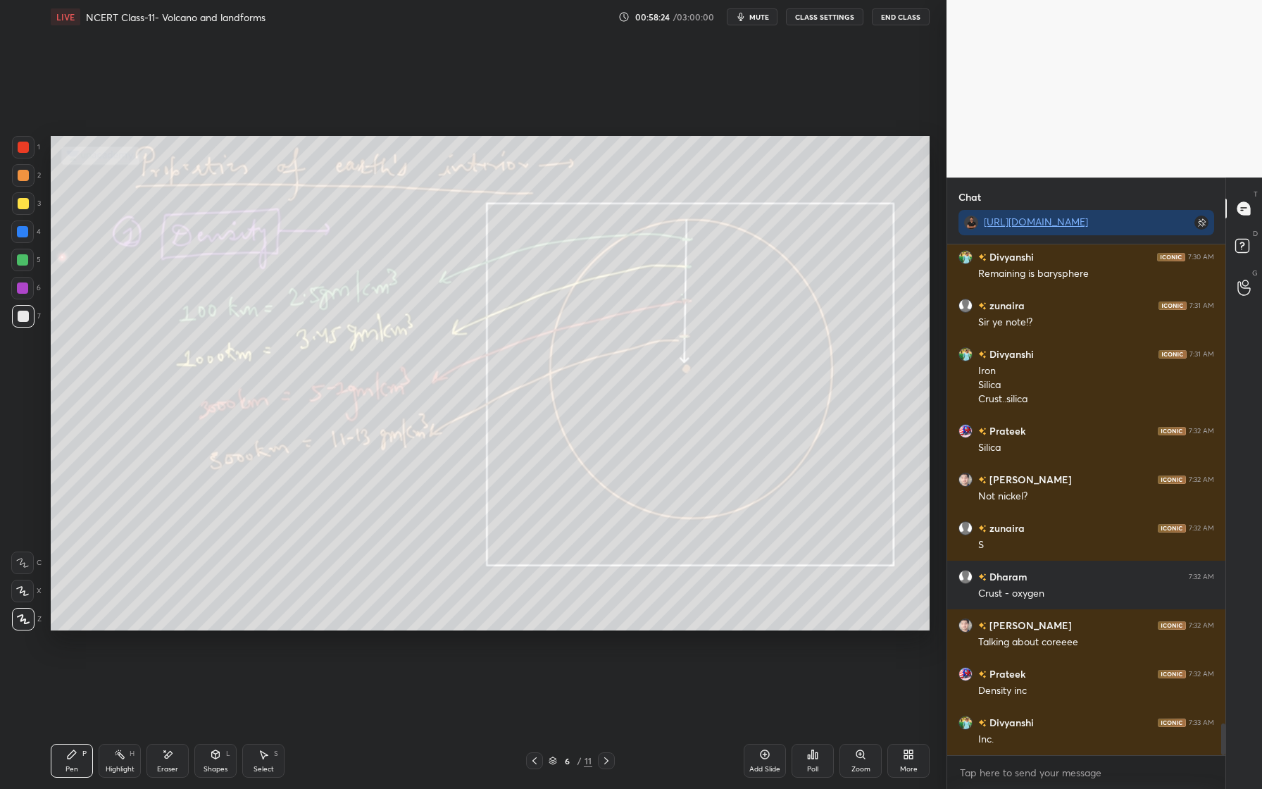
scroll to position [7723, 0]
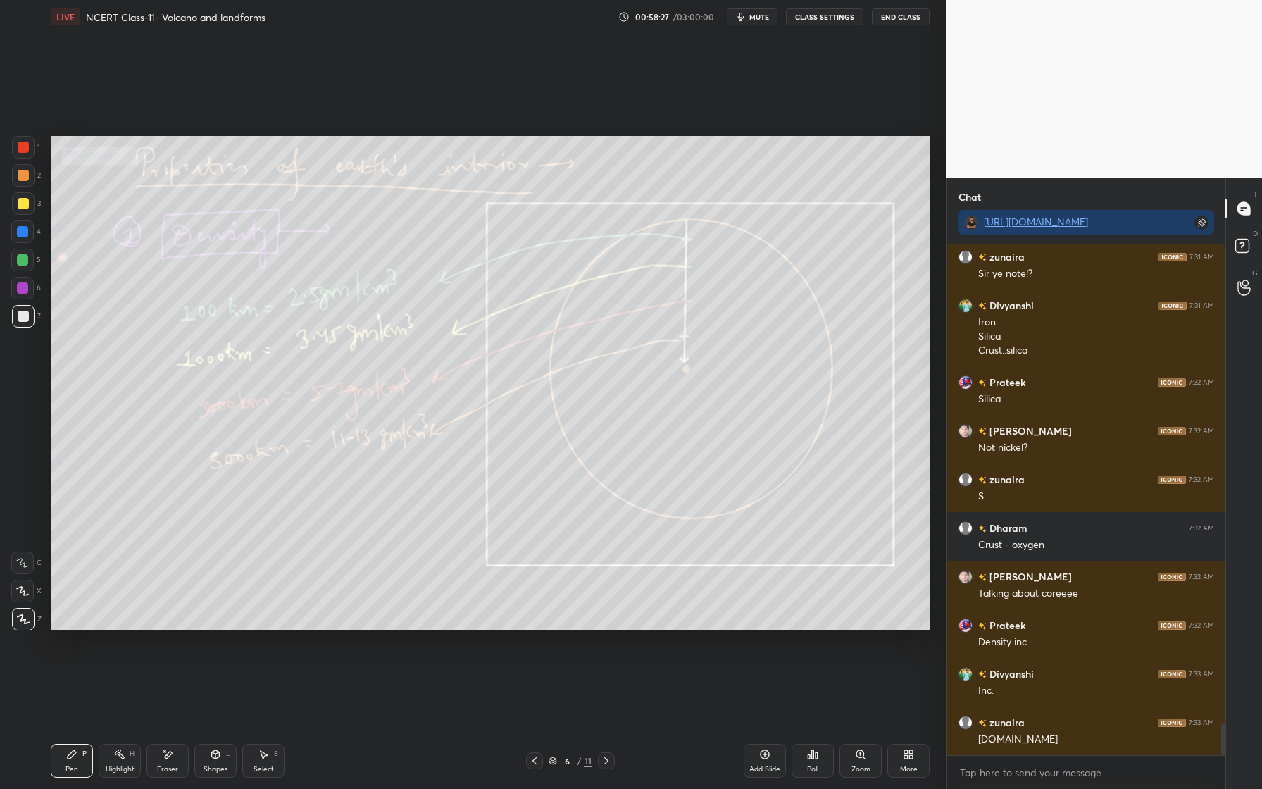
click at [168, 766] on div "Eraser" at bounding box center [167, 769] width 21 height 7
click at [32, 622] on span "Erase all" at bounding box center [22, 619] width 21 height 10
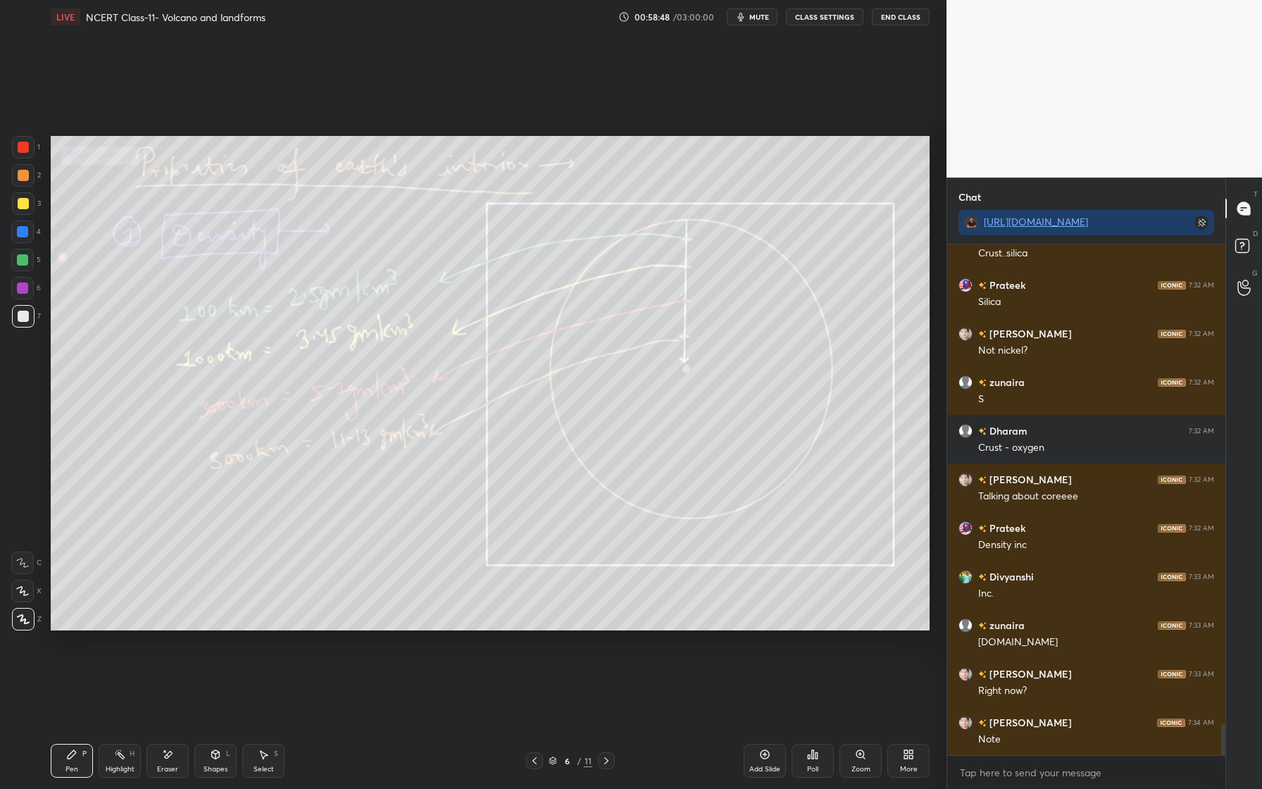
scroll to position [7869, 0]
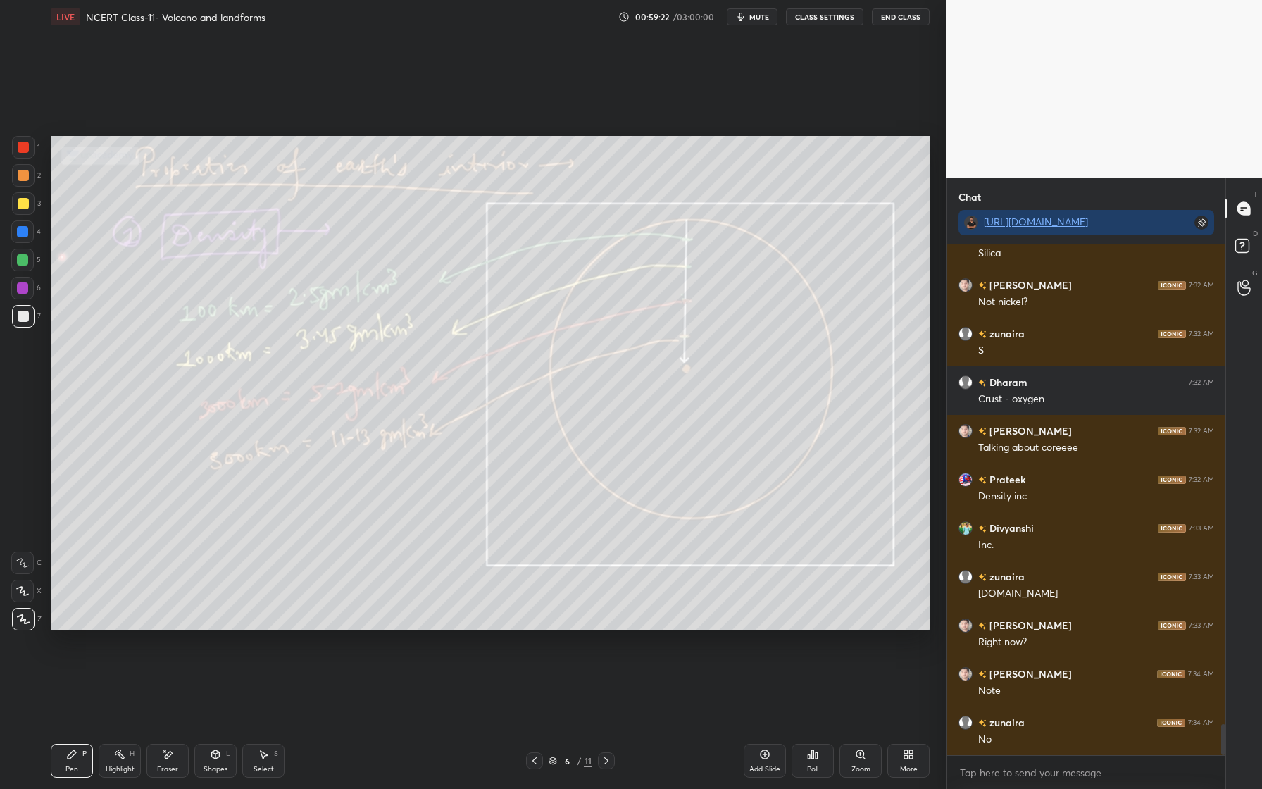
click at [550, 762] on icon at bounding box center [553, 760] width 8 height 8
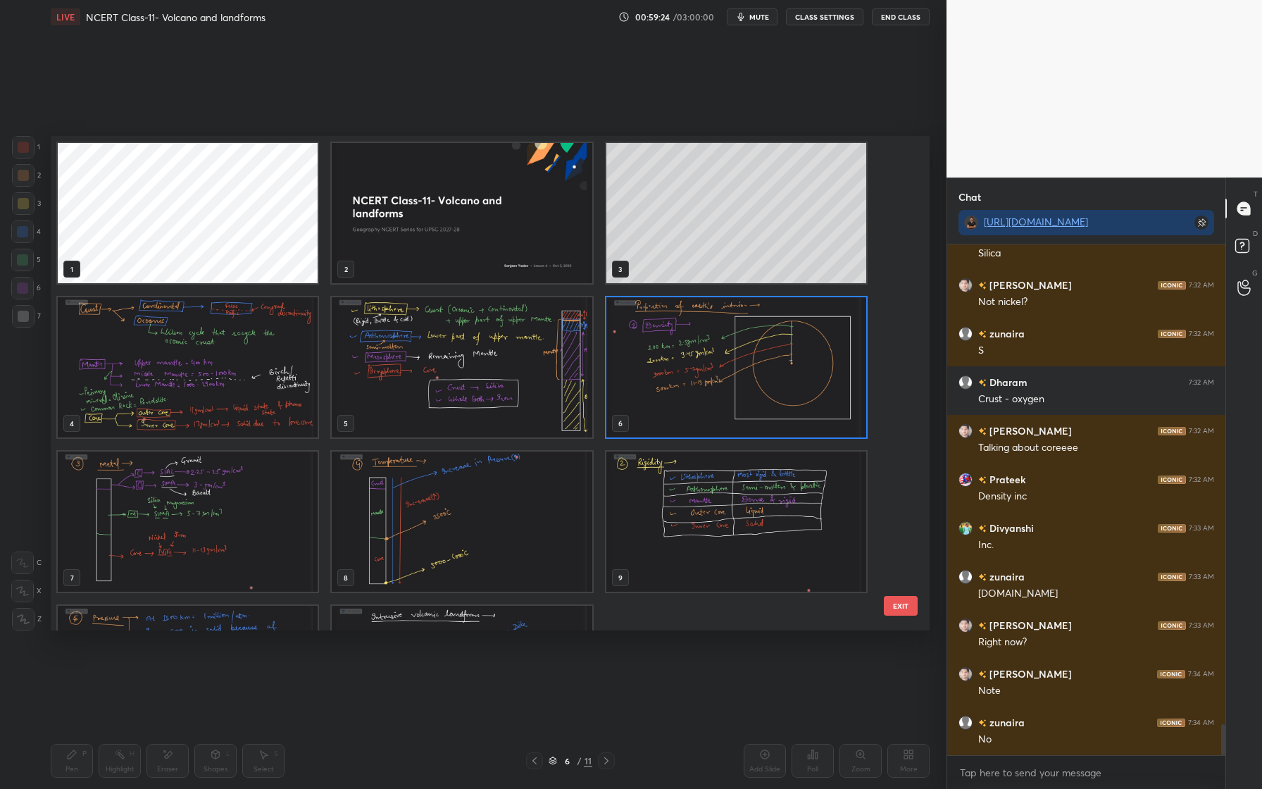
scroll to position [7883, 0]
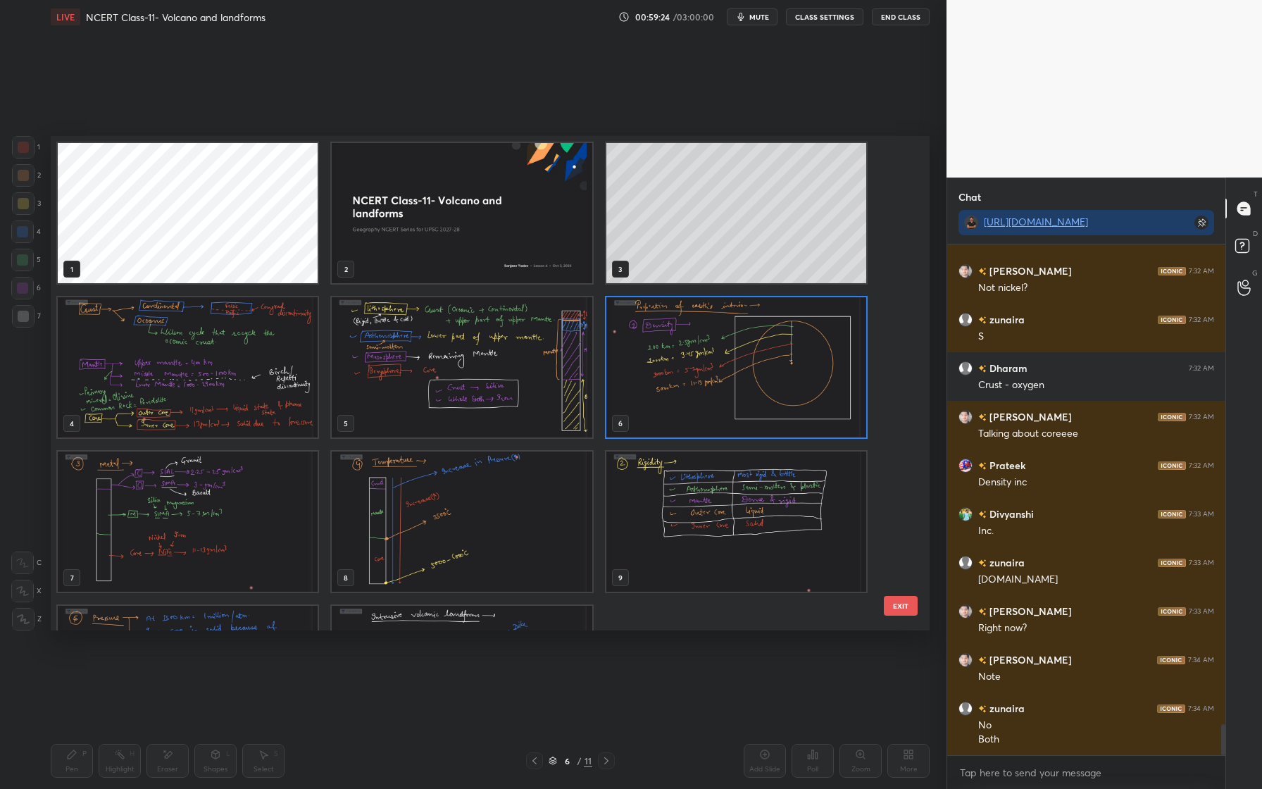
click at [824, 375] on img "grid" at bounding box center [736, 367] width 260 height 140
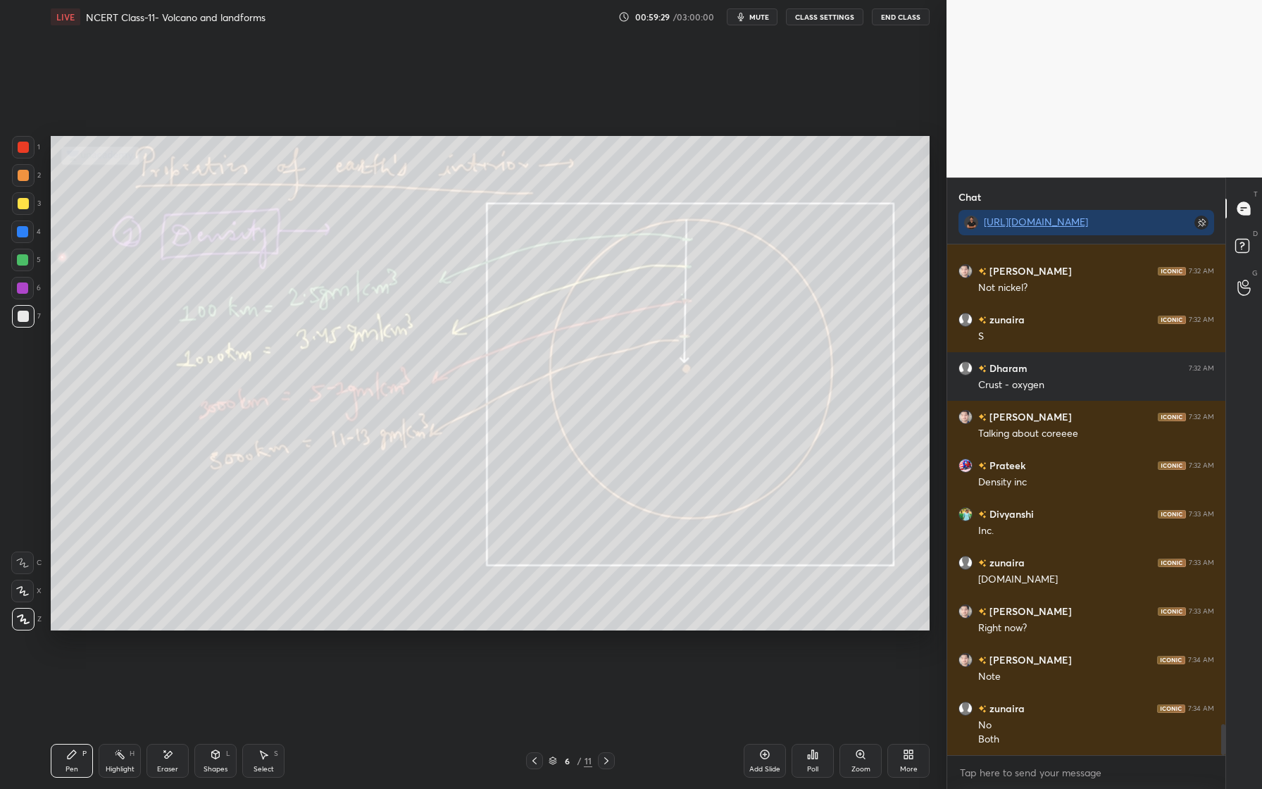
click at [562, 761] on div "6" at bounding box center [567, 760] width 14 height 8
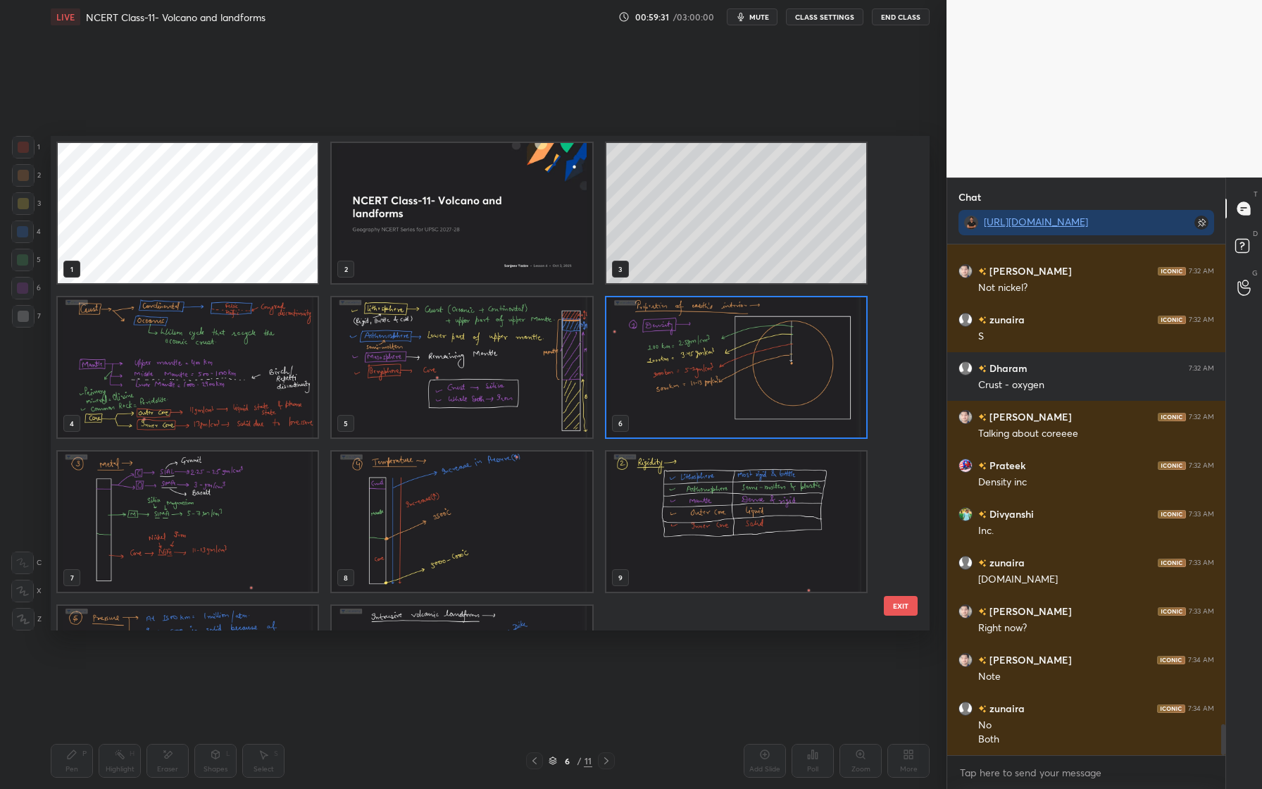
scroll to position [7931, 0]
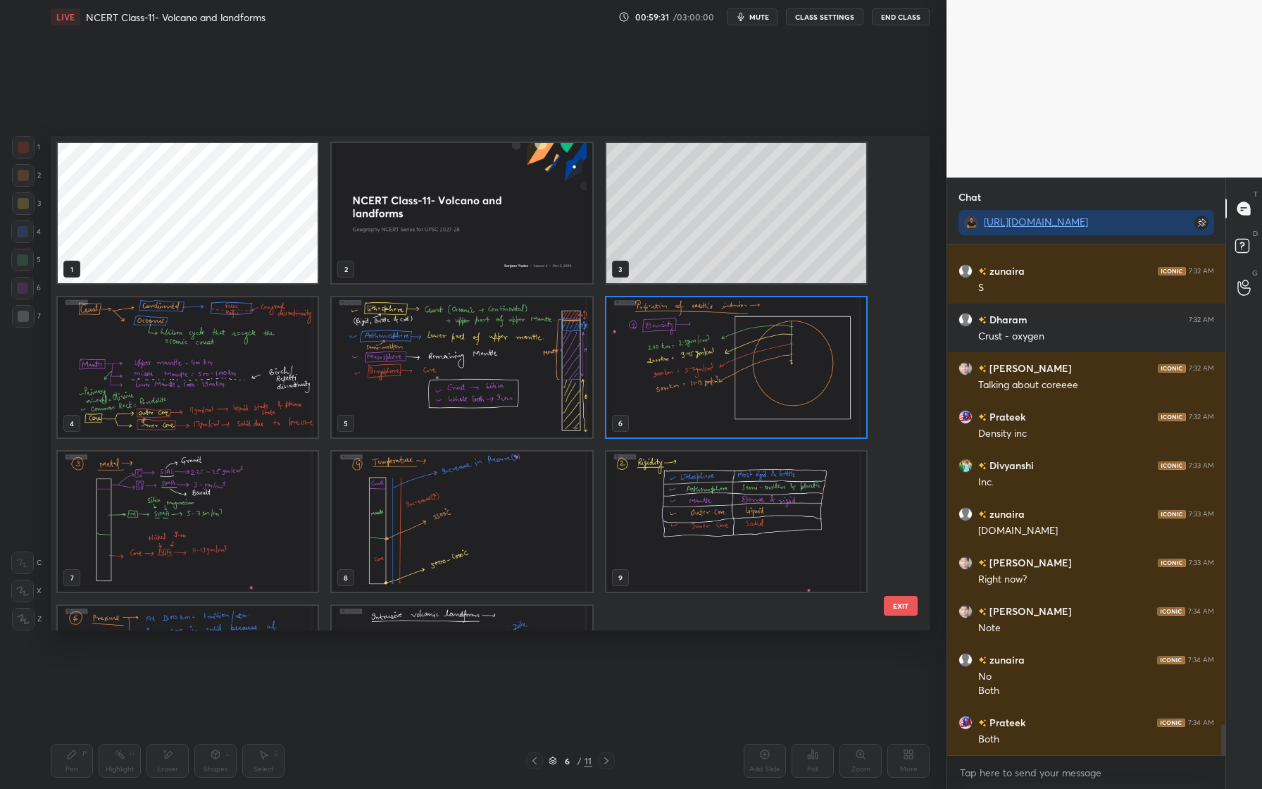
click at [727, 433] on img "grid" at bounding box center [736, 367] width 260 height 140
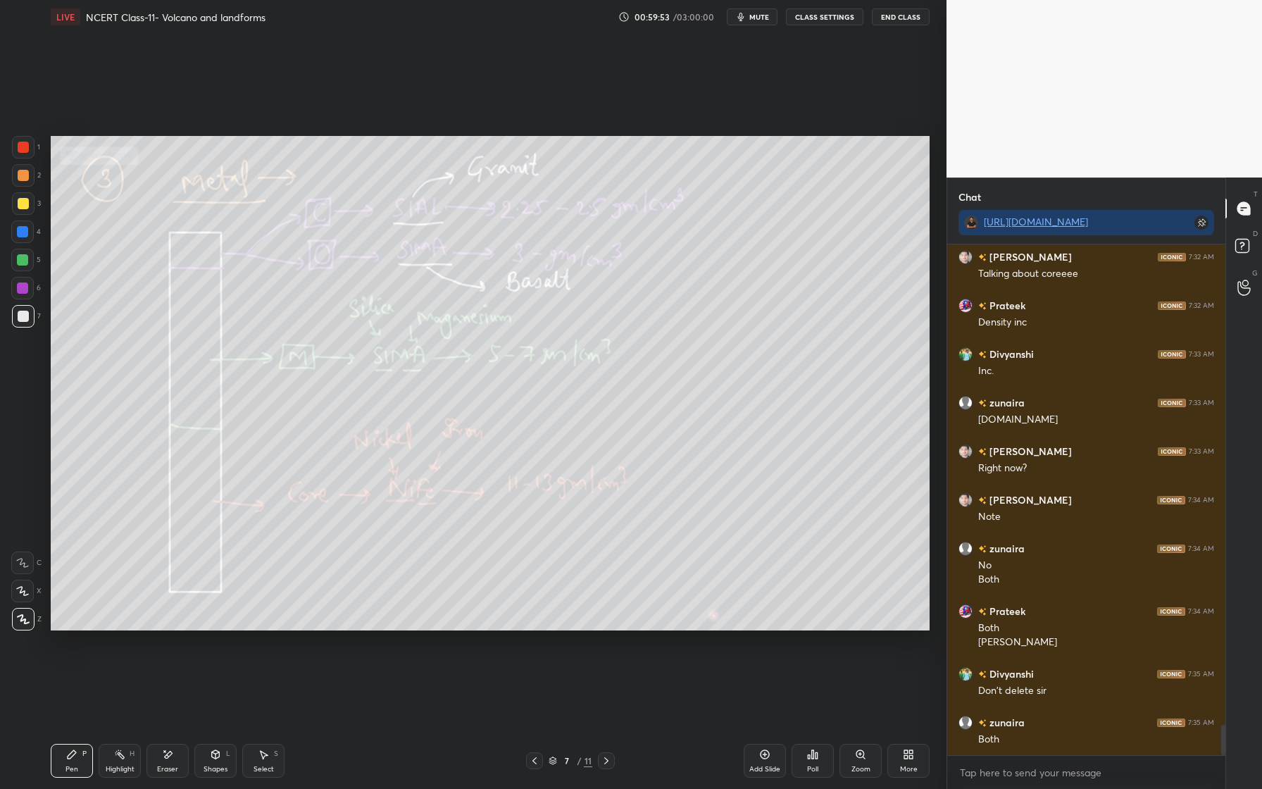
scroll to position [8091, 0]
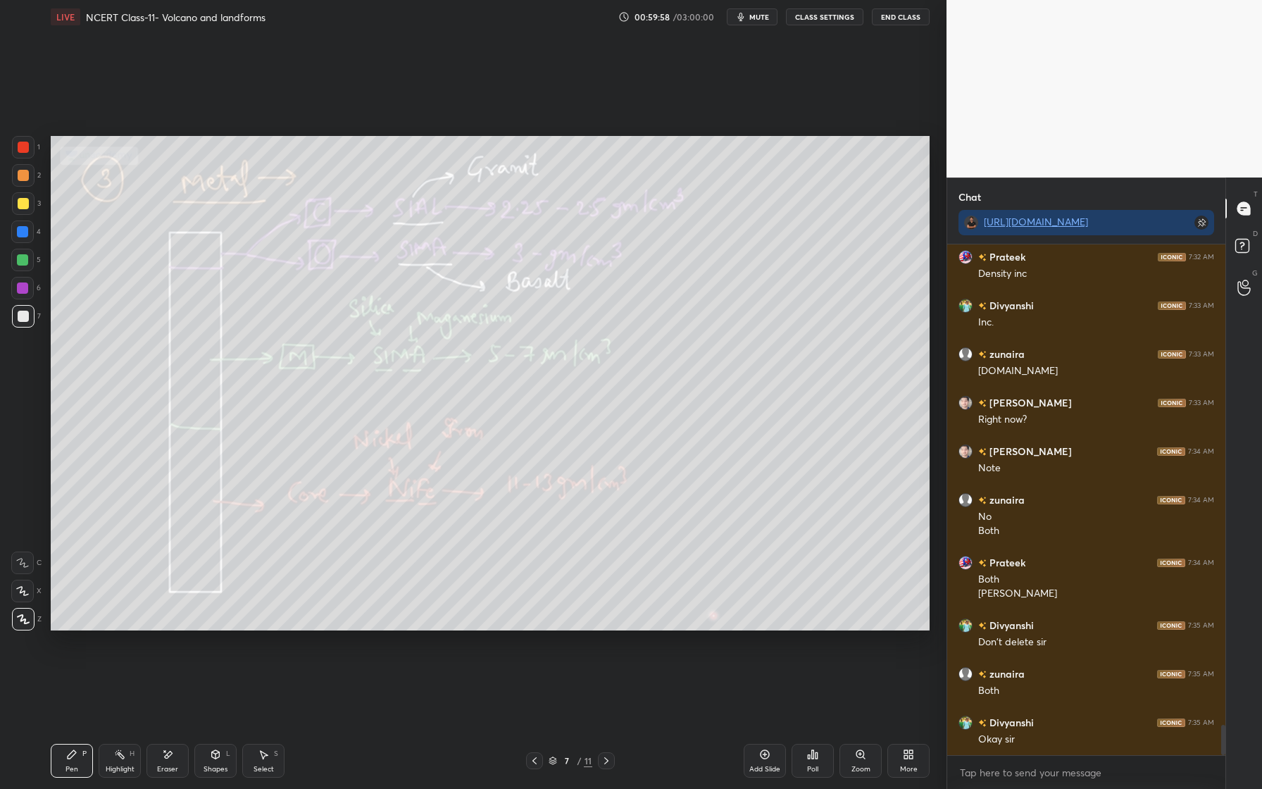
drag, startPoint x: 23, startPoint y: 179, endPoint x: 44, endPoint y: 194, distance: 26.2
click at [25, 182] on div at bounding box center [23, 175] width 23 height 23
drag, startPoint x: 30, startPoint y: 313, endPoint x: 42, endPoint y: 296, distance: 21.1
click at [32, 313] on div at bounding box center [23, 316] width 23 height 23
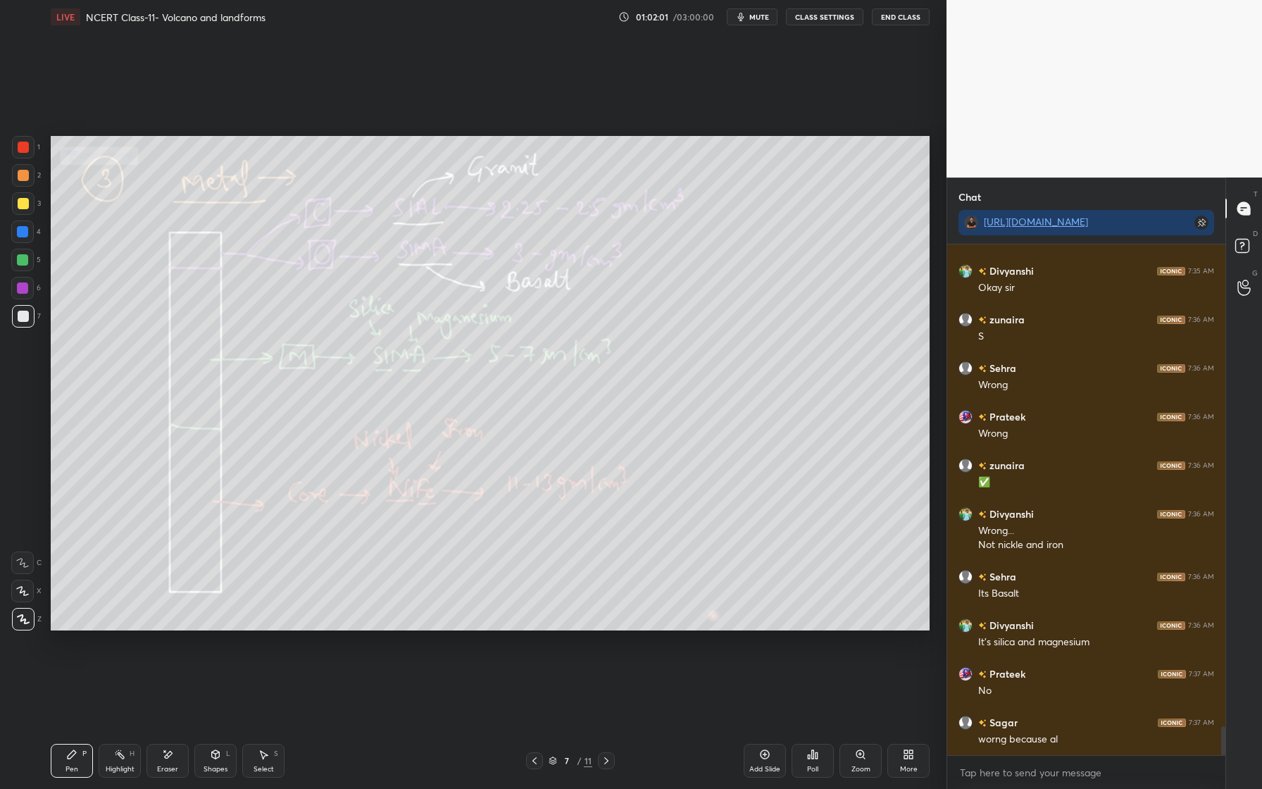
scroll to position [8591, 0]
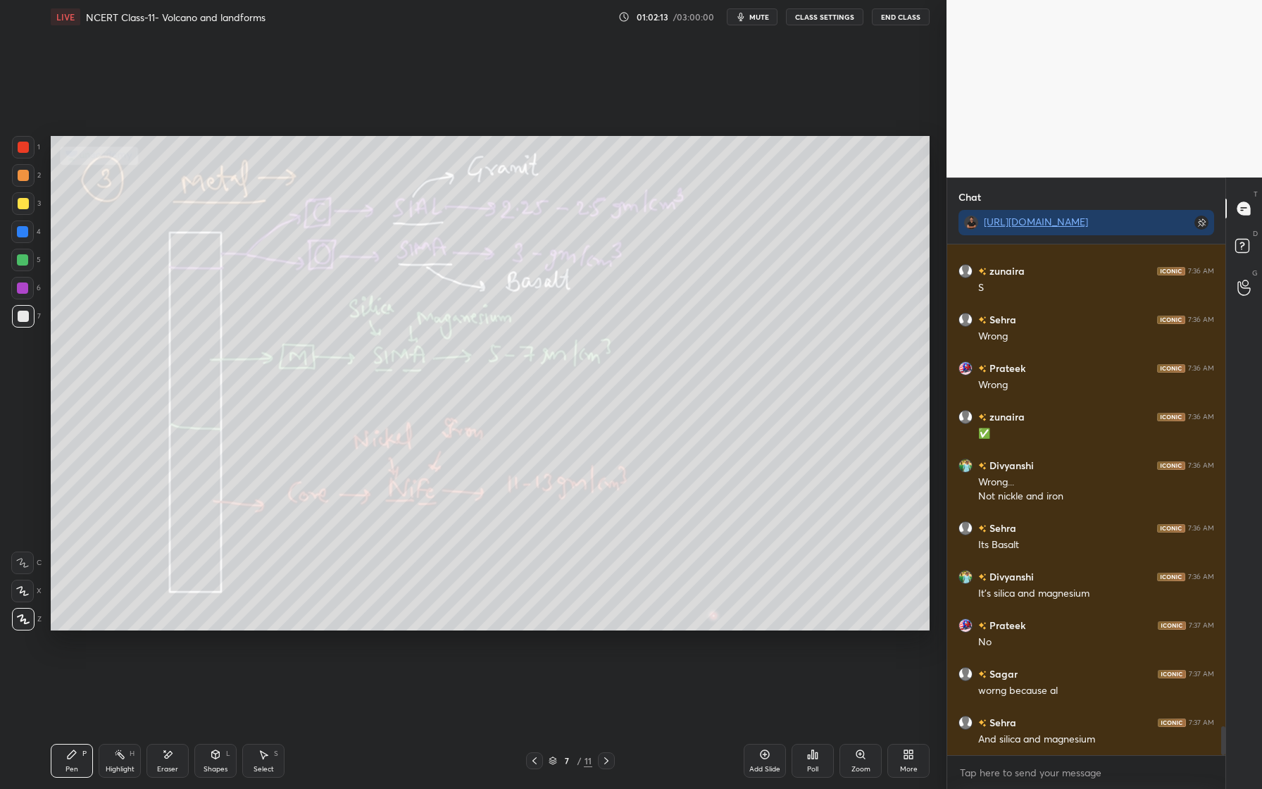
click at [171, 766] on div "Eraser" at bounding box center [167, 769] width 21 height 7
click at [39, 624] on div "E E Erase all" at bounding box center [28, 588] width 35 height 85
drag, startPoint x: 28, startPoint y: 627, endPoint x: 19, endPoint y: 628, distance: 9.3
click at [28, 627] on div "Erase all" at bounding box center [22, 619] width 23 height 23
click at [68, 754] on icon at bounding box center [71, 754] width 11 height 11
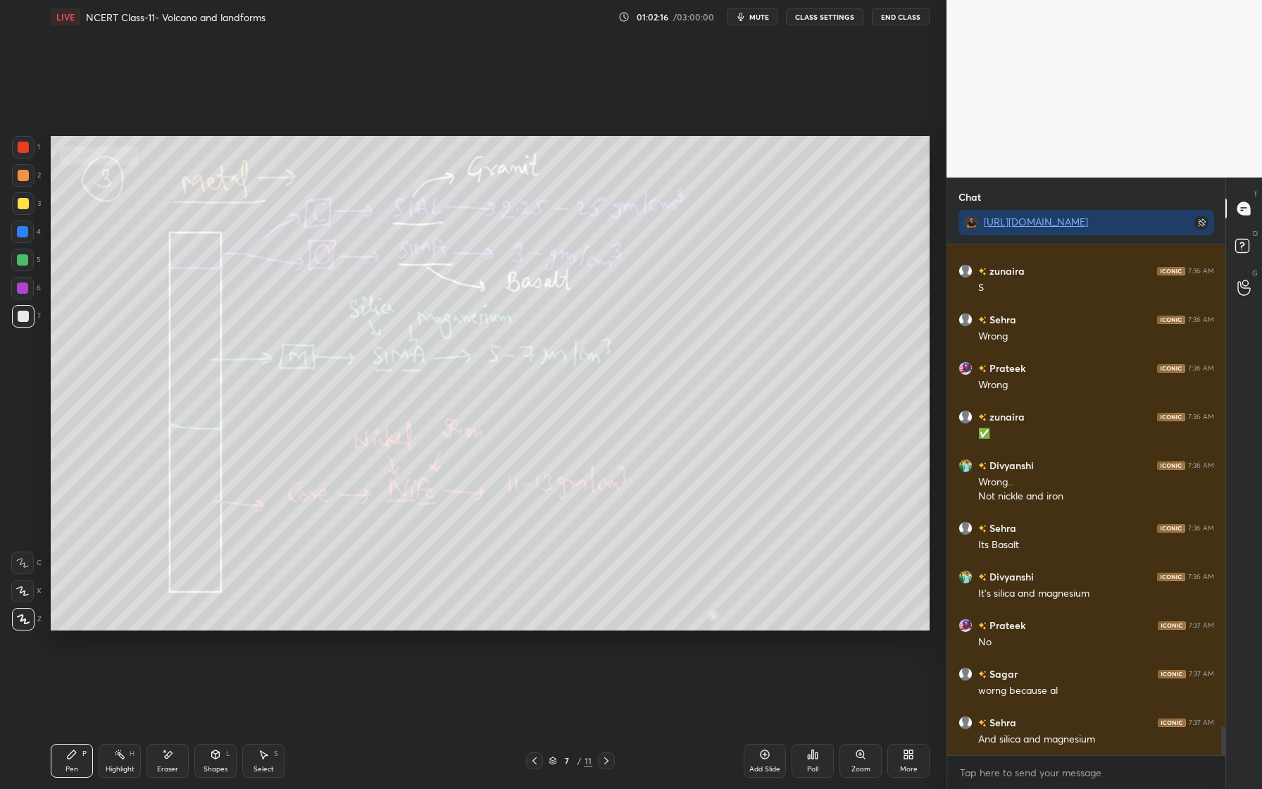
click at [26, 318] on div at bounding box center [23, 316] width 11 height 11
drag, startPoint x: 18, startPoint y: 589, endPoint x: 19, endPoint y: 578, distance: 10.6
click at [18, 588] on icon at bounding box center [22, 591] width 13 height 10
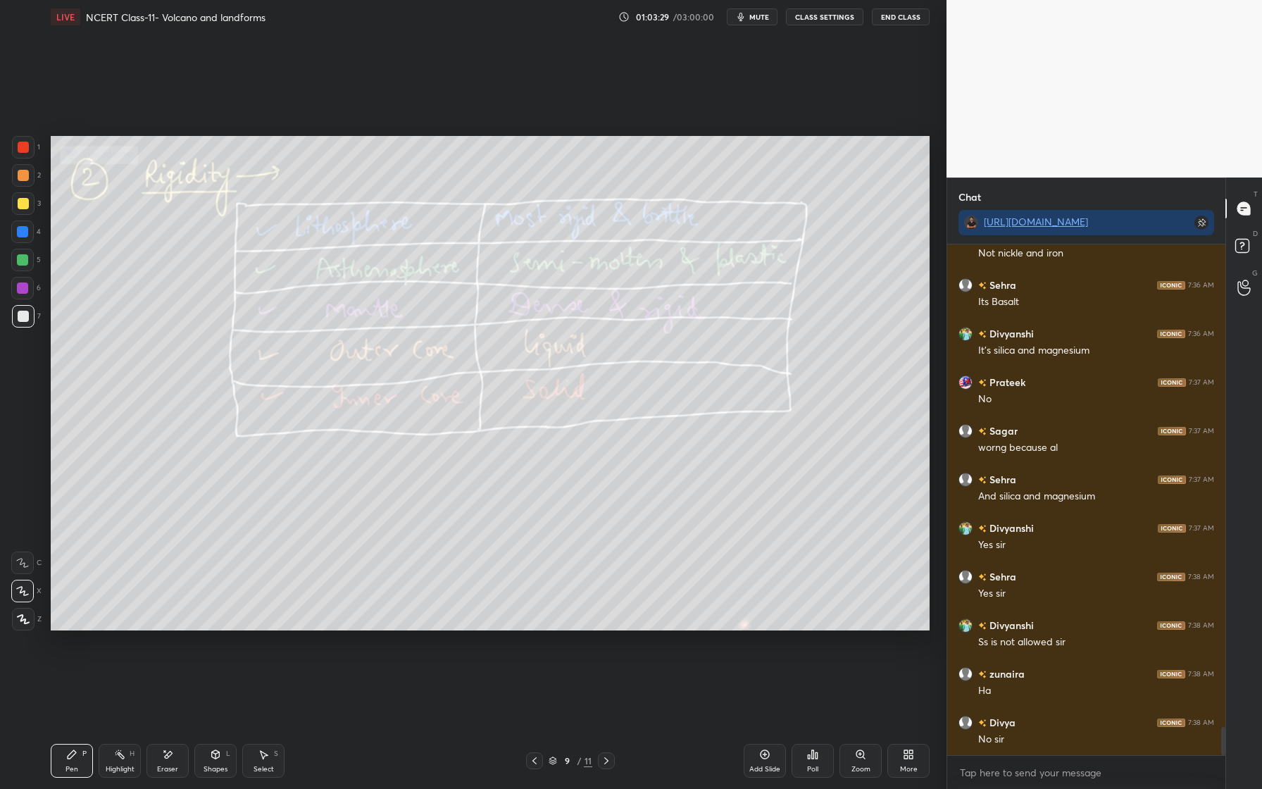
scroll to position [8883, 0]
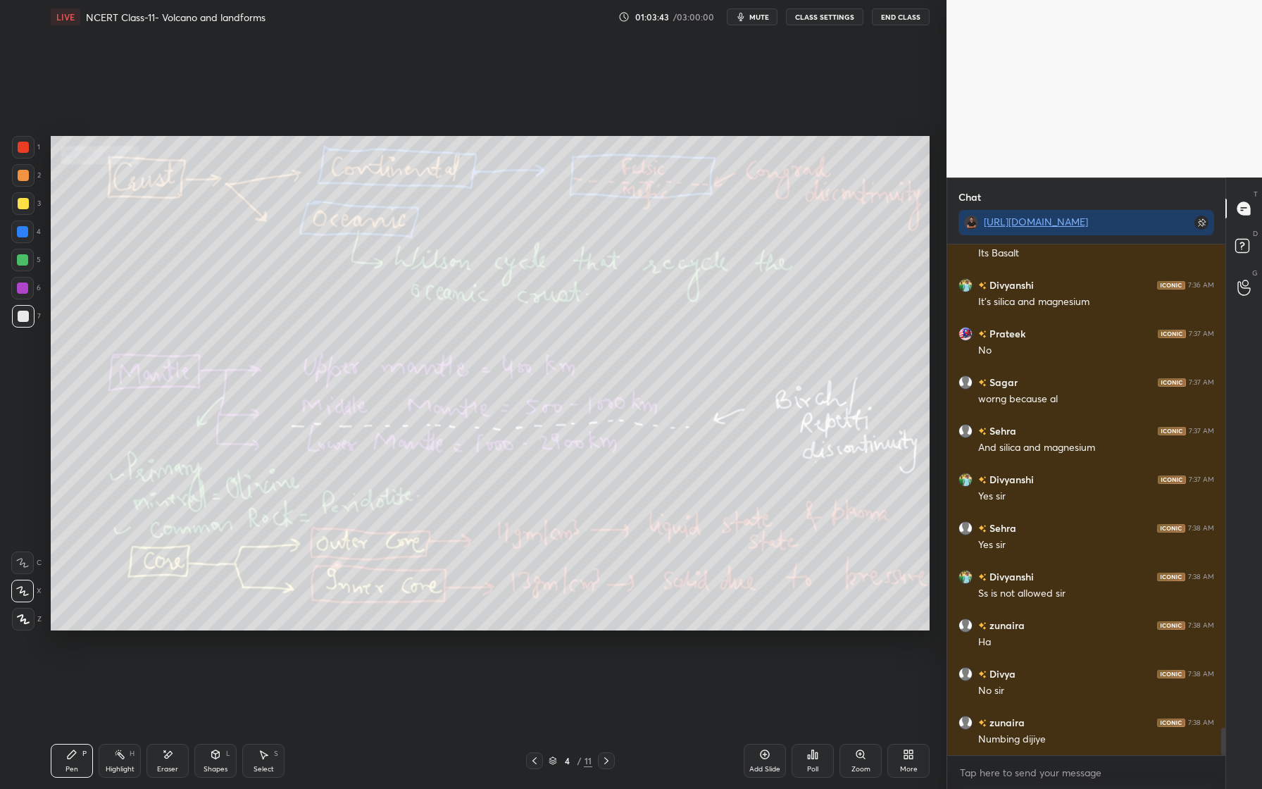
click at [26, 149] on div at bounding box center [23, 147] width 11 height 11
click at [24, 618] on icon at bounding box center [23, 619] width 11 height 8
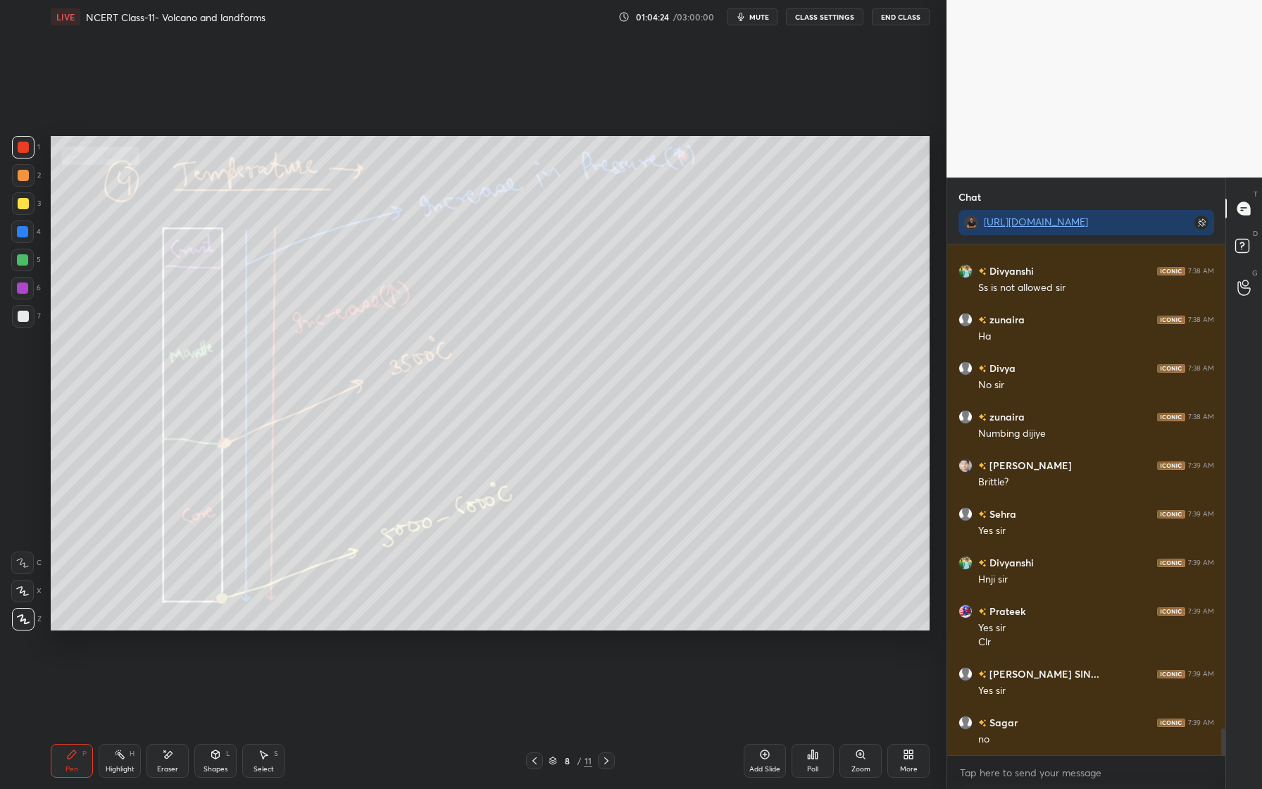
scroll to position [9237, 0]
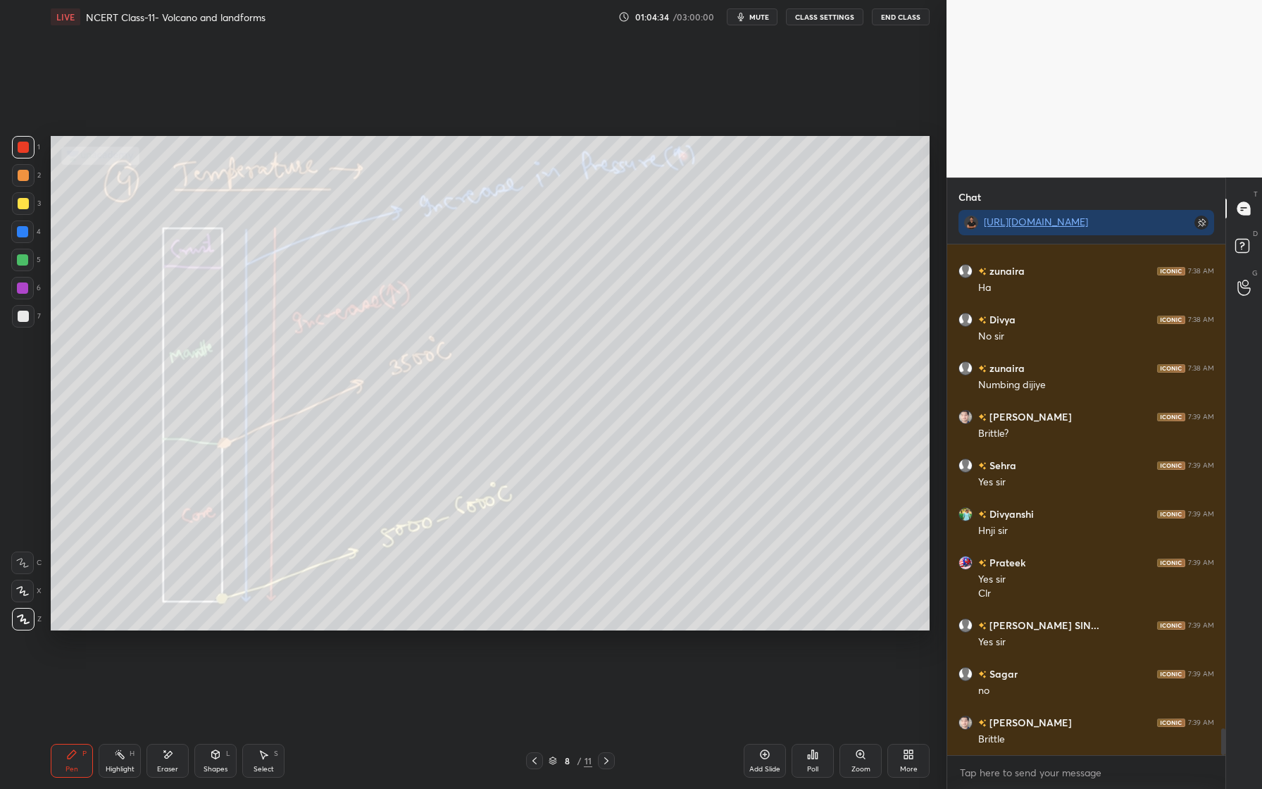
drag, startPoint x: 23, startPoint y: 250, endPoint x: 33, endPoint y: 249, distance: 9.9
click at [23, 251] on div at bounding box center [22, 260] width 23 height 23
drag, startPoint x: 171, startPoint y: 761, endPoint x: 162, endPoint y: 759, distance: 9.3
click at [171, 761] on div "Eraser" at bounding box center [167, 761] width 42 height 34
click at [16, 618] on span "Erase all" at bounding box center [22, 619] width 21 height 10
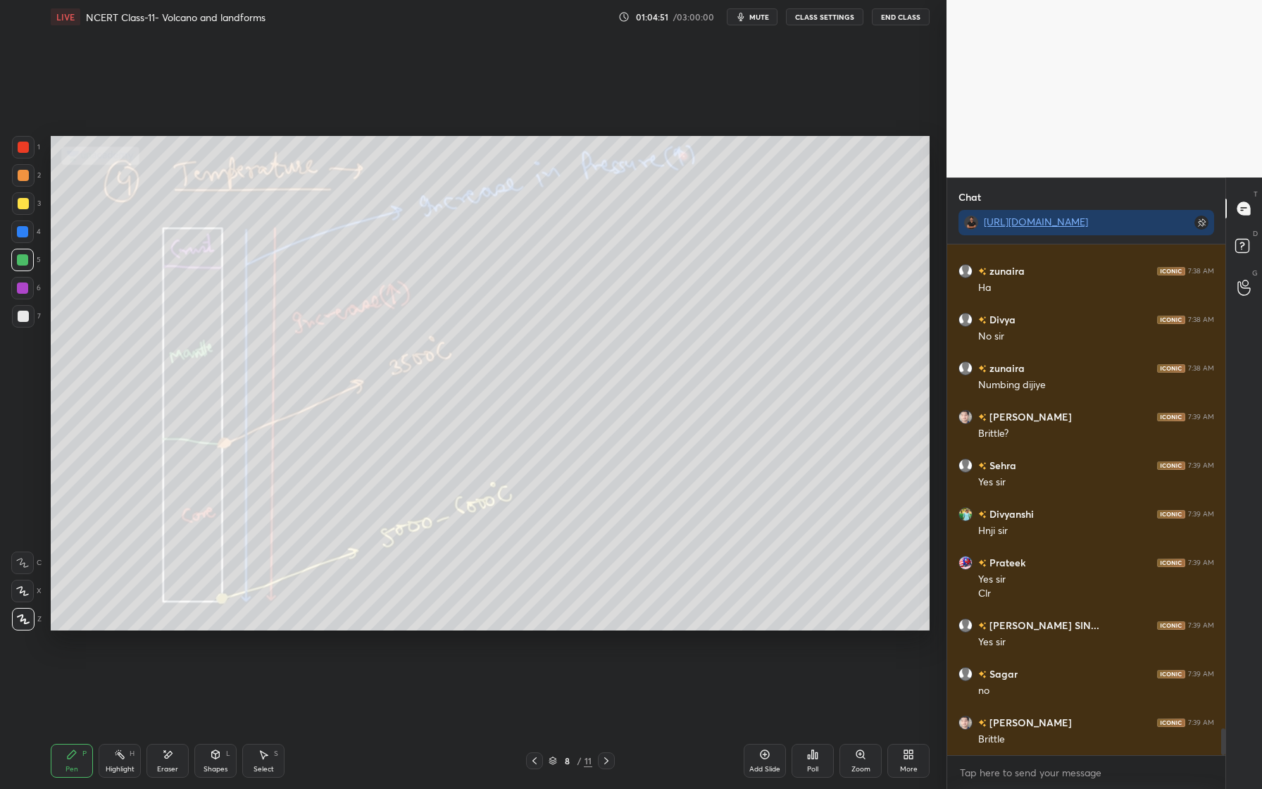
drag, startPoint x: 29, startPoint y: 146, endPoint x: 37, endPoint y: 166, distance: 20.8
click at [36, 152] on div "1" at bounding box center [26, 147] width 28 height 23
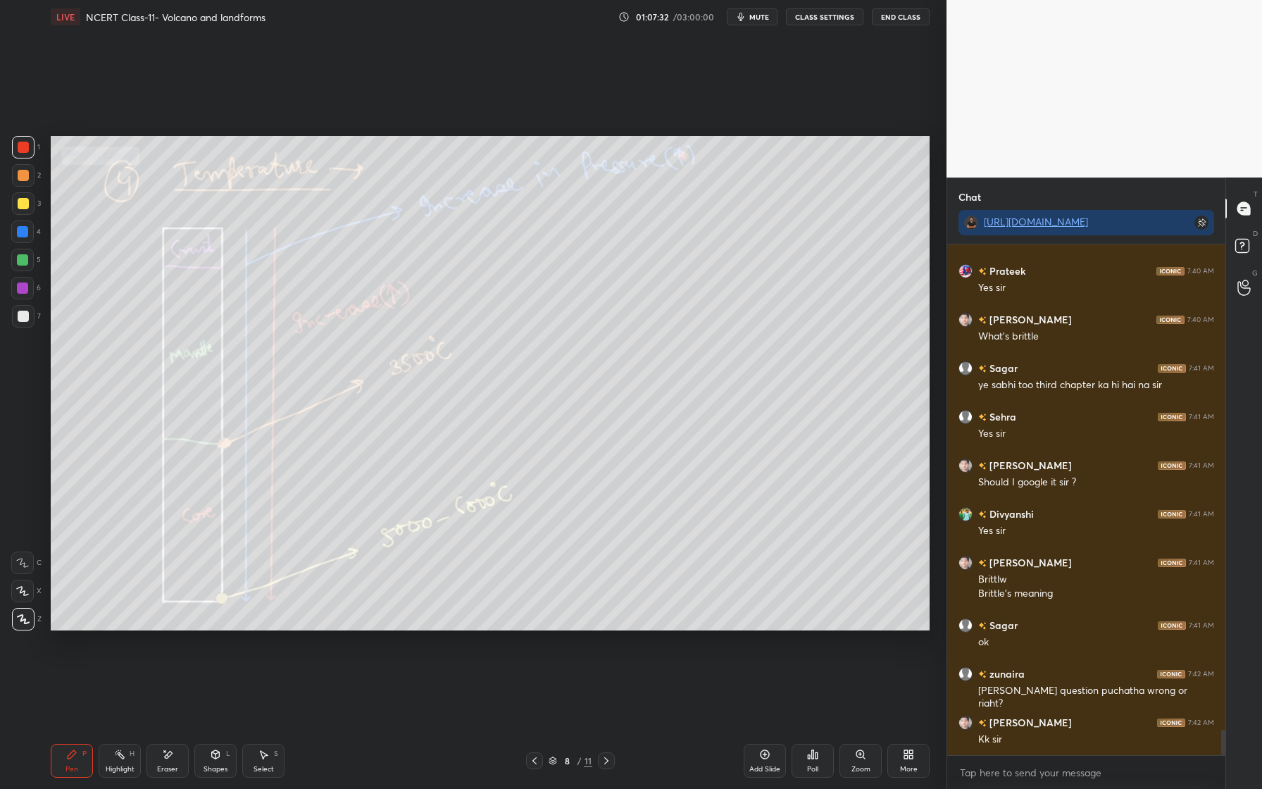
scroll to position [9883, 0]
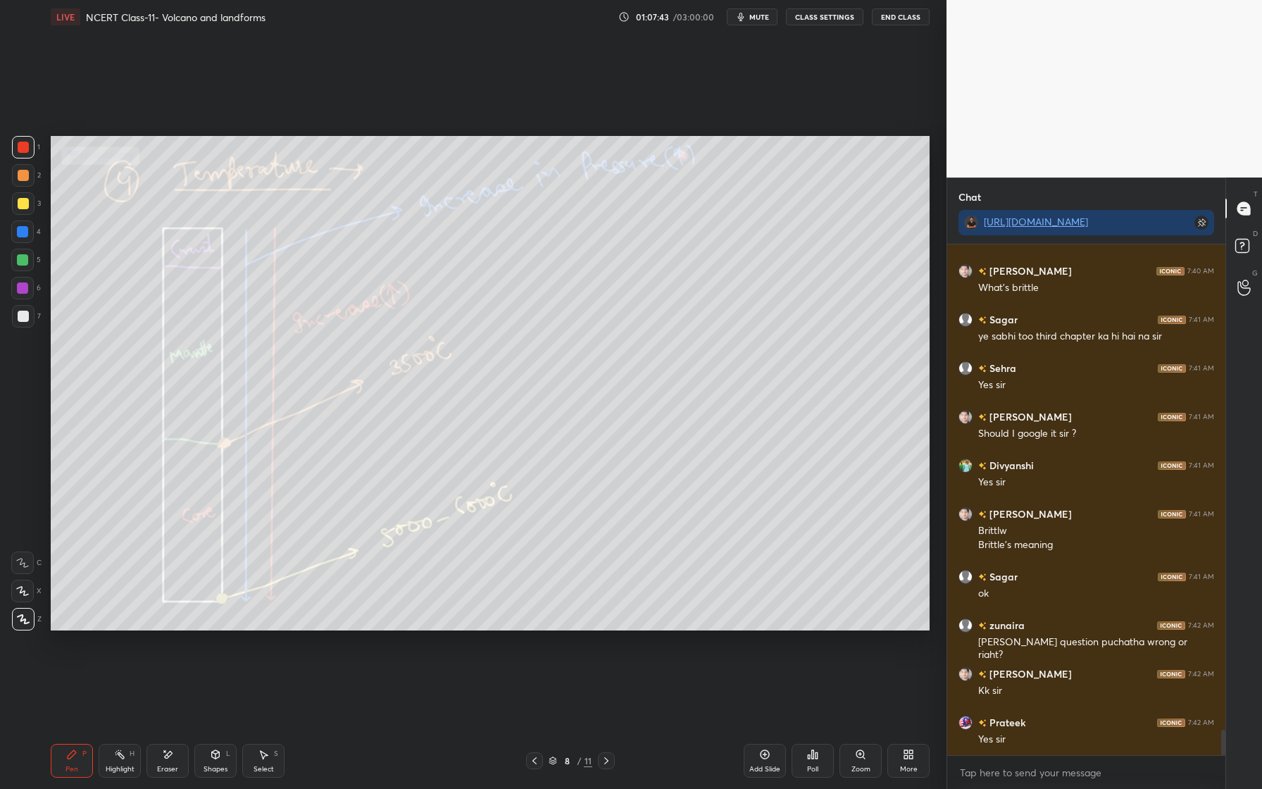
click at [766, 18] on span "mute" at bounding box center [759, 17] width 20 height 10
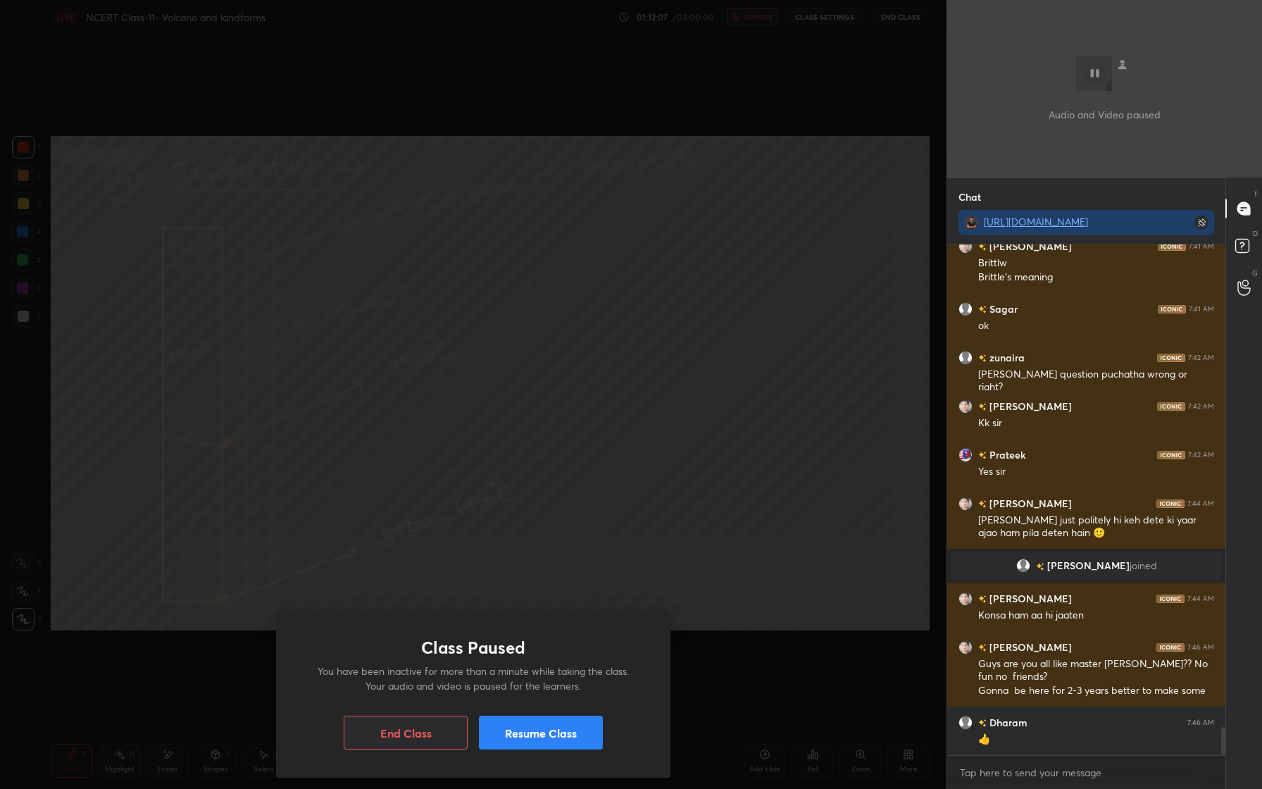
scroll to position [8777, 0]
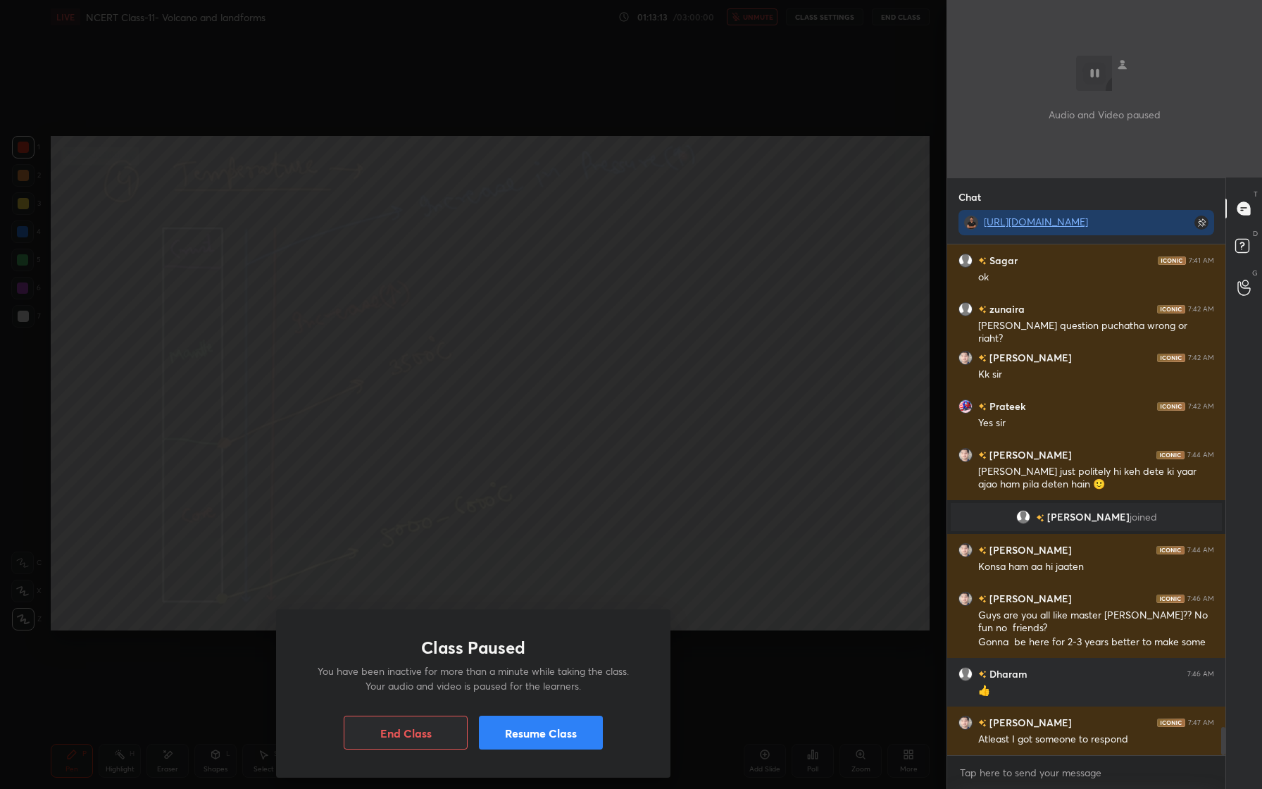
click at [558, 742] on button "Resume Class" at bounding box center [541, 733] width 124 height 34
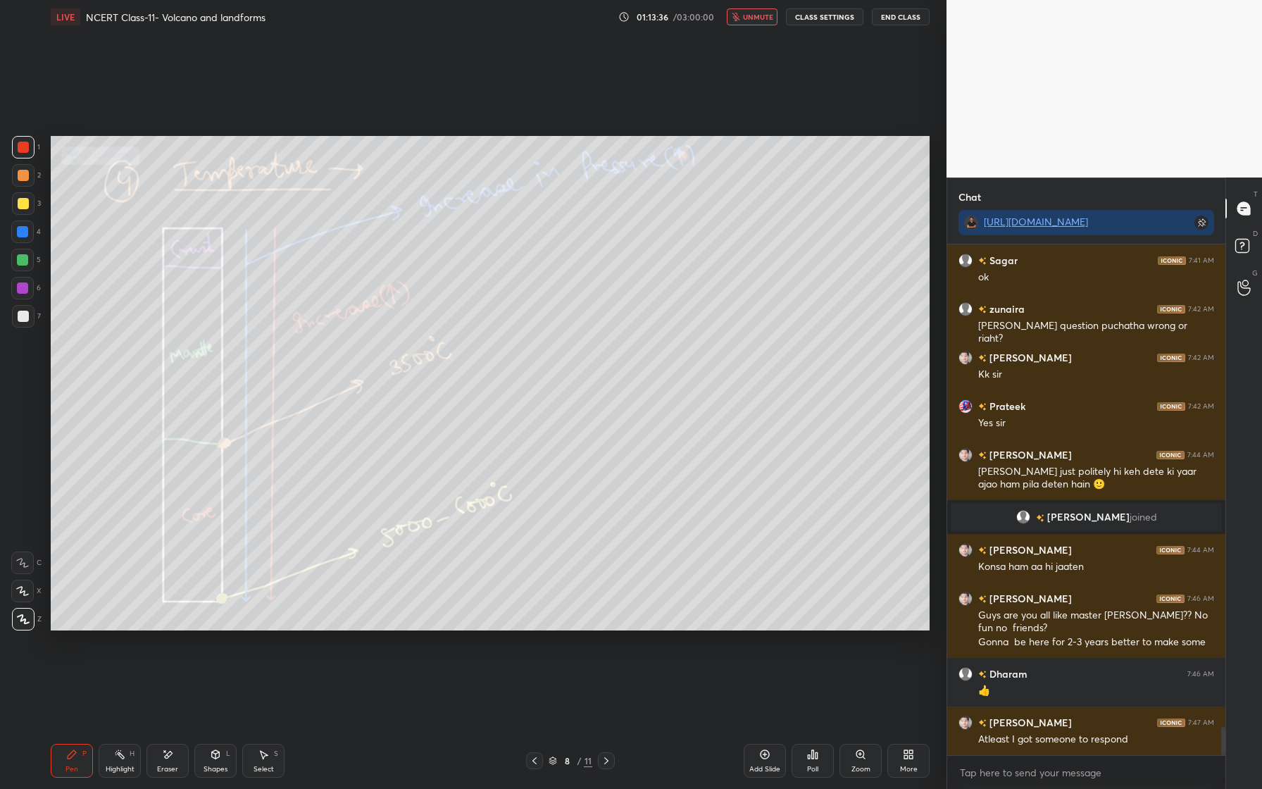
drag, startPoint x: 750, startPoint y: 16, endPoint x: 750, endPoint y: 712, distance: 695.8
click at [750, 16] on span "unmute" at bounding box center [758, 17] width 30 height 10
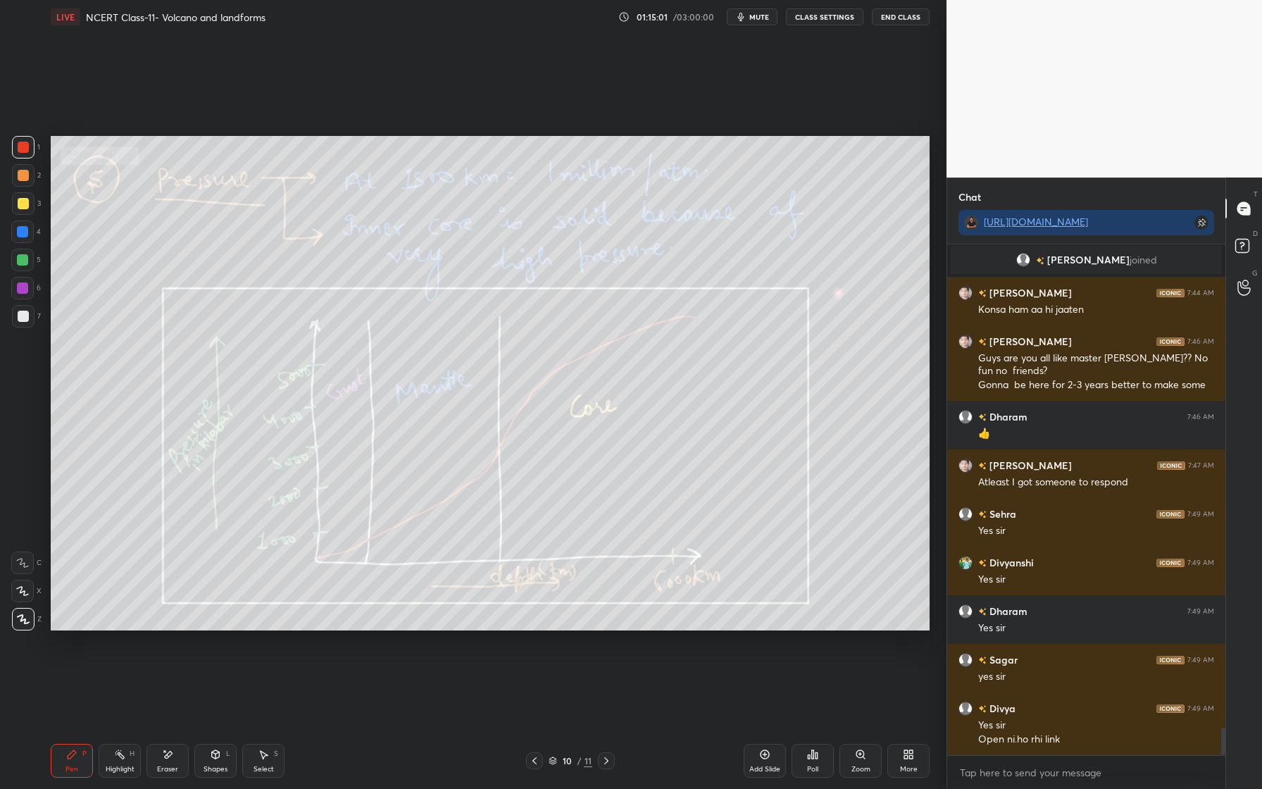
scroll to position [9083, 0]
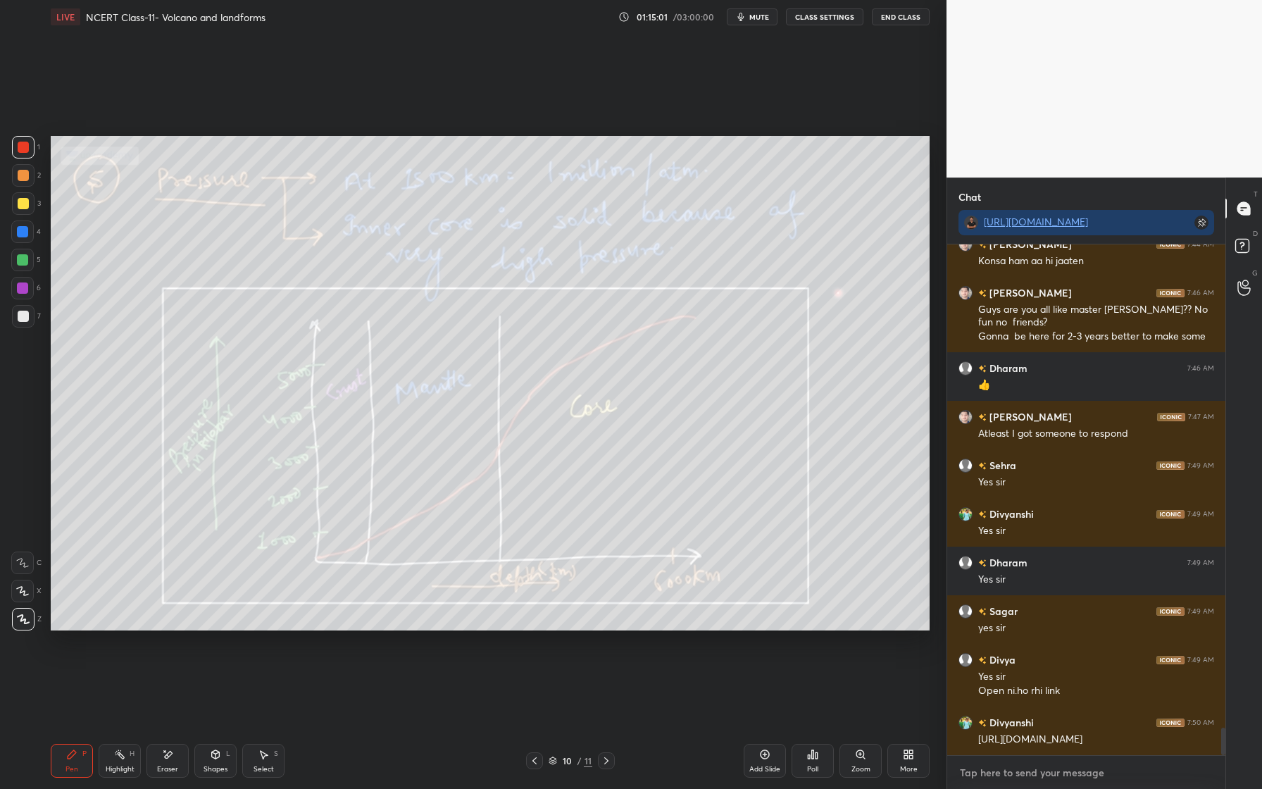
type textarea "x"
click at [1011, 776] on textarea at bounding box center [1086, 772] width 256 height 23
paste textarea "[URL][DOMAIN_NAME]"
type textarea "[URL][DOMAIN_NAME]"
type textarea "x"
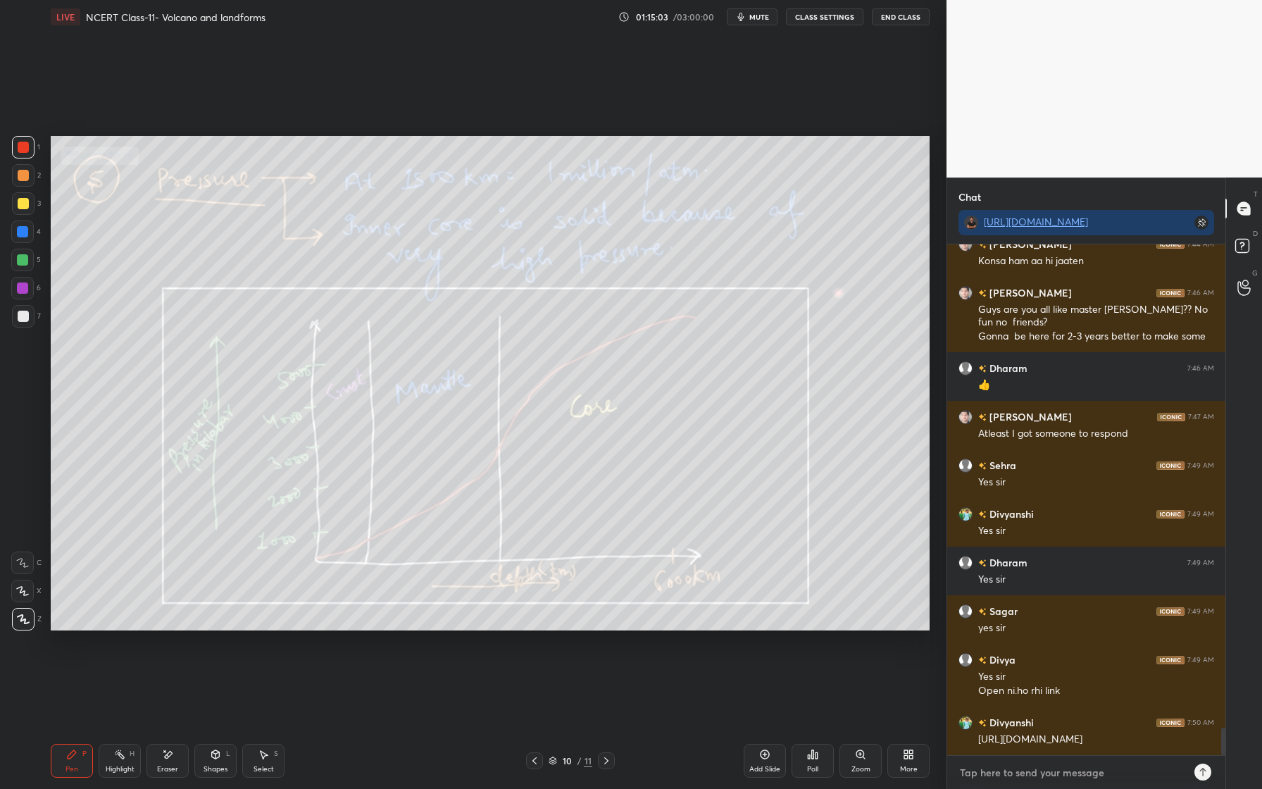
scroll to position [9162, 0]
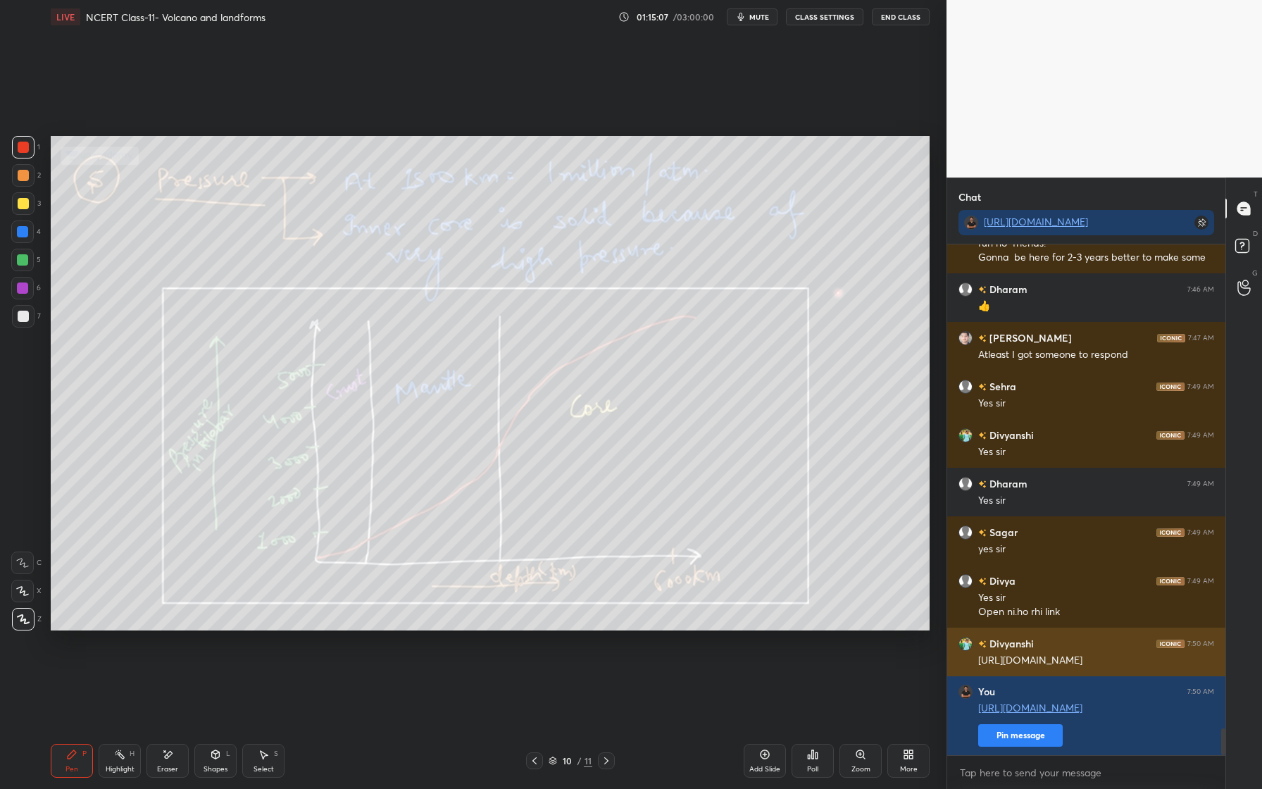
click at [967, 642] on img "grid" at bounding box center [965, 644] width 14 height 14
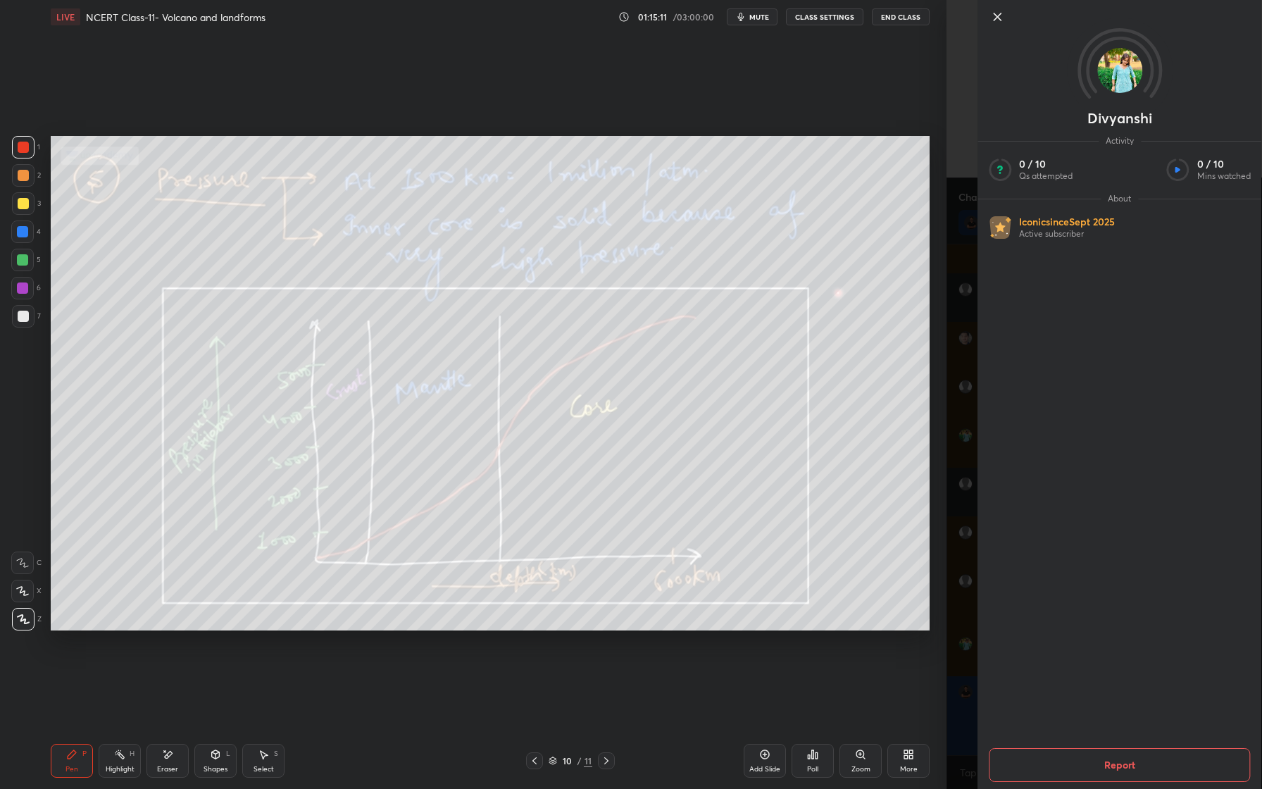
click at [998, 13] on icon at bounding box center [997, 16] width 17 height 17
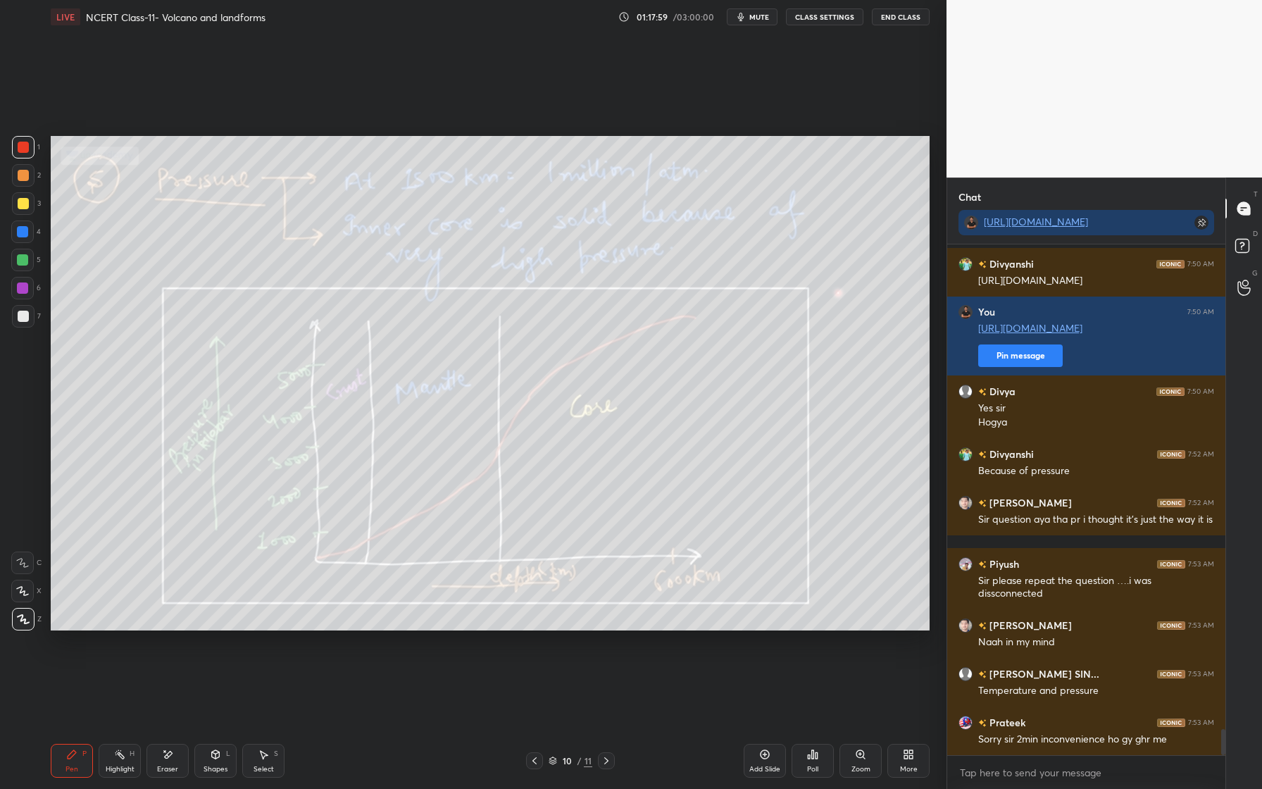
scroll to position [9603, 0]
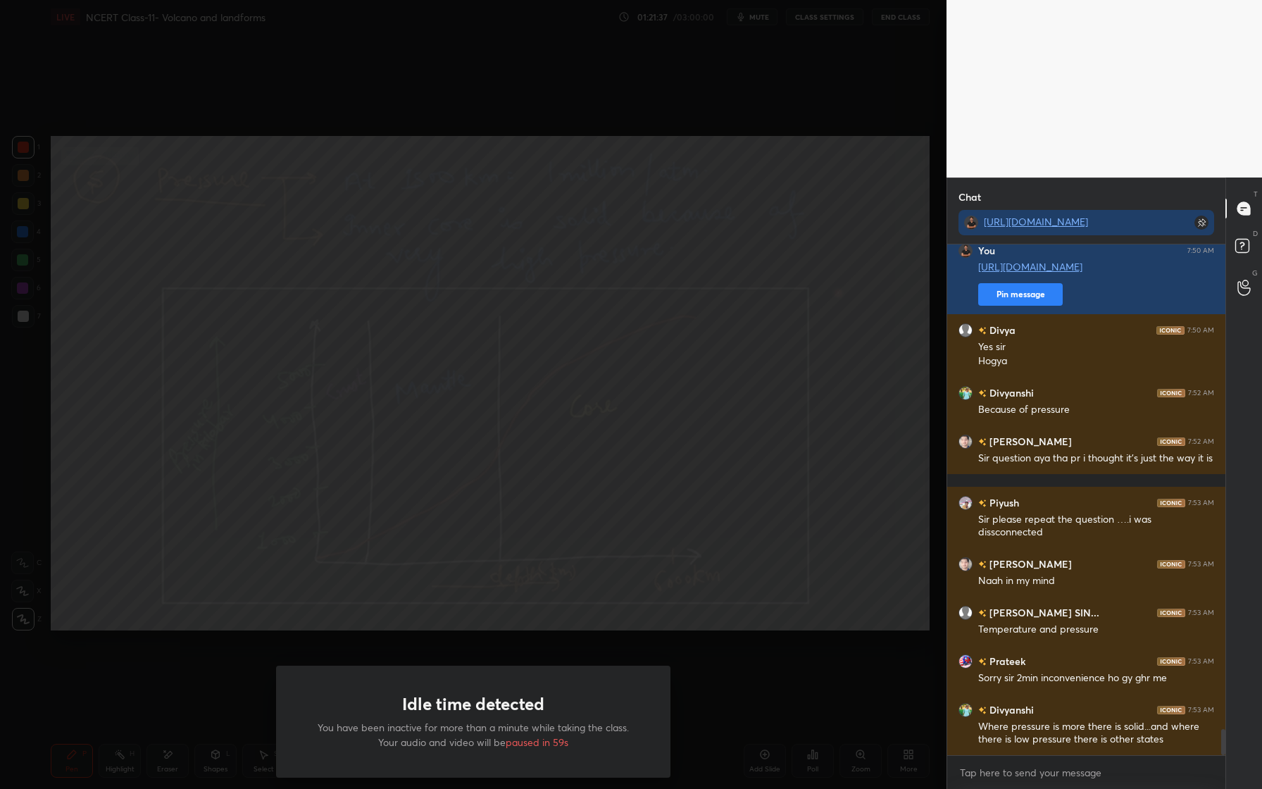
click at [707, 177] on div "Idle time detected You have been inactive for more than a minute while taking t…" at bounding box center [473, 394] width 947 height 789
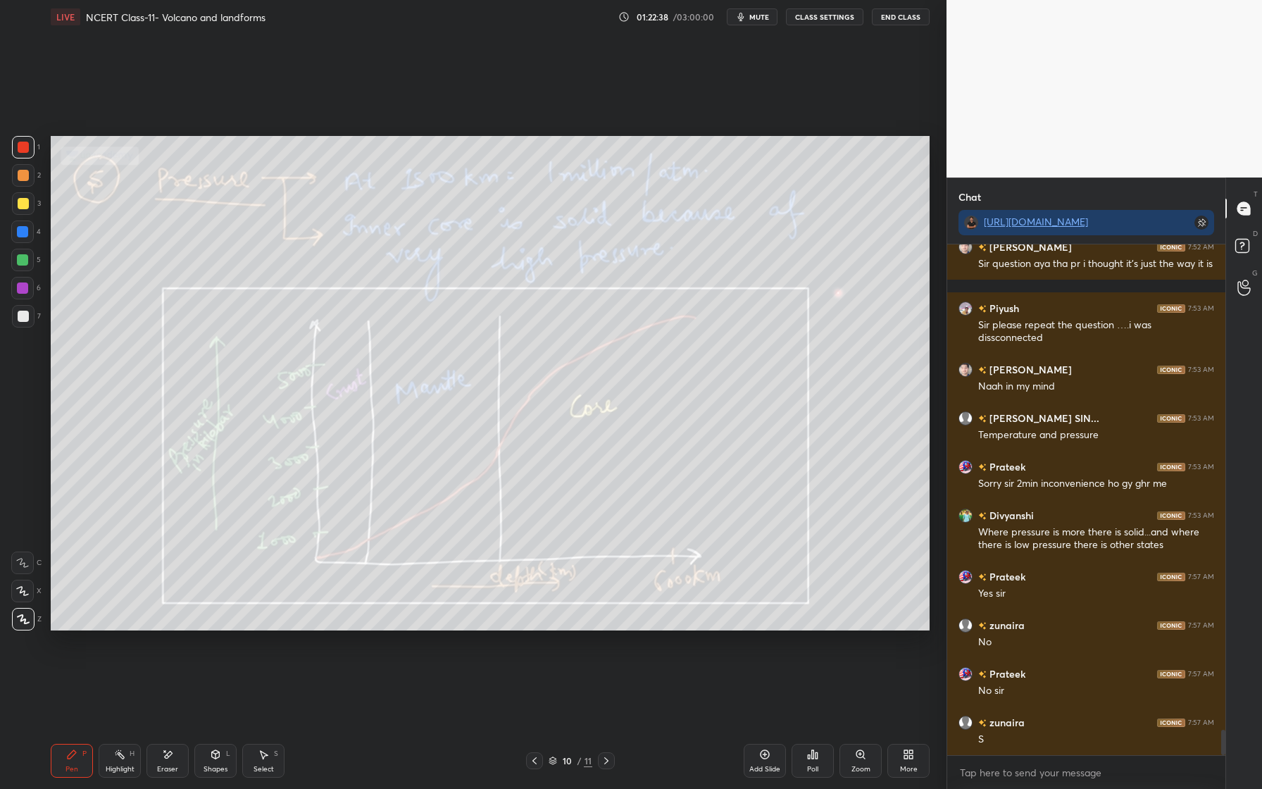
scroll to position [9846, 0]
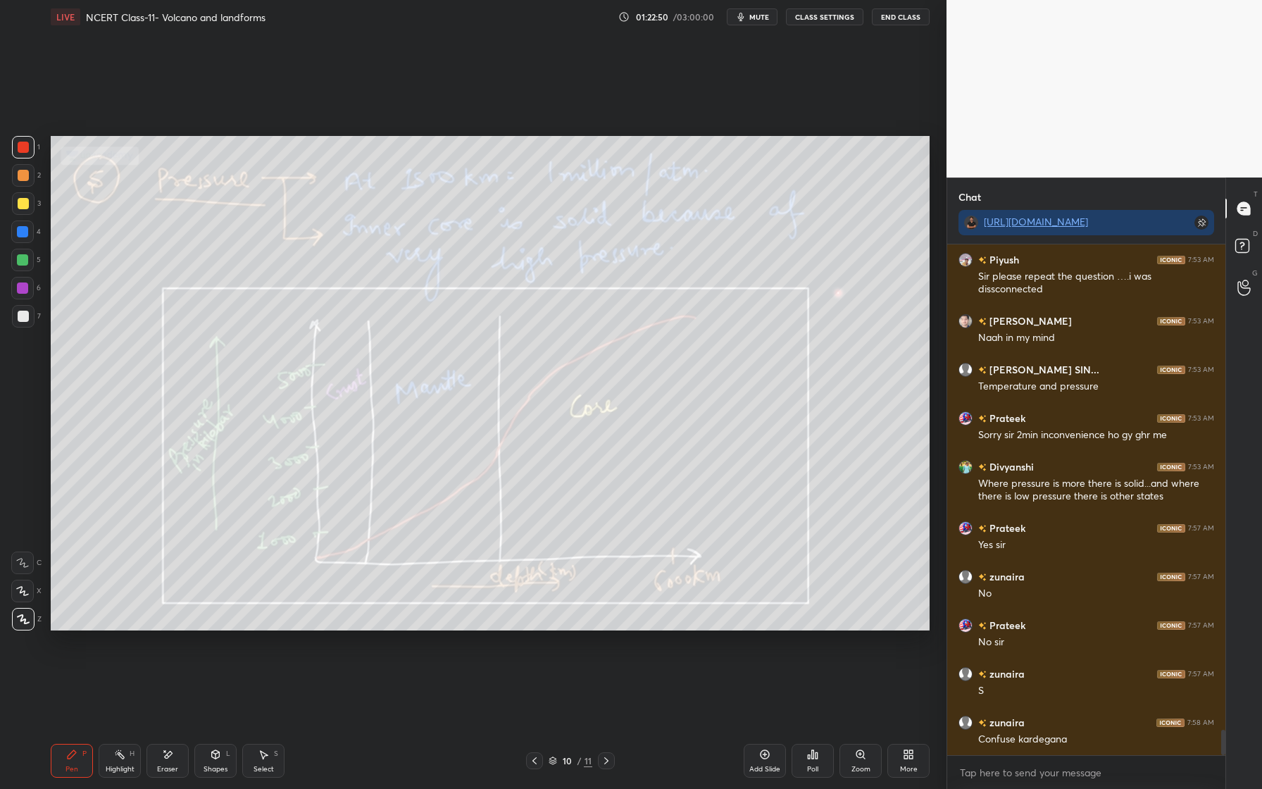
click at [25, 213] on div at bounding box center [23, 203] width 23 height 23
click at [26, 311] on div at bounding box center [23, 316] width 11 height 11
drag, startPoint x: 29, startPoint y: 256, endPoint x: 18, endPoint y: 270, distance: 18.6
click at [27, 256] on div at bounding box center [22, 260] width 23 height 23
drag, startPoint x: 176, startPoint y: 760, endPoint x: 168, endPoint y: 747, distance: 14.9
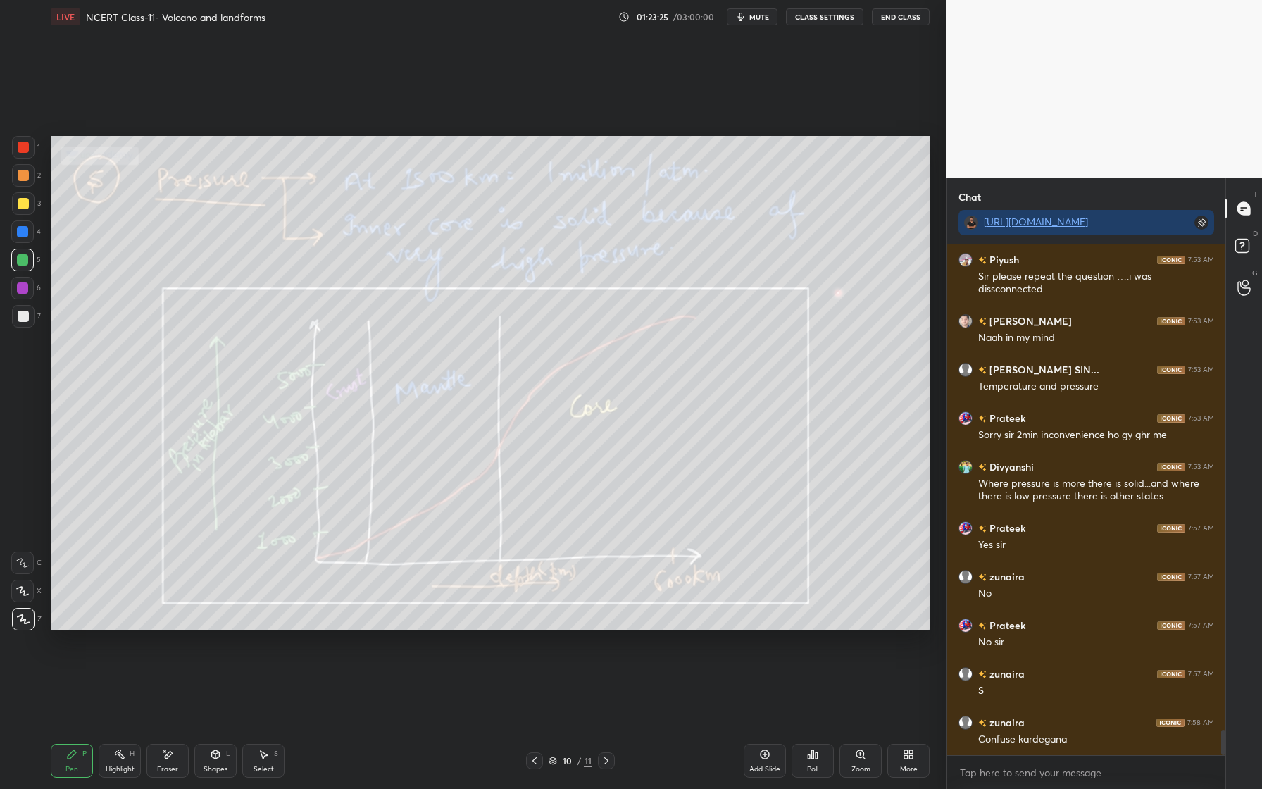
click at [176, 760] on div "Eraser" at bounding box center [167, 761] width 42 height 34
click at [27, 630] on div "Erase all" at bounding box center [22, 619] width 23 height 23
click at [170, 744] on div "Eraser" at bounding box center [167, 761] width 42 height 34
click at [13, 618] on span "Erase all" at bounding box center [22, 619] width 21 height 10
click at [20, 201] on div at bounding box center [23, 203] width 11 height 11
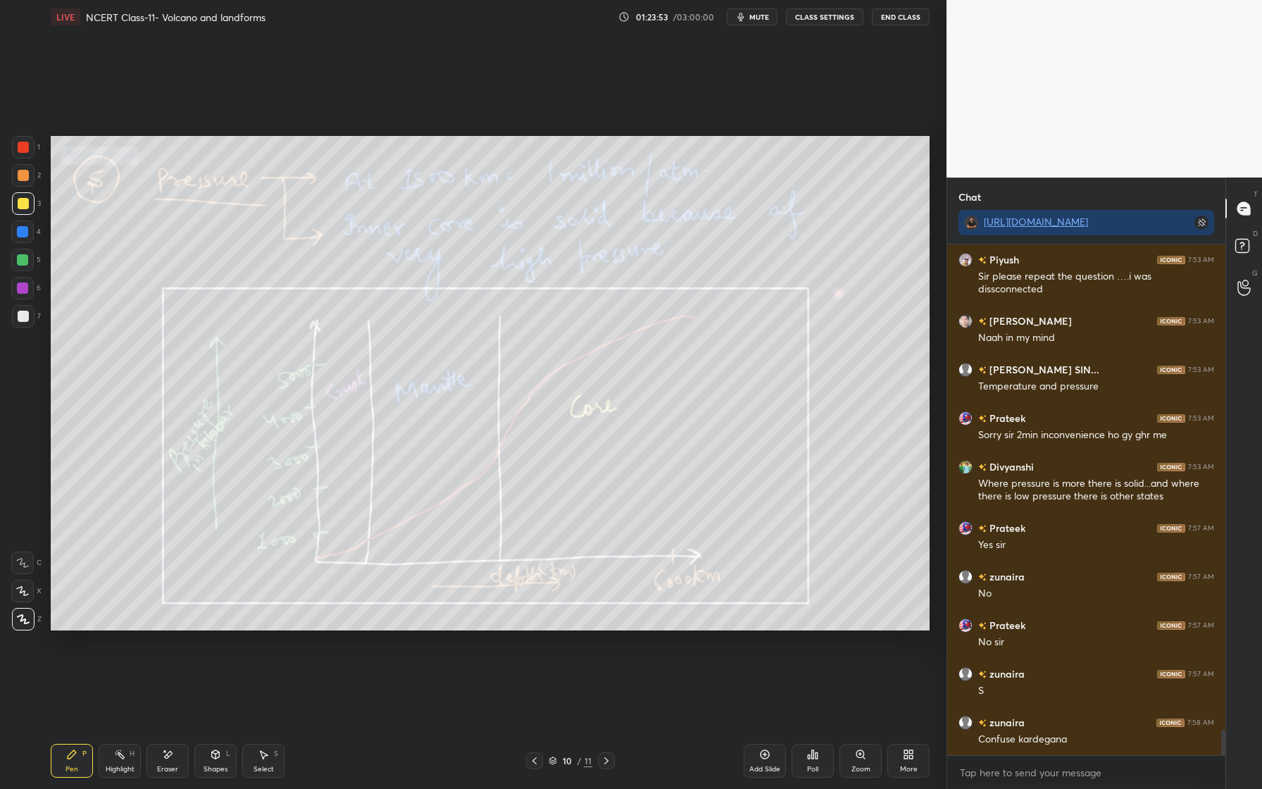
click at [168, 766] on div "Eraser" at bounding box center [167, 769] width 21 height 7
click at [23, 618] on span "Erase all" at bounding box center [22, 619] width 21 height 10
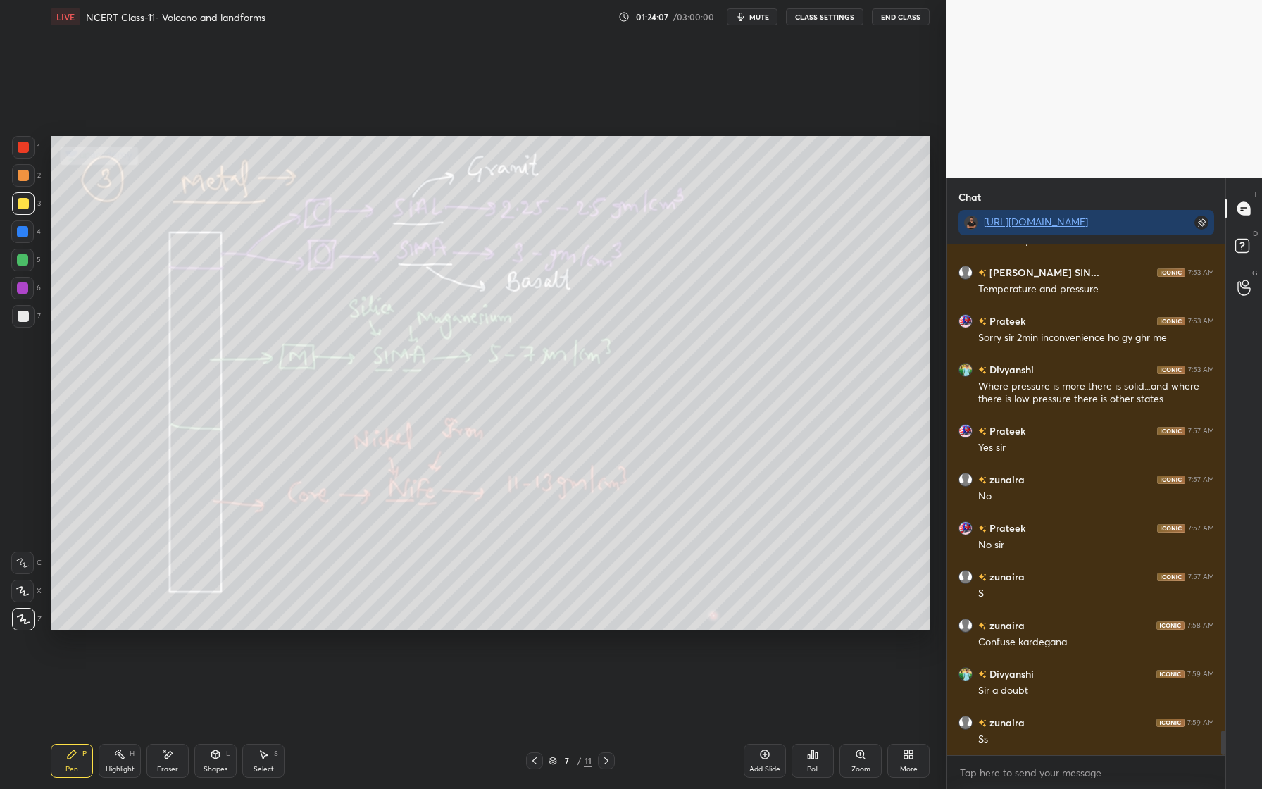
scroll to position [9991, 0]
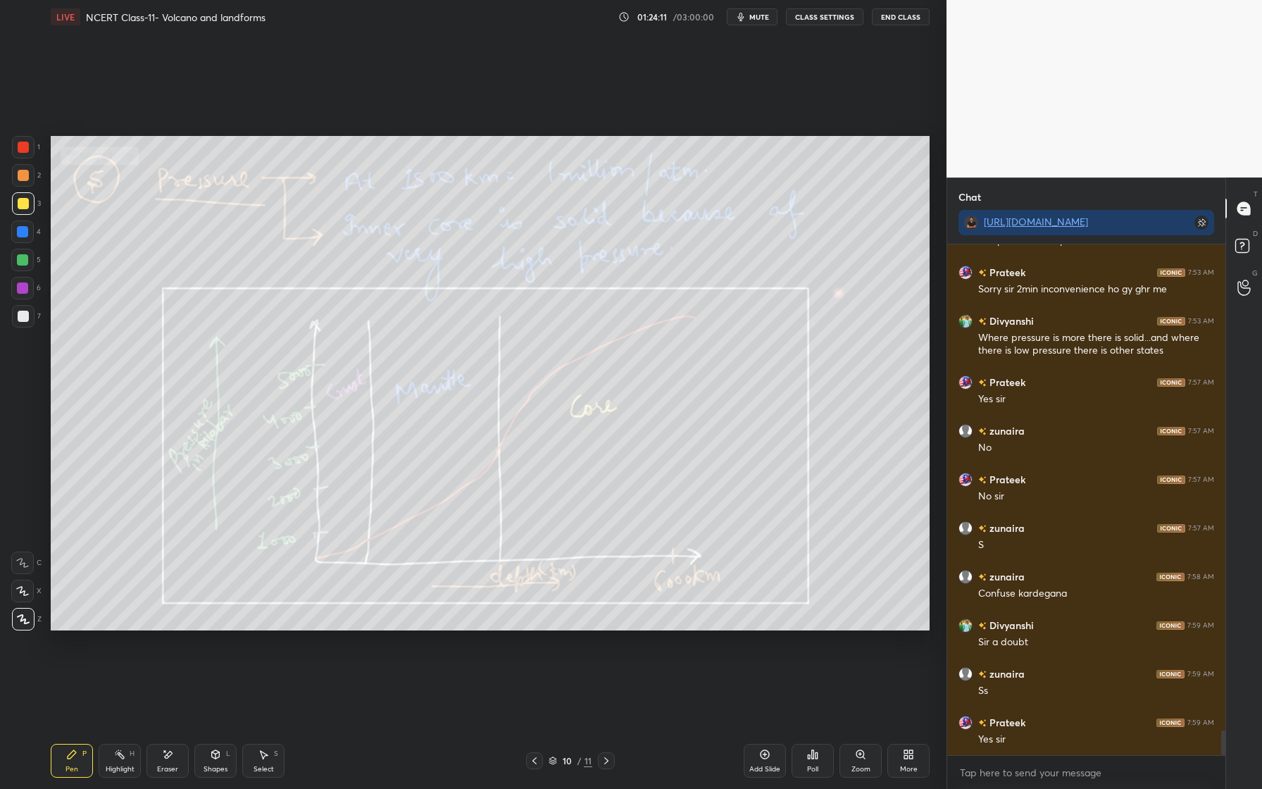
drag, startPoint x: 30, startPoint y: 144, endPoint x: 32, endPoint y: 154, distance: 10.0
click at [32, 146] on div at bounding box center [23, 147] width 23 height 23
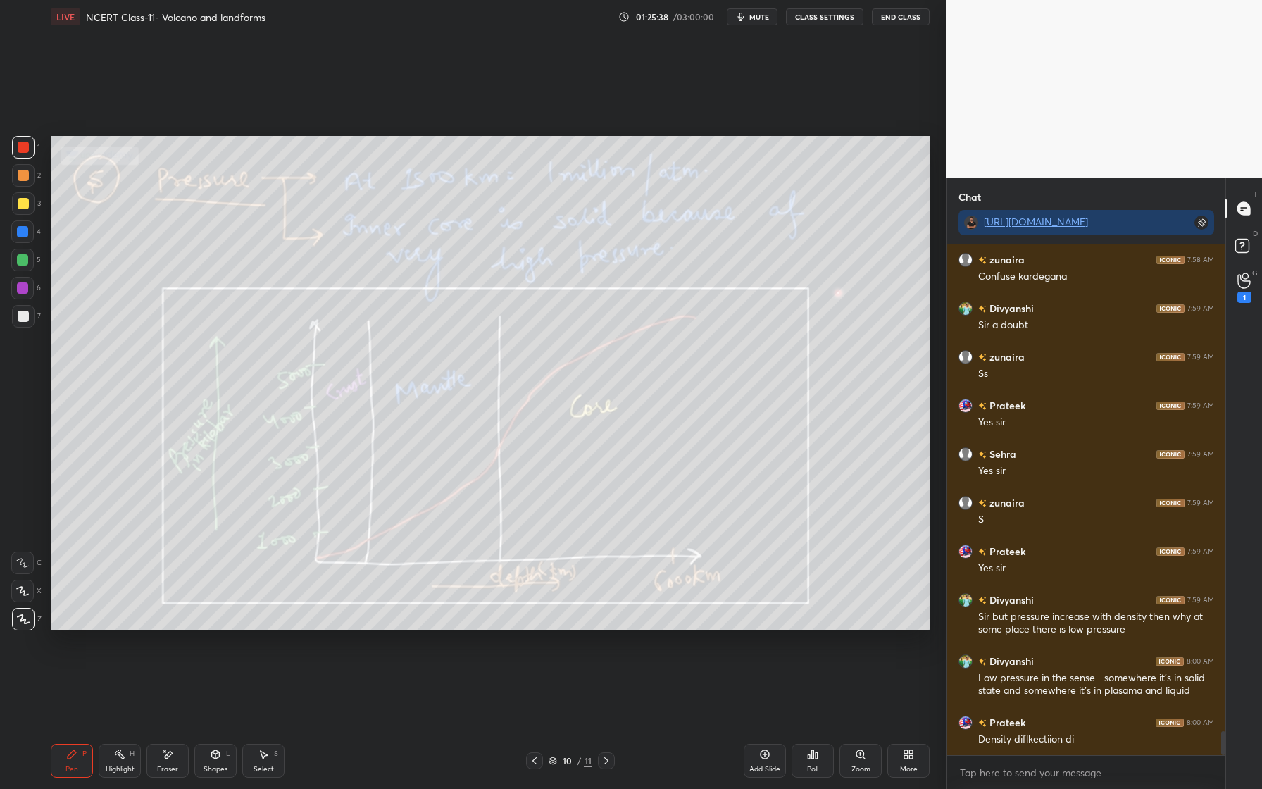
scroll to position [10357, 0]
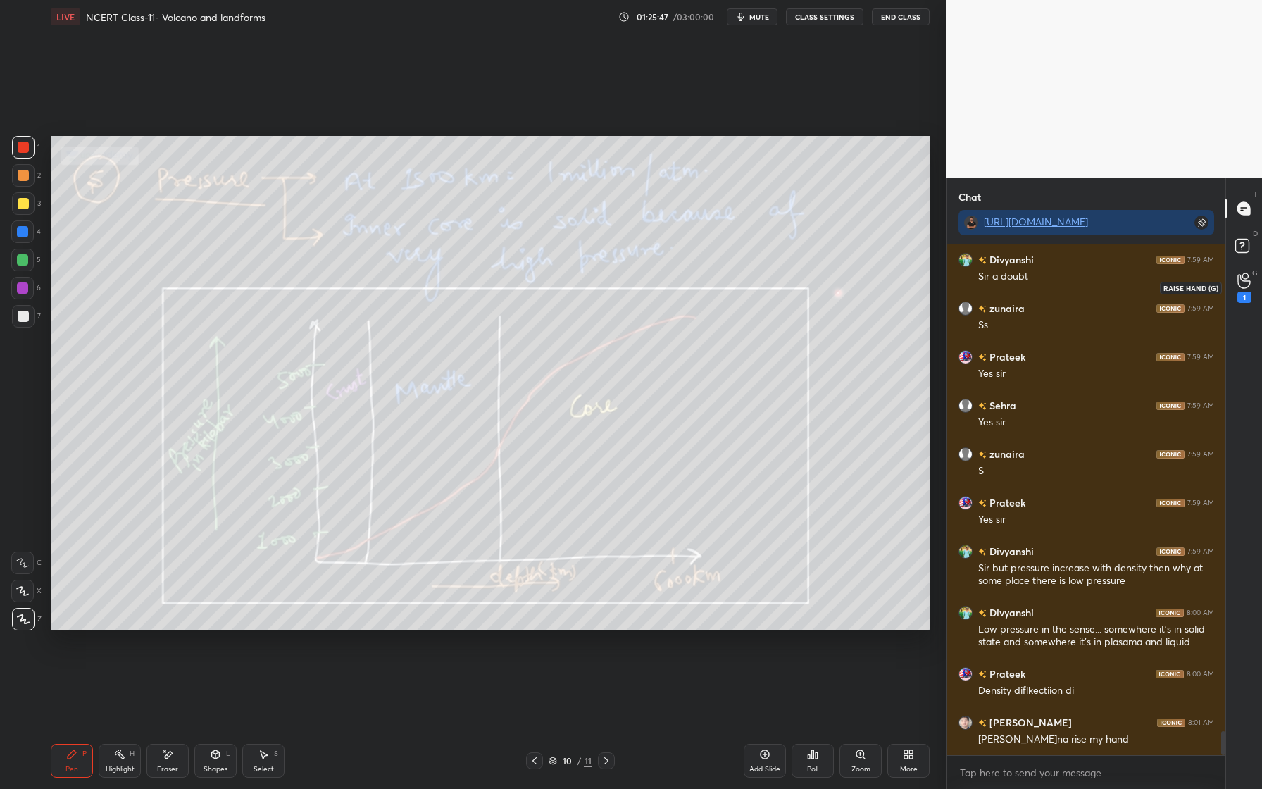
click at [1241, 284] on icon at bounding box center [1243, 281] width 13 height 16
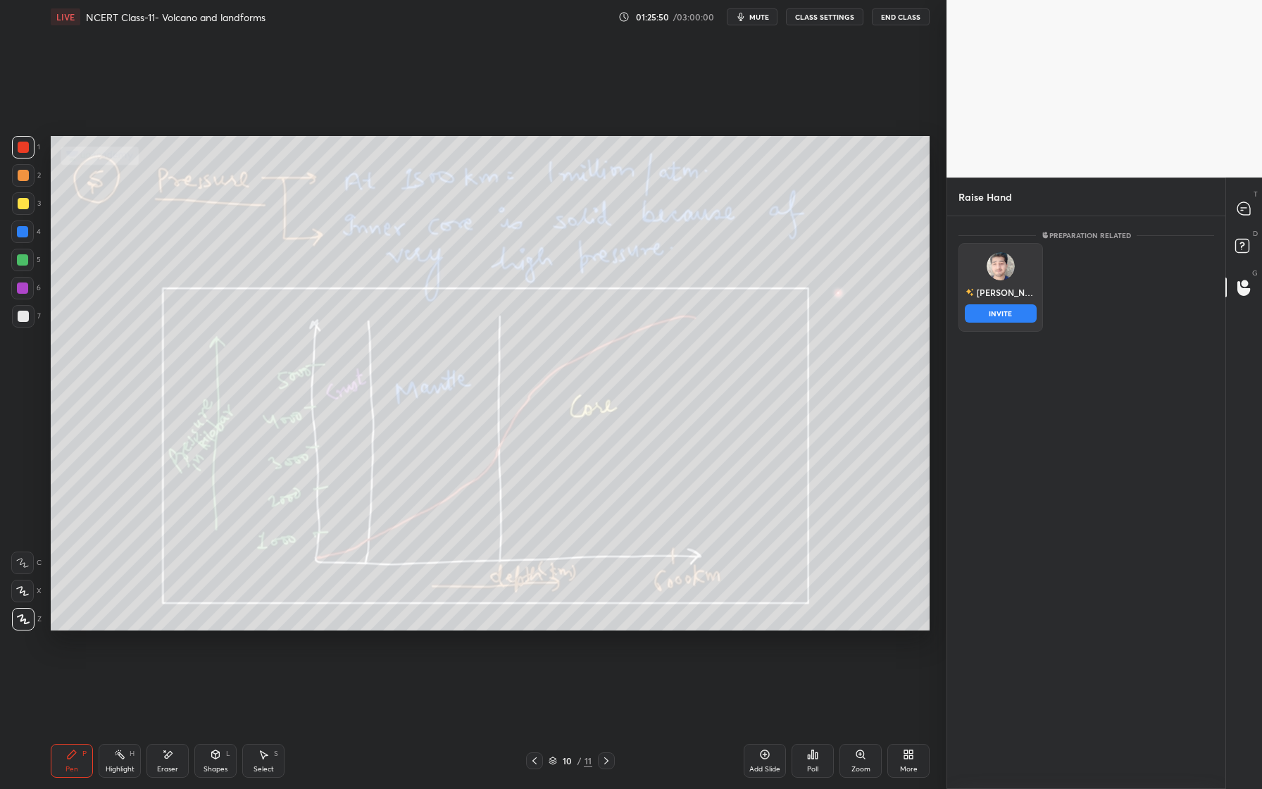
click at [1012, 315] on div "[PERSON_NAME]" at bounding box center [1000, 287] width 85 height 89
click at [1004, 315] on button "INVITE" at bounding box center [1001, 313] width 72 height 18
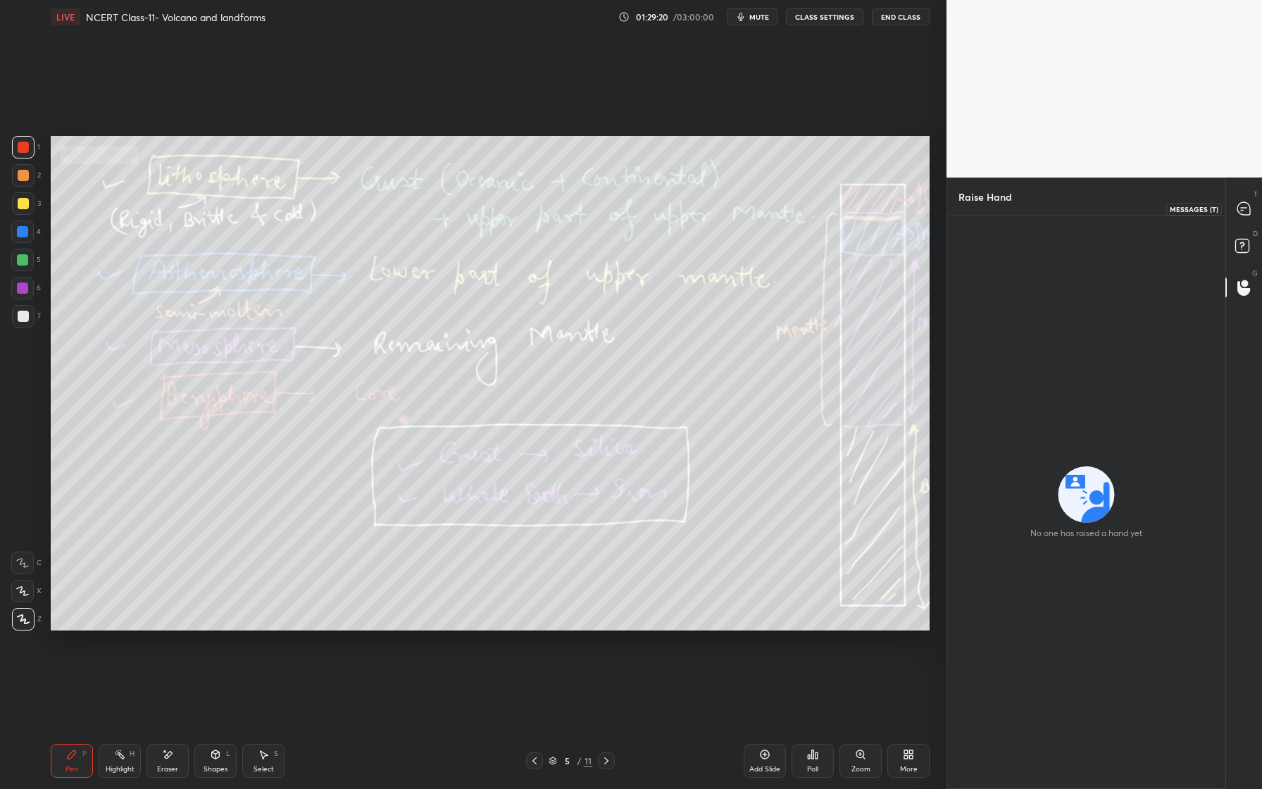
click at [1246, 208] on icon at bounding box center [1244, 208] width 6 height 0
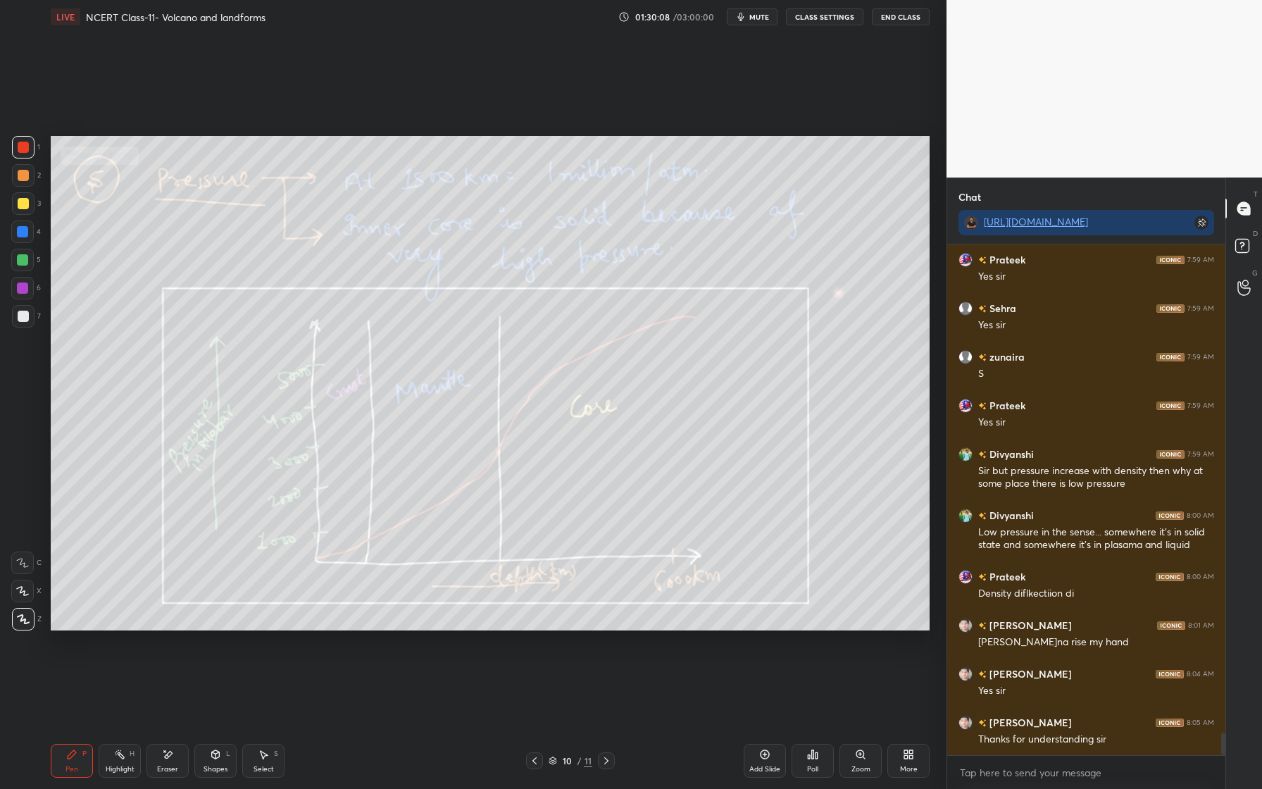
scroll to position [10947, 0]
click at [766, 751] on icon at bounding box center [764, 754] width 11 height 11
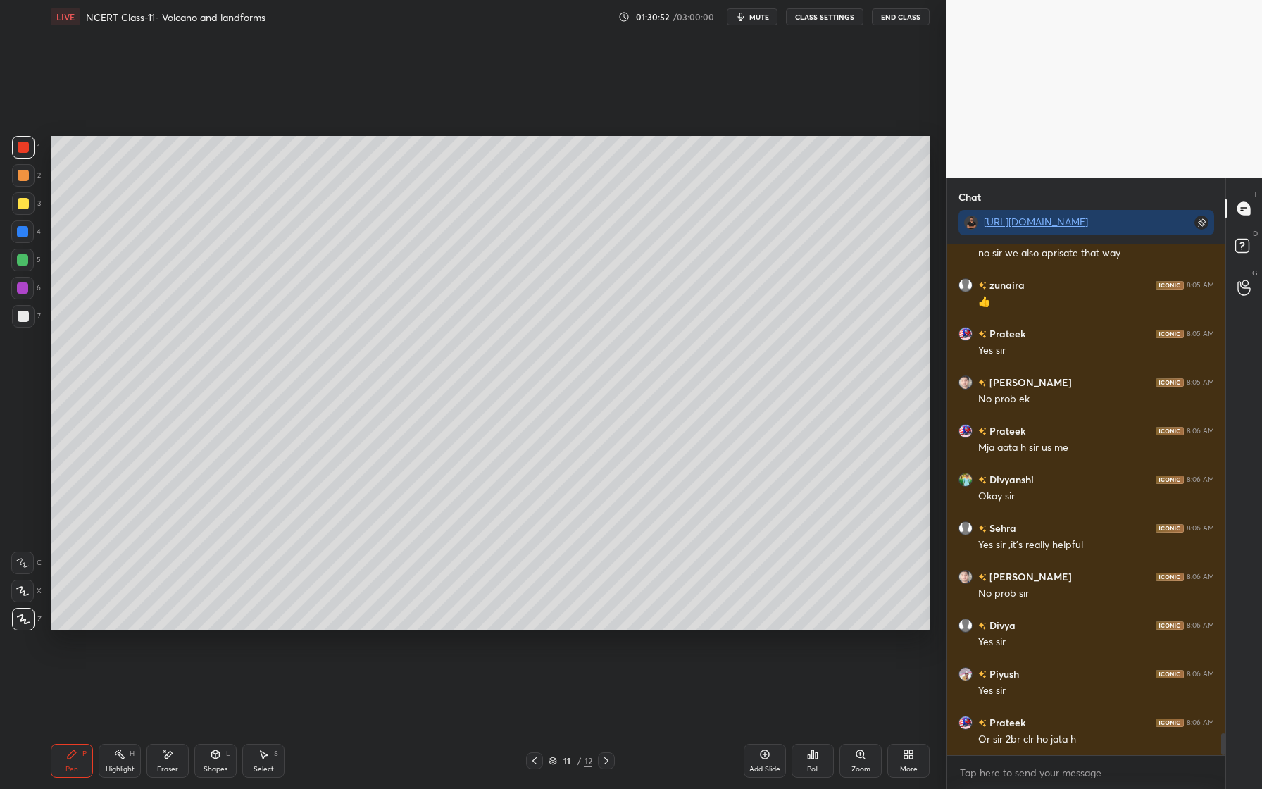
scroll to position [11482, 0]
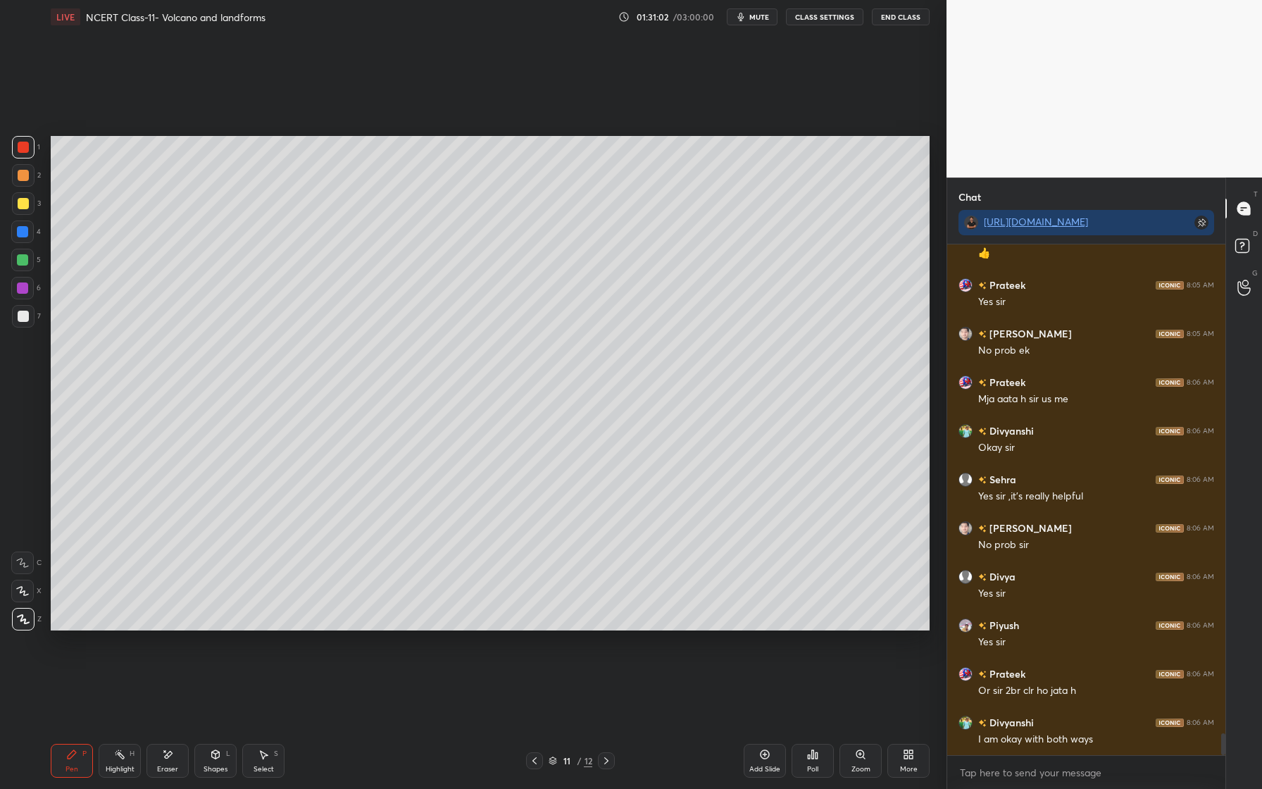
drag, startPoint x: 30, startPoint y: 173, endPoint x: 20, endPoint y: 175, distance: 9.4
click at [29, 173] on div at bounding box center [23, 175] width 23 height 23
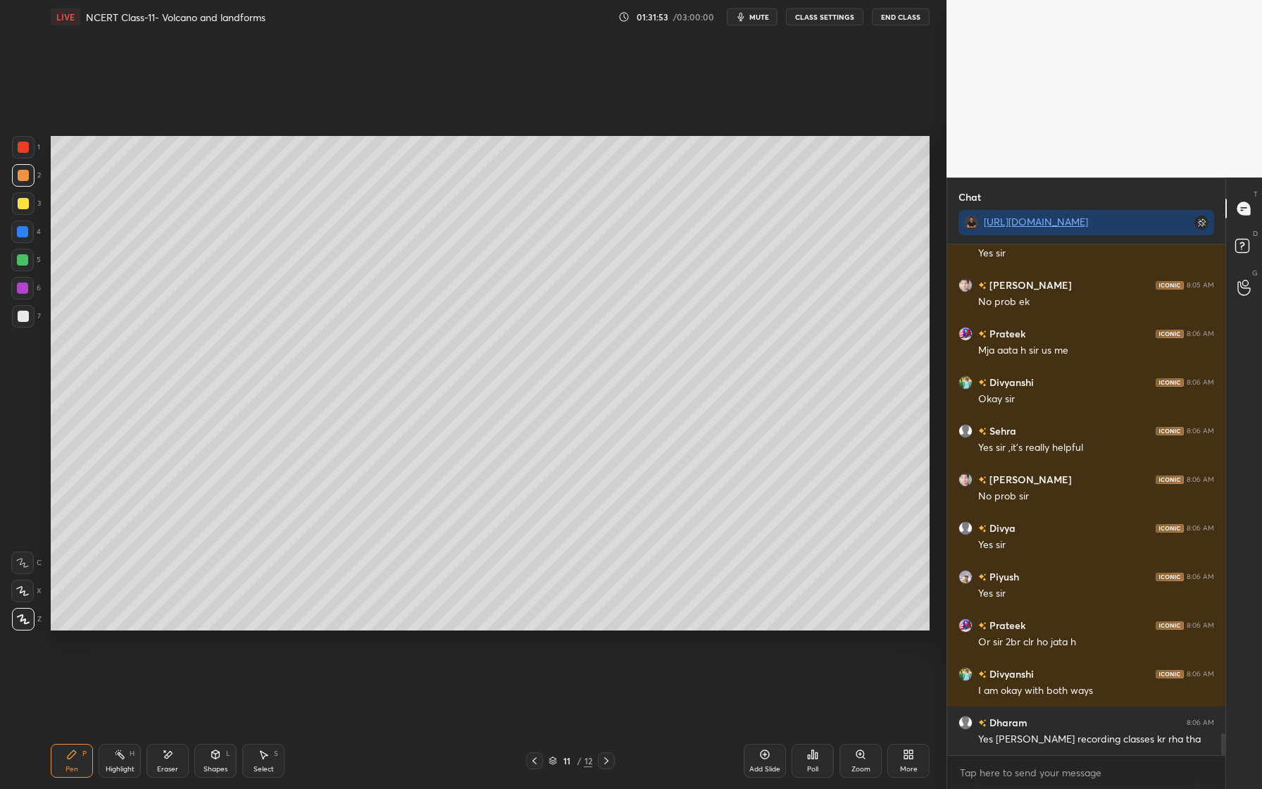
click at [208, 761] on div "Shapes L" at bounding box center [215, 761] width 42 height 34
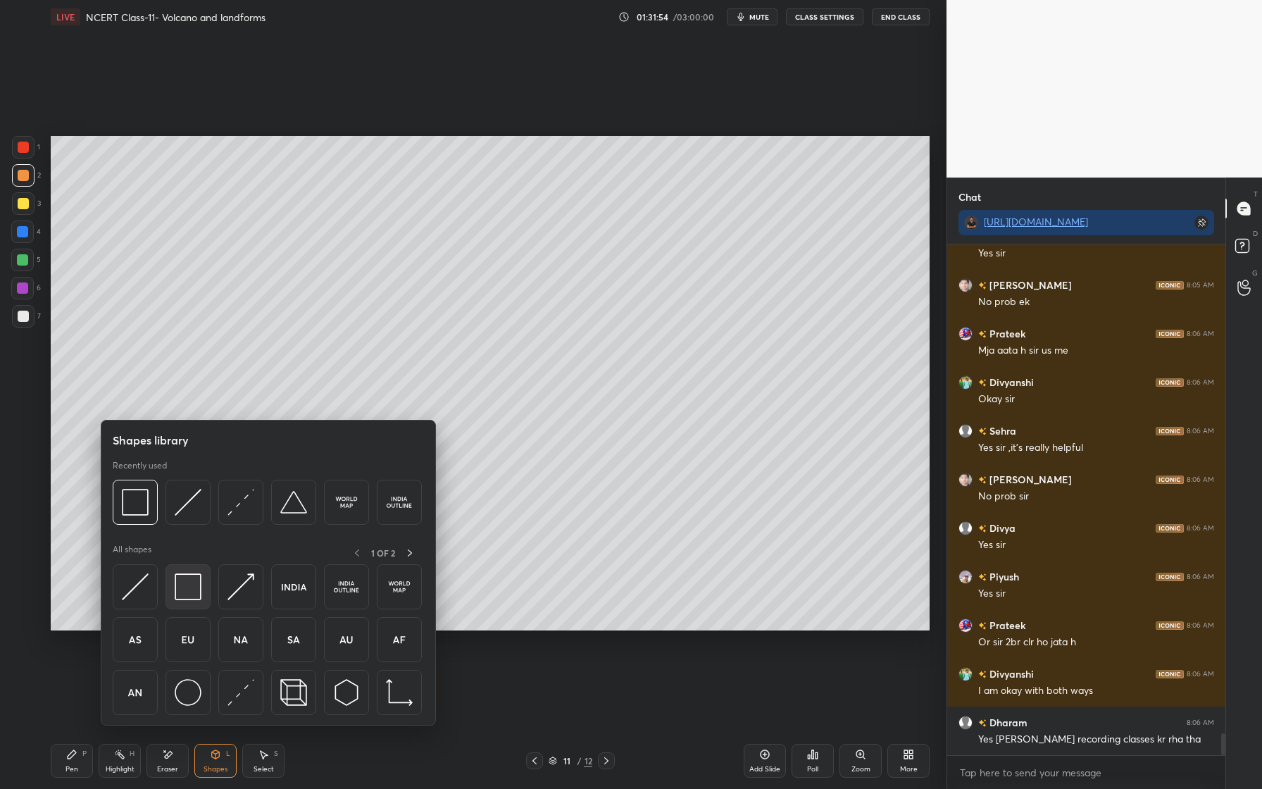
click at [192, 588] on img at bounding box center [188, 586] width 27 height 27
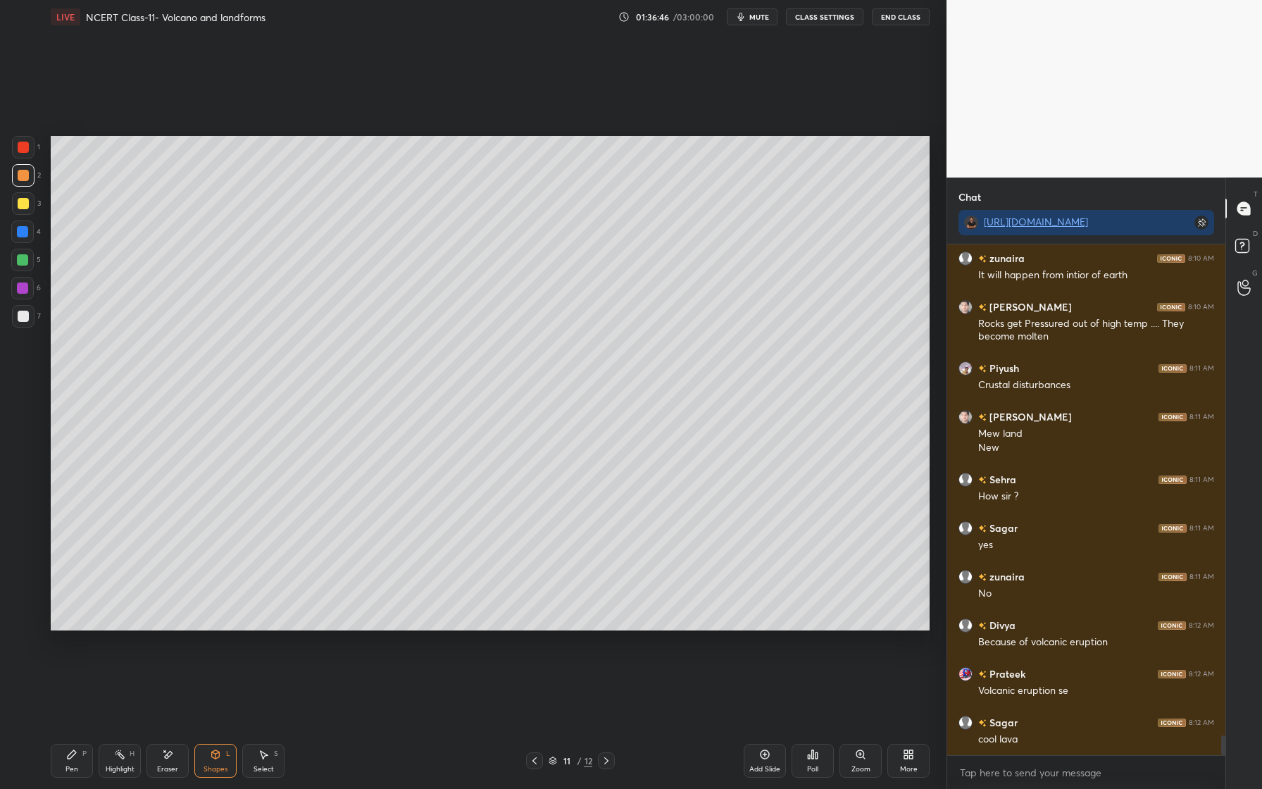
scroll to position [12994, 0]
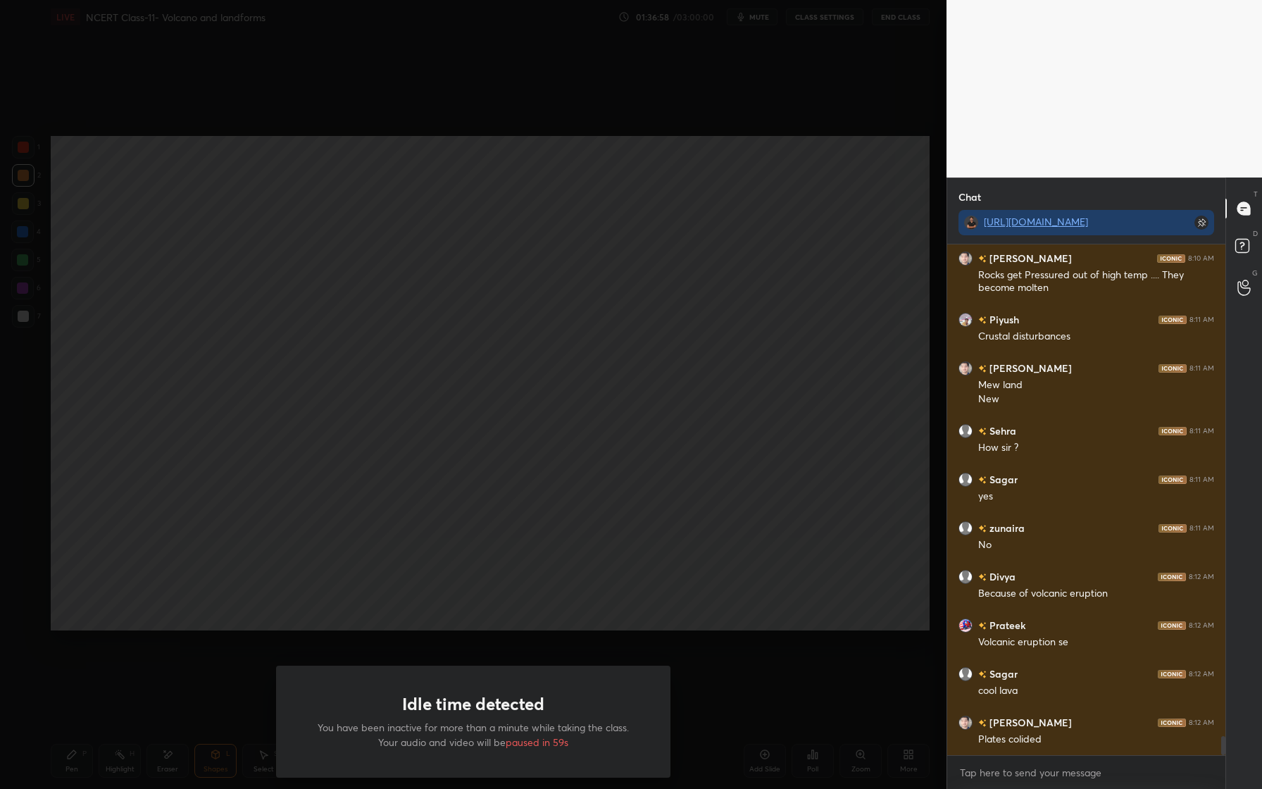
click at [814, 203] on div "Idle time detected You have been inactive for more than a minute while taking t…" at bounding box center [473, 394] width 947 height 789
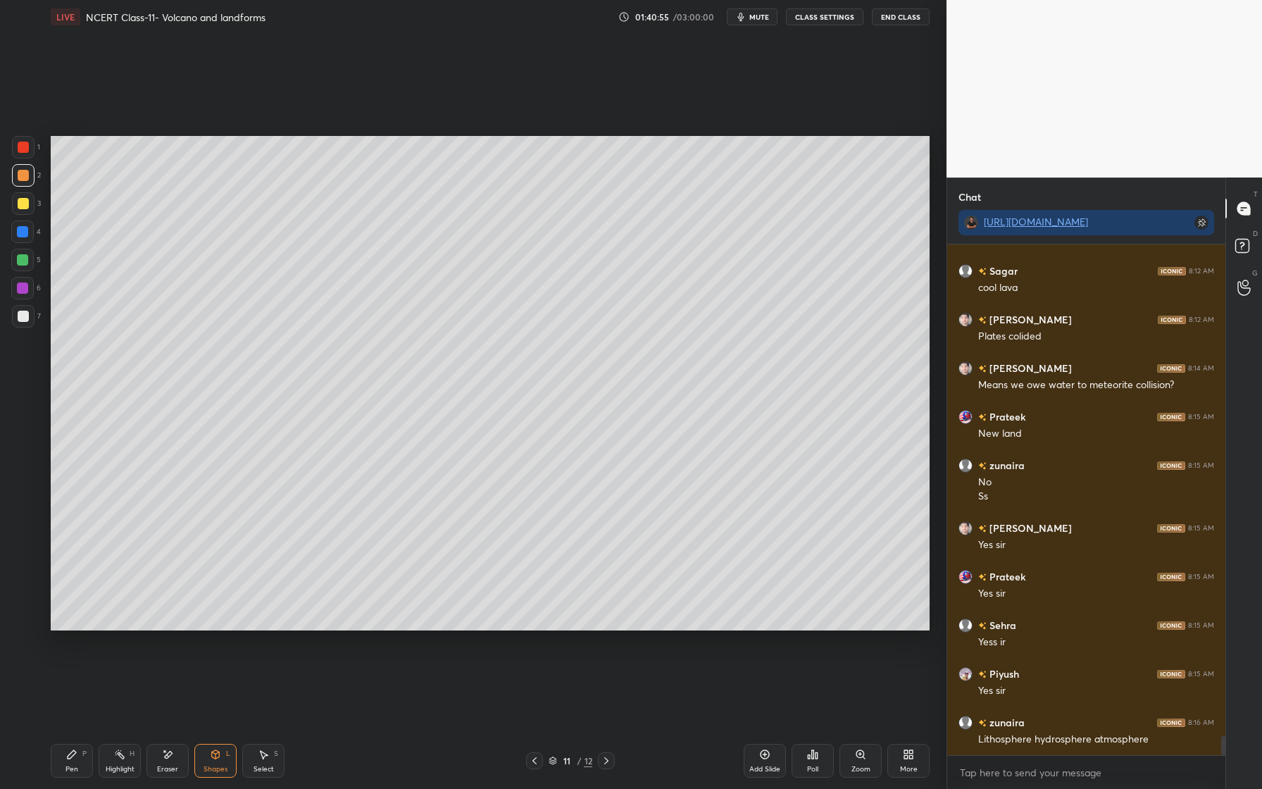
scroll to position [13446, 0]
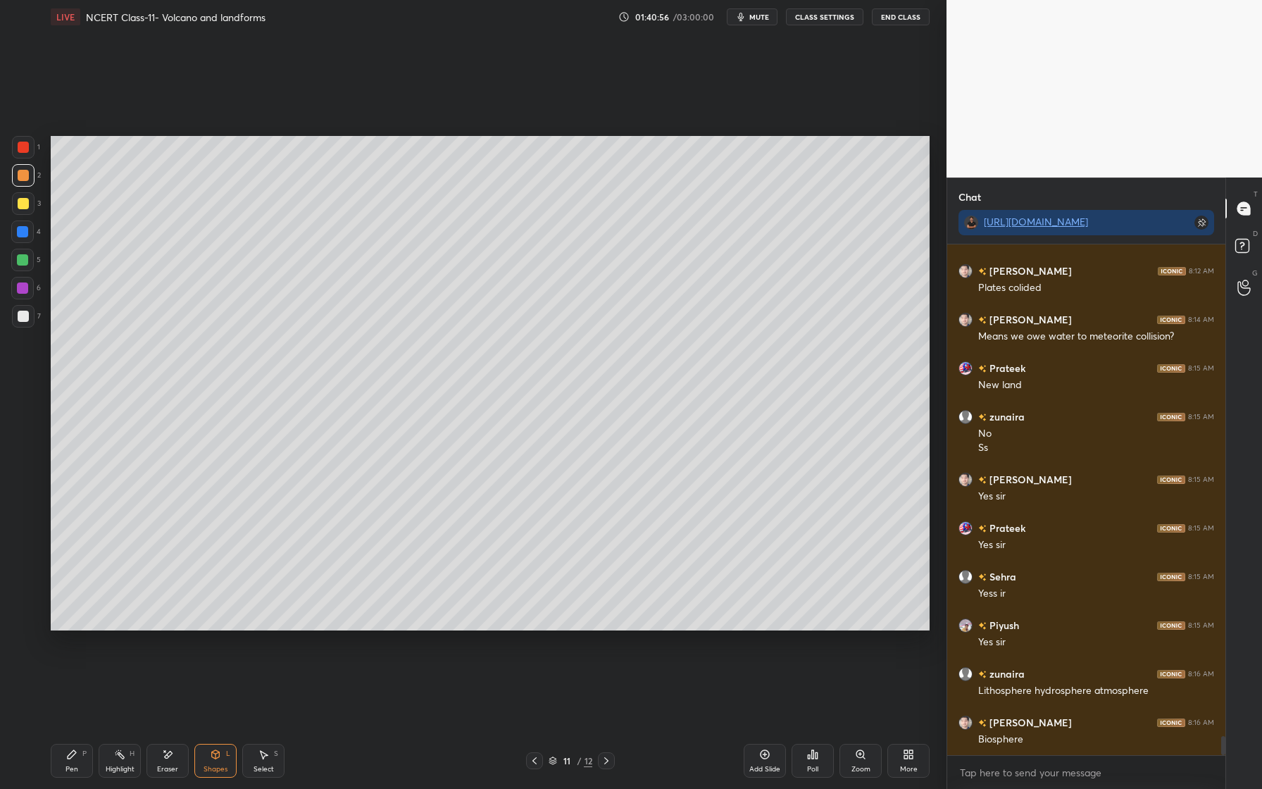
drag, startPoint x: 72, startPoint y: 767, endPoint x: 62, endPoint y: 735, distance: 33.9
click at [72, 767] on div "Pen" at bounding box center [71, 769] width 13 height 7
click at [26, 316] on div at bounding box center [23, 316] width 11 height 11
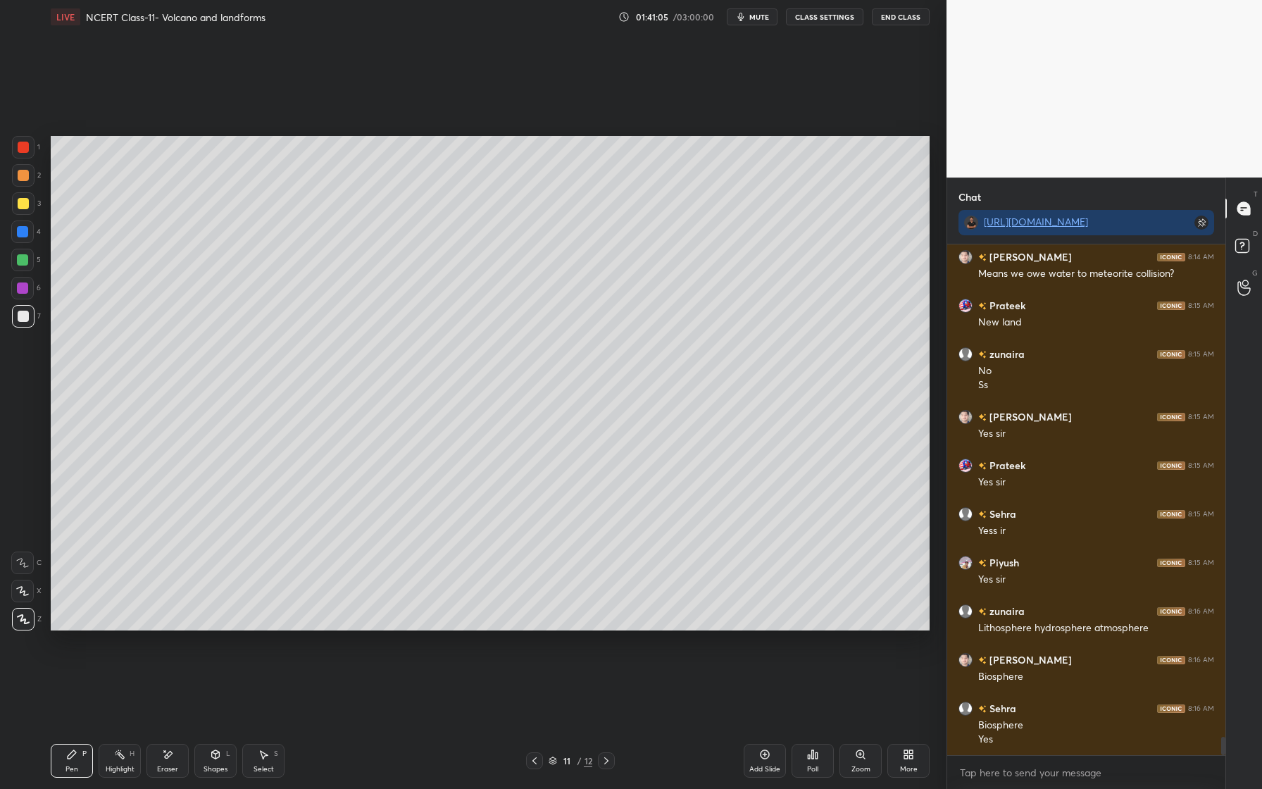
scroll to position [13542, 0]
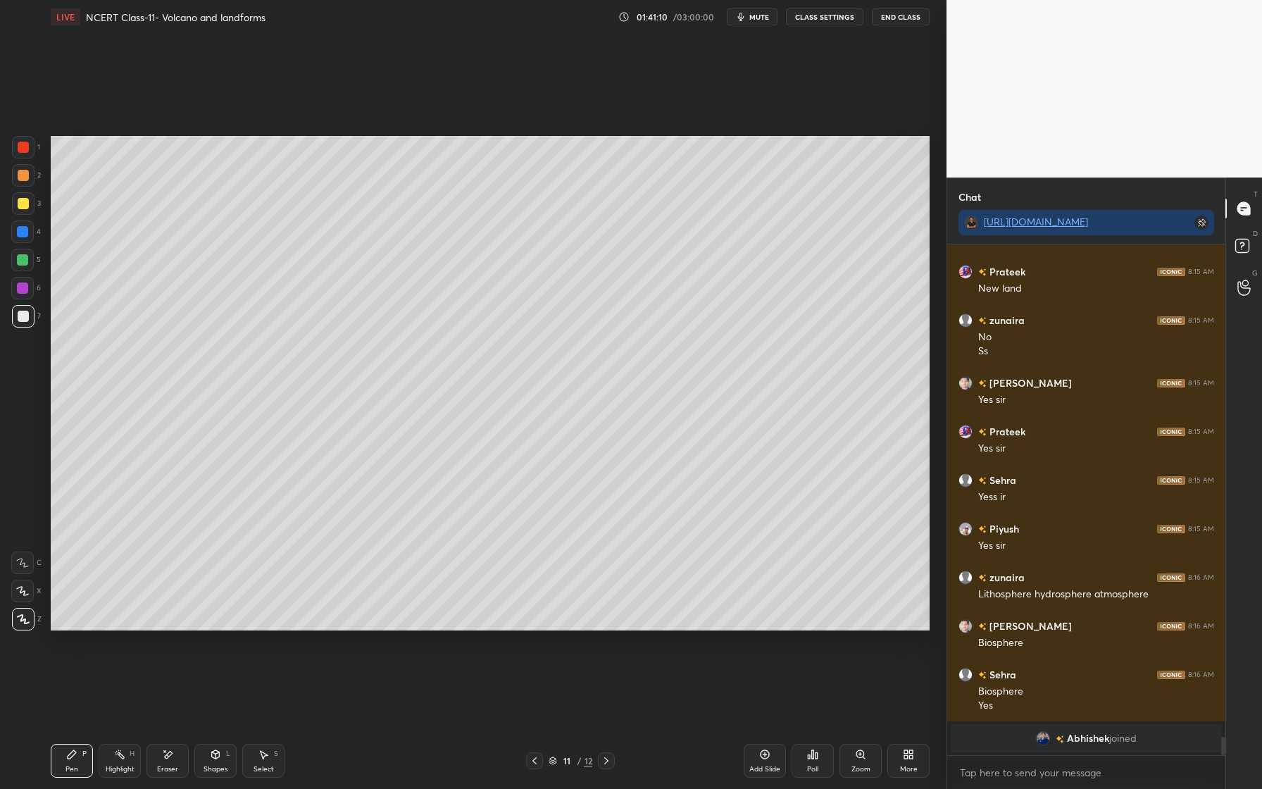
drag, startPoint x: 173, startPoint y: 758, endPoint x: 177, endPoint y: 745, distance: 13.4
click at [174, 758] on div "Eraser" at bounding box center [167, 761] width 42 height 34
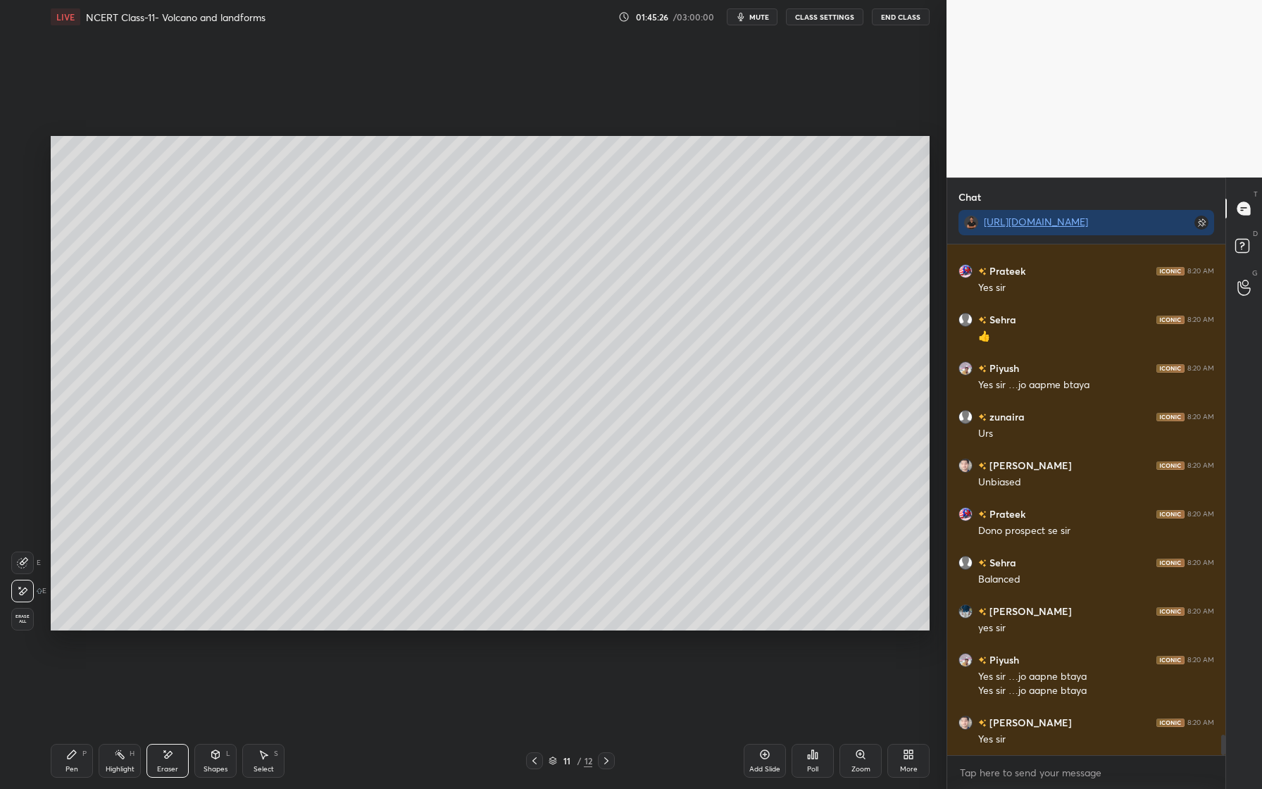
scroll to position [12397, 0]
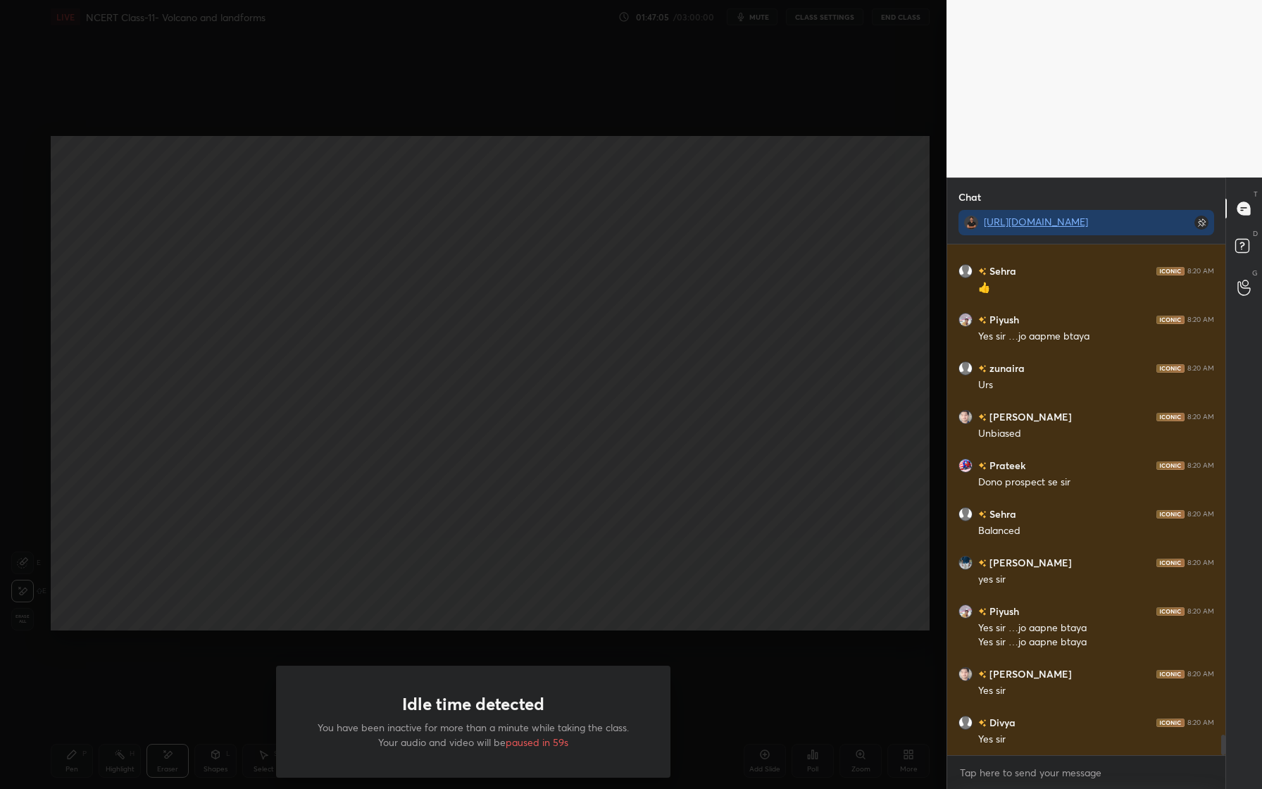
click at [771, 378] on div "Idle time detected You have been inactive for more than a minute while taking t…" at bounding box center [473, 394] width 947 height 789
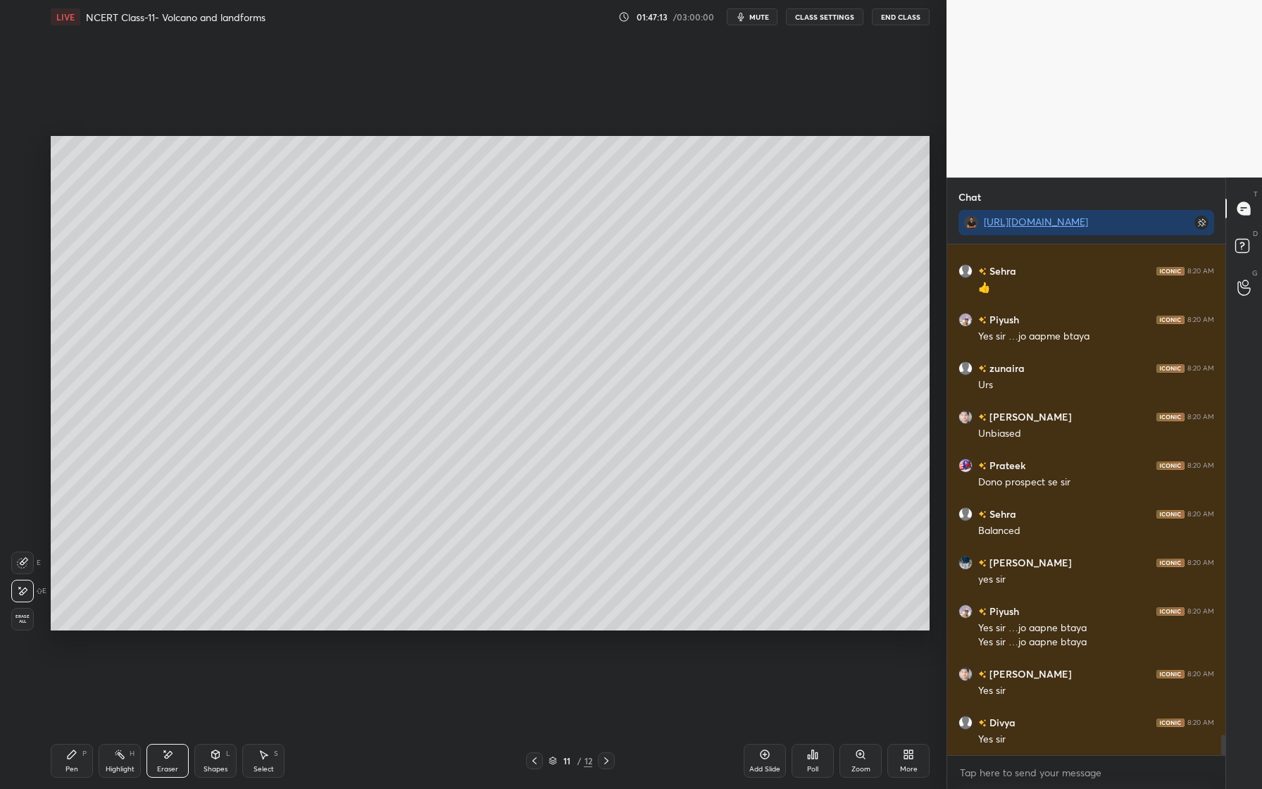
scroll to position [12446, 0]
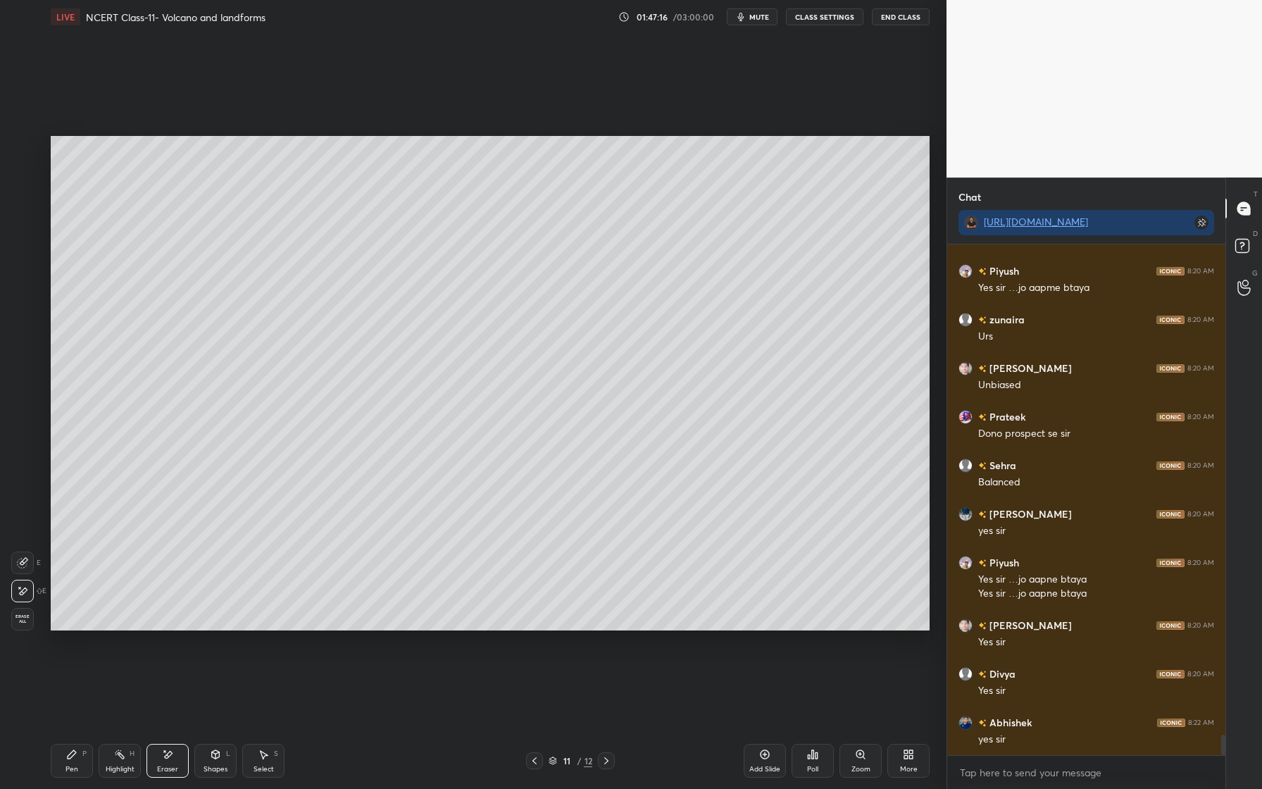
click at [76, 758] on icon at bounding box center [71, 754] width 11 height 11
drag, startPoint x: 35, startPoint y: 257, endPoint x: 42, endPoint y: 258, distance: 7.9
click at [33, 257] on div "5" at bounding box center [26, 260] width 30 height 23
click at [174, 755] on div "Eraser" at bounding box center [167, 761] width 42 height 34
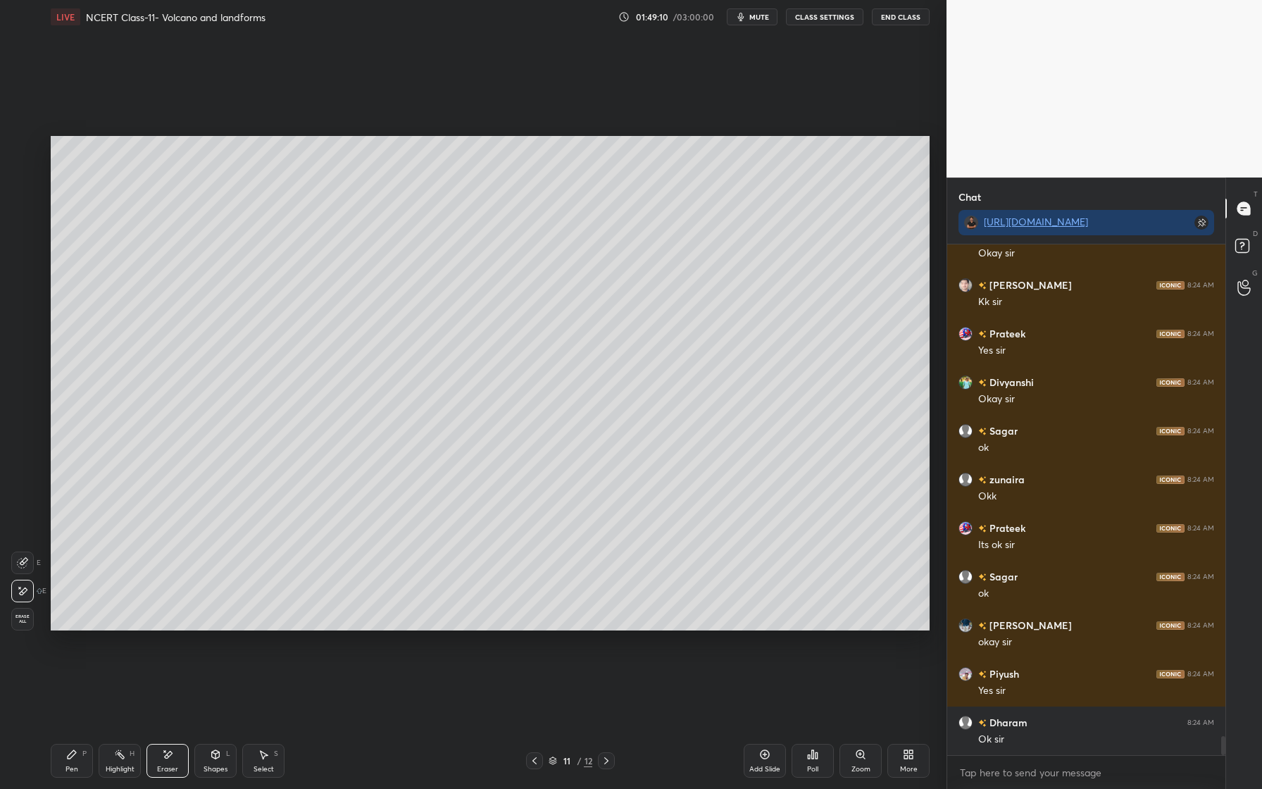
scroll to position [13223, 0]
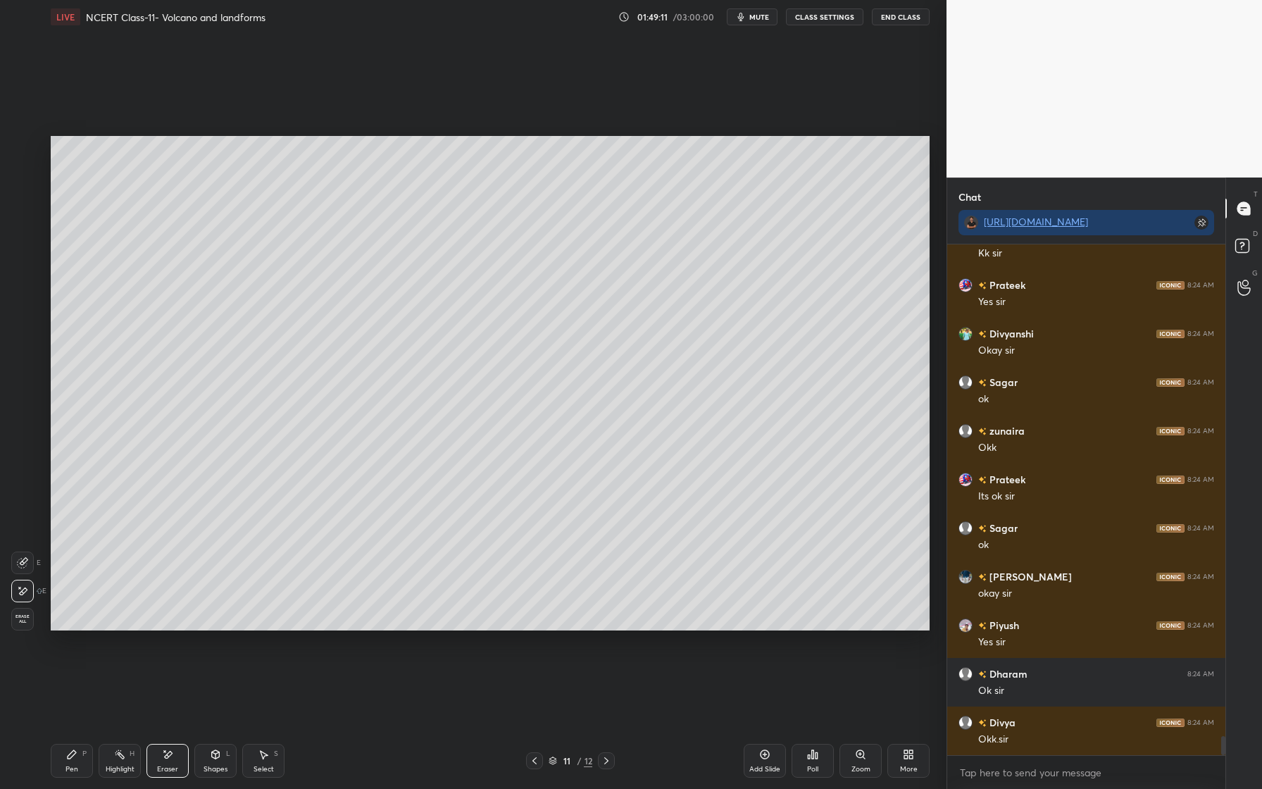
click at [761, 18] on span "mute" at bounding box center [759, 17] width 20 height 10
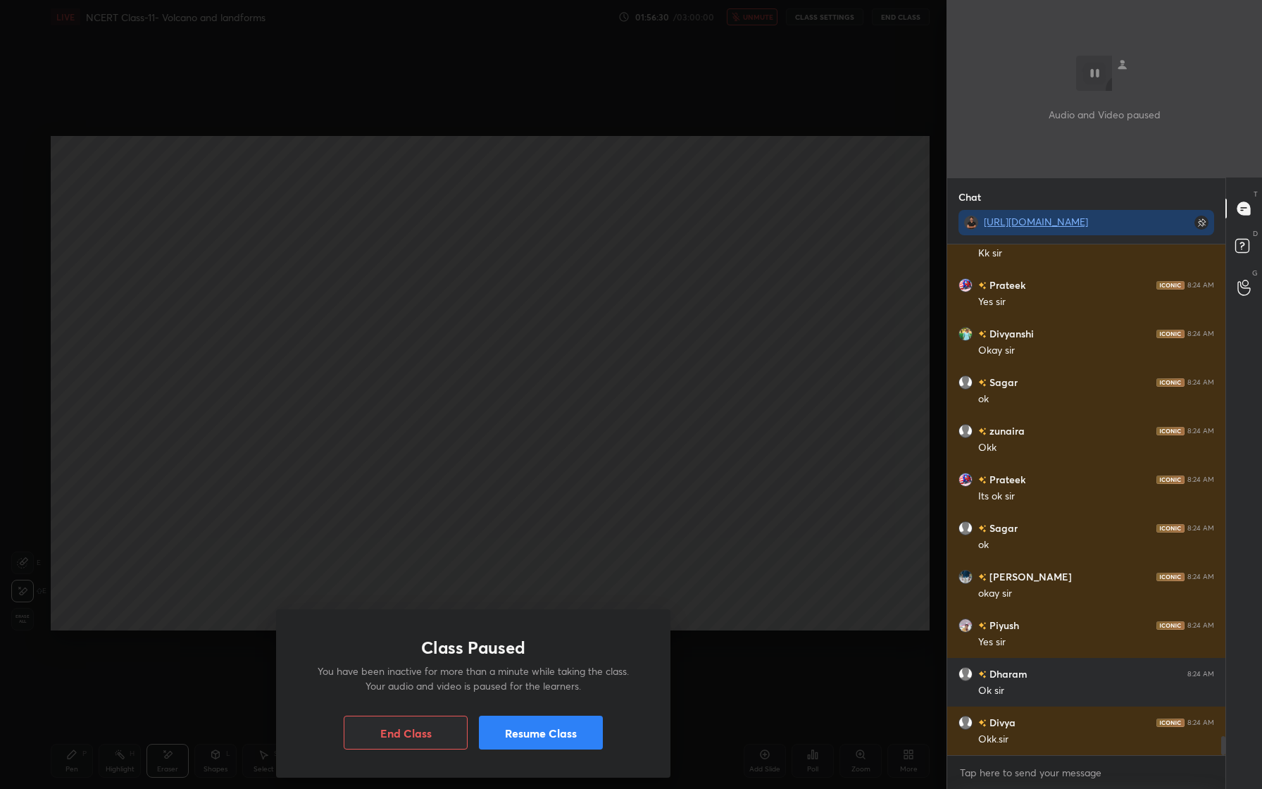
click at [858, 0] on div "Class Paused You have been inactive for more than a minute while taking the cla…" at bounding box center [473, 394] width 947 height 789
click at [545, 747] on button "Resume Class" at bounding box center [541, 733] width 124 height 34
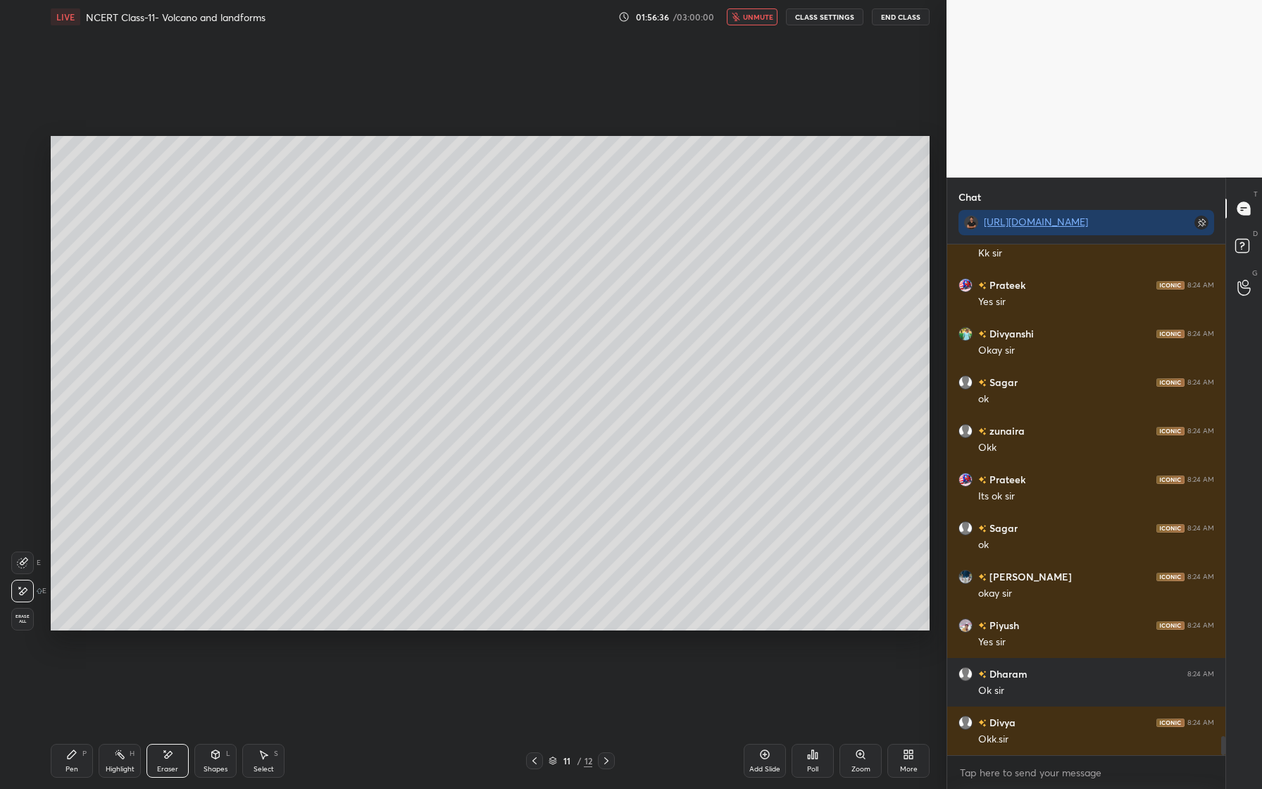
click at [764, 20] on span "unmute" at bounding box center [758, 17] width 30 height 10
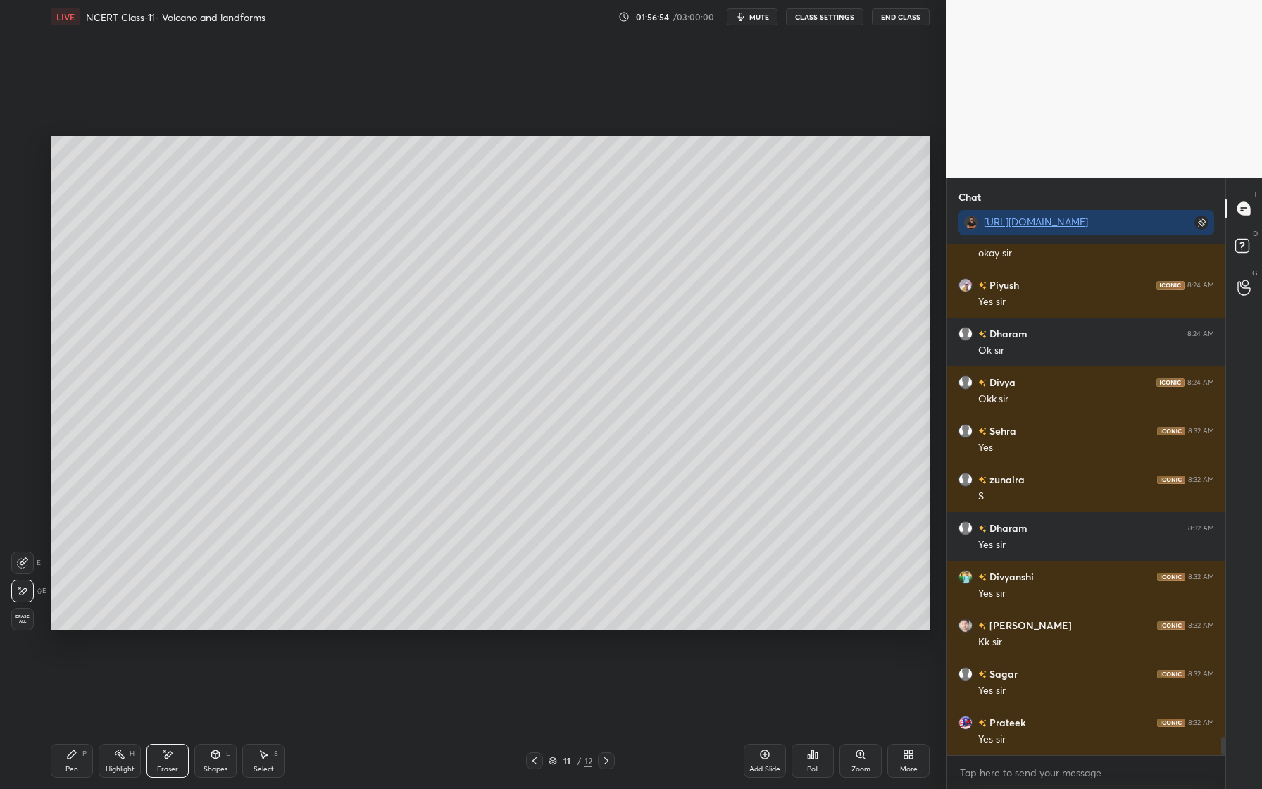
scroll to position [13612, 0]
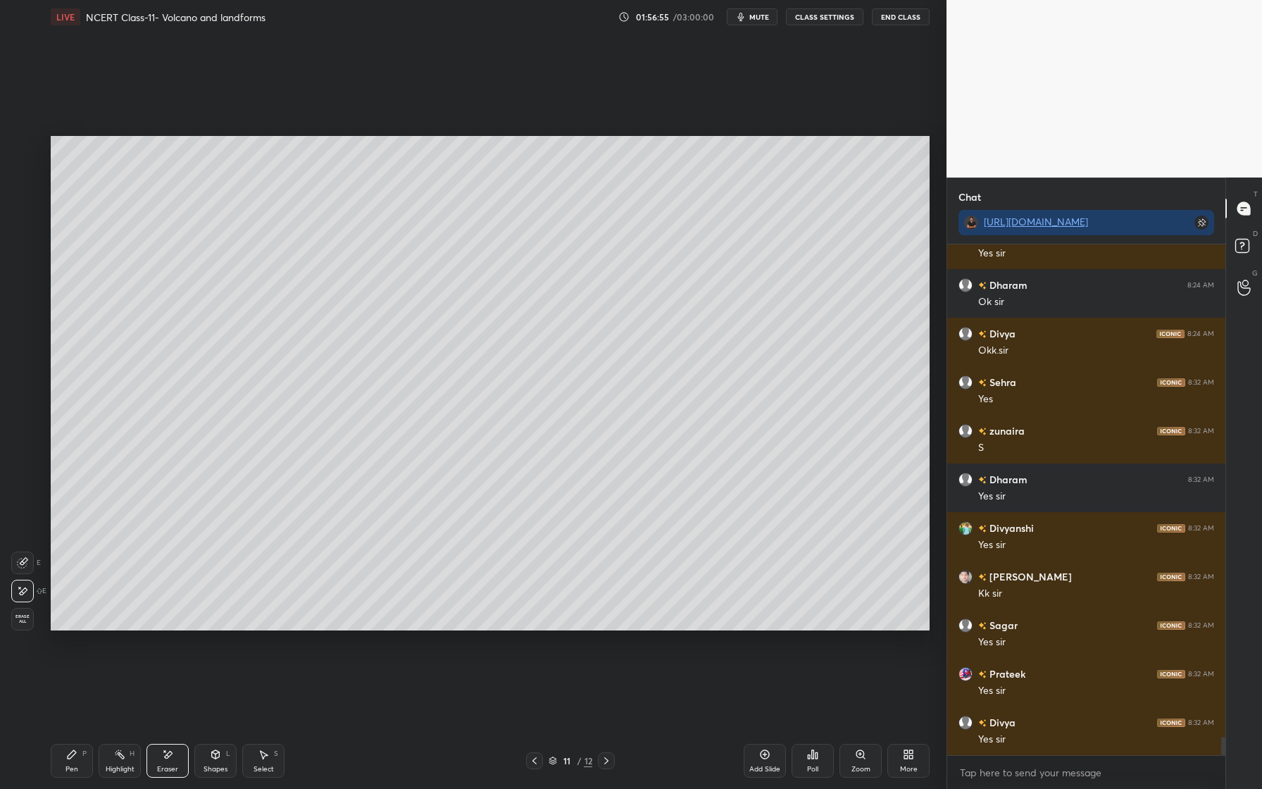
click at [73, 760] on div "Pen P" at bounding box center [72, 761] width 42 height 34
click at [23, 180] on div at bounding box center [23, 175] width 11 height 11
click at [24, 263] on div at bounding box center [22, 259] width 11 height 11
click at [17, 292] on div at bounding box center [22, 288] width 23 height 23
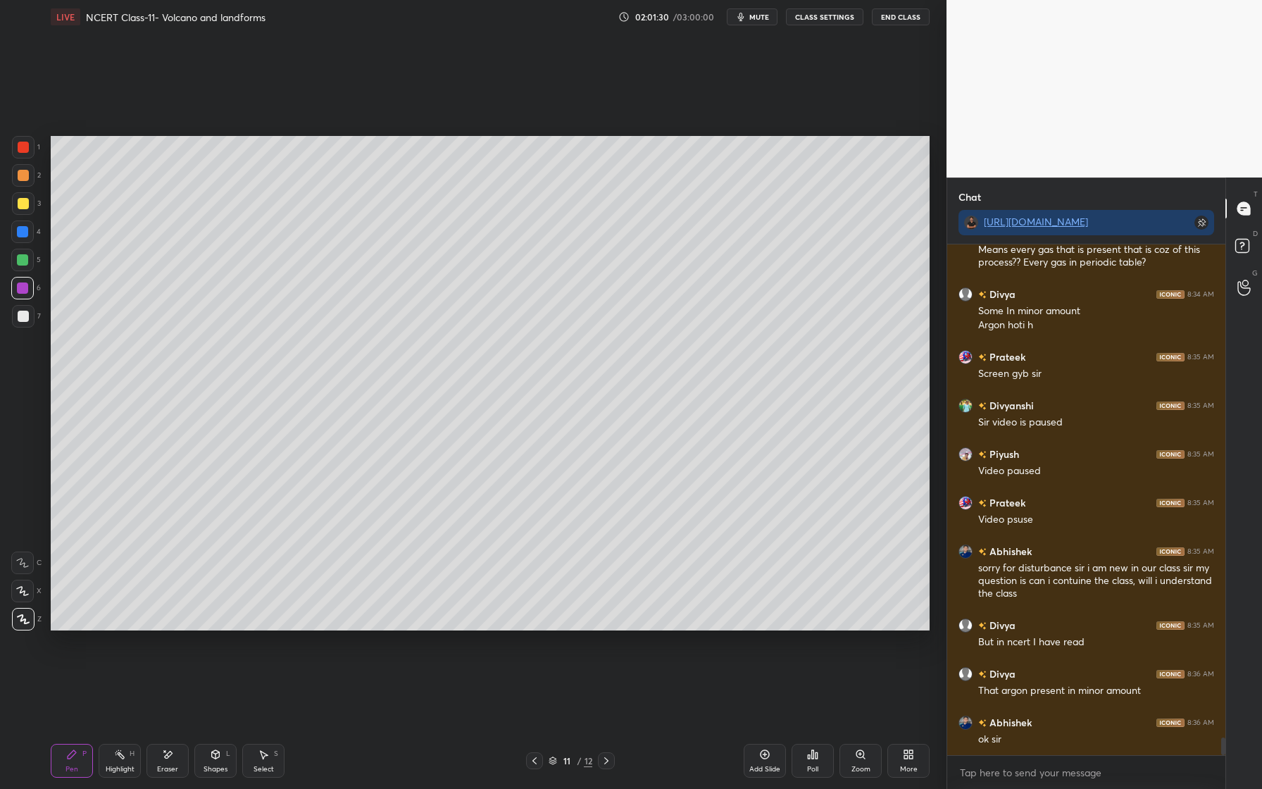
scroll to position [14358, 0]
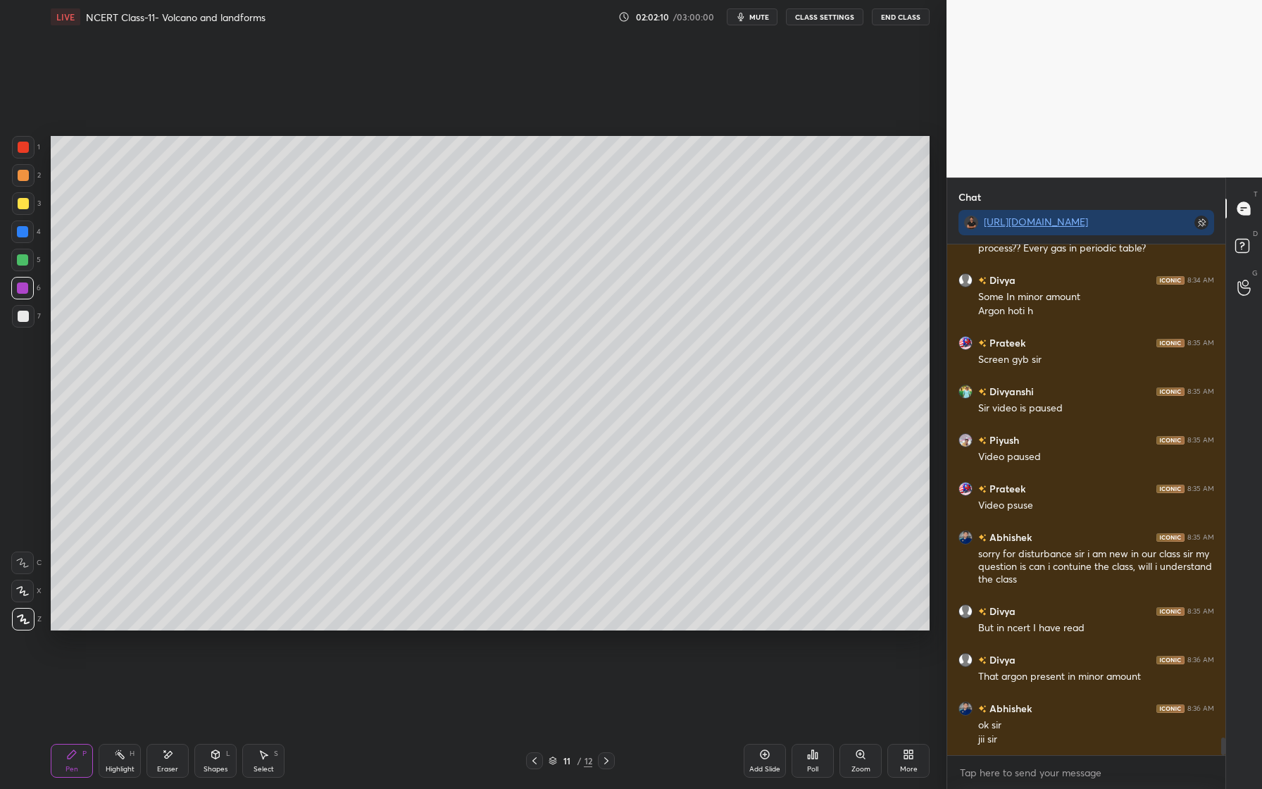
click at [25, 262] on div at bounding box center [22, 259] width 11 height 11
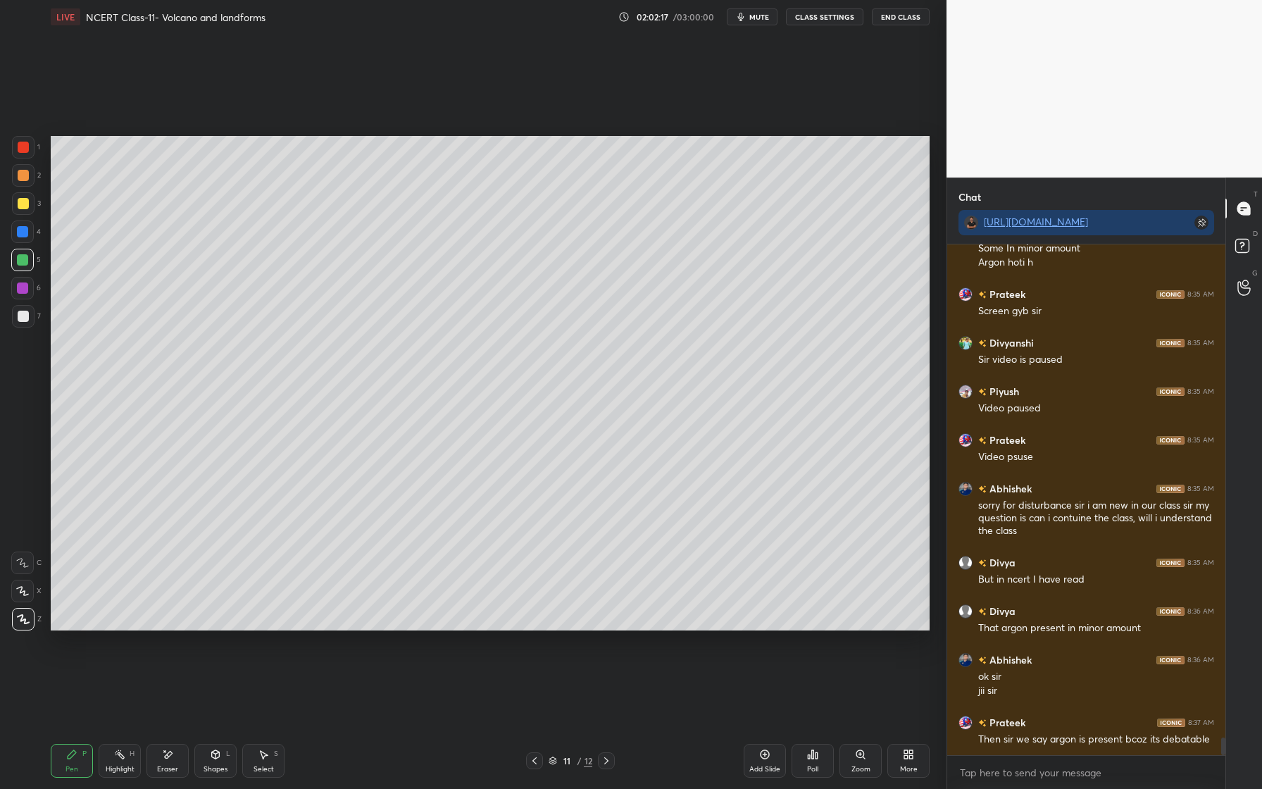
scroll to position [14456, 0]
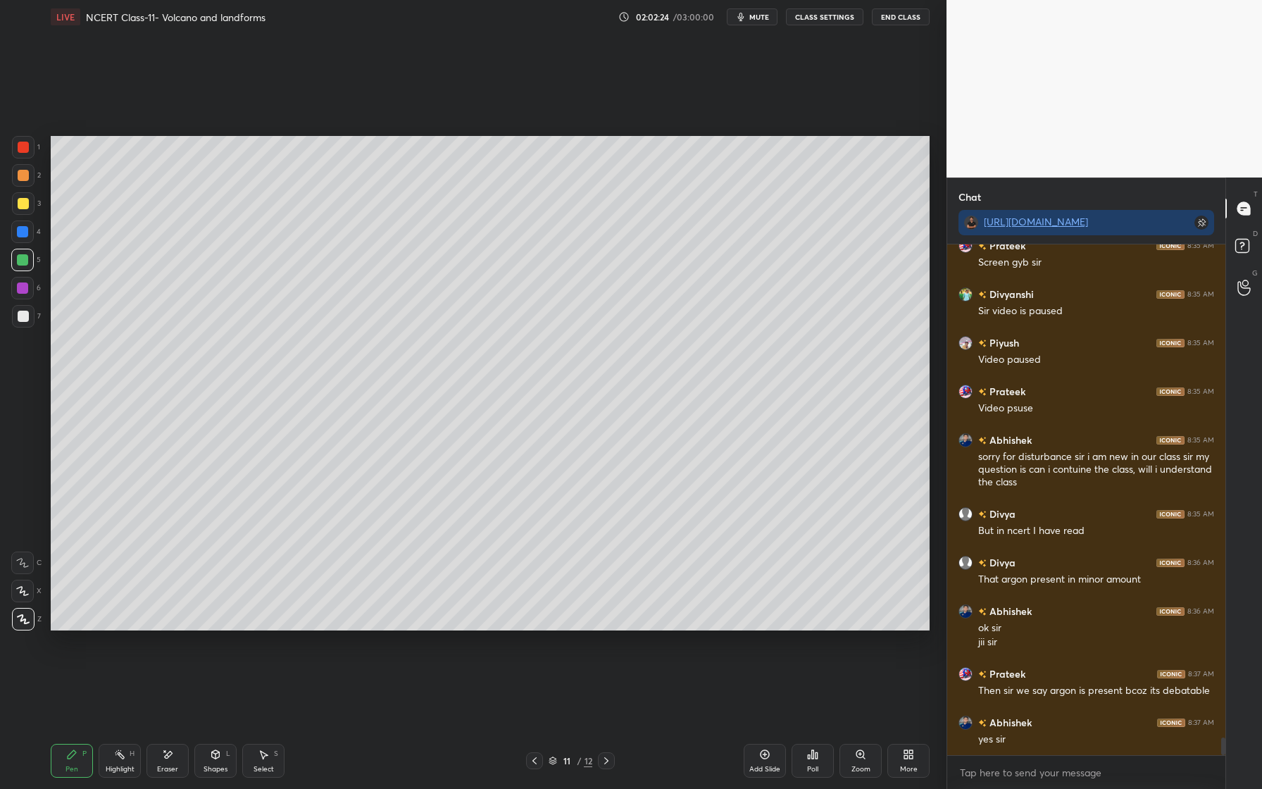
click at [168, 768] on div "Eraser" at bounding box center [167, 769] width 21 height 7
drag, startPoint x: 68, startPoint y: 764, endPoint x: 93, endPoint y: 700, distance: 68.9
click at [65, 765] on div "Pen P" at bounding box center [72, 761] width 42 height 34
drag, startPoint x: 152, startPoint y: 758, endPoint x: 161, endPoint y: 725, distance: 34.3
click at [150, 751] on div "Eraser" at bounding box center [167, 761] width 42 height 34
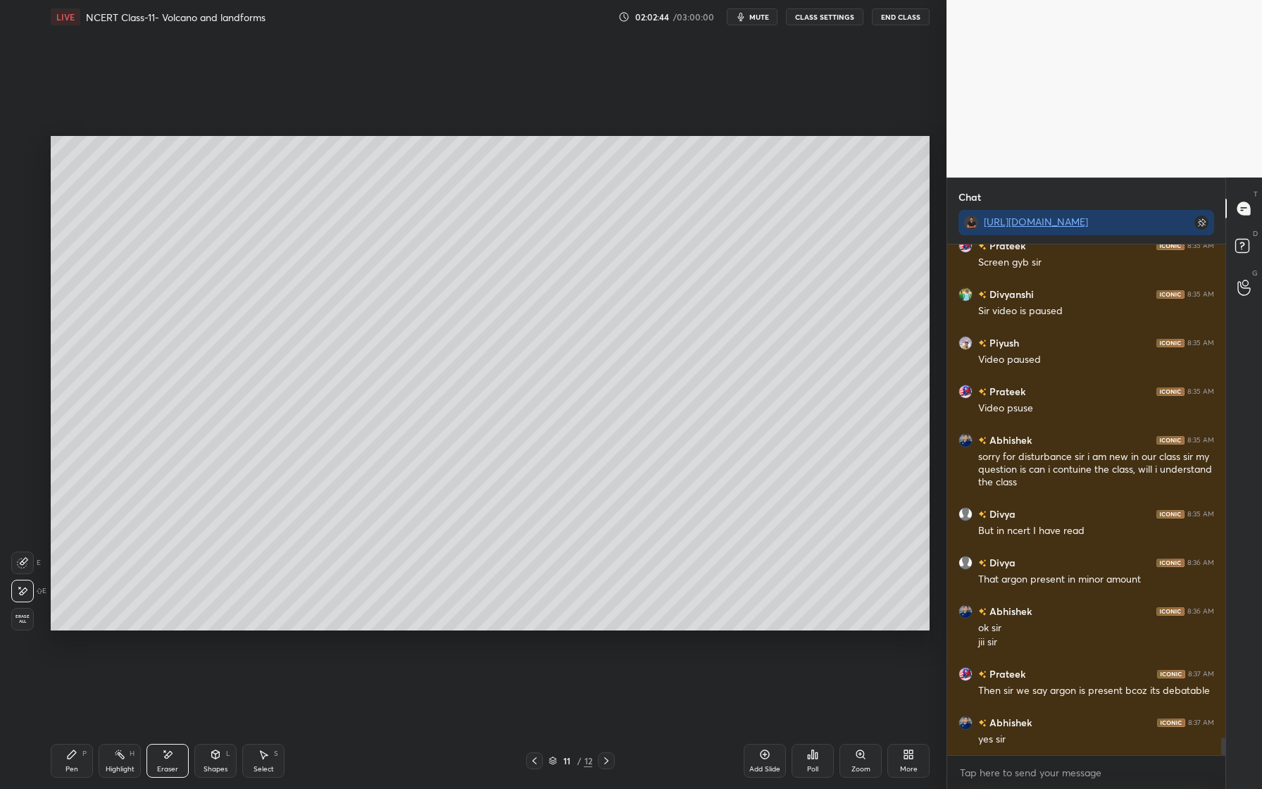
click at [72, 760] on div "Pen P" at bounding box center [72, 761] width 42 height 34
click at [23, 286] on div at bounding box center [22, 287] width 11 height 11
drag, startPoint x: 32, startPoint y: 597, endPoint x: 19, endPoint y: 597, distance: 12.7
click at [32, 597] on div at bounding box center [22, 591] width 23 height 23
click at [20, 293] on div at bounding box center [22, 287] width 11 height 11
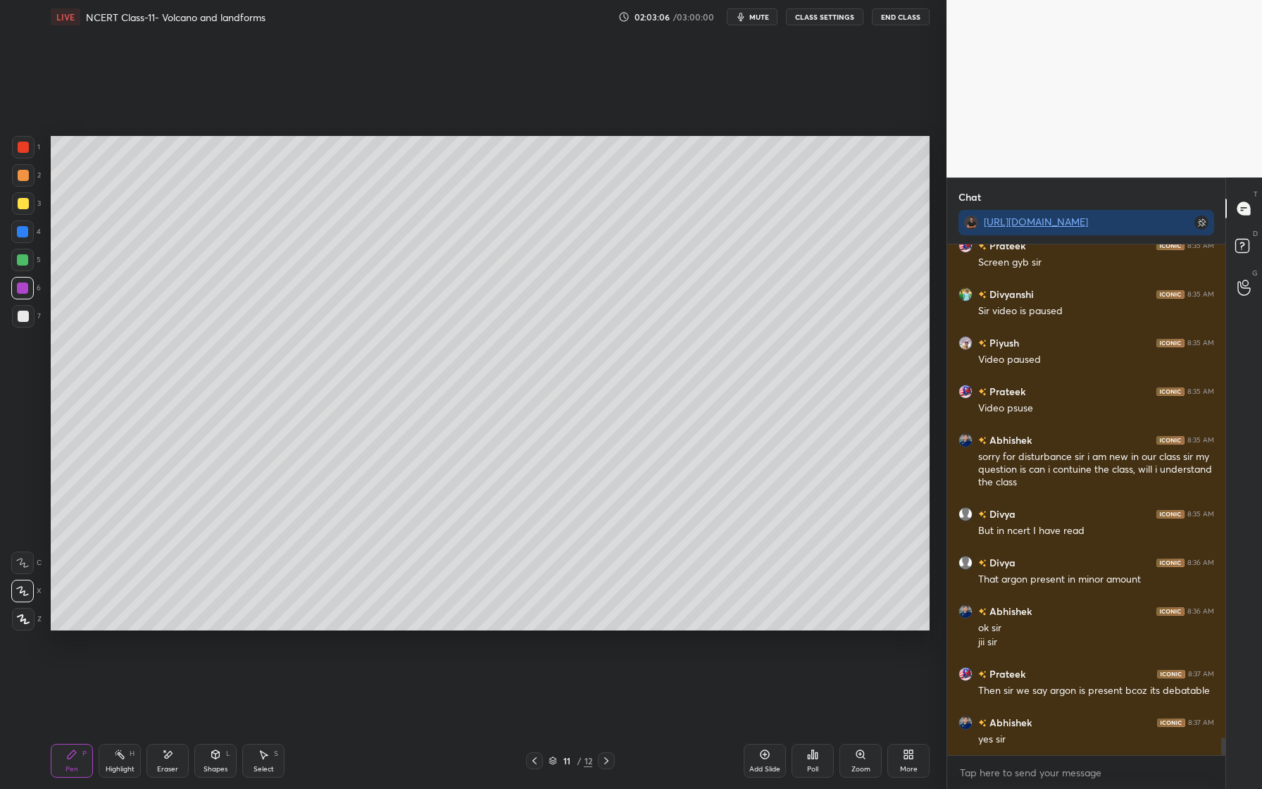
click at [2, 311] on div "1 2 3 4 5 6 7 C X Z E E Erase all H H" at bounding box center [22, 383] width 45 height 494
click at [18, 320] on div at bounding box center [23, 316] width 11 height 11
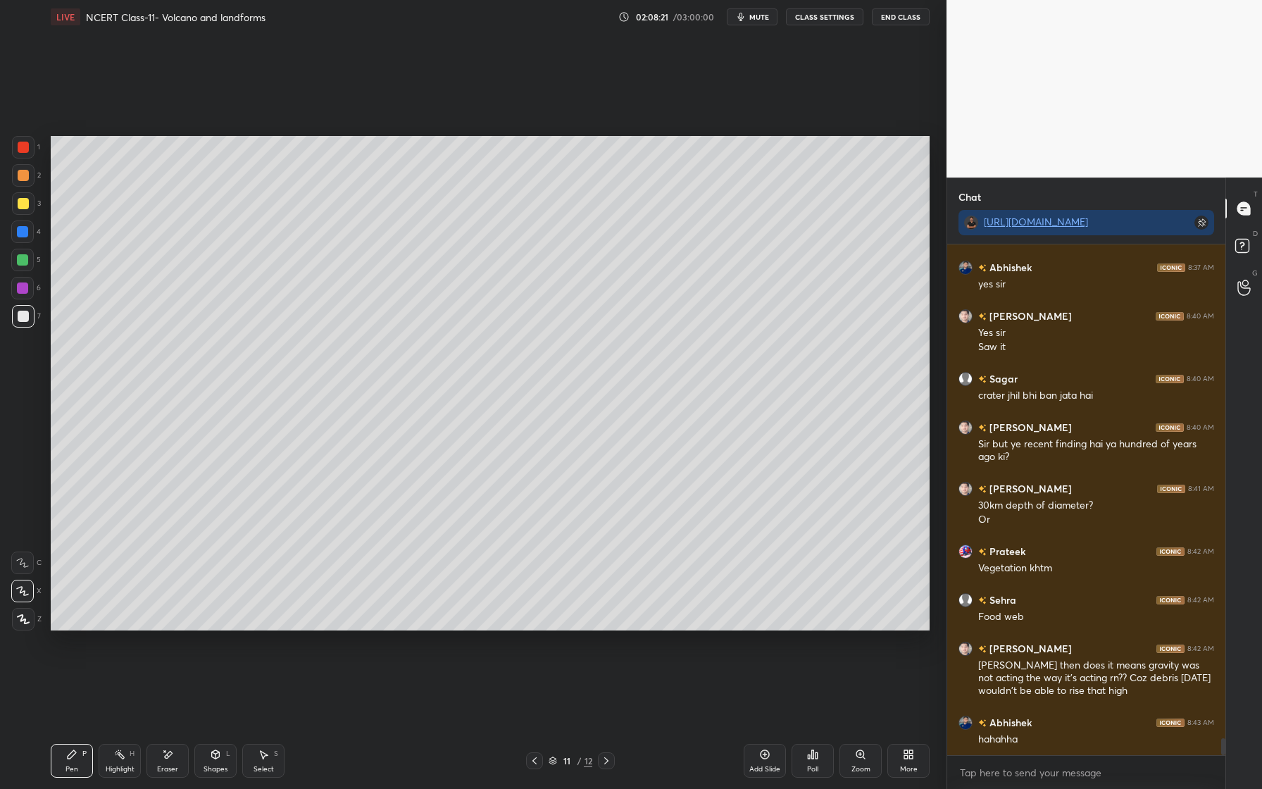
scroll to position [14959, 0]
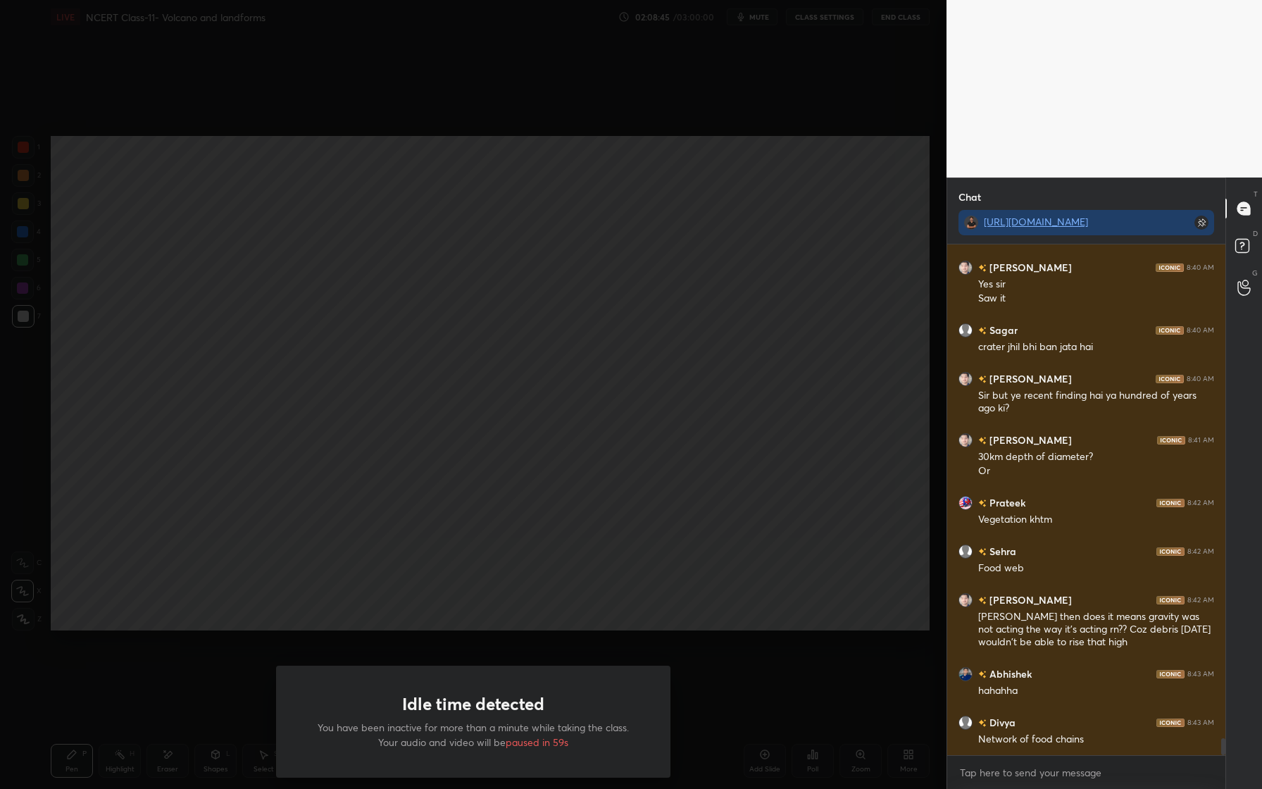
click at [16, 211] on div "Idle time detected You have been inactive for more than a minute while taking t…" at bounding box center [473, 394] width 947 height 789
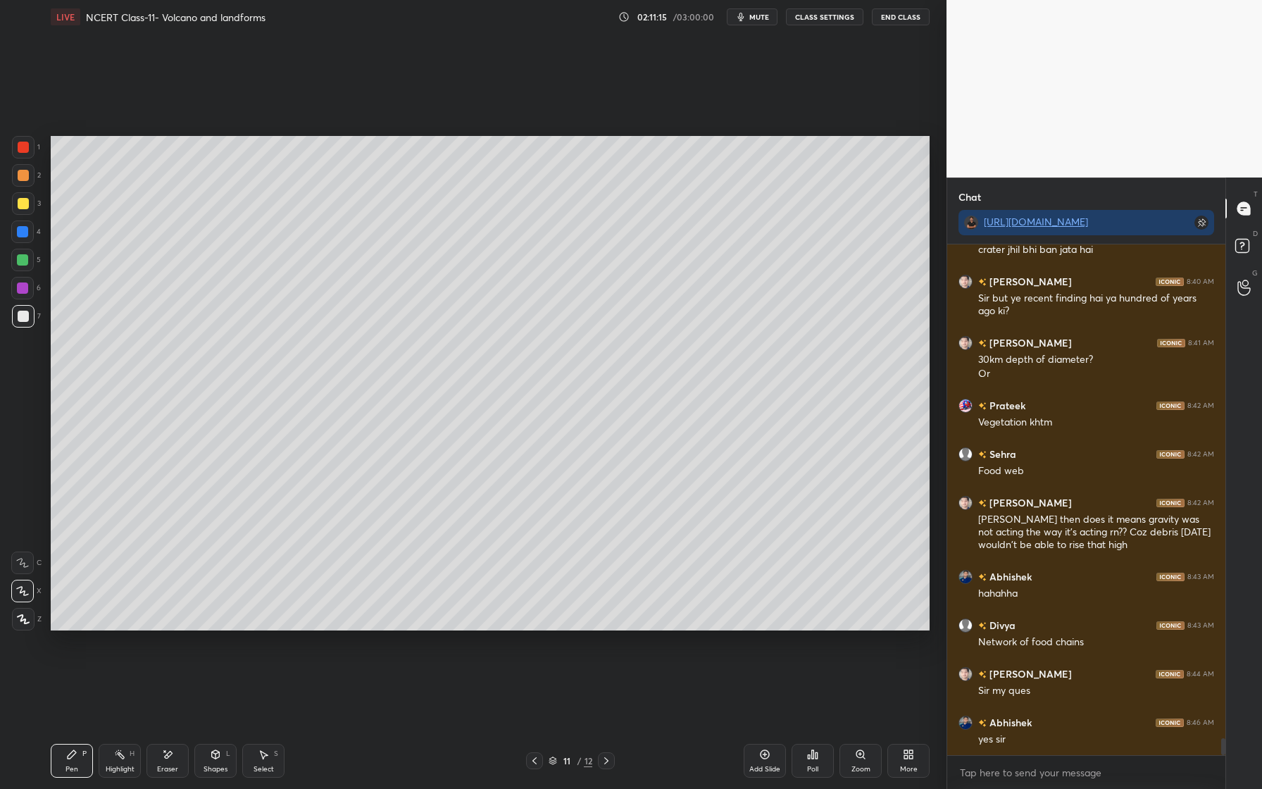
scroll to position [15105, 0]
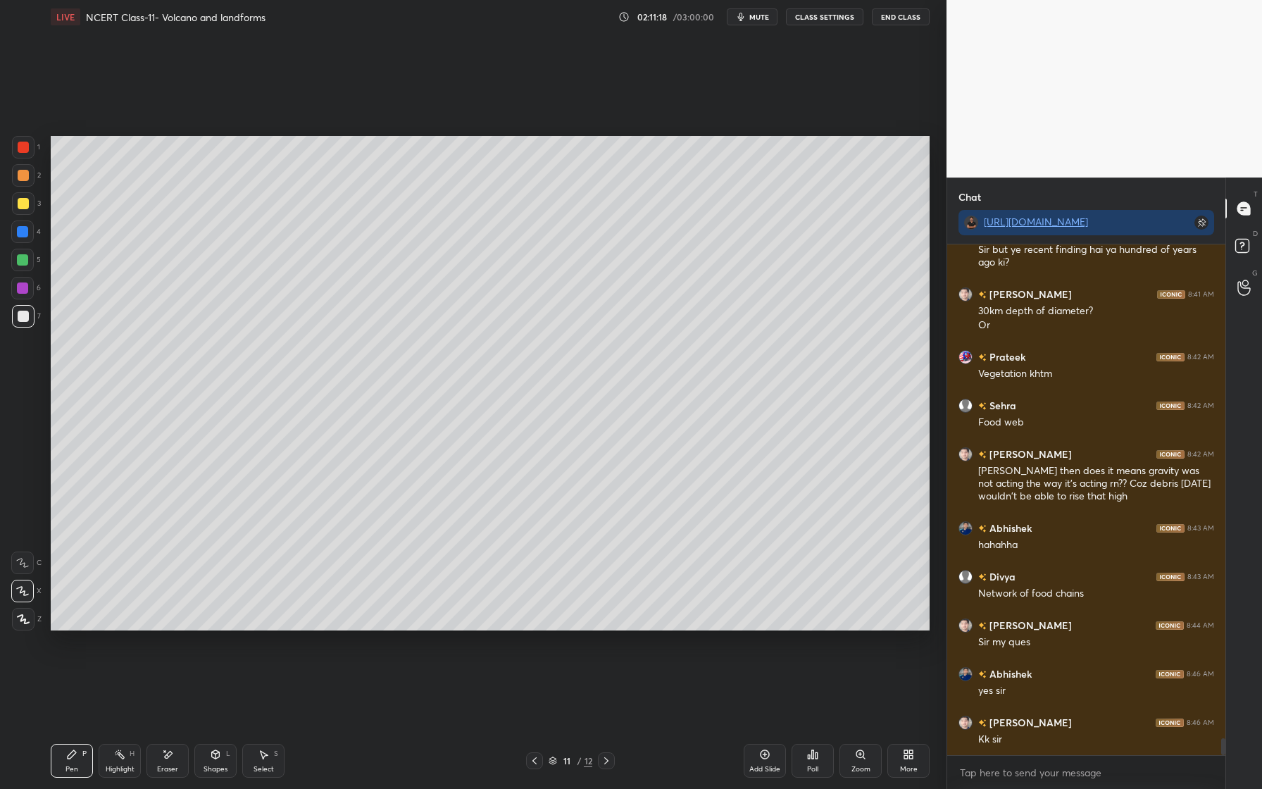
click at [23, 230] on div at bounding box center [22, 231] width 11 height 11
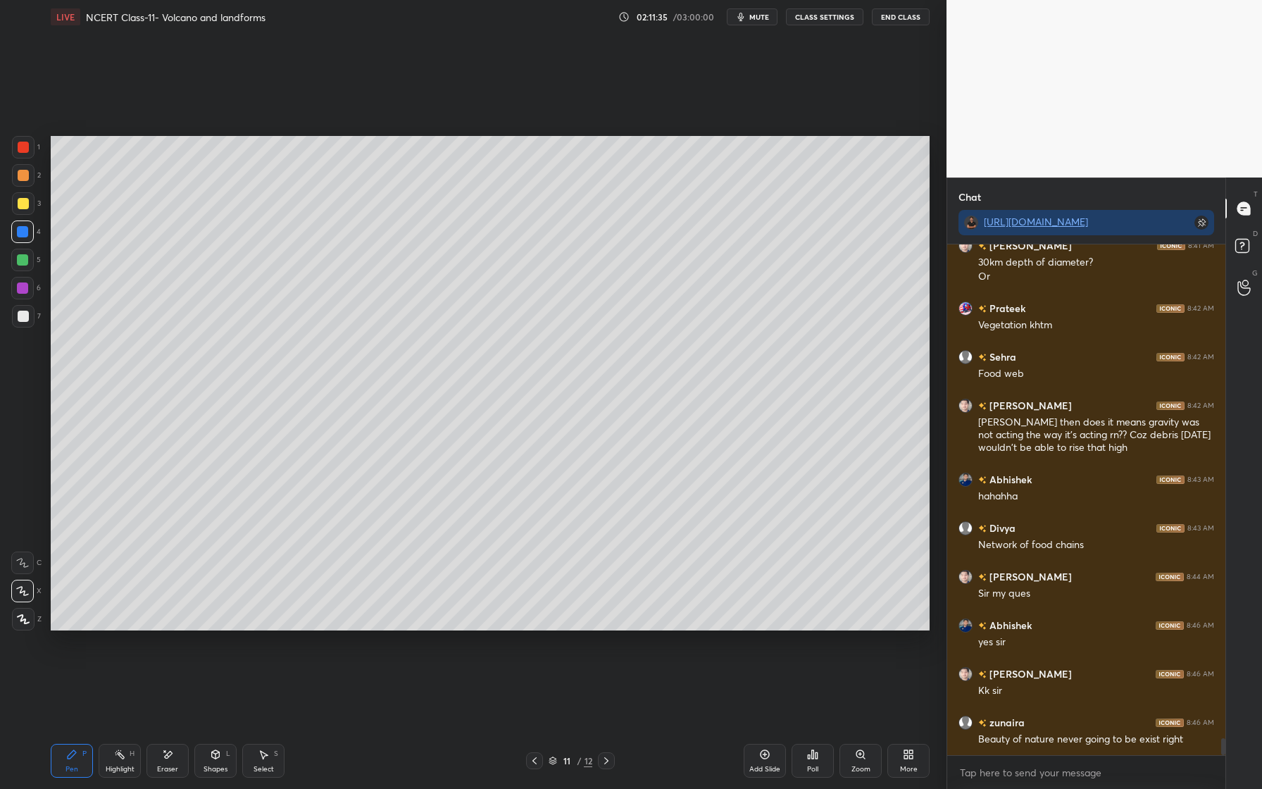
drag, startPoint x: 24, startPoint y: 323, endPoint x: 18, endPoint y: 340, distance: 18.7
click at [24, 324] on div at bounding box center [23, 316] width 23 height 23
click at [20, 622] on icon at bounding box center [23, 619] width 13 height 10
click at [915, 631] on div "Setting up your live class Poll for secs No correct answer Start poll" at bounding box center [490, 383] width 890 height 699
drag, startPoint x: 30, startPoint y: 229, endPoint x: 23, endPoint y: 240, distance: 13.3
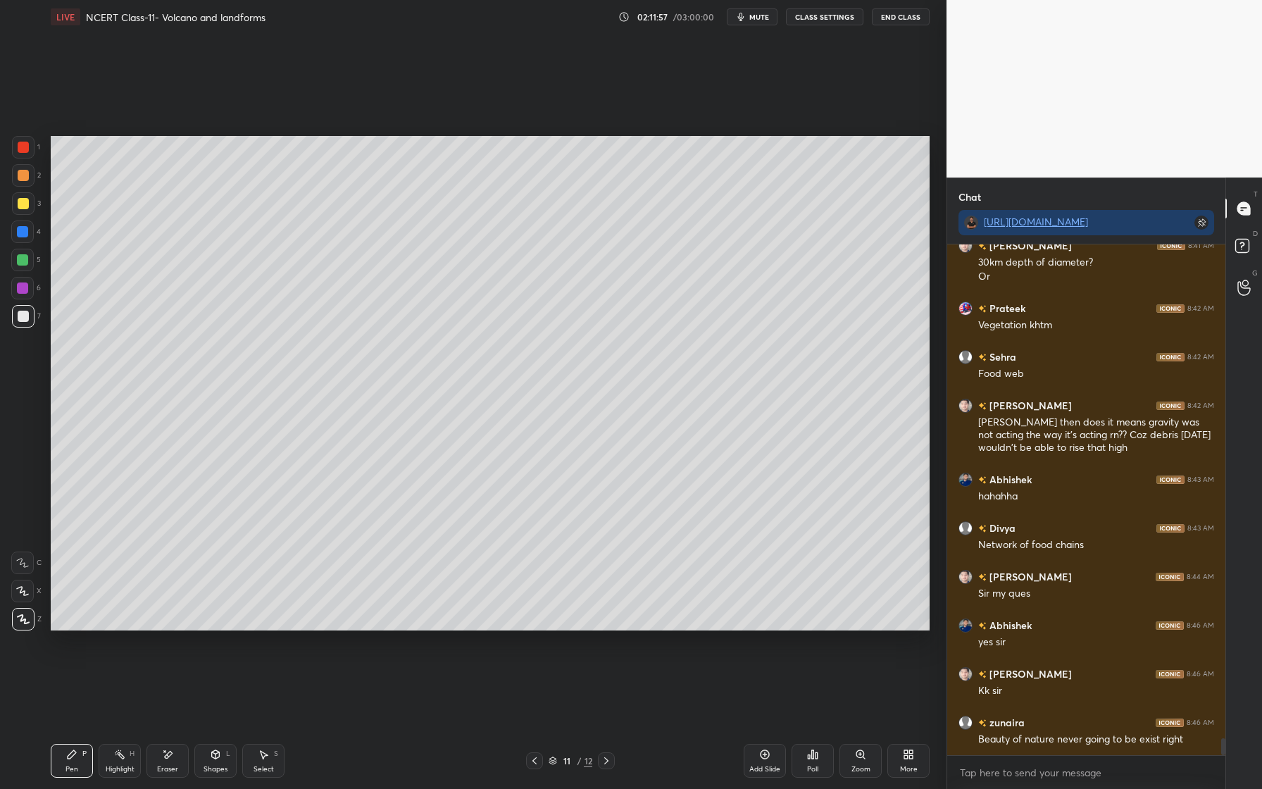
click at [30, 229] on div at bounding box center [22, 231] width 23 height 23
click at [18, 594] on icon at bounding box center [22, 591] width 13 height 10
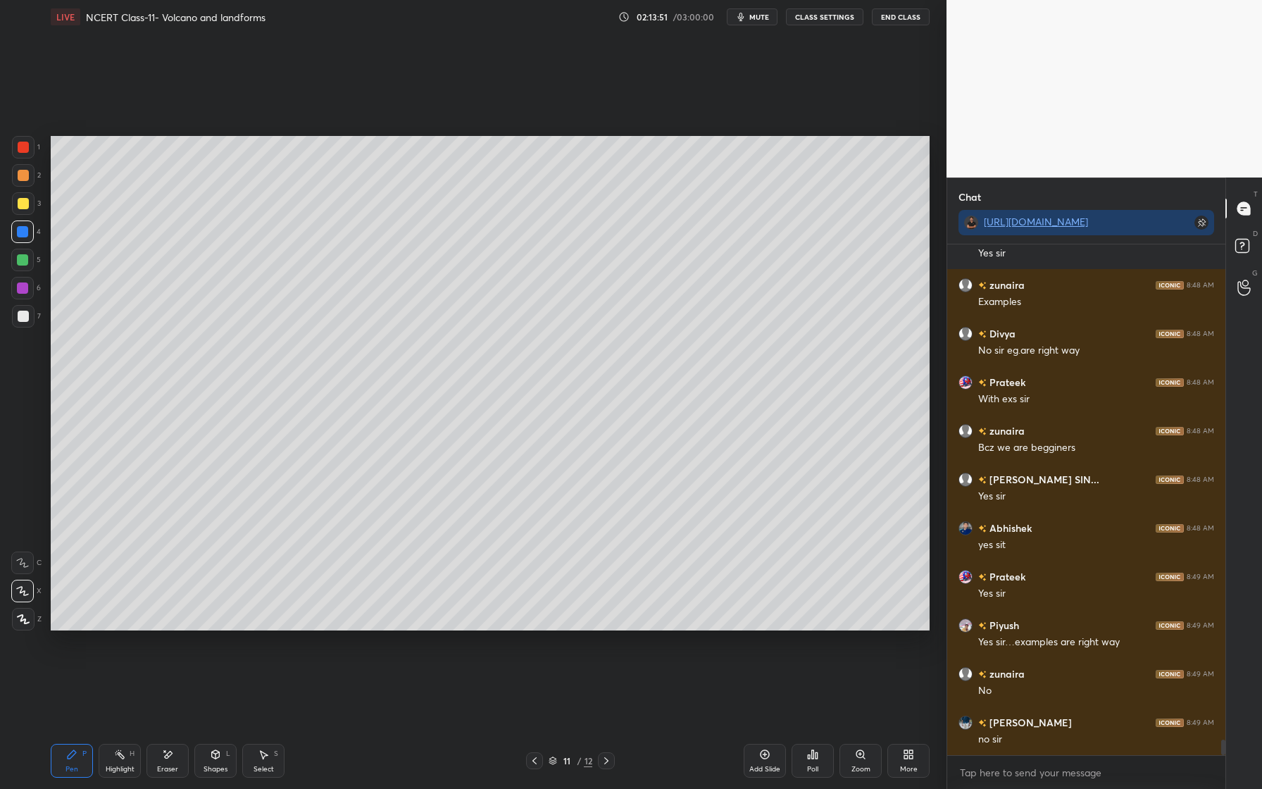
scroll to position [16042, 0]
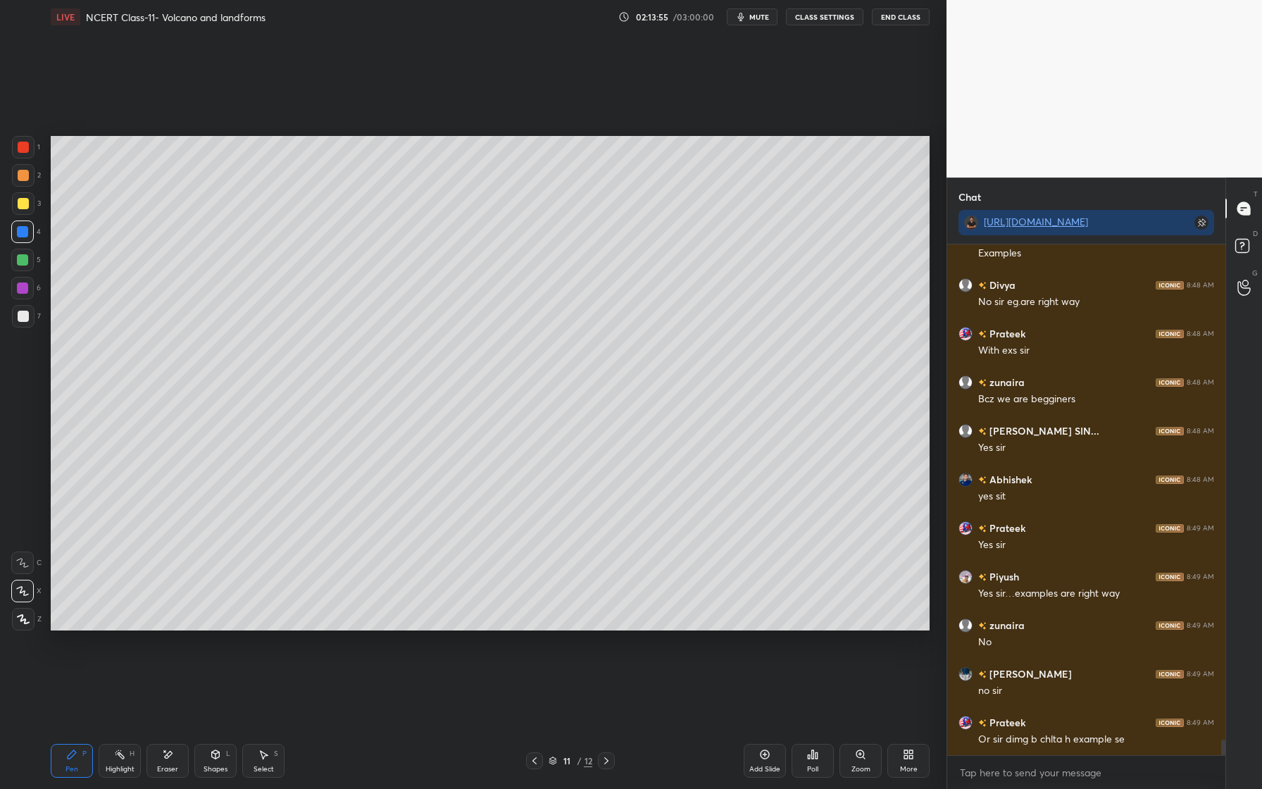
click at [28, 256] on div at bounding box center [22, 260] width 23 height 23
click at [22, 284] on div at bounding box center [22, 287] width 11 height 11
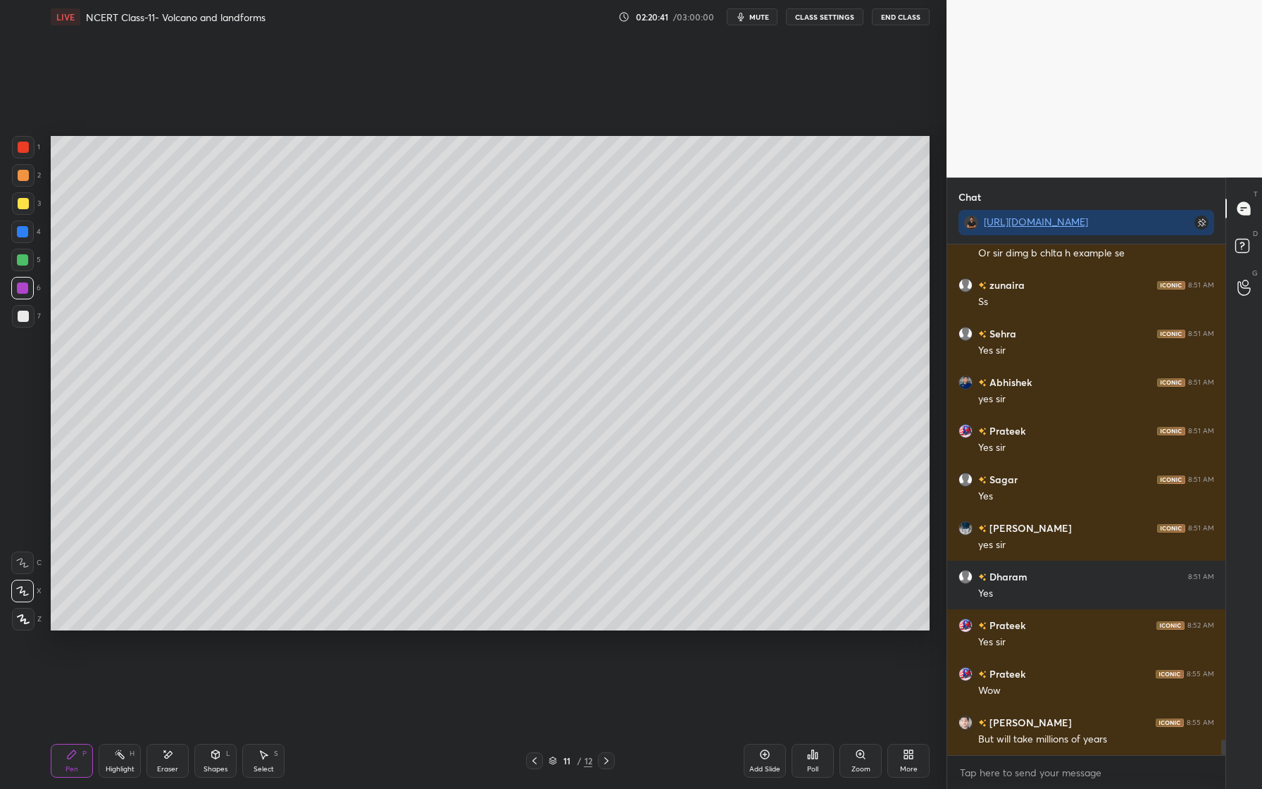
scroll to position [16577, 0]
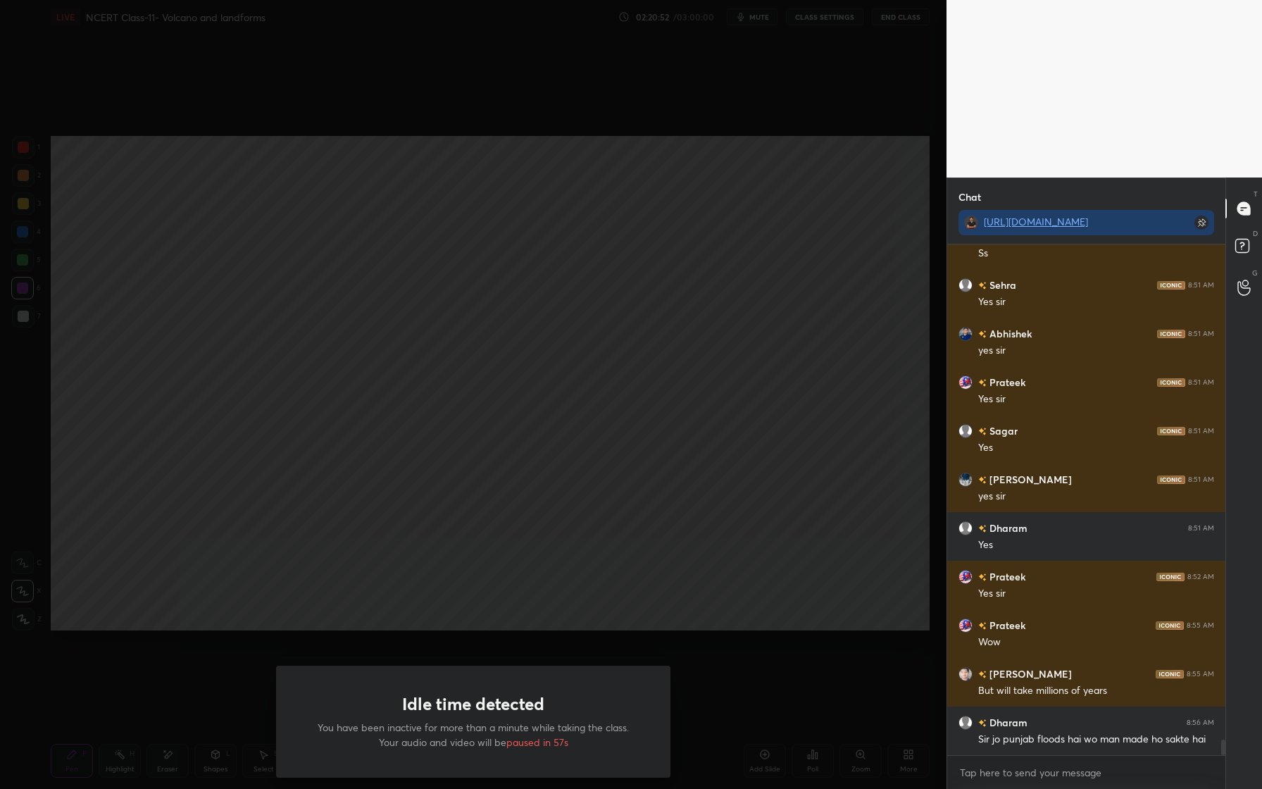
click at [854, 571] on div "Idle time detected You have been inactive for more than a minute while taking t…" at bounding box center [473, 394] width 947 height 789
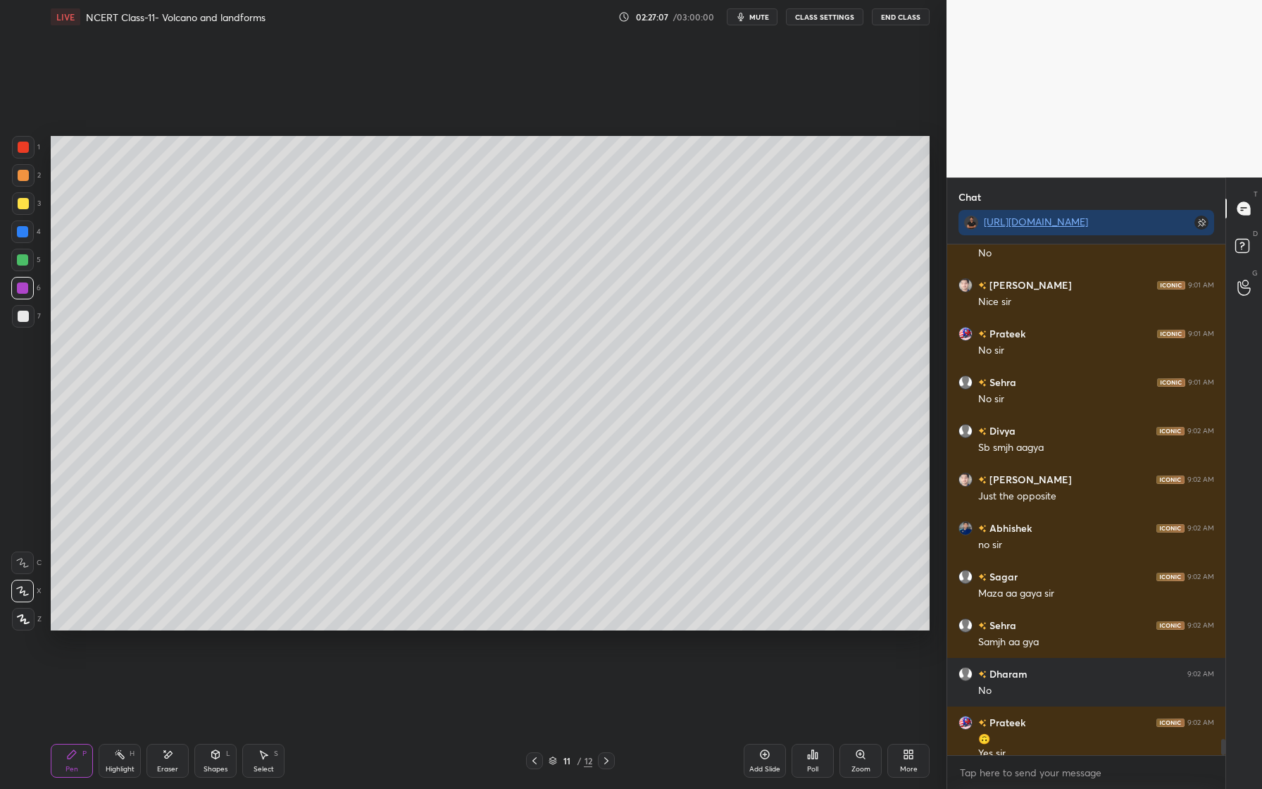
scroll to position [15928, 0]
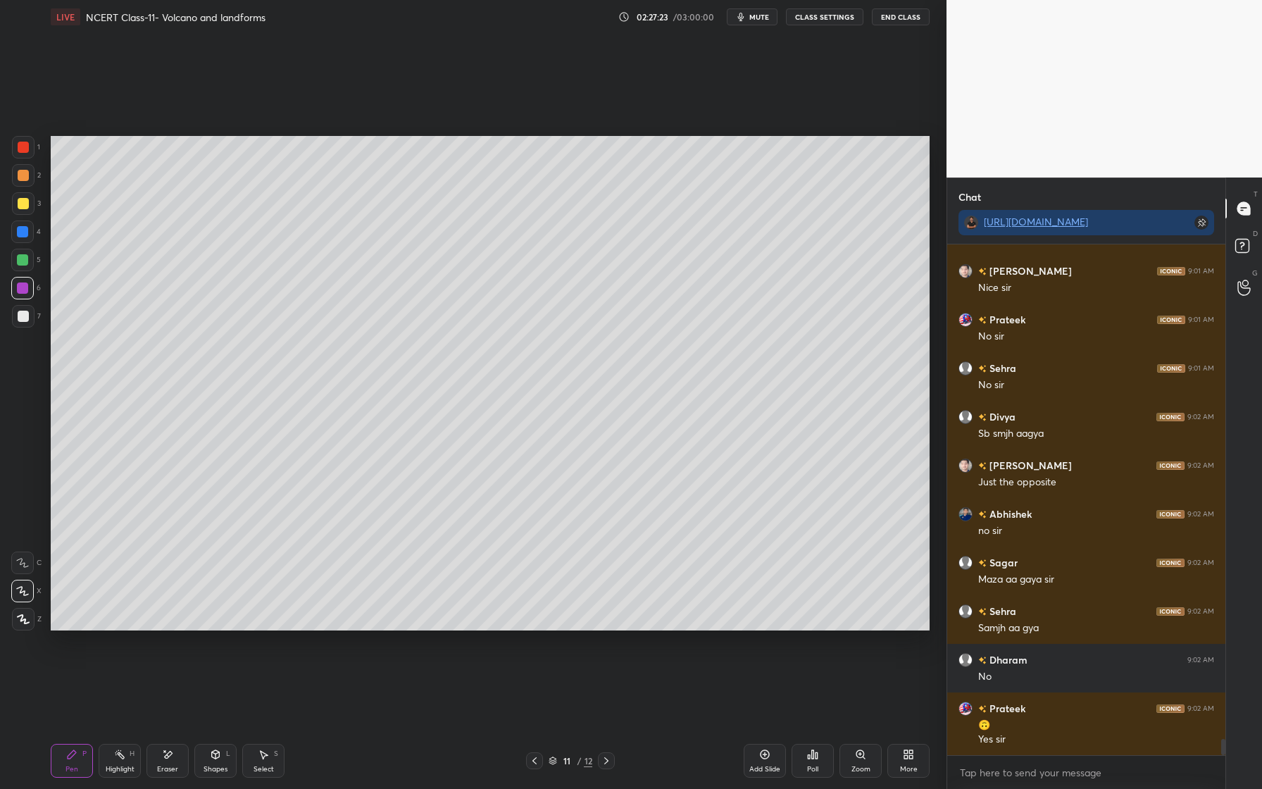
click at [27, 235] on div at bounding box center [22, 231] width 11 height 11
click at [20, 180] on div at bounding box center [23, 175] width 11 height 11
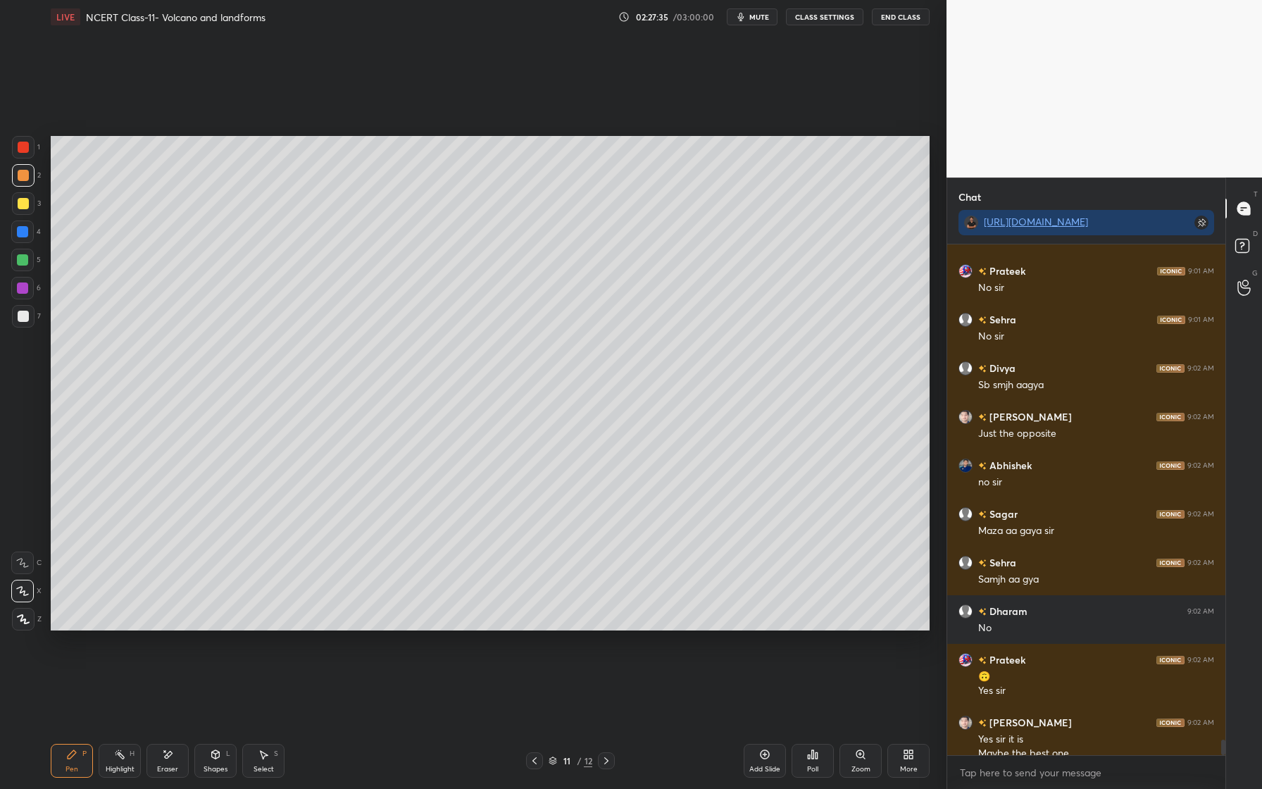
scroll to position [15990, 0]
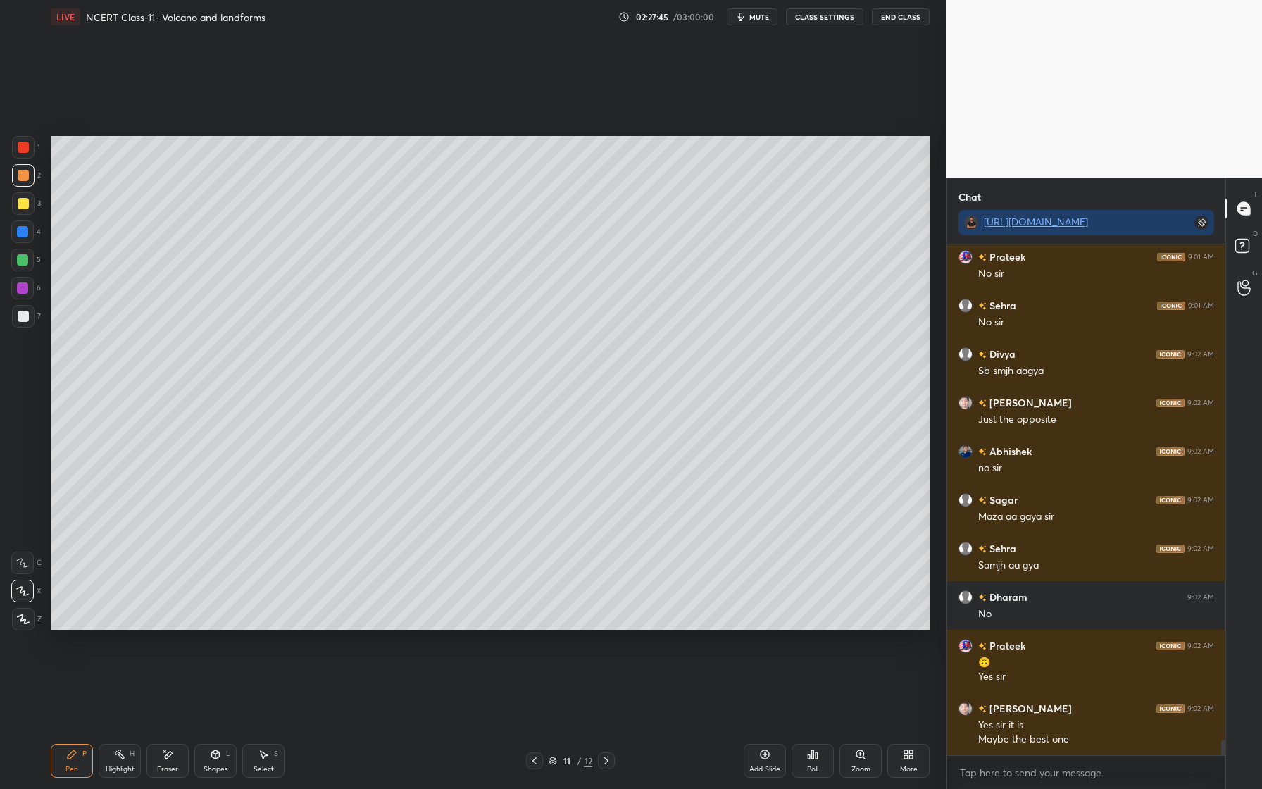
click at [19, 327] on div "7" at bounding box center [26, 319] width 29 height 28
click at [22, 620] on icon at bounding box center [23, 619] width 13 height 10
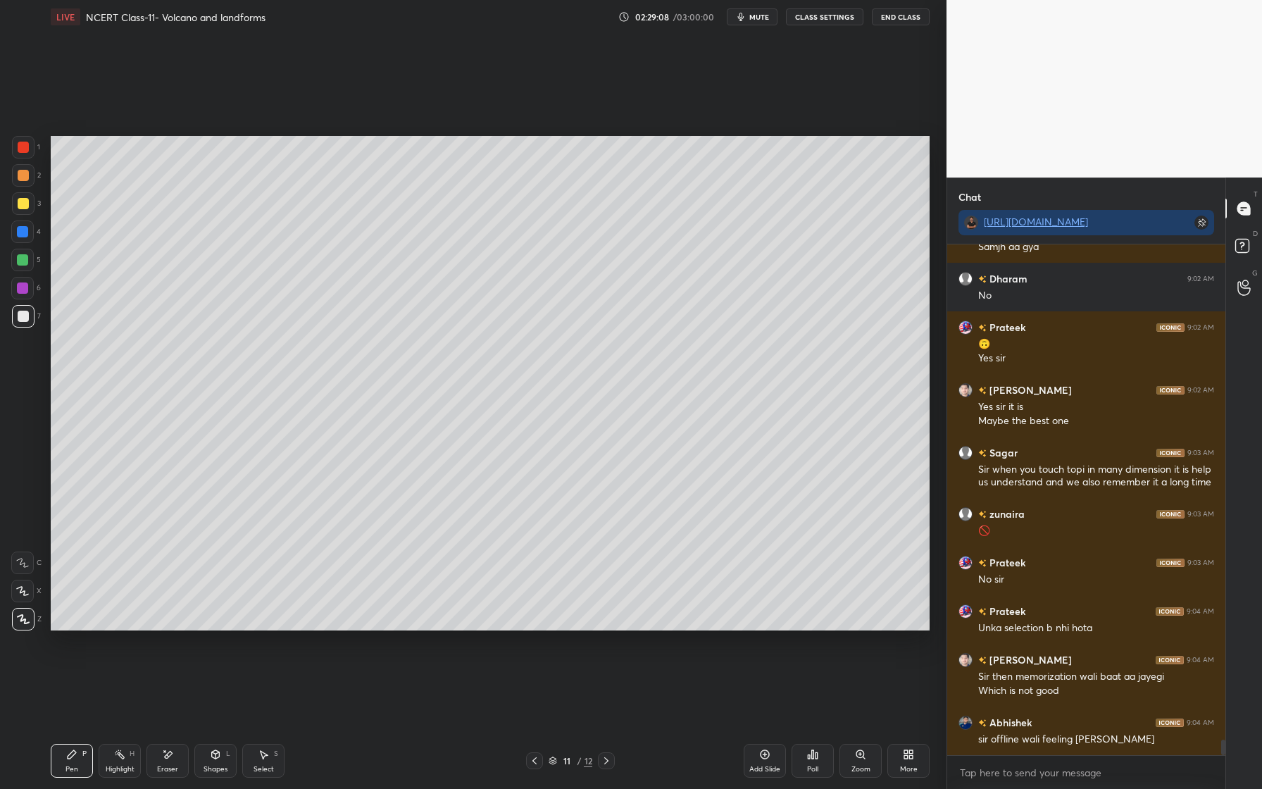
scroll to position [16357, 0]
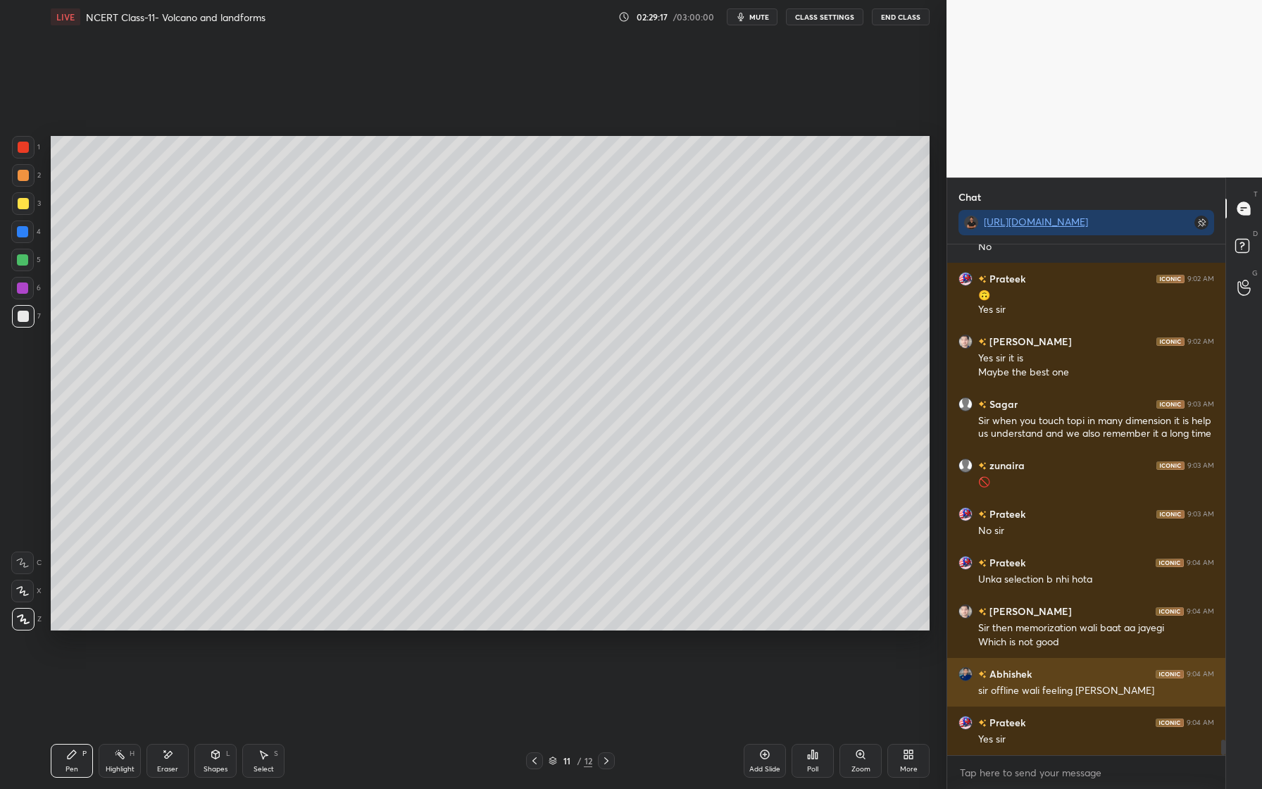
click at [967, 675] on img "grid" at bounding box center [965, 674] width 14 height 14
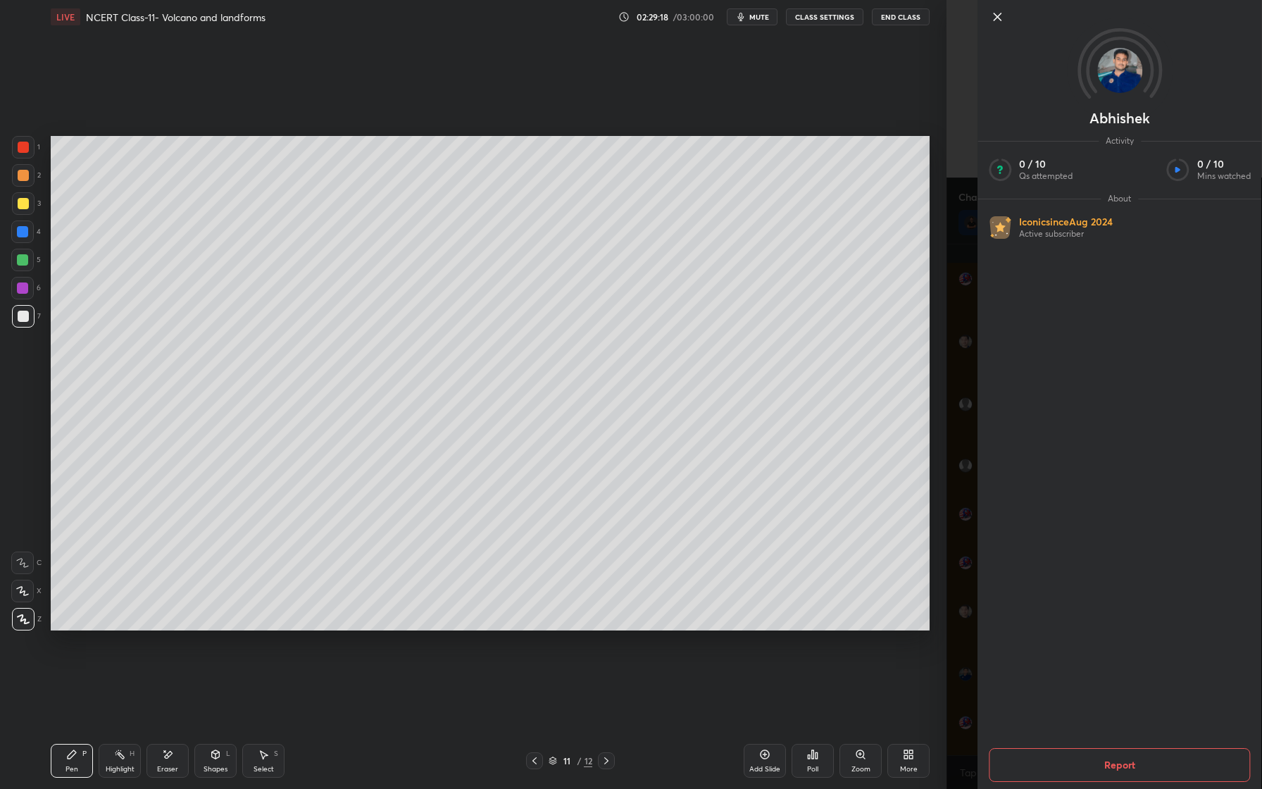
scroll to position [16406, 0]
click at [996, 15] on icon at bounding box center [997, 16] width 7 height 7
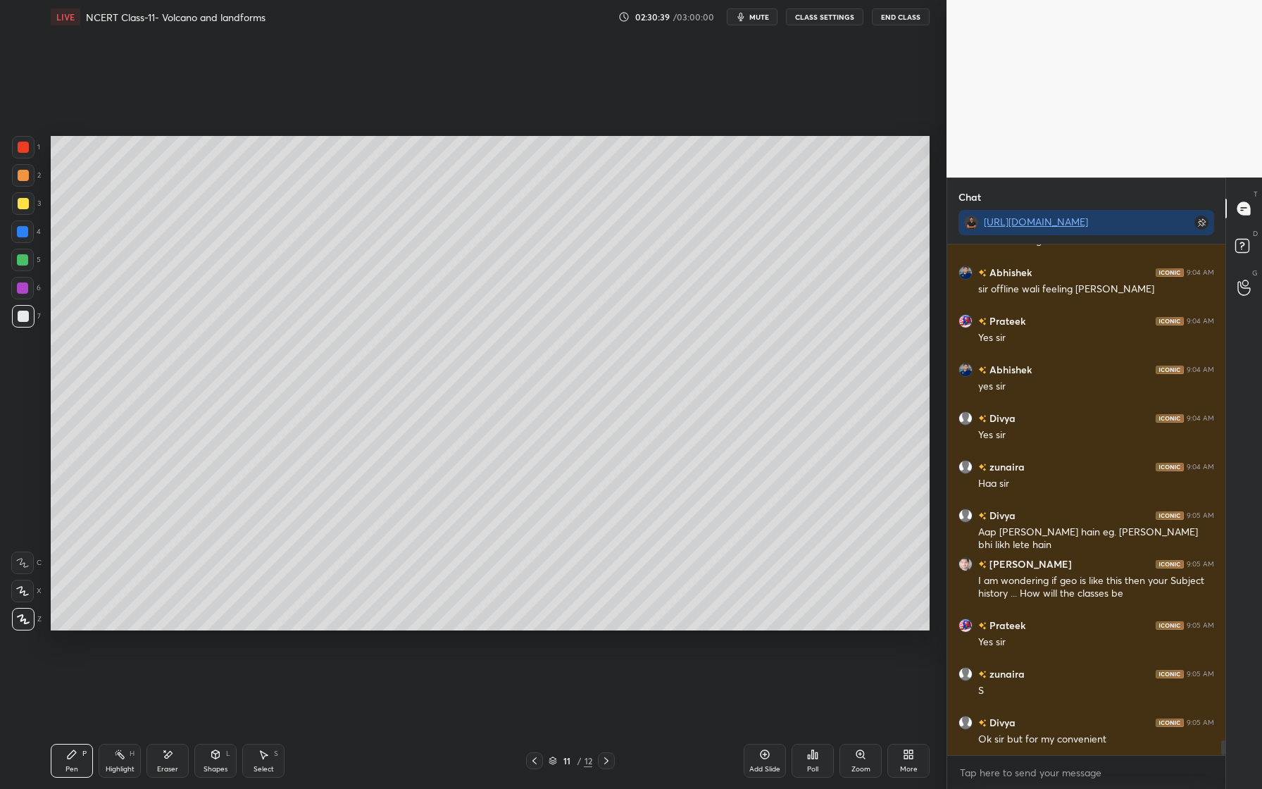
scroll to position [16807, 0]
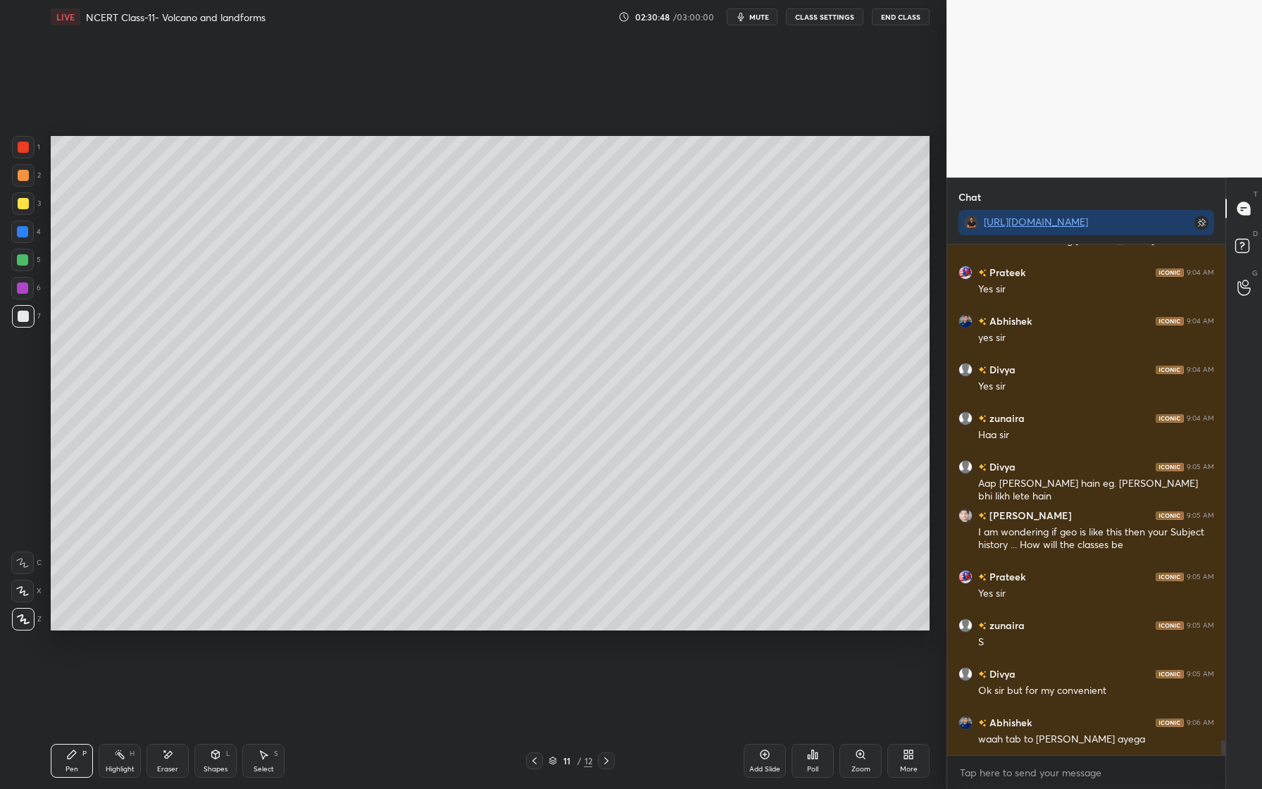
click at [28, 210] on div at bounding box center [23, 203] width 23 height 23
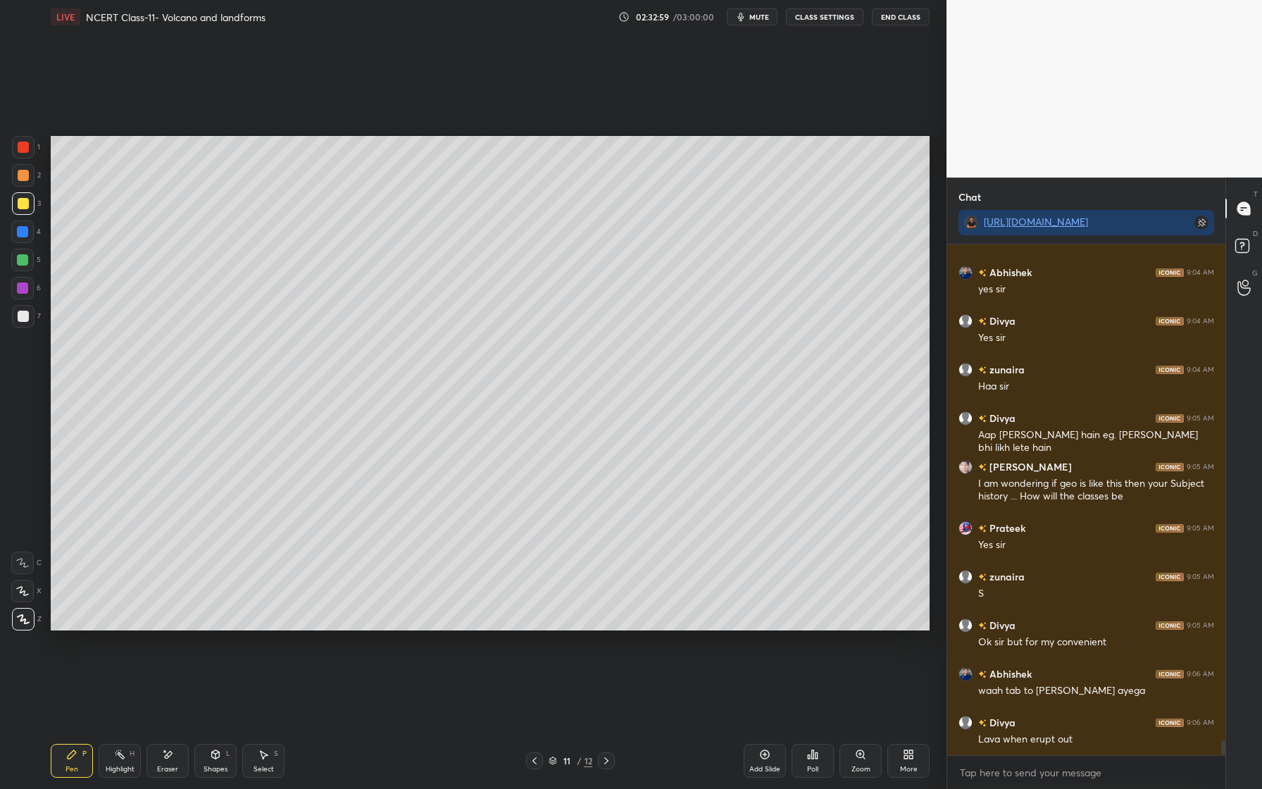
click at [20, 235] on div at bounding box center [22, 231] width 11 height 11
drag, startPoint x: 25, startPoint y: 260, endPoint x: 14, endPoint y: 259, distance: 11.3
click at [23, 259] on div at bounding box center [22, 259] width 11 height 11
click at [23, 207] on div at bounding box center [23, 203] width 11 height 11
click at [23, 174] on div at bounding box center [23, 175] width 11 height 11
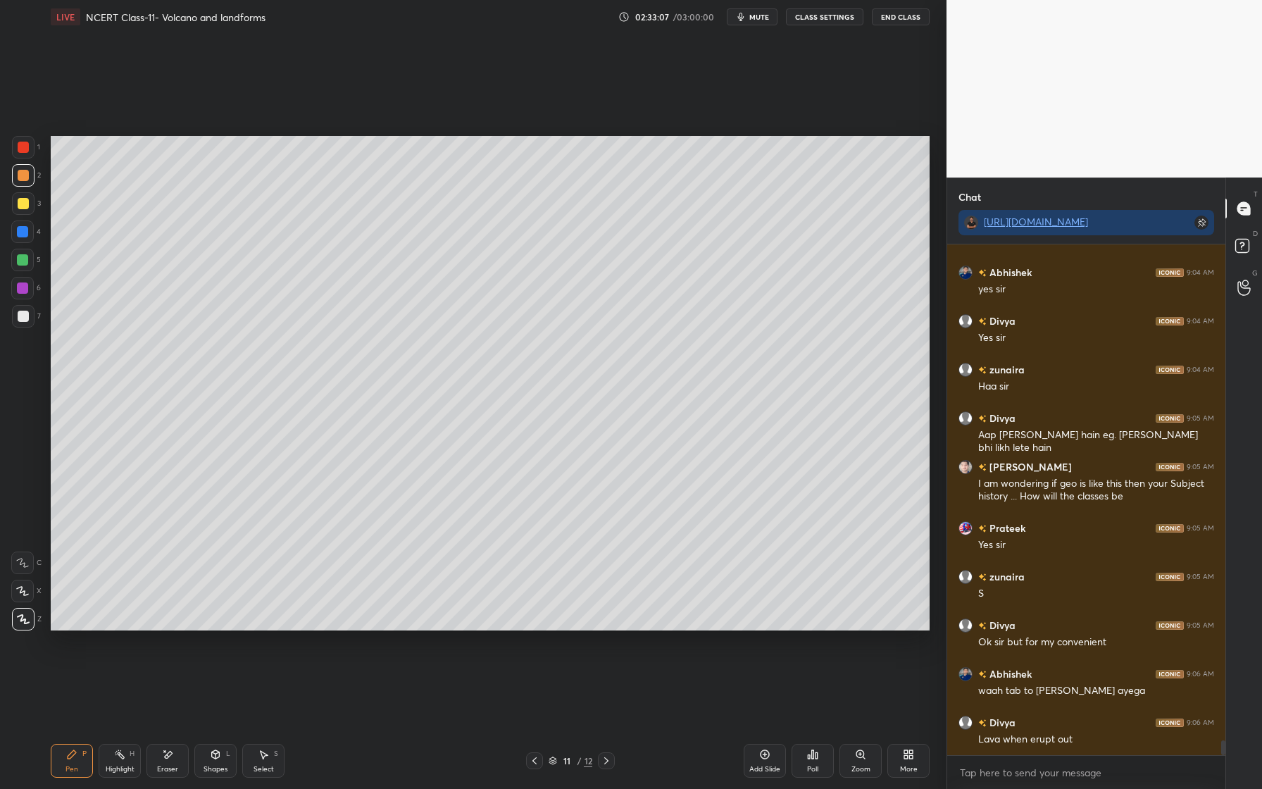
drag, startPoint x: 23, startPoint y: 201, endPoint x: 18, endPoint y: 211, distance: 10.8
click at [20, 201] on div at bounding box center [23, 203] width 11 height 11
click at [28, 288] on div at bounding box center [22, 288] width 23 height 23
drag, startPoint x: 27, startPoint y: 262, endPoint x: 28, endPoint y: 275, distance: 12.7
click at [28, 263] on div at bounding box center [22, 260] width 23 height 23
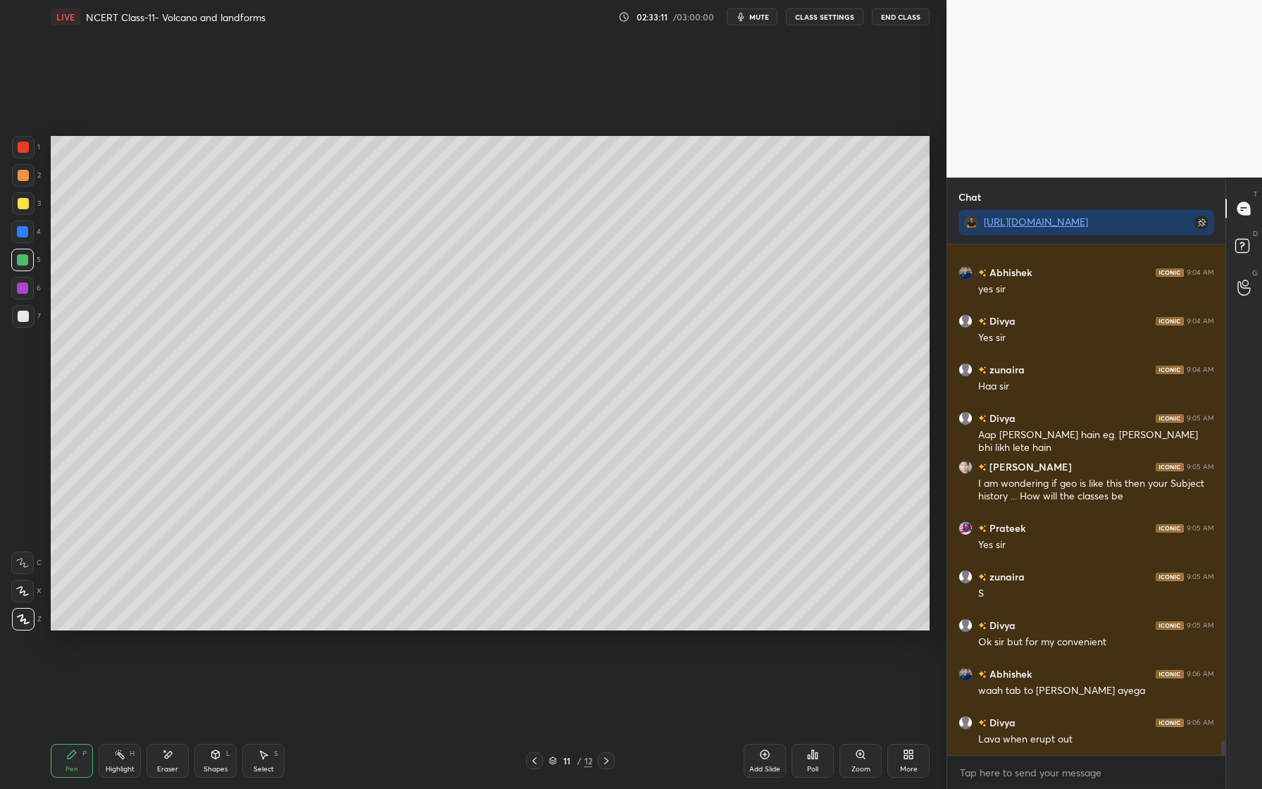
click at [29, 232] on div at bounding box center [22, 231] width 23 height 23
click at [25, 318] on div at bounding box center [23, 316] width 11 height 11
click at [29, 257] on div at bounding box center [22, 260] width 23 height 23
click at [21, 178] on div at bounding box center [23, 175] width 11 height 11
drag, startPoint x: 20, startPoint y: 148, endPoint x: 44, endPoint y: 157, distance: 26.3
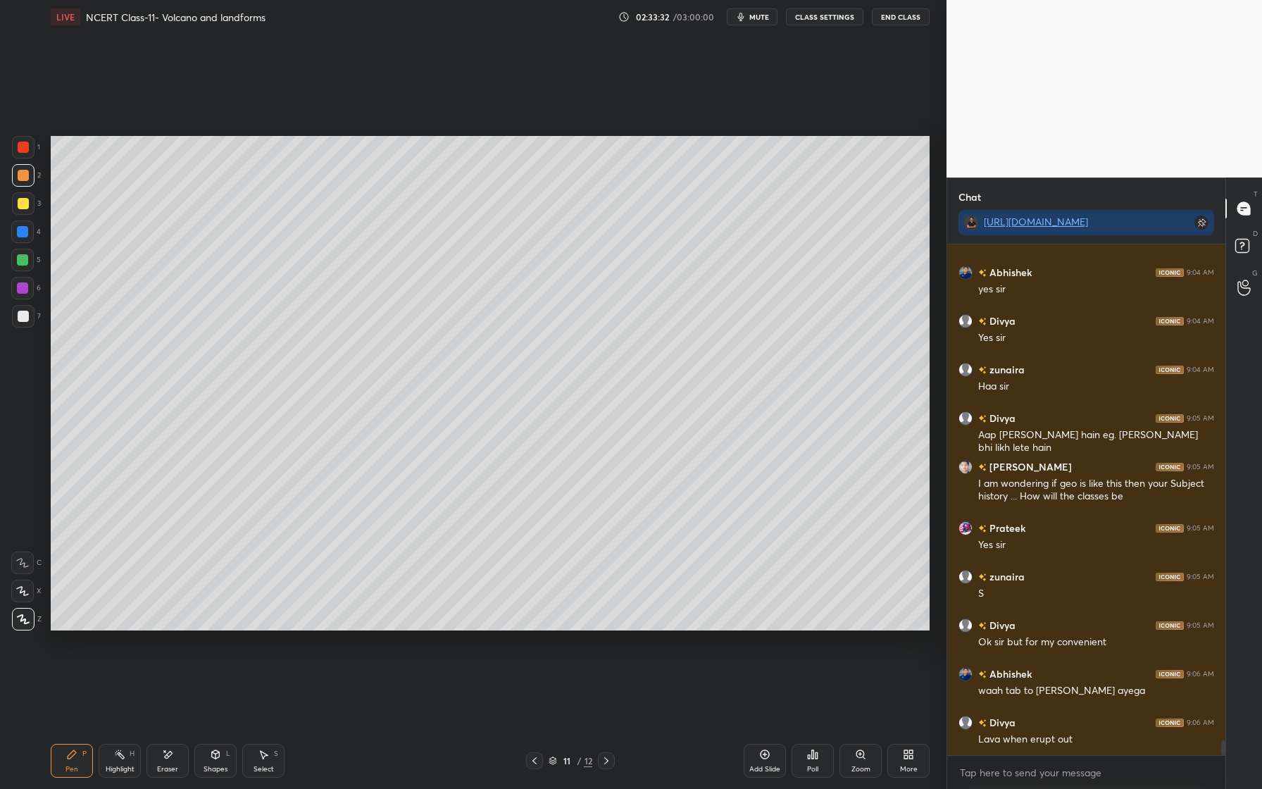
click at [20, 149] on div at bounding box center [23, 147] width 11 height 11
click at [29, 182] on div at bounding box center [23, 175] width 23 height 23
click at [170, 742] on div "Pen P Highlight H Eraser Shapes L Select S 11 / 12 Add Slide Poll Zoom More" at bounding box center [490, 760] width 879 height 56
drag, startPoint x: 178, startPoint y: 753, endPoint x: 204, endPoint y: 725, distance: 38.4
click at [178, 753] on div "Eraser" at bounding box center [167, 761] width 42 height 34
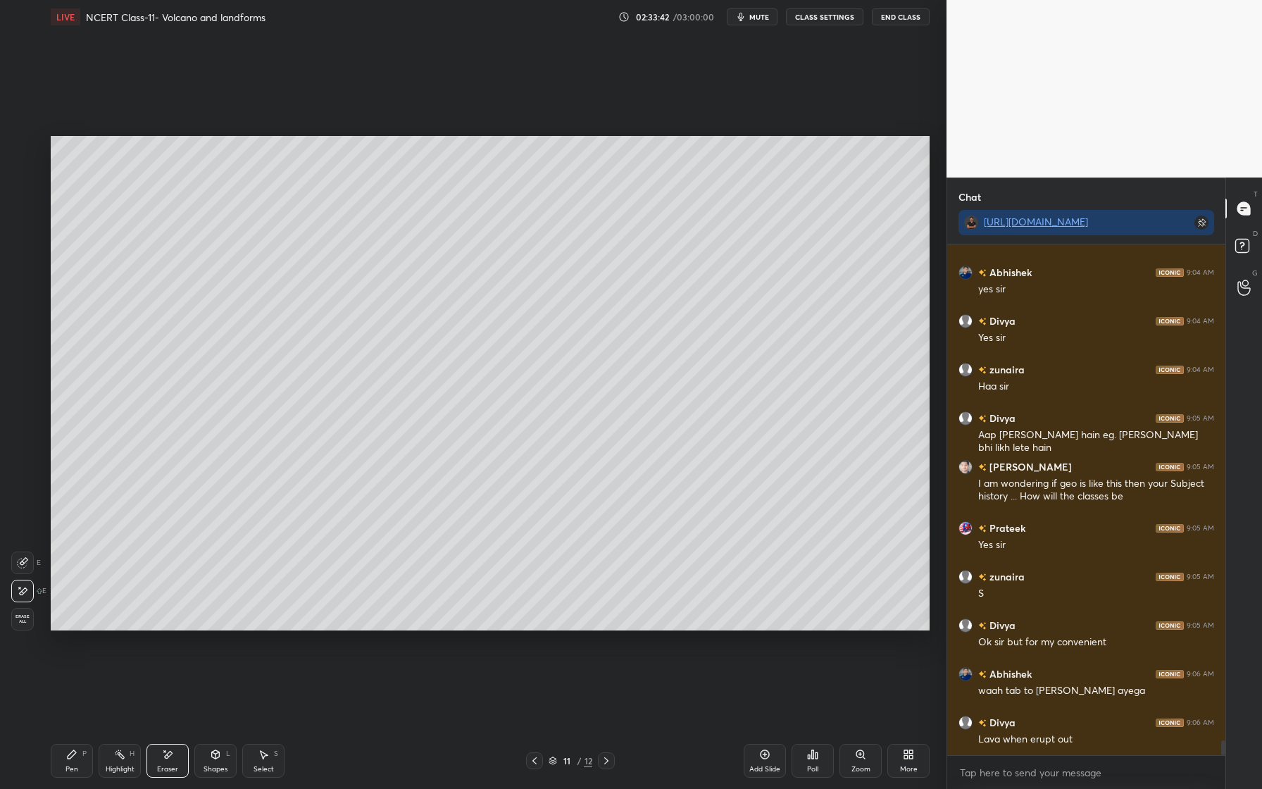
drag, startPoint x: 76, startPoint y: 758, endPoint x: 92, endPoint y: 725, distance: 36.5
click at [77, 754] on icon at bounding box center [71, 754] width 11 height 11
drag, startPoint x: 20, startPoint y: 235, endPoint x: 17, endPoint y: 251, distance: 16.6
click at [23, 235] on div at bounding box center [22, 231] width 11 height 11
click at [25, 596] on div at bounding box center [22, 591] width 23 height 23
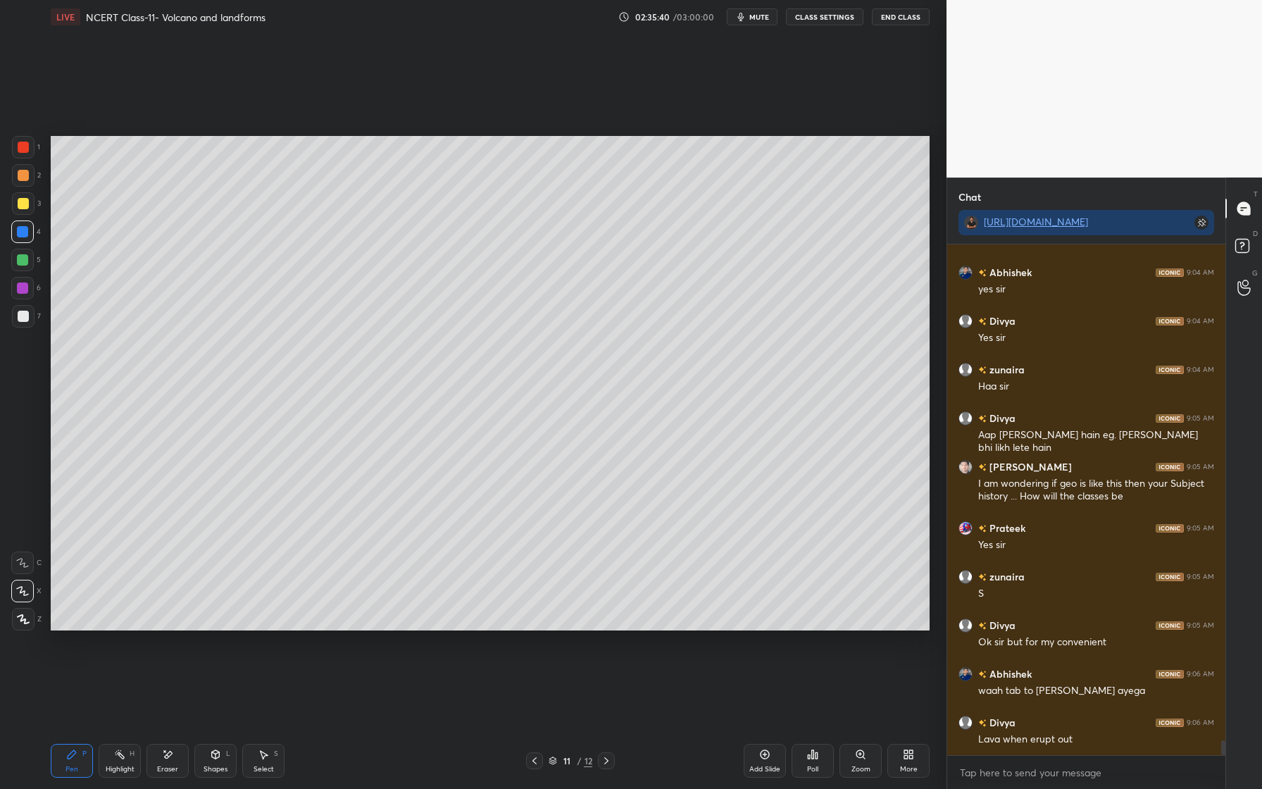
scroll to position [16904, 0]
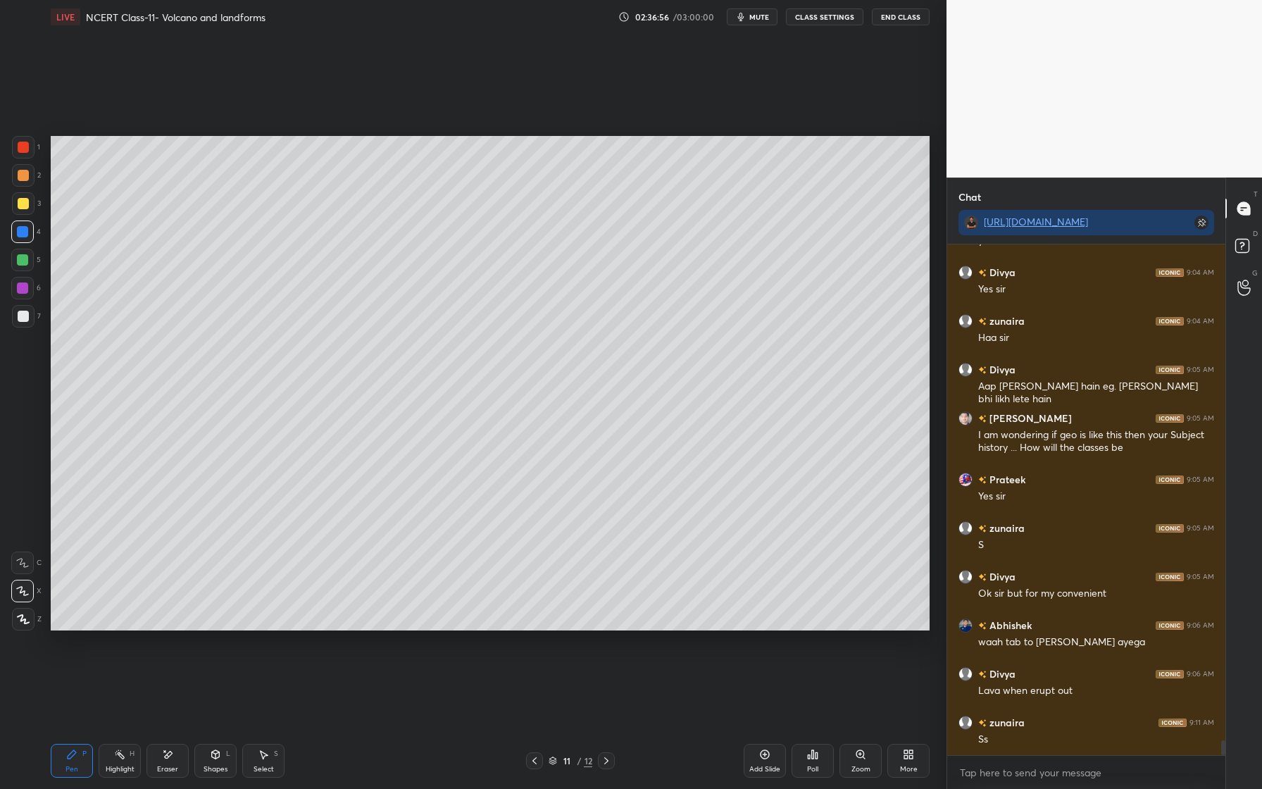
click at [763, 767] on div "Add Slide" at bounding box center [764, 769] width 31 height 7
click at [24, 321] on div at bounding box center [23, 316] width 11 height 11
drag, startPoint x: 24, startPoint y: 620, endPoint x: 20, endPoint y: 612, distance: 9.4
click at [24, 620] on icon at bounding box center [23, 619] width 13 height 10
drag, startPoint x: 27, startPoint y: 233, endPoint x: 22, endPoint y: 227, distance: 7.5
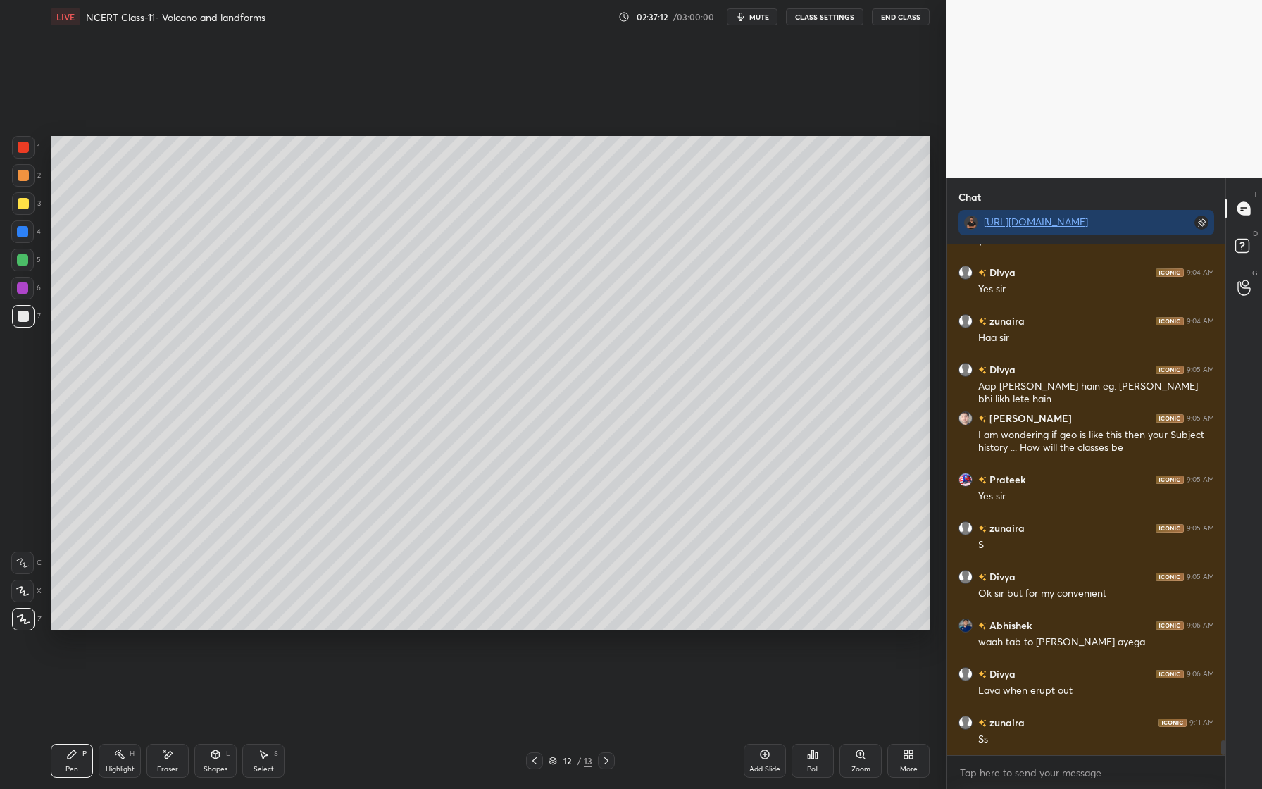
click at [27, 233] on div at bounding box center [22, 231] width 11 height 11
drag, startPoint x: 30, startPoint y: 592, endPoint x: 18, endPoint y: 577, distance: 19.6
click at [30, 592] on div at bounding box center [22, 591] width 23 height 23
drag, startPoint x: 170, startPoint y: 765, endPoint x: 188, endPoint y: 719, distance: 49.0
click at [173, 760] on div "Eraser" at bounding box center [167, 761] width 42 height 34
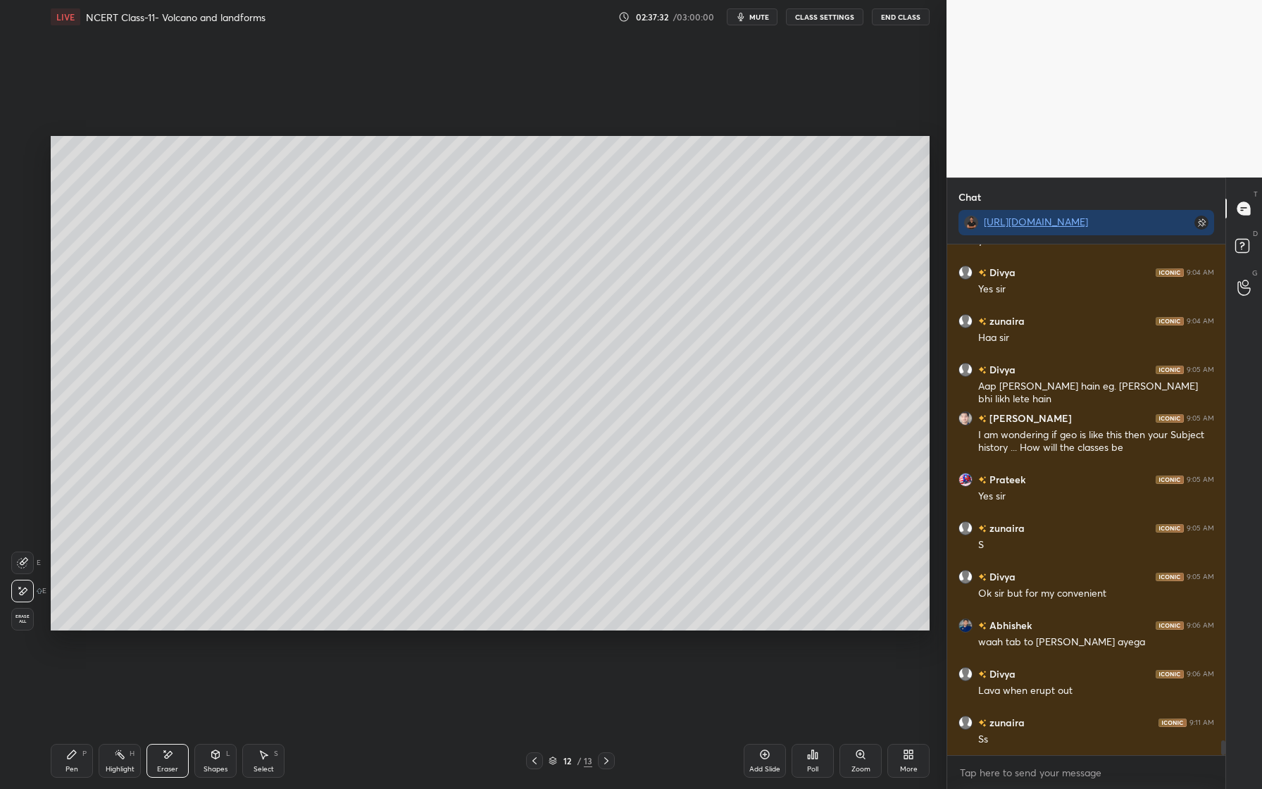
click at [79, 760] on div "Pen P" at bounding box center [72, 761] width 42 height 34
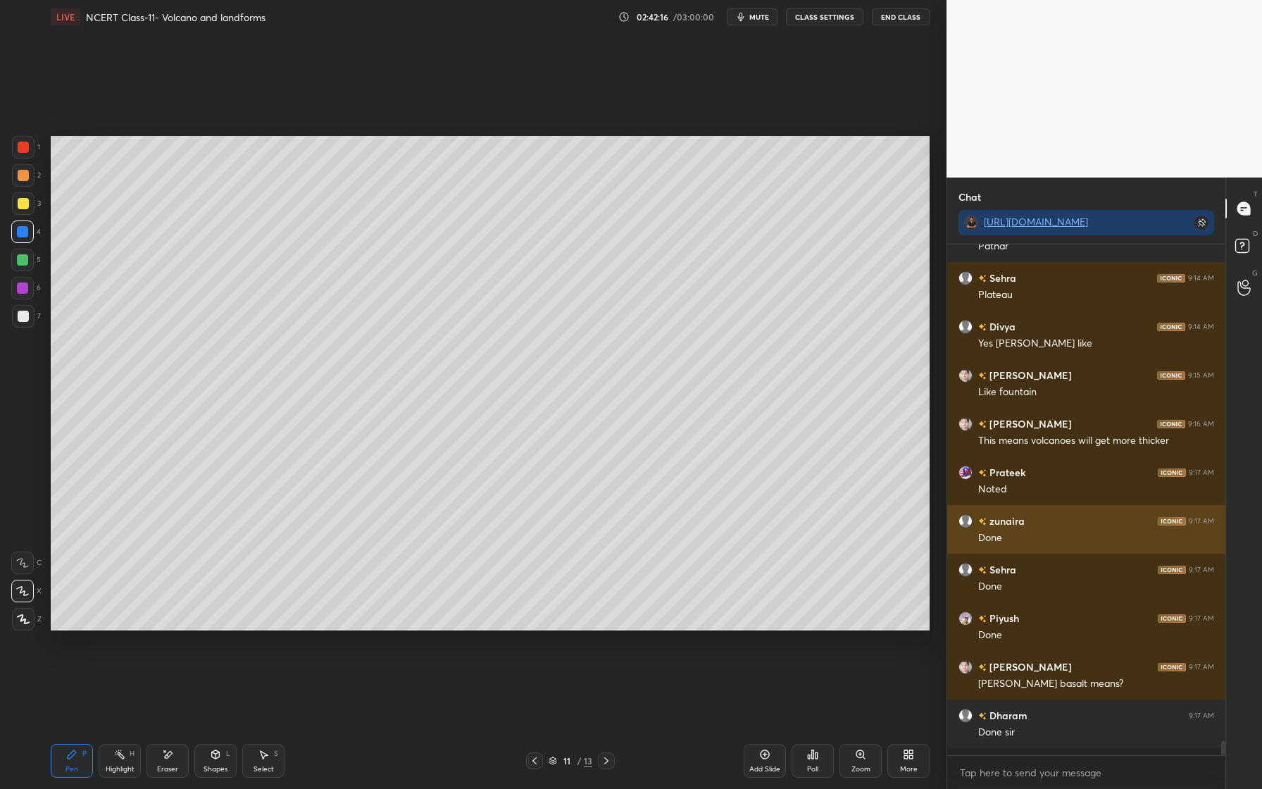
scroll to position [17585, 0]
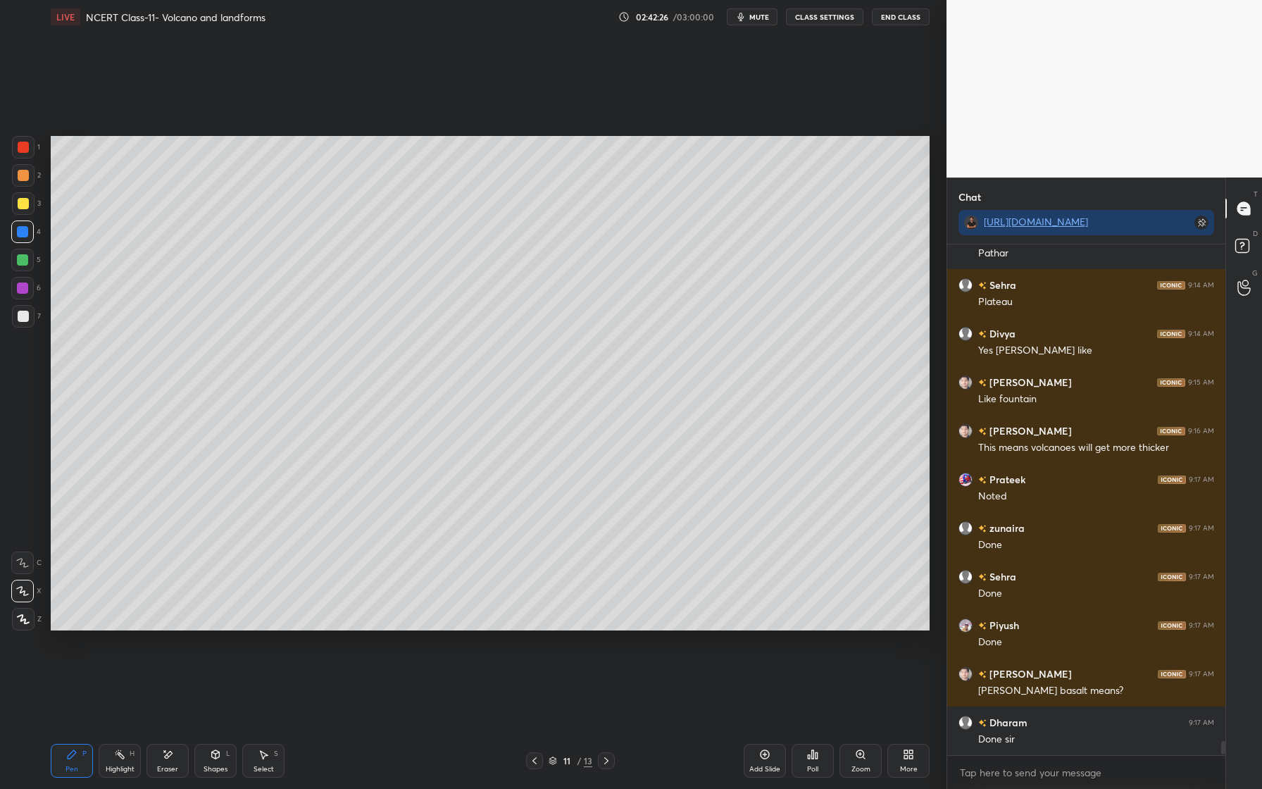
click at [25, 258] on div at bounding box center [22, 259] width 11 height 11
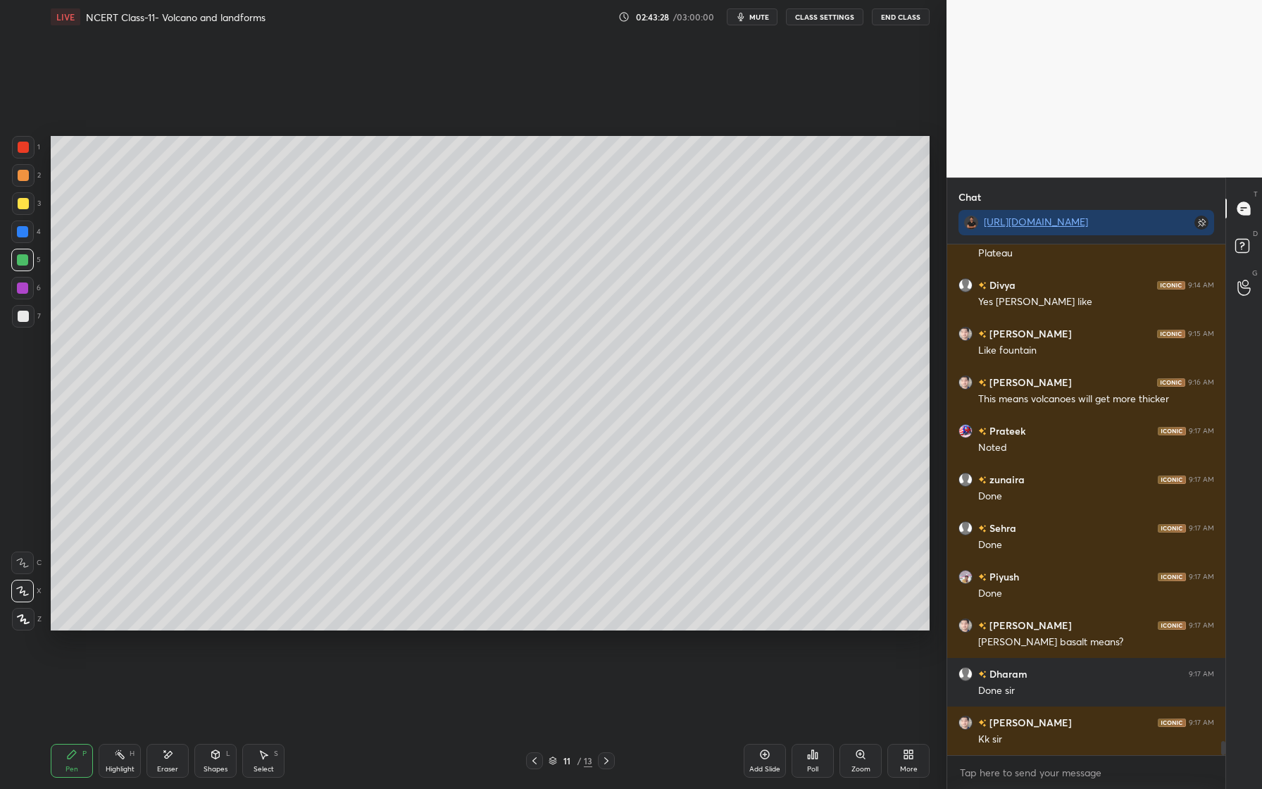
drag, startPoint x: 167, startPoint y: 761, endPoint x: 201, endPoint y: 737, distance: 41.6
click at [174, 763] on div "Eraser" at bounding box center [167, 761] width 42 height 34
drag, startPoint x: 76, startPoint y: 762, endPoint x: 80, endPoint y: 751, distance: 11.8
click at [76, 762] on div "Pen P" at bounding box center [72, 761] width 42 height 34
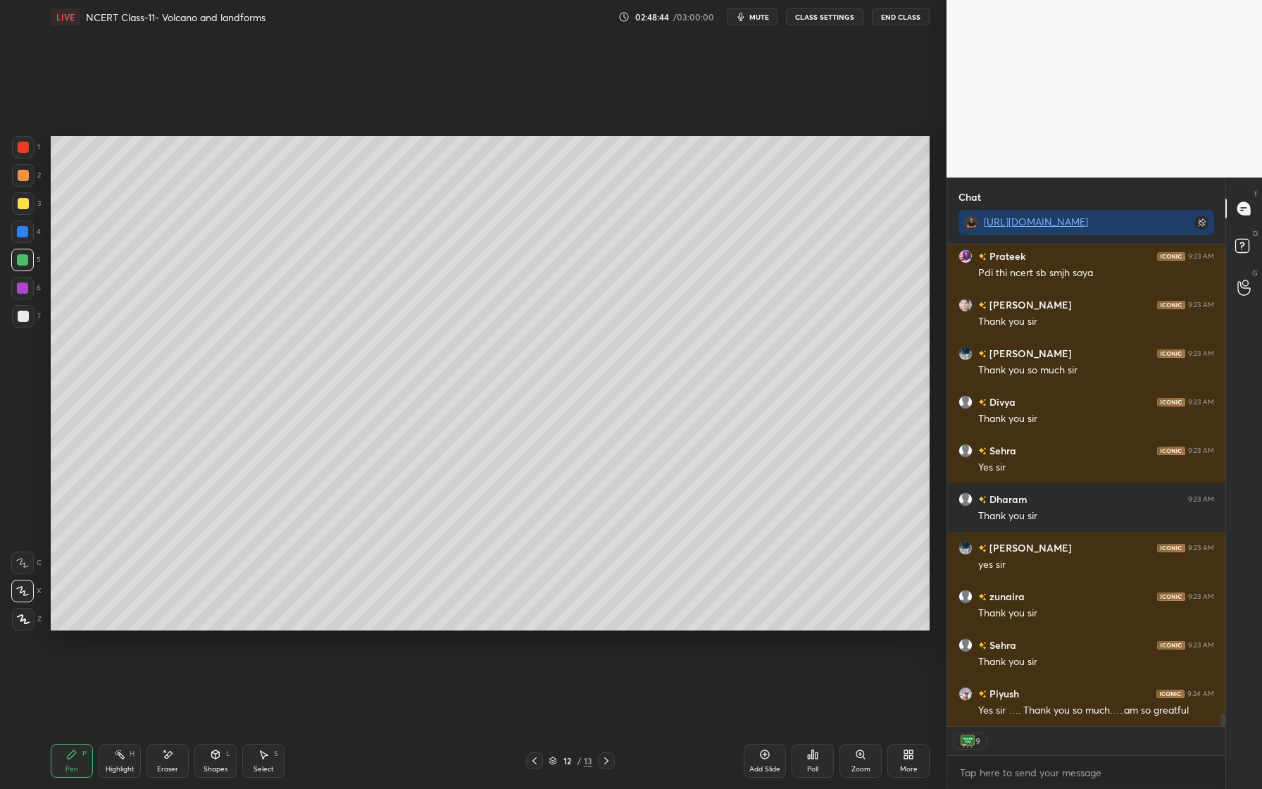
scroll to position [19230, 0]
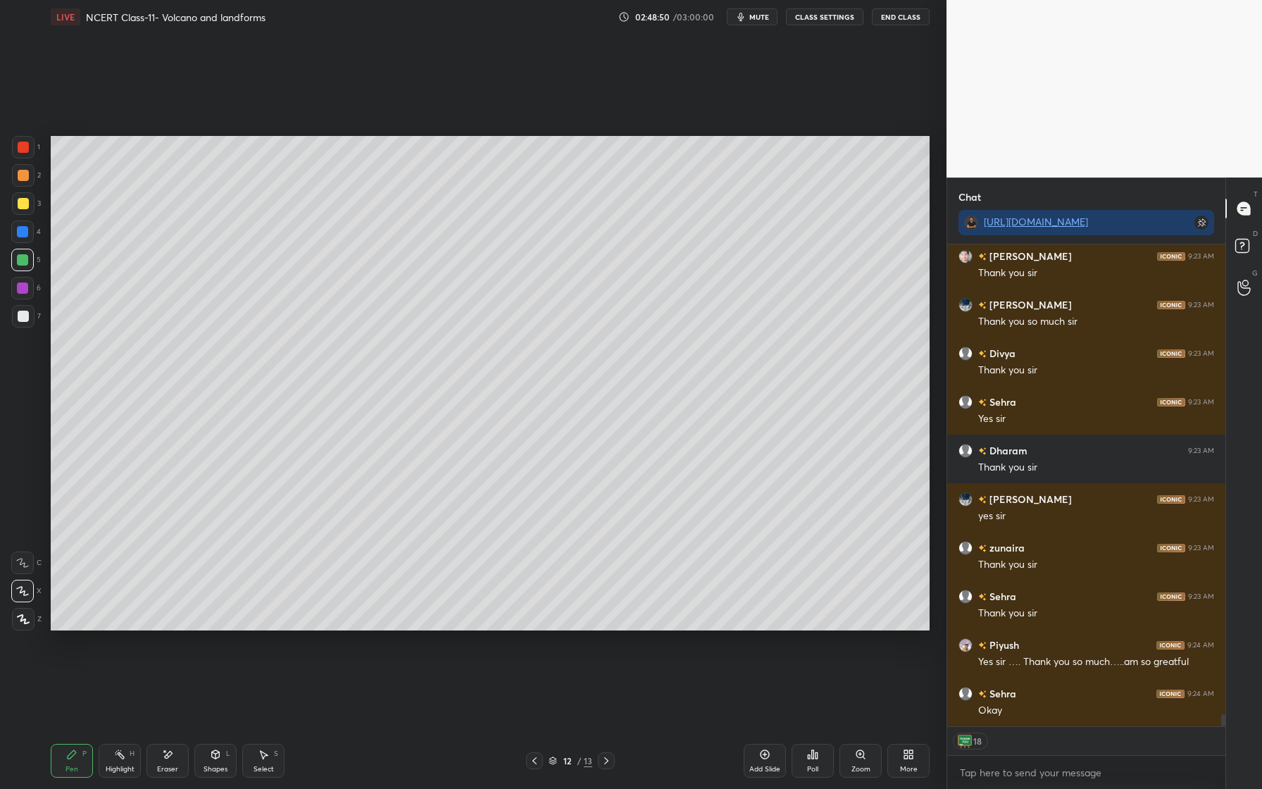
click at [908, 22] on button "End Class" at bounding box center [901, 16] width 58 height 17
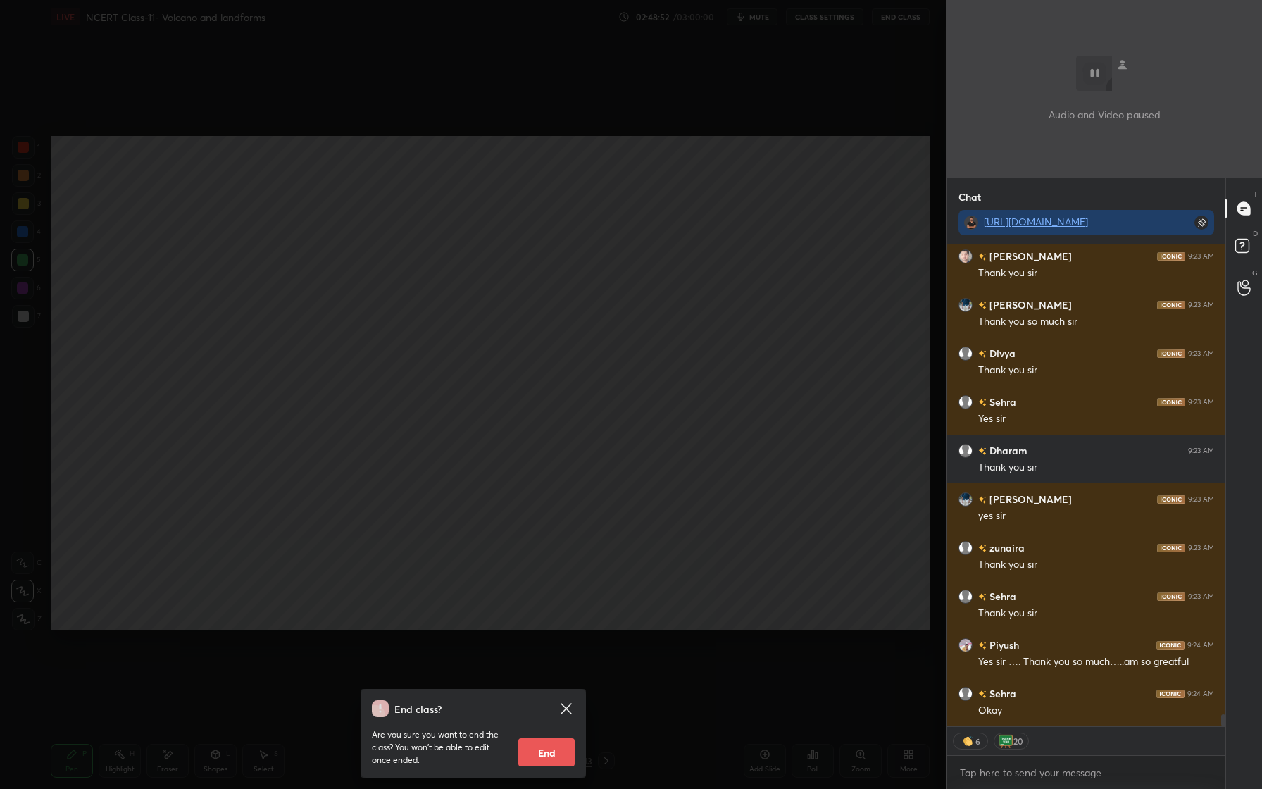
click at [549, 751] on button "End" at bounding box center [546, 752] width 56 height 28
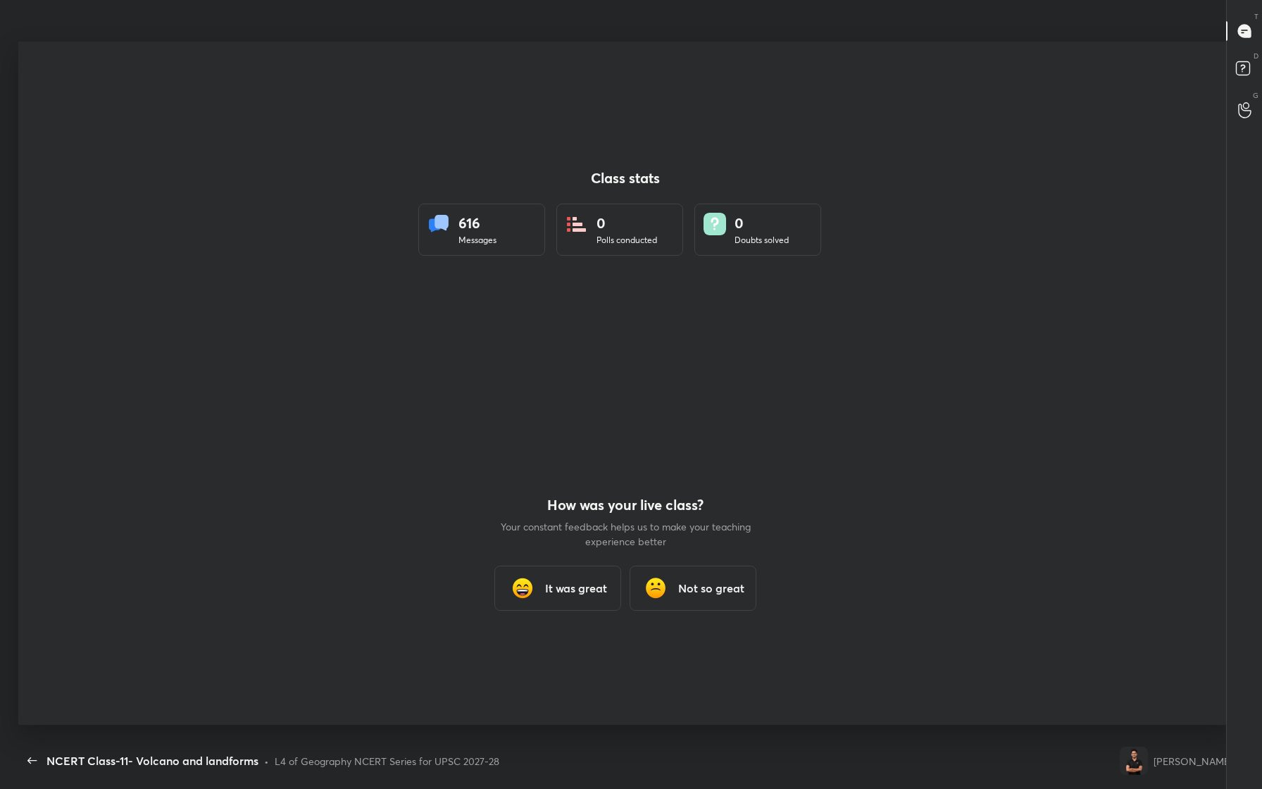
scroll to position [0, 0]
click at [575, 588] on h3 "It was great" at bounding box center [576, 592] width 62 height 17
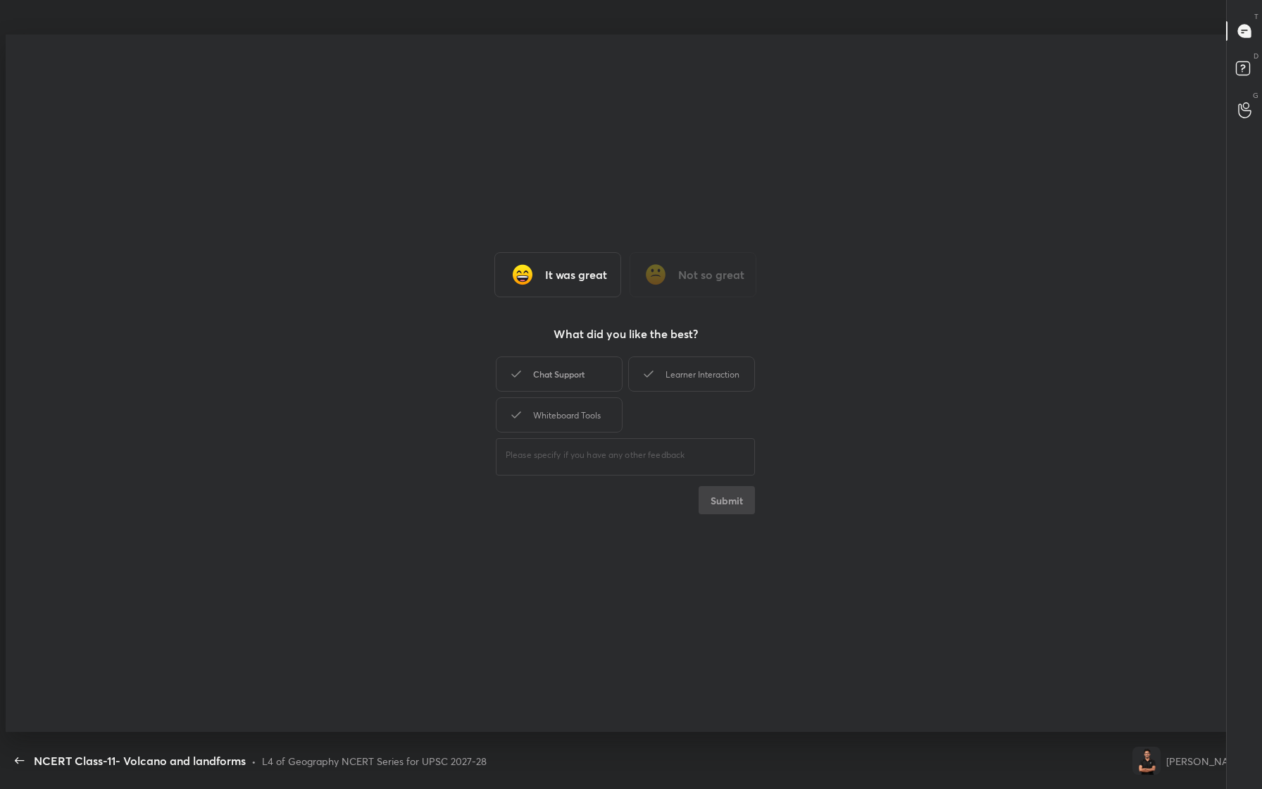
click at [566, 366] on div "Chat Support" at bounding box center [559, 373] width 127 height 35
click at [671, 375] on div "Learner Interaction" at bounding box center [691, 373] width 127 height 35
click at [593, 408] on div "Whiteboard Tools" at bounding box center [559, 414] width 127 height 35
click at [735, 498] on button "Submit" at bounding box center [727, 500] width 56 height 28
click at [13, 763] on icon "button" at bounding box center [19, 760] width 17 height 17
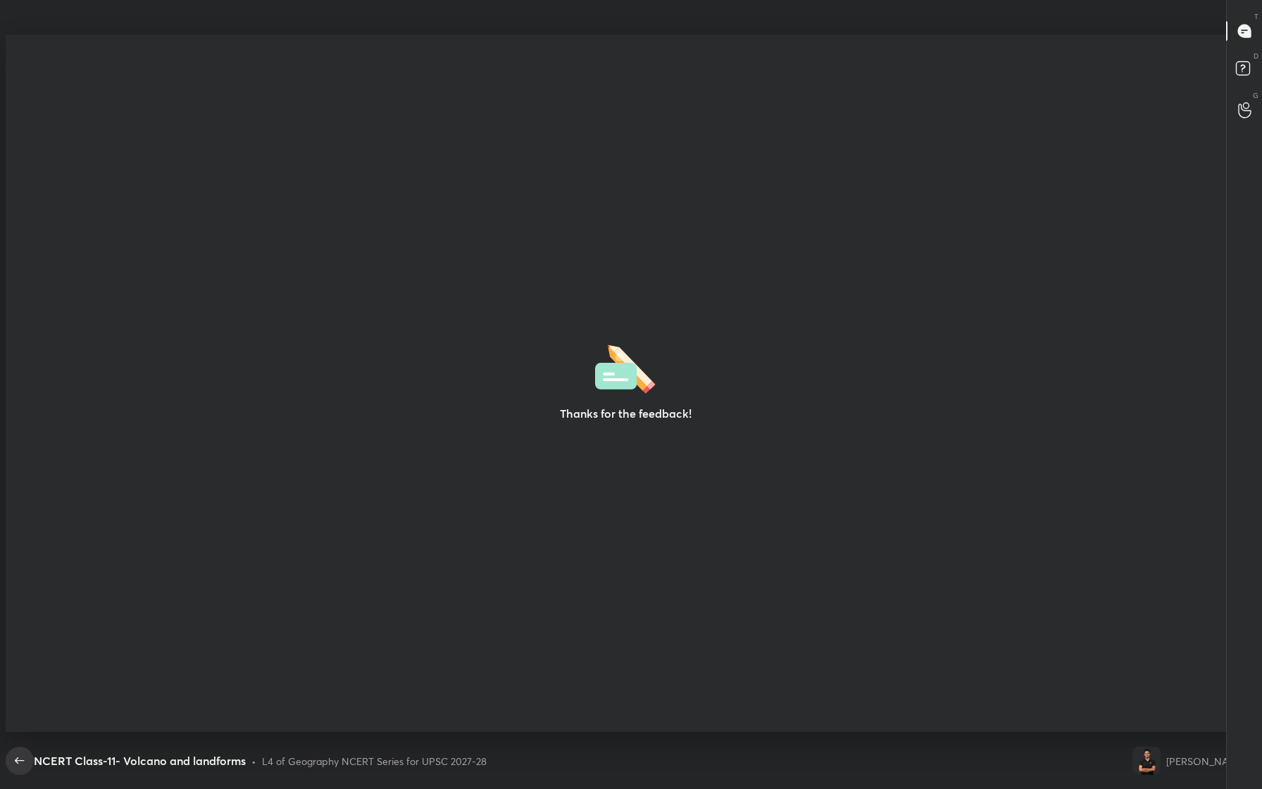
type textarea "x"
